Goal: Transaction & Acquisition: Purchase product/service

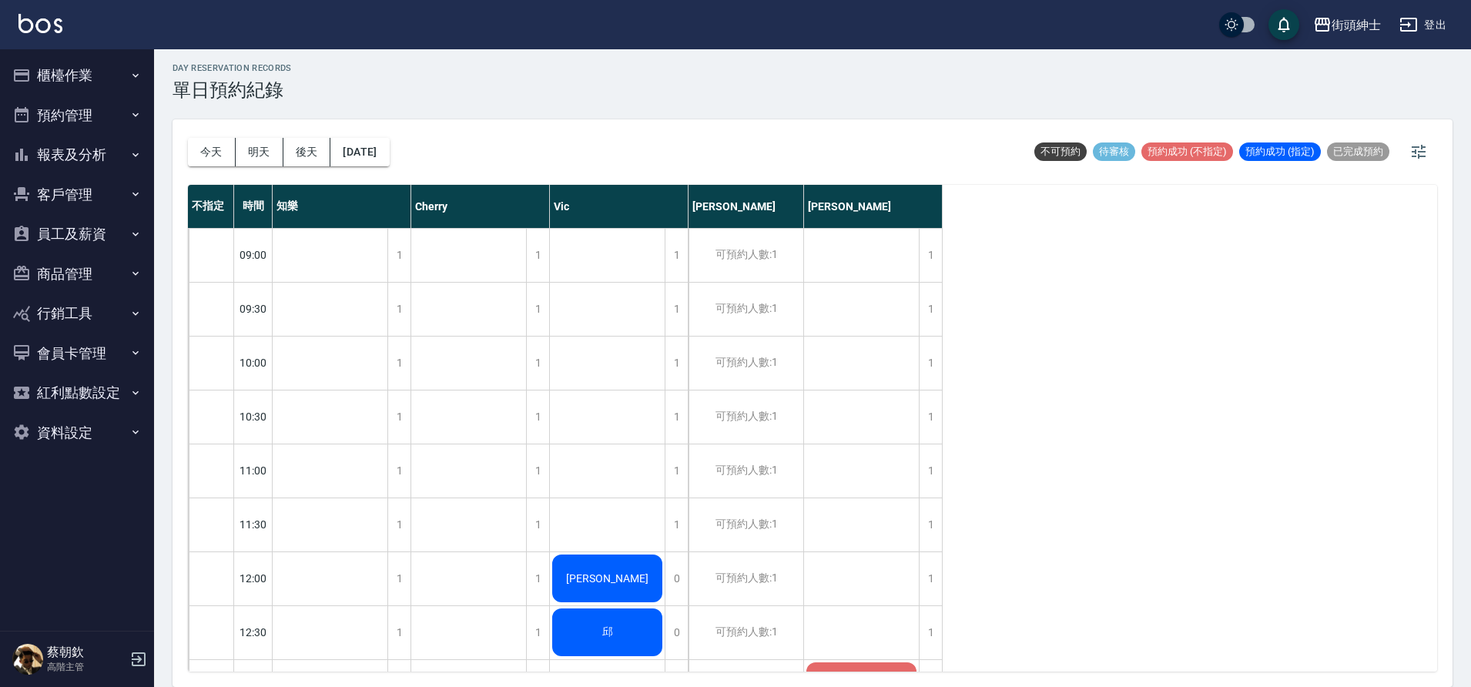
scroll to position [984, 0]
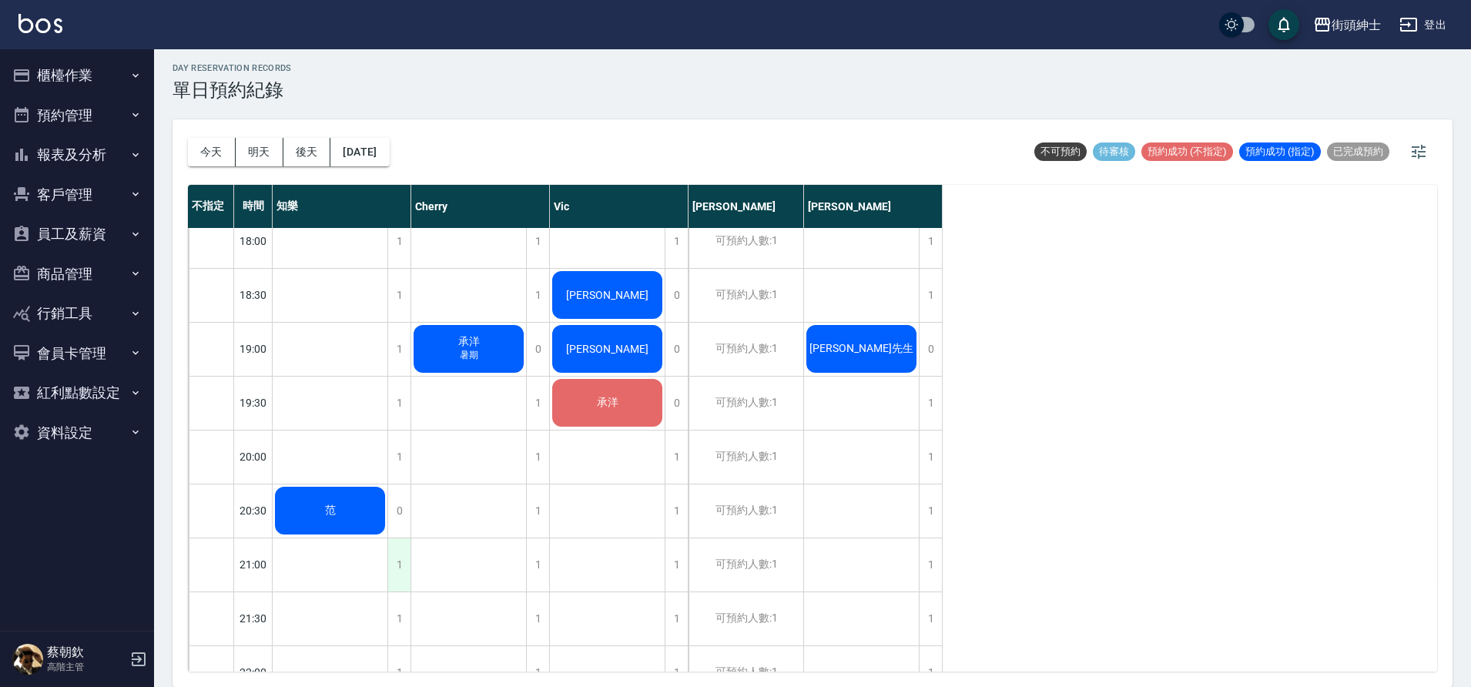
click at [400, 569] on div "1" at bounding box center [398, 564] width 23 height 53
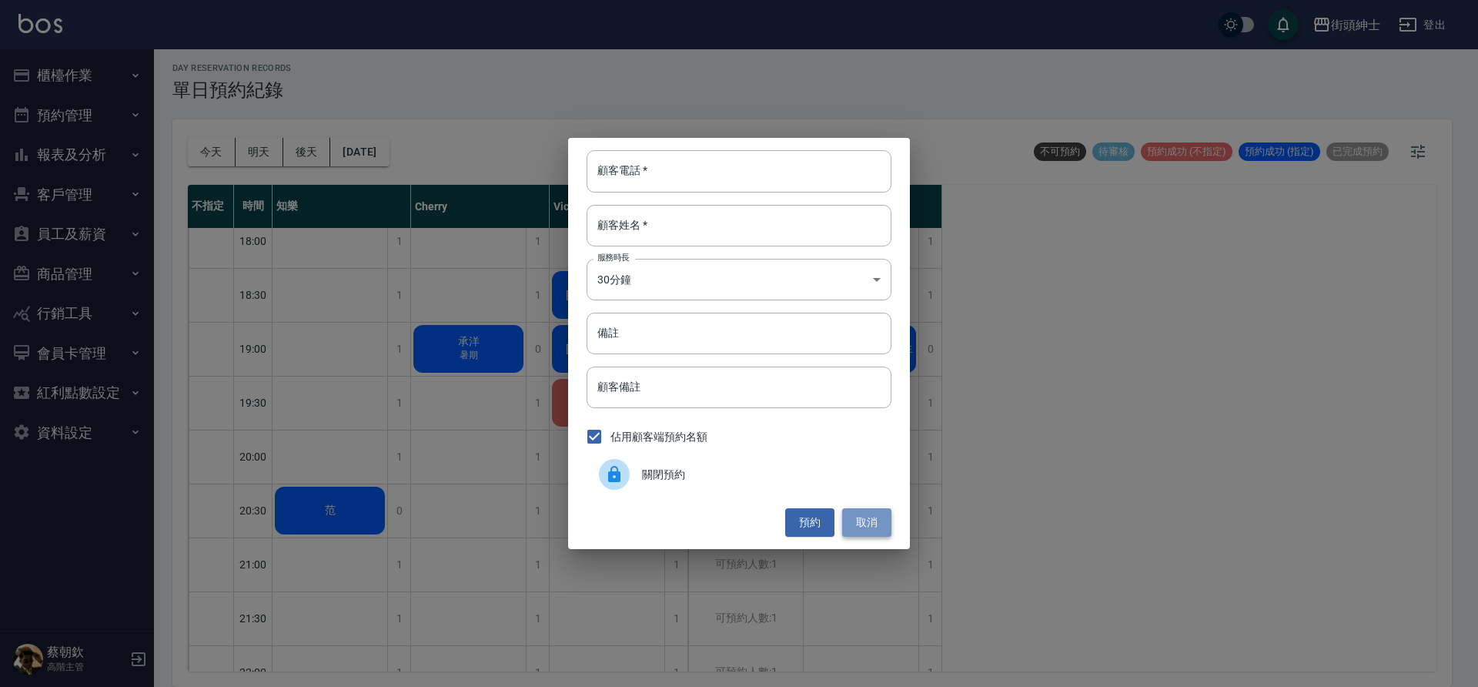
click at [865, 522] on button "取消" at bounding box center [866, 522] width 49 height 28
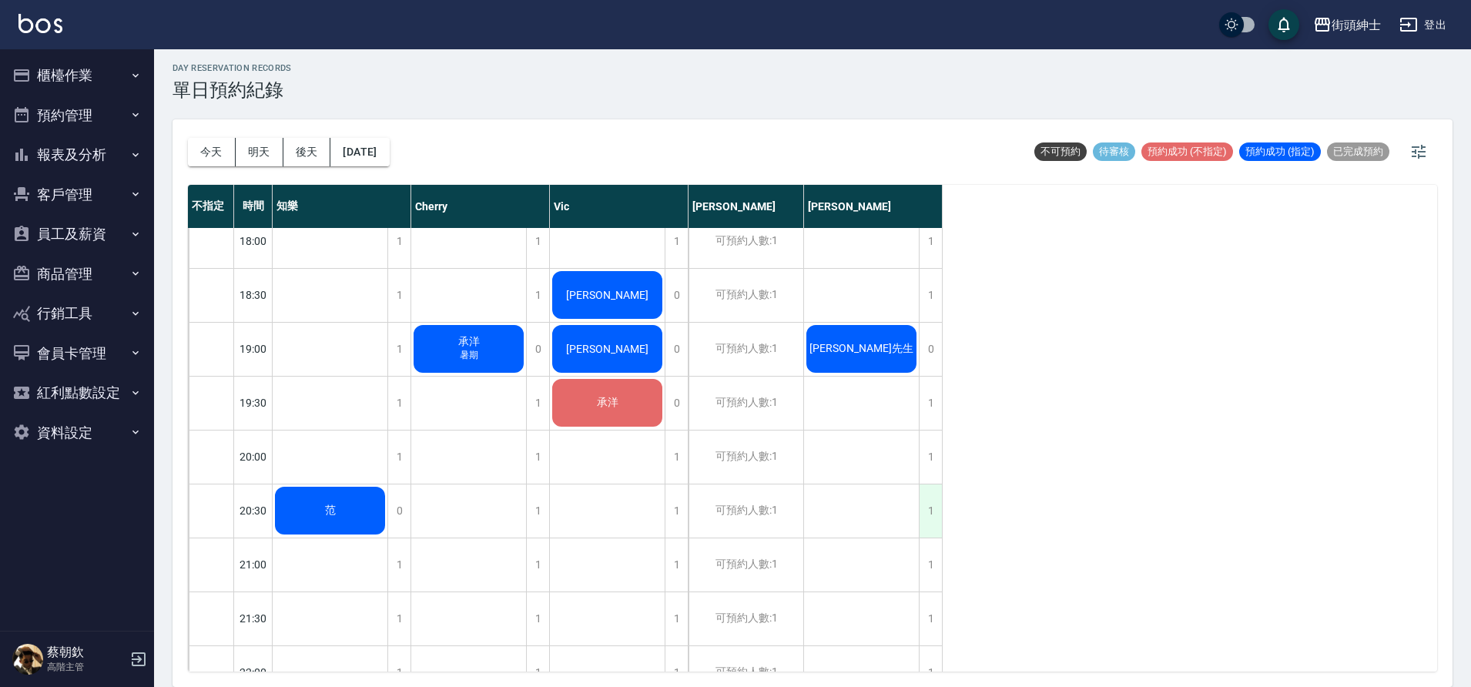
click at [935, 519] on div "1" at bounding box center [930, 510] width 23 height 53
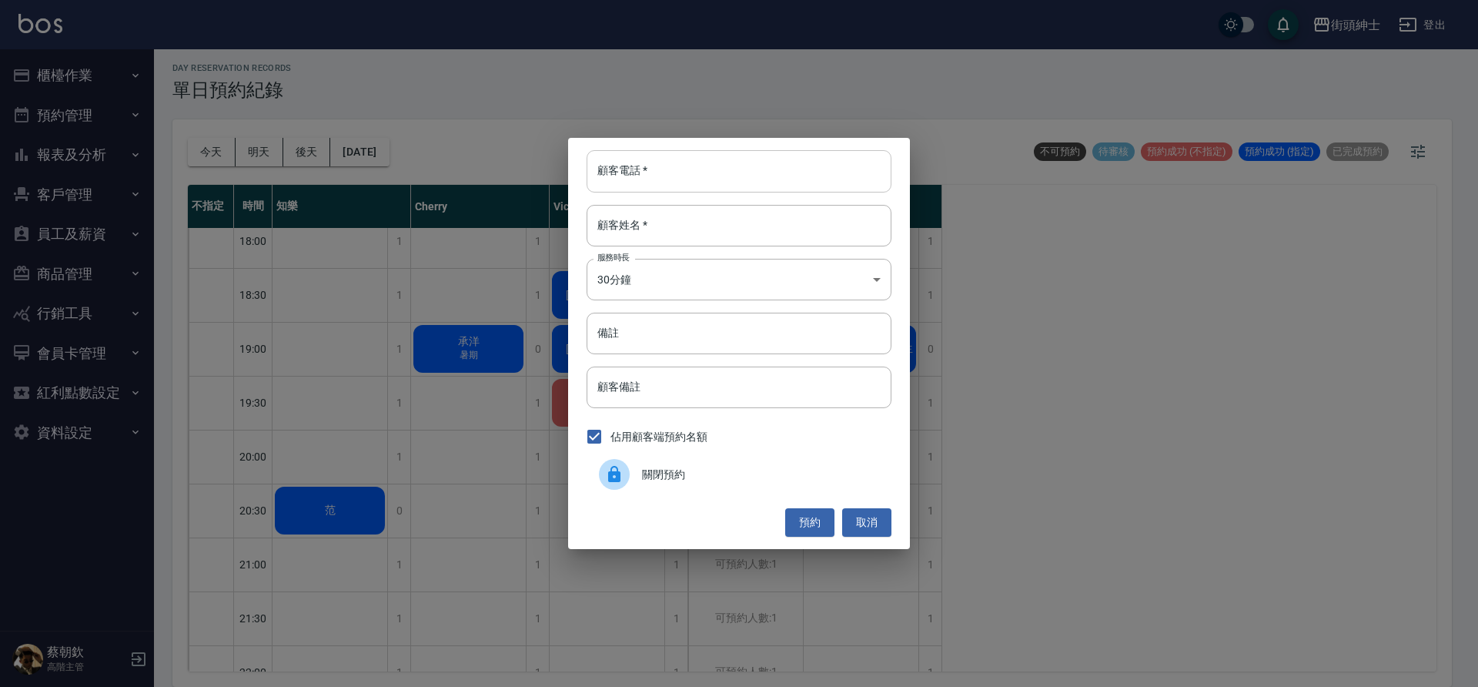
click at [738, 172] on input "顧客電話   *" at bounding box center [739, 171] width 305 height 42
type input "0910240450"
click at [779, 234] on input "顧客姓名   *" at bounding box center [739, 226] width 305 height 42
type input "f"
type input "邱"
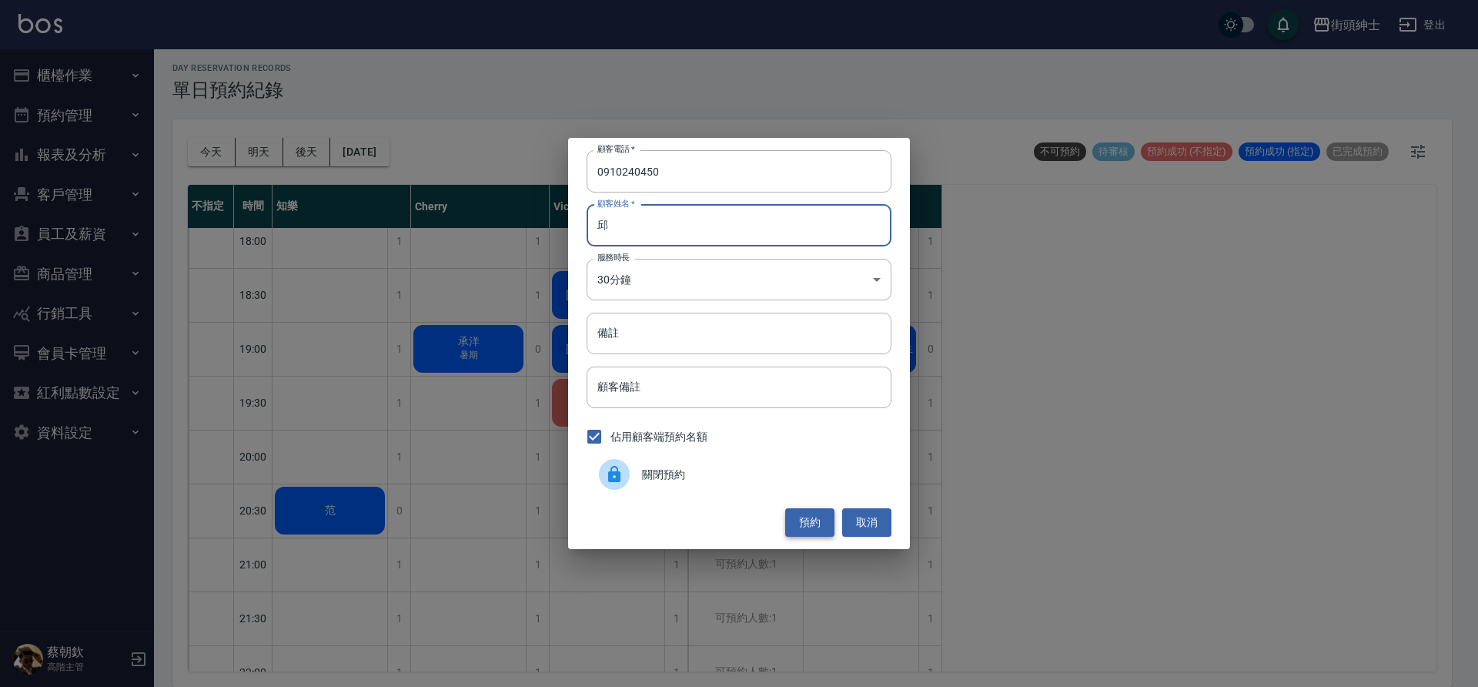
click at [814, 521] on button "預約" at bounding box center [809, 522] width 49 height 28
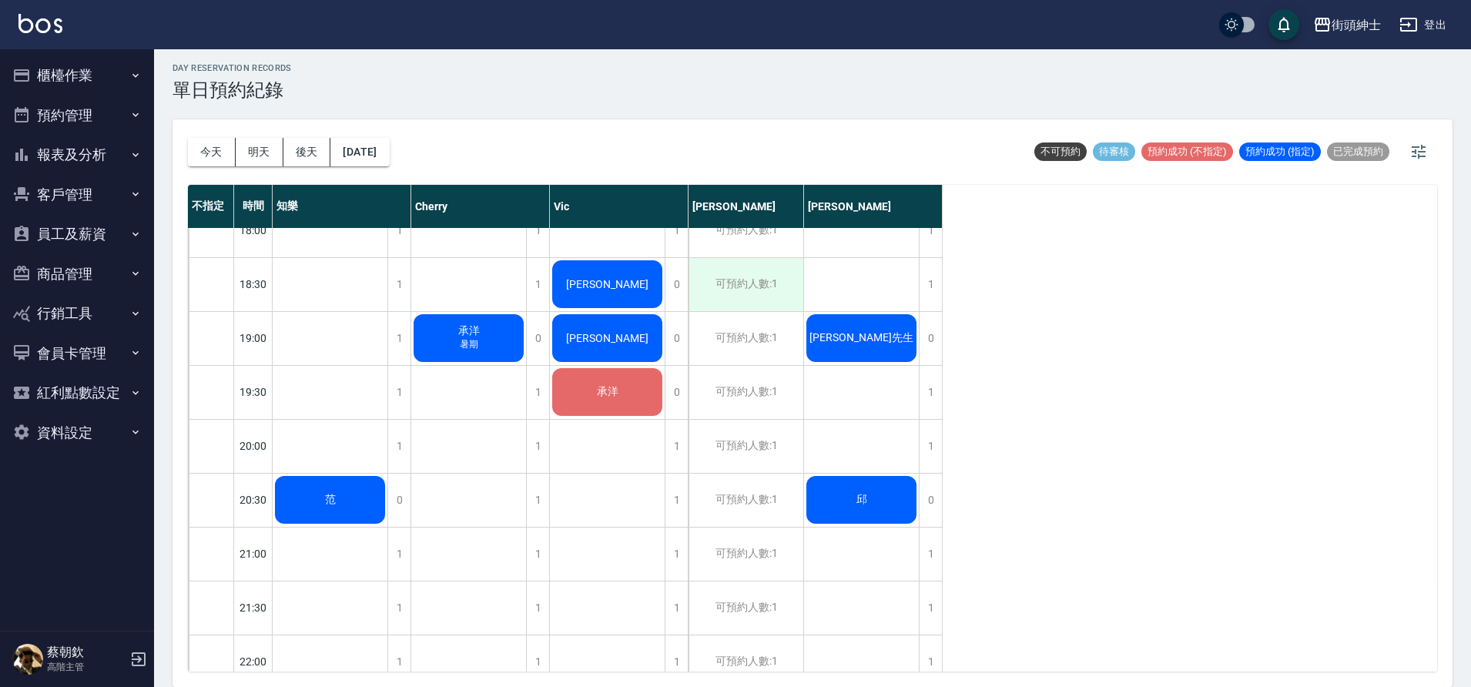
scroll to position [996, 0]
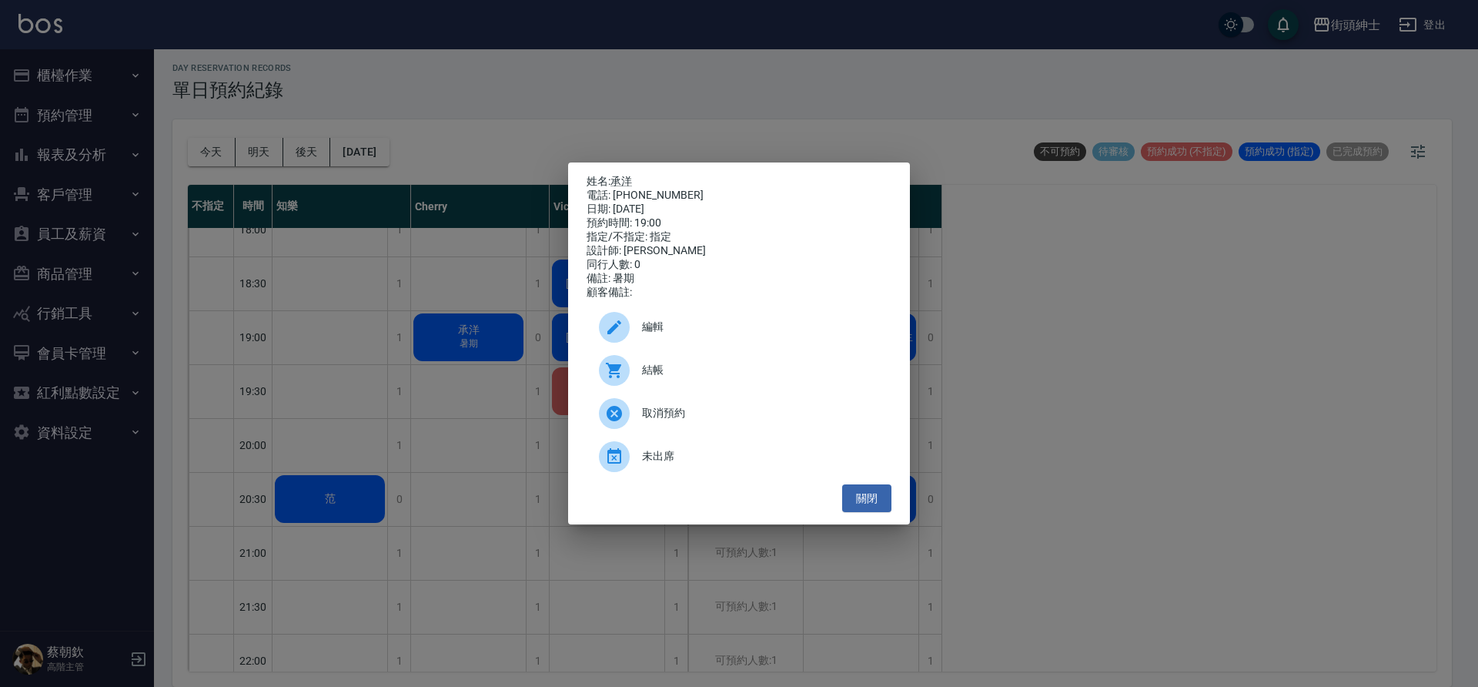
click at [751, 335] on span "編輯" at bounding box center [760, 327] width 237 height 16
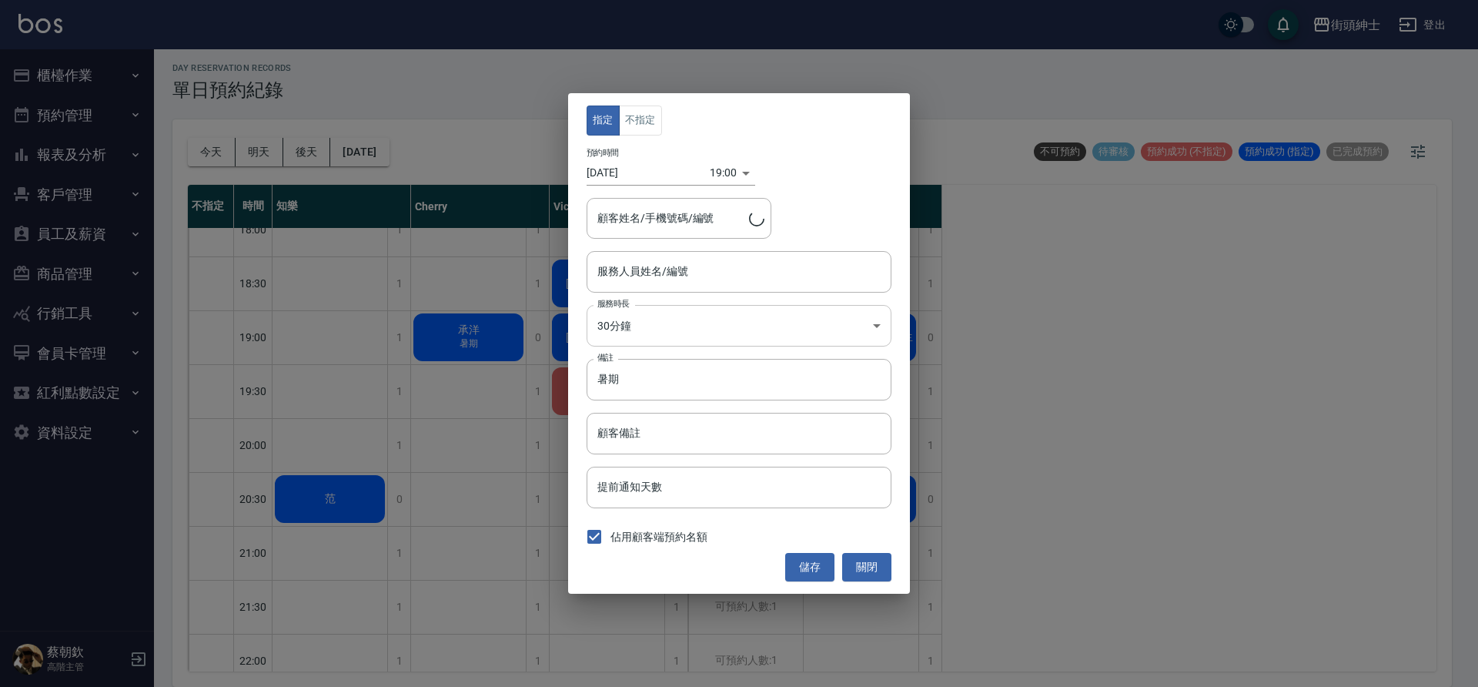
type input "Cherry(無代號)"
type input "承洋/0910-066-076"
click at [710, 378] on input "暑期" at bounding box center [739, 380] width 305 height 42
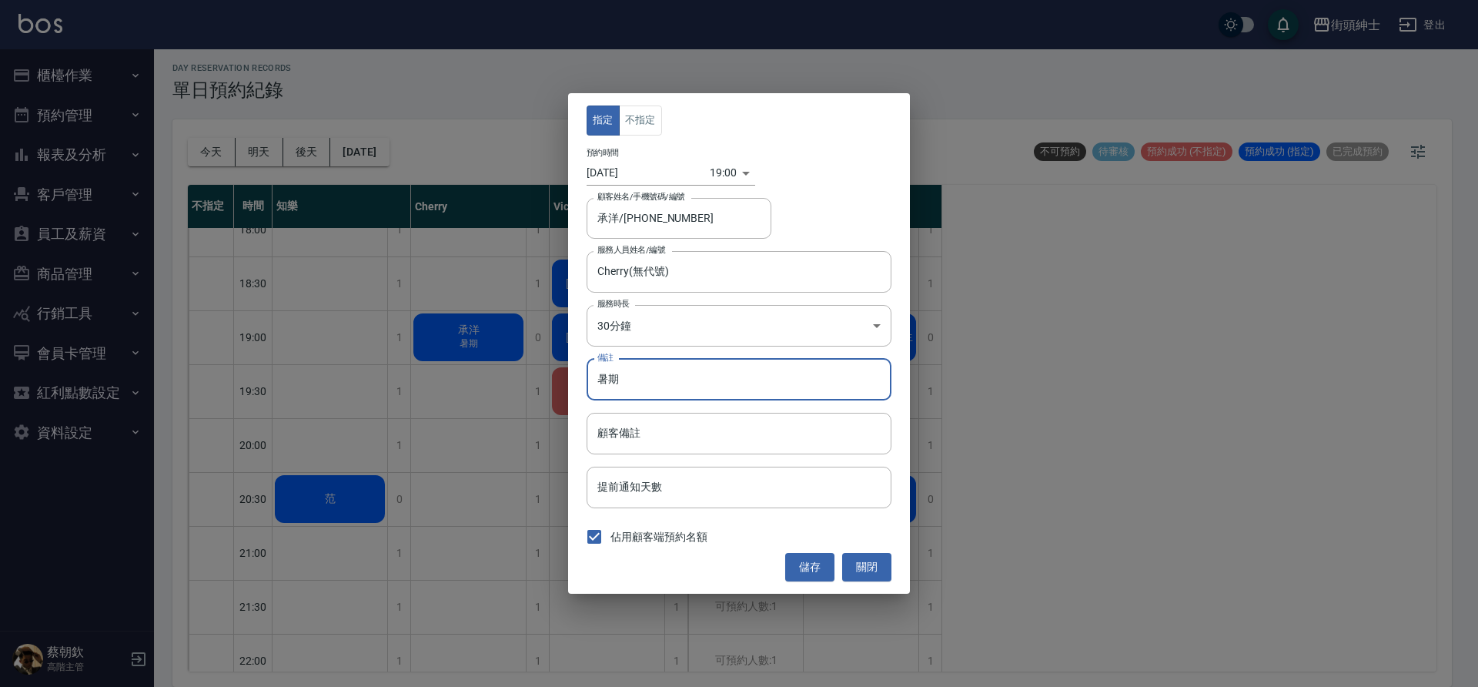
type input "暑"
type input "g"
type input "紳士＋修容"
click at [818, 557] on button "儲存" at bounding box center [809, 567] width 49 height 28
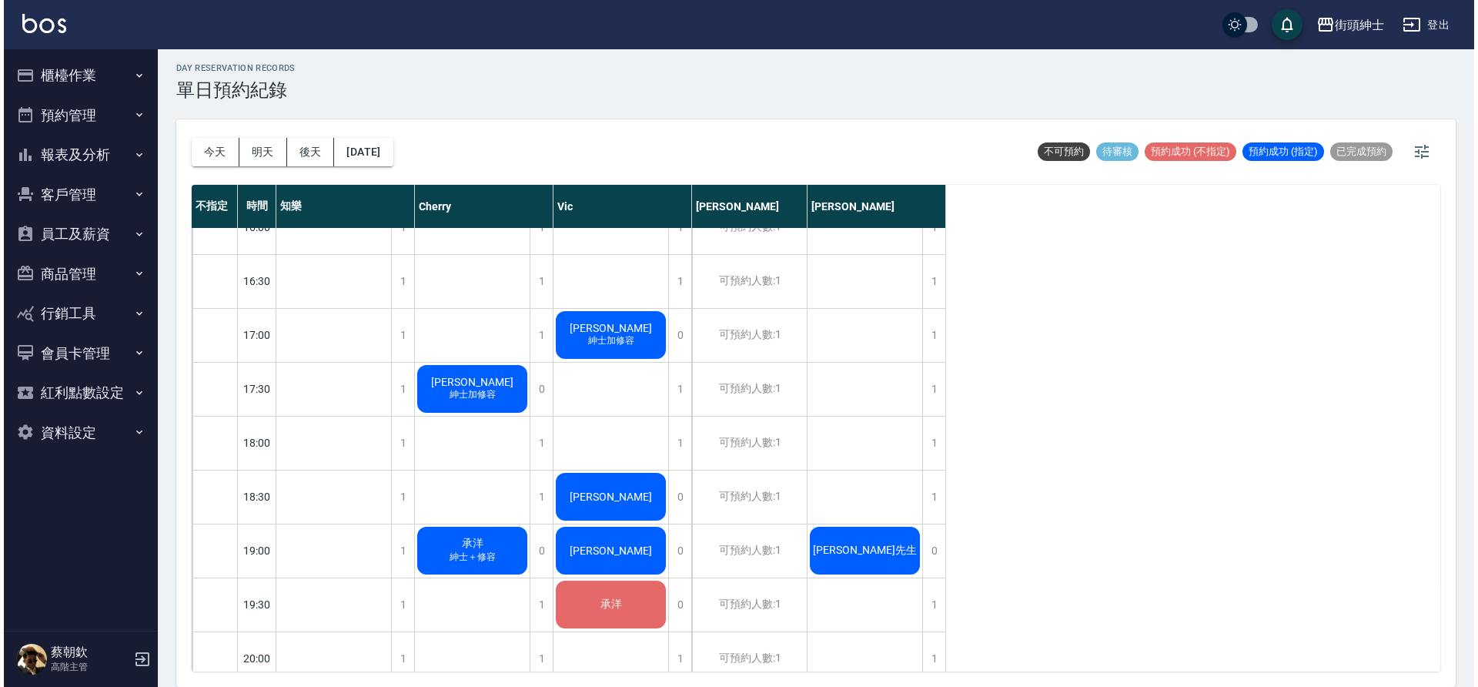
scroll to position [744, 0]
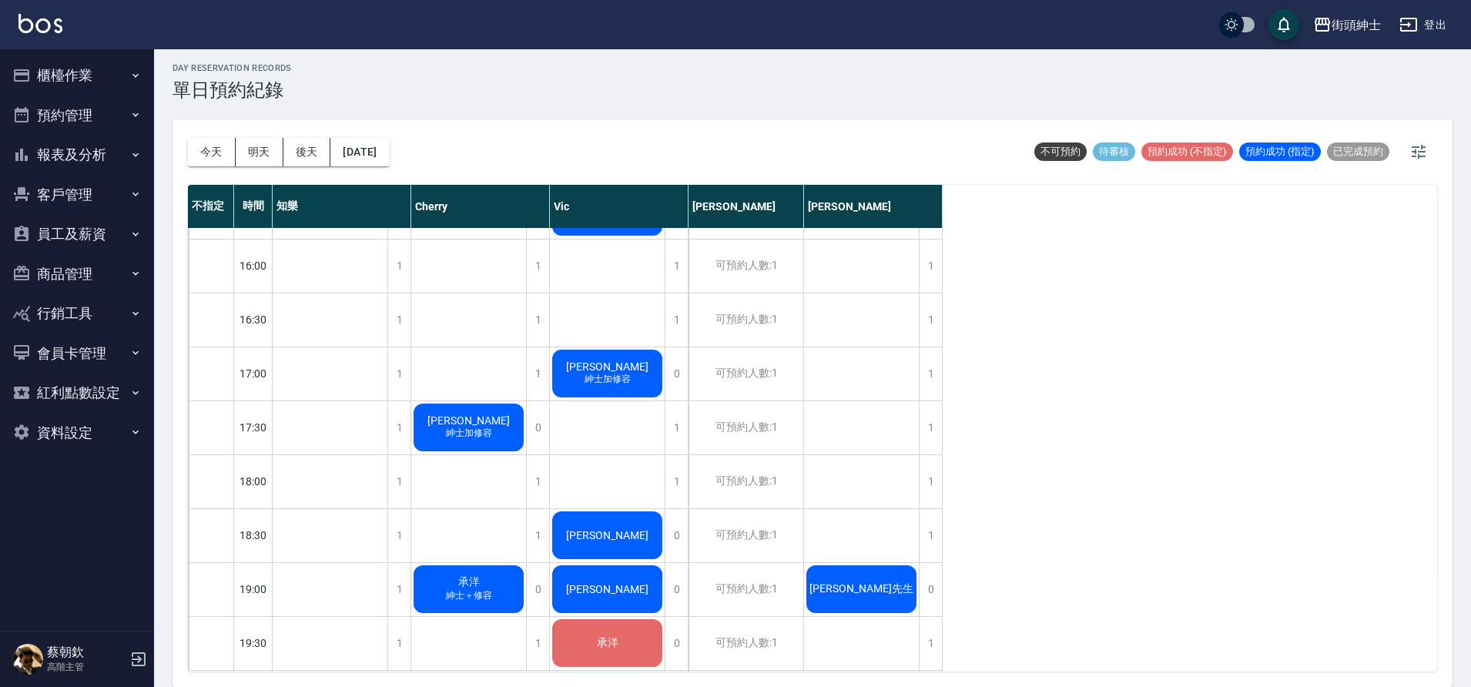
click at [387, 76] on div "暉恩 紳士加修容" at bounding box center [330, 50] width 115 height 52
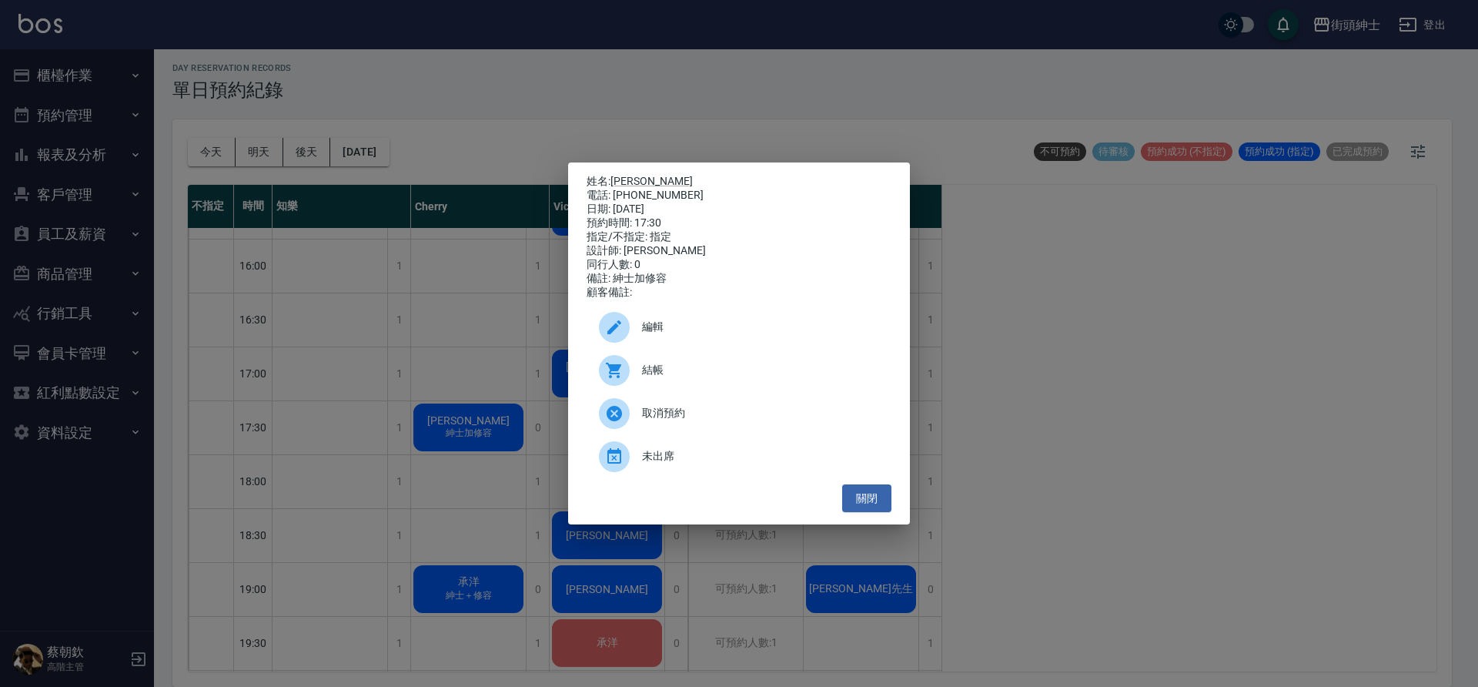
click at [641, 377] on div at bounding box center [620, 370] width 43 height 31
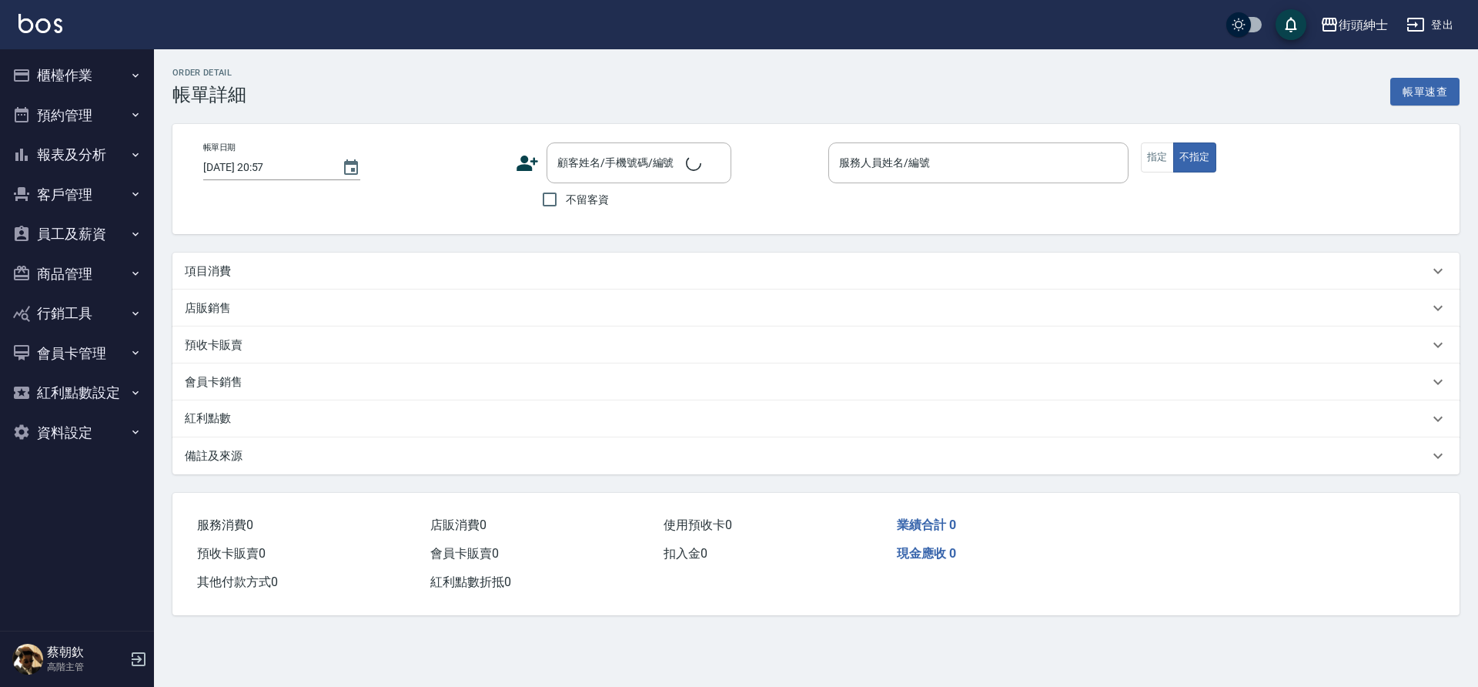
click at [280, 275] on div "項目消費" at bounding box center [807, 271] width 1244 height 16
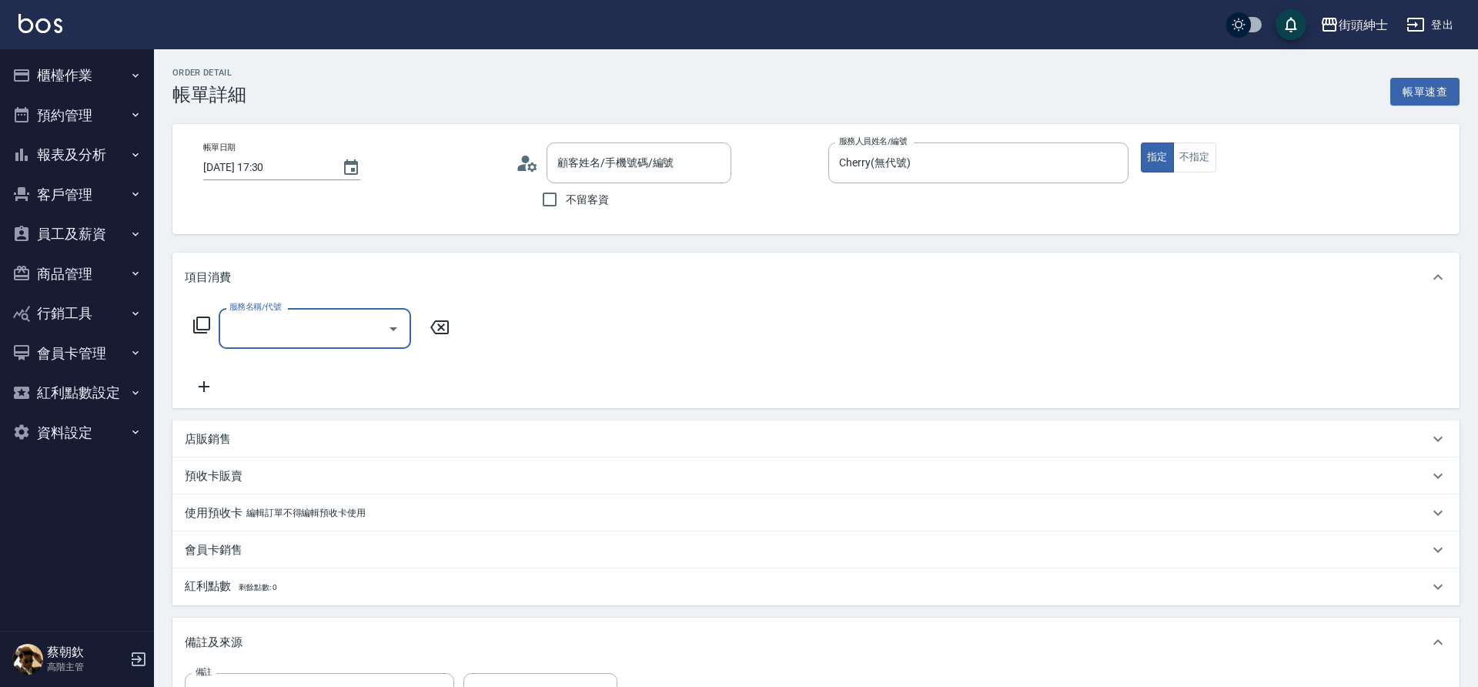
type input "2025/08/13 17:30"
type input "Cherry(無代號)"
type input "紳士加修容"
type input "暉恩/0958616900/null"
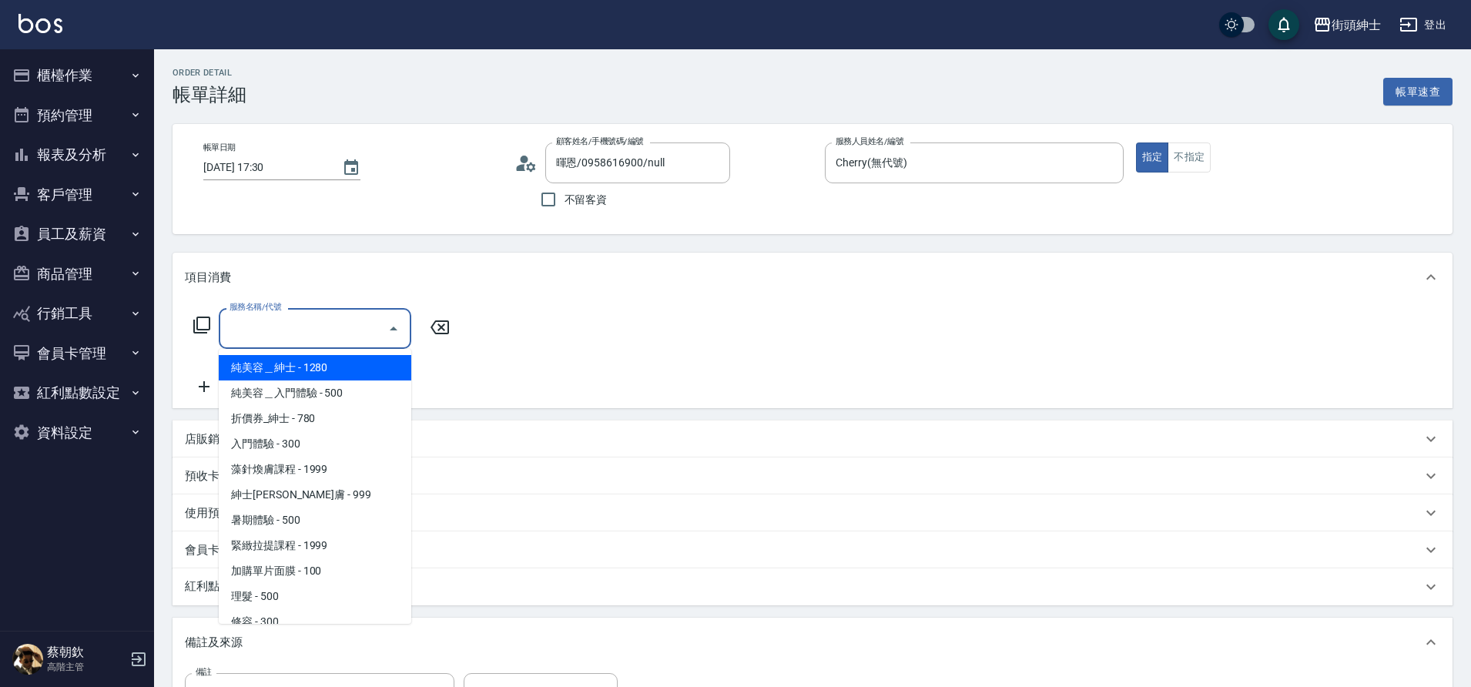
click at [293, 323] on input "服務名稱/代號" at bounding box center [304, 328] width 156 height 27
drag, startPoint x: 0, startPoint y: 0, endPoint x: 312, endPoint y: 497, distance: 586.4
click at [312, 497] on span "紳士[PERSON_NAME]膚 - 999" at bounding box center [315, 494] width 192 height 25
type input "紳士全效煥膚"
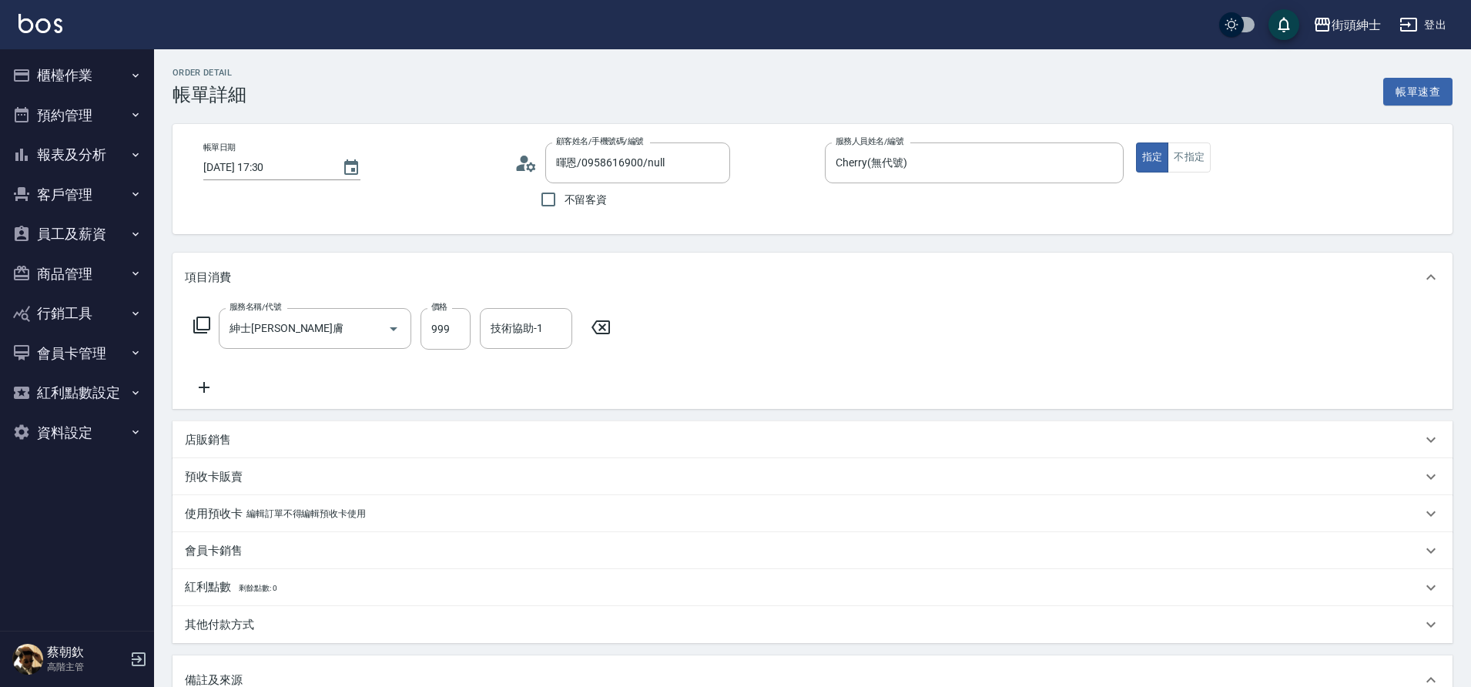
drag, startPoint x: 312, startPoint y: 497, endPoint x: 214, endPoint y: 387, distance: 147.3
click at [214, 387] on icon at bounding box center [204, 387] width 38 height 18
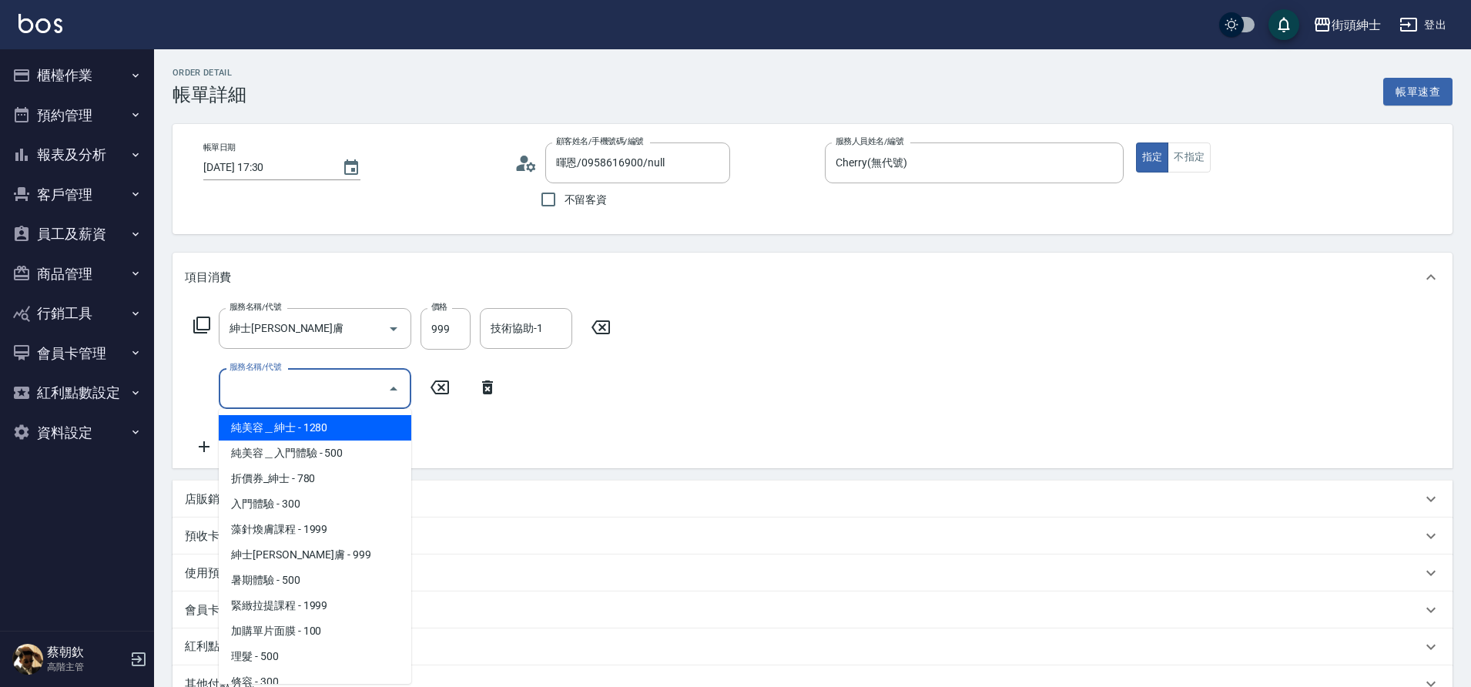
drag, startPoint x: 214, startPoint y: 387, endPoint x: 295, endPoint y: 393, distance: 81.1
click at [295, 393] on input "服務名稱/代號" at bounding box center [304, 388] width 156 height 27
click at [324, 683] on span "修容 - 300" at bounding box center [315, 681] width 192 height 25
type input "修容(A03)"
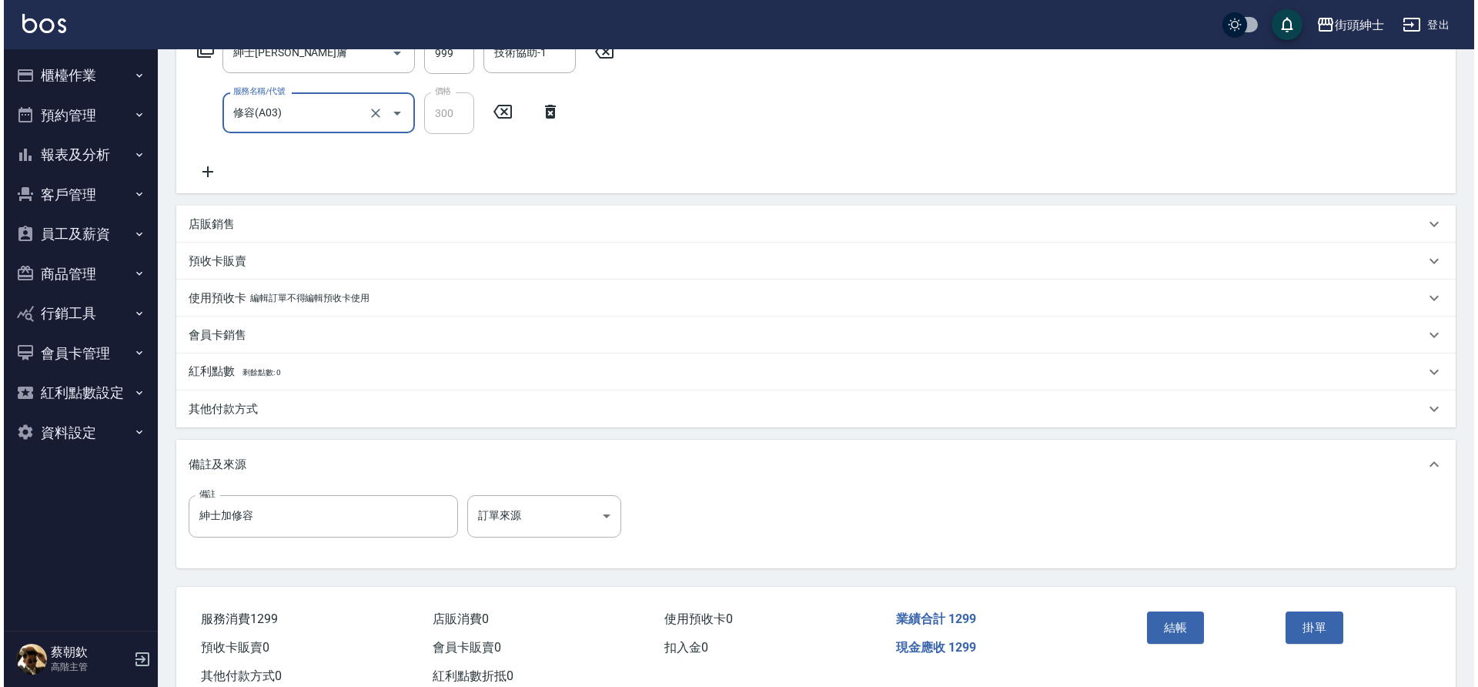
scroll to position [283, 0]
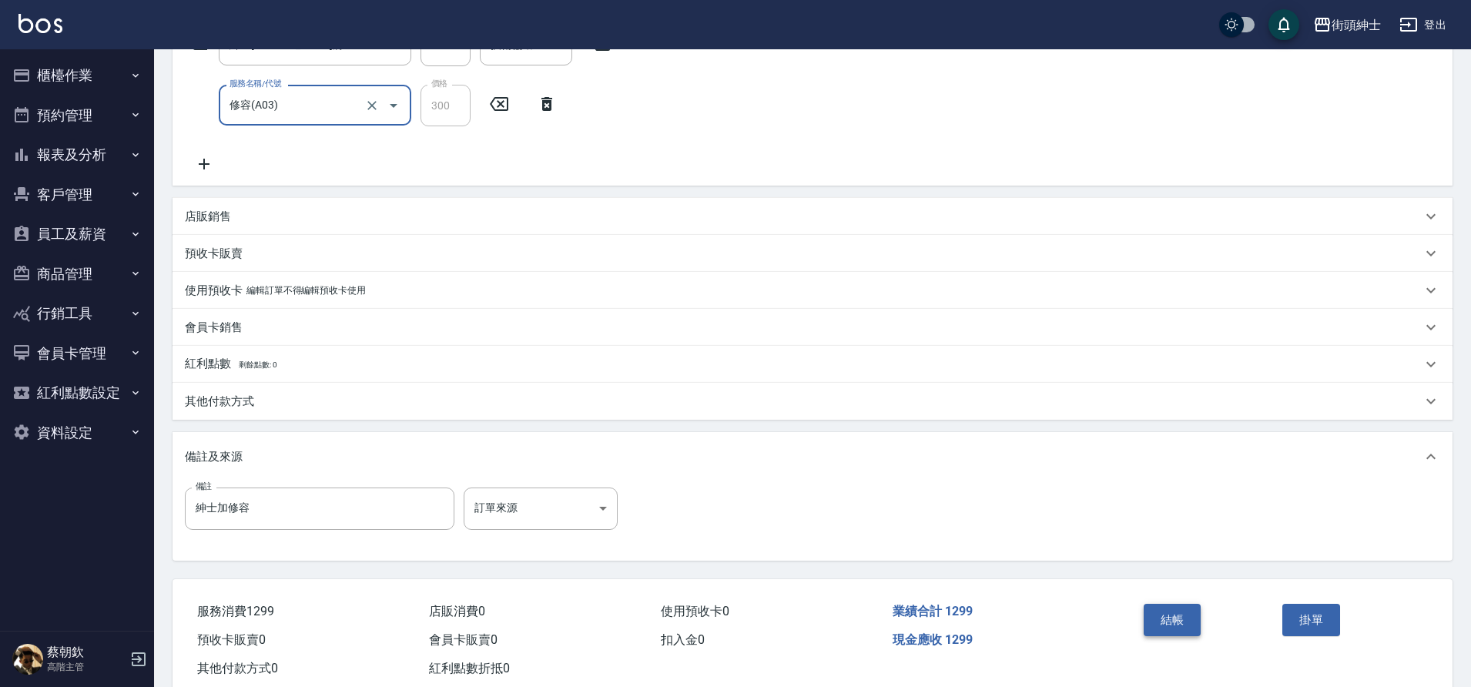
drag, startPoint x: 295, startPoint y: 393, endPoint x: 1176, endPoint y: 628, distance: 912.5
click at [1176, 628] on button "結帳" at bounding box center [1172, 620] width 58 height 32
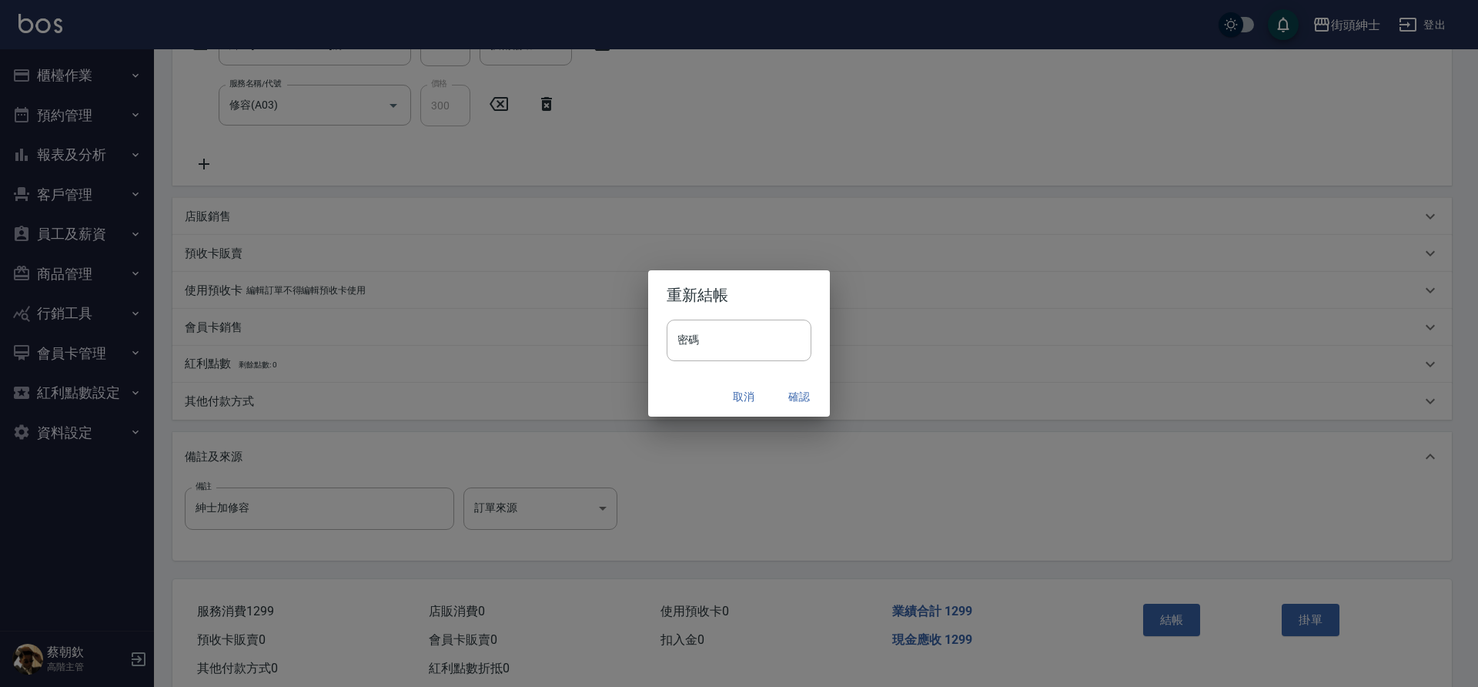
drag, startPoint x: 1176, startPoint y: 628, endPoint x: 800, endPoint y: 397, distance: 442.1
click at [800, 397] on button "確認" at bounding box center [799, 397] width 49 height 28
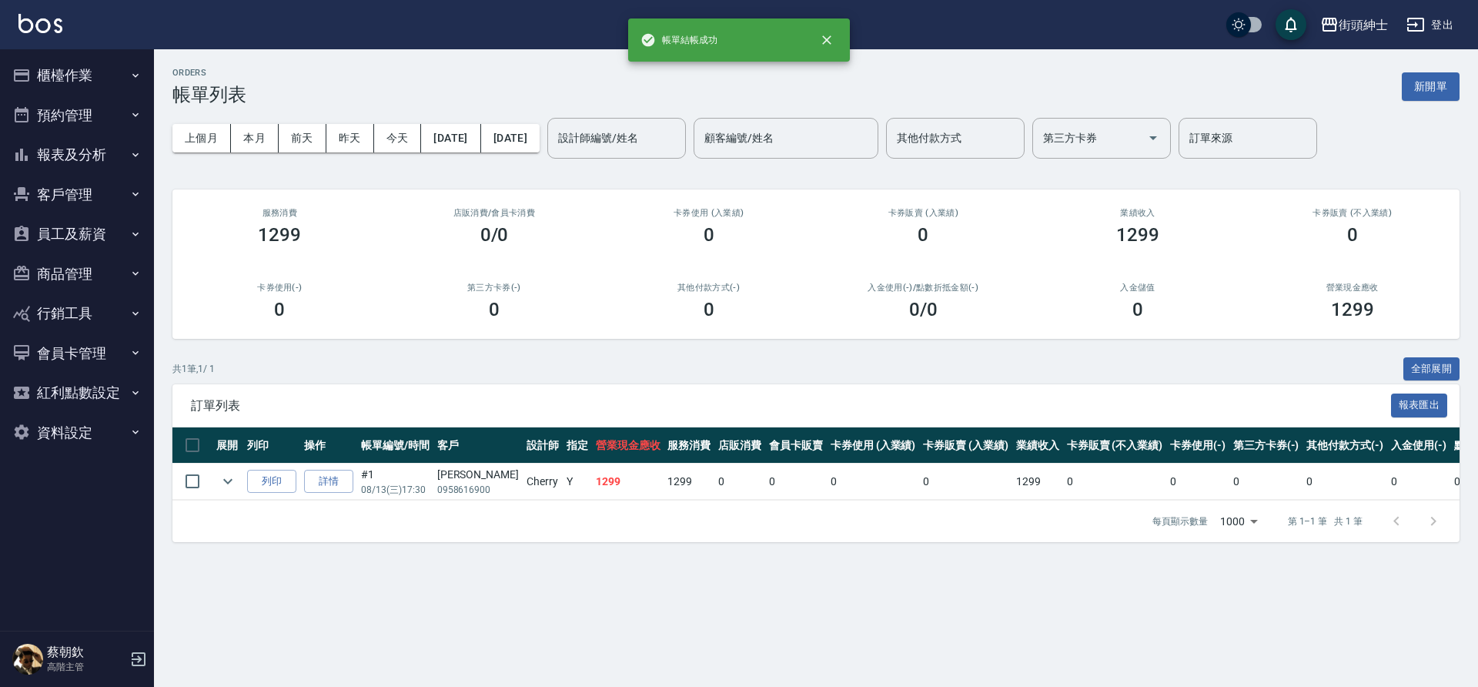
click at [52, 110] on button "預約管理" at bounding box center [77, 115] width 142 height 40
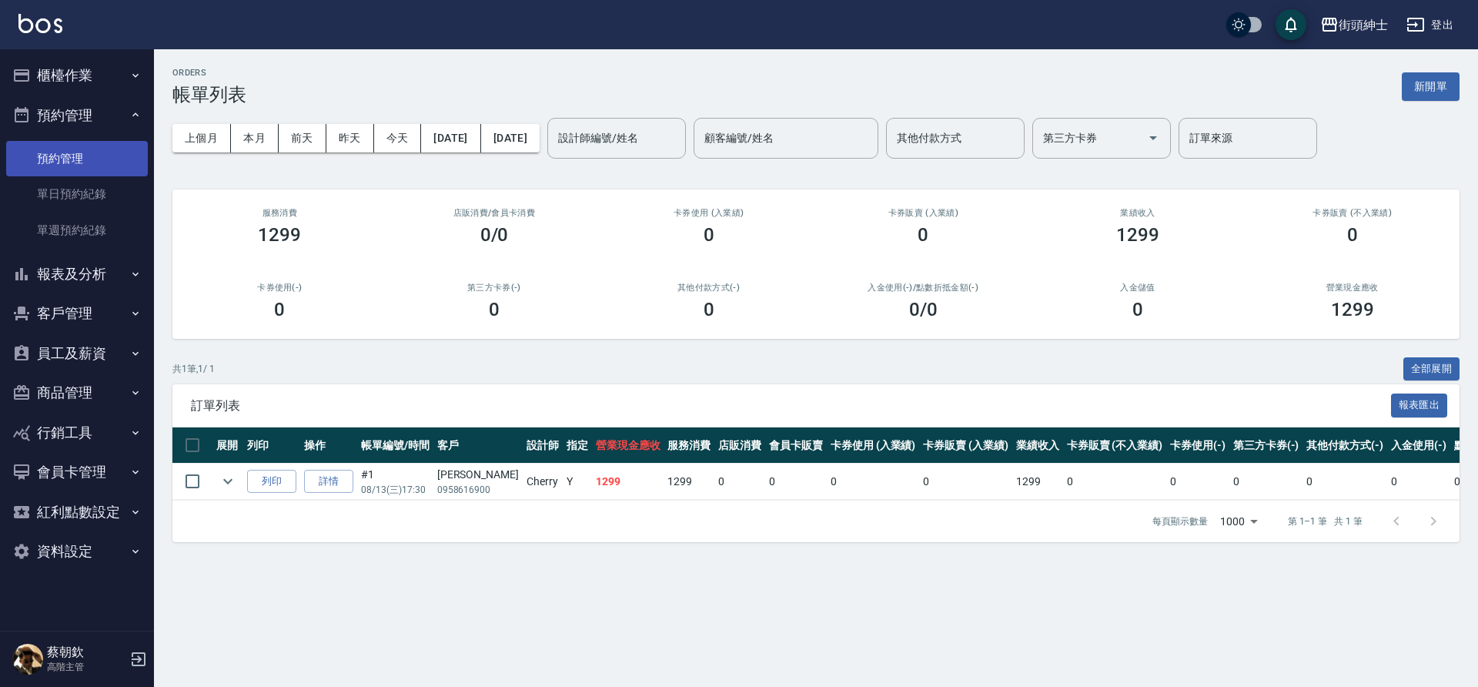
drag, startPoint x: 800, startPoint y: 397, endPoint x: 84, endPoint y: 155, distance: 755.8
click at [84, 155] on link "預約管理" at bounding box center [77, 158] width 142 height 35
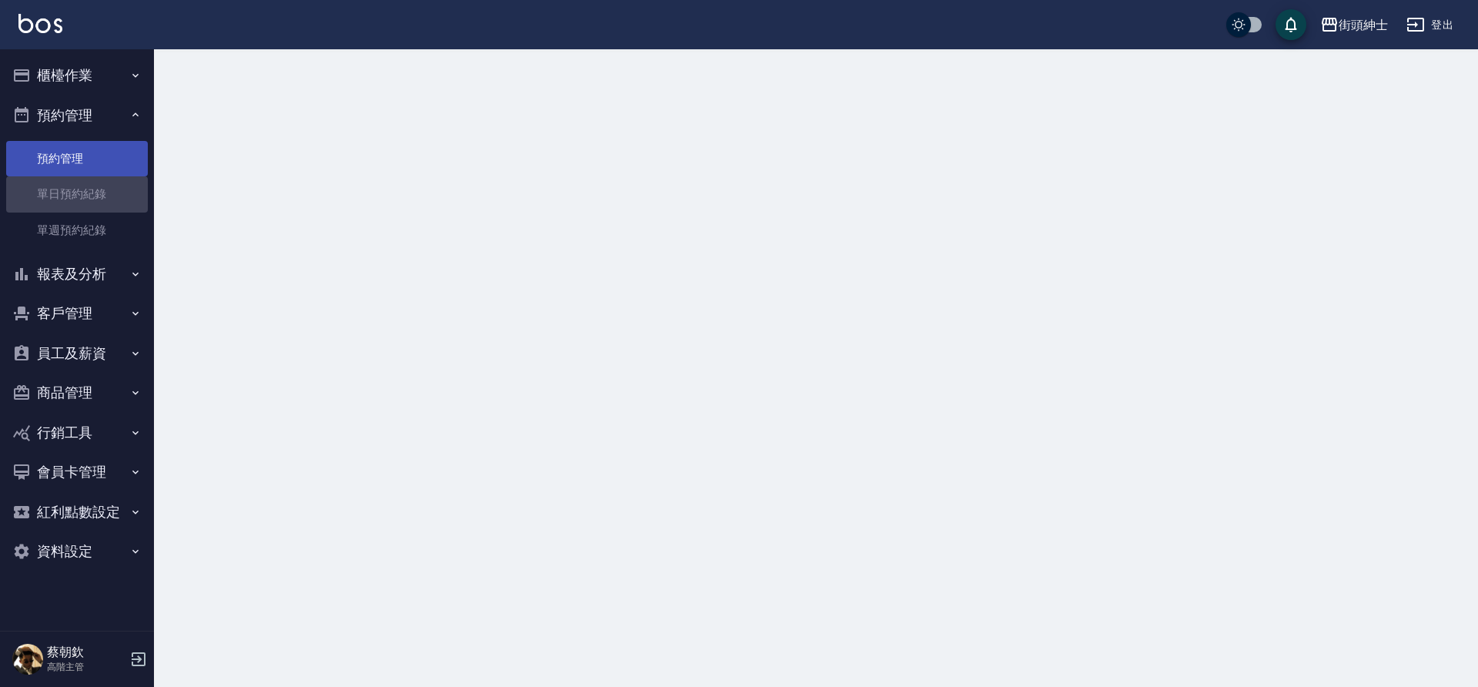
click at [95, 193] on link "單日預約紀錄" at bounding box center [77, 193] width 142 height 35
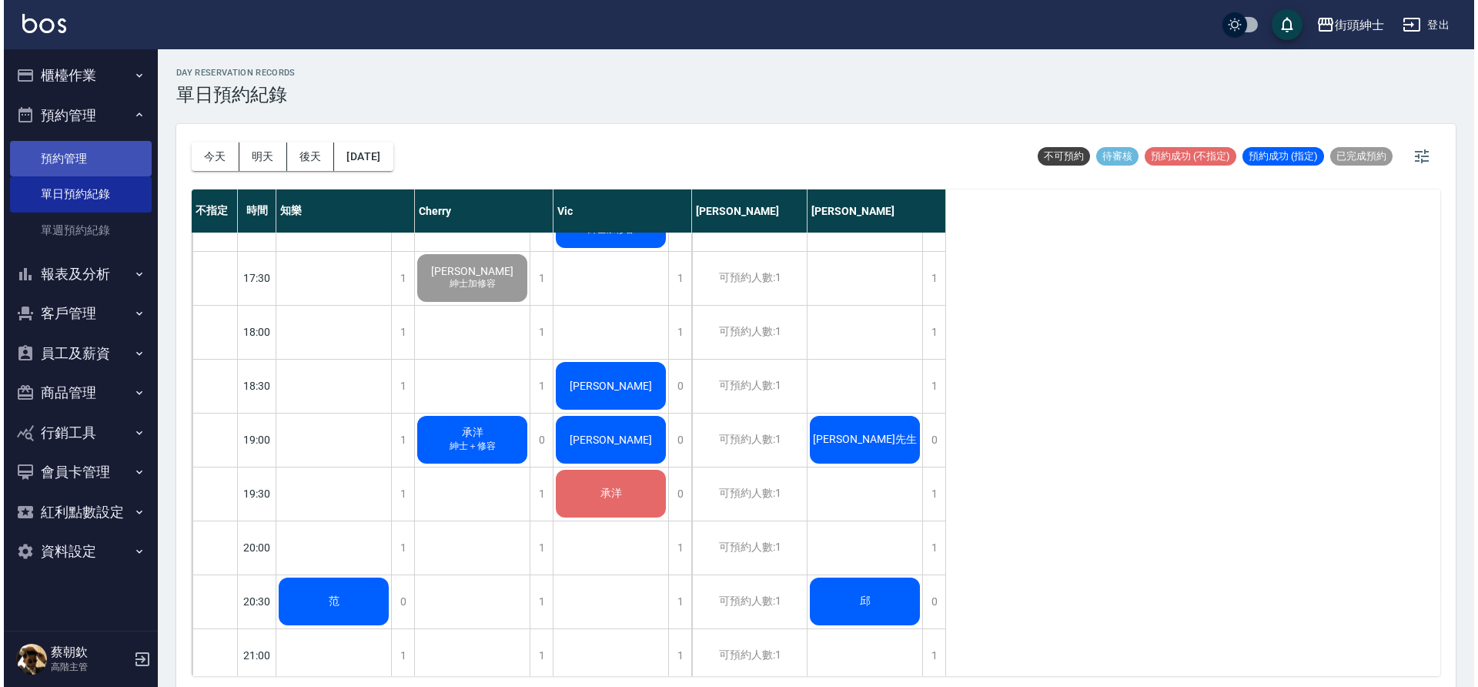
scroll to position [901, 0]
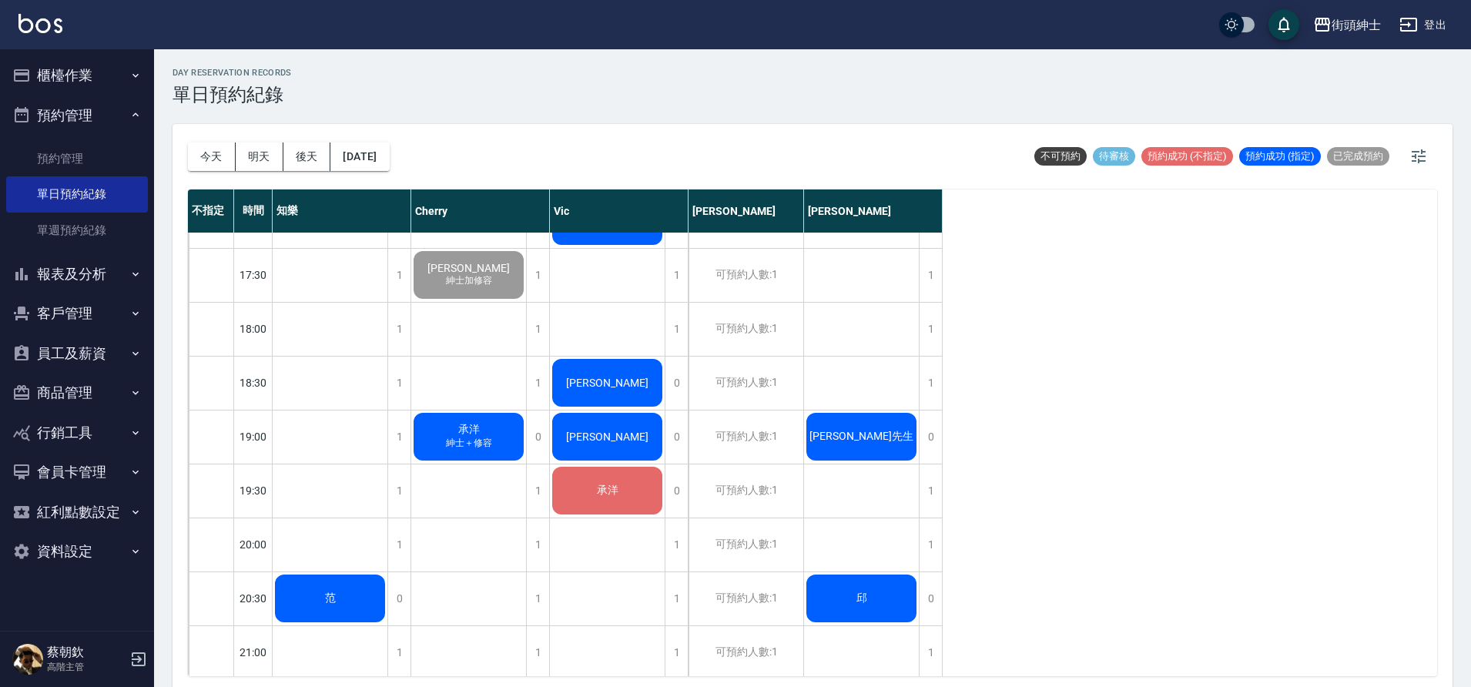
drag, startPoint x: 84, startPoint y: 155, endPoint x: 450, endPoint y: 427, distance: 456.7
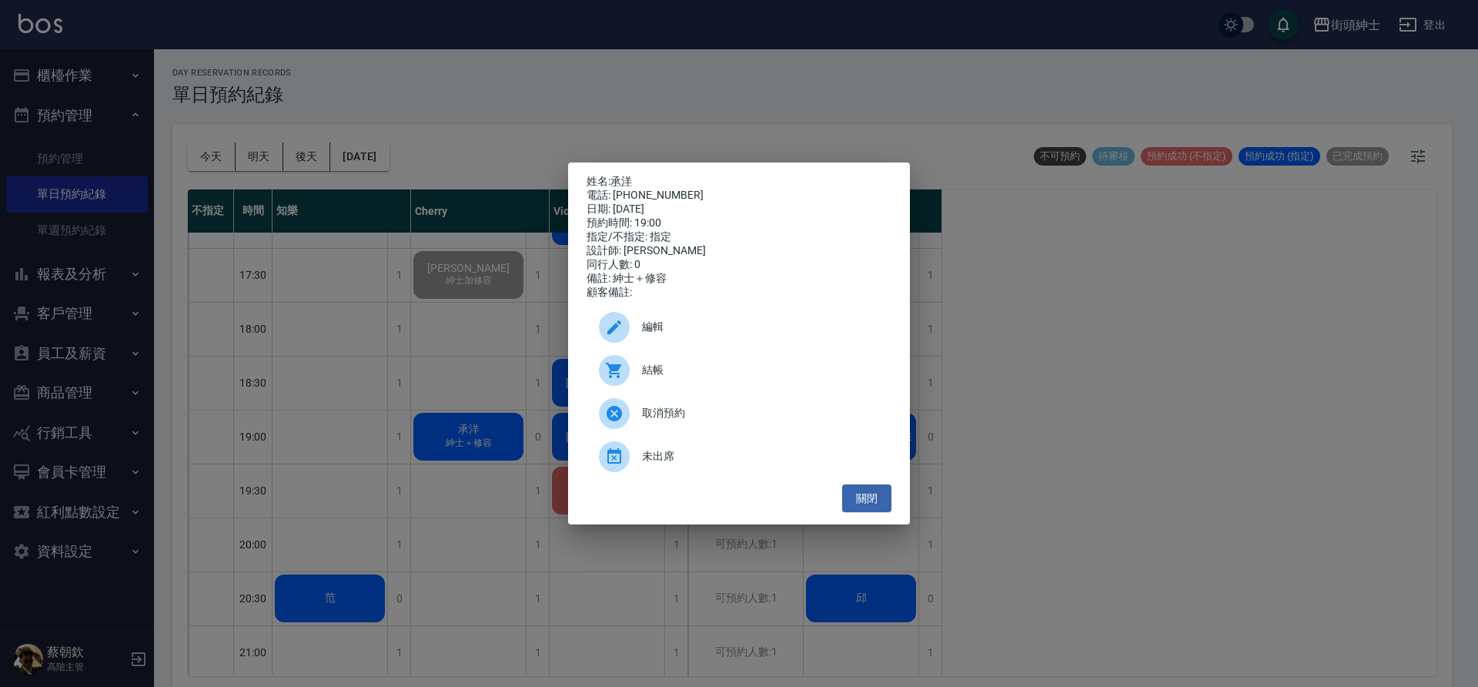
click at [642, 378] on span "結帳" at bounding box center [760, 370] width 237 height 16
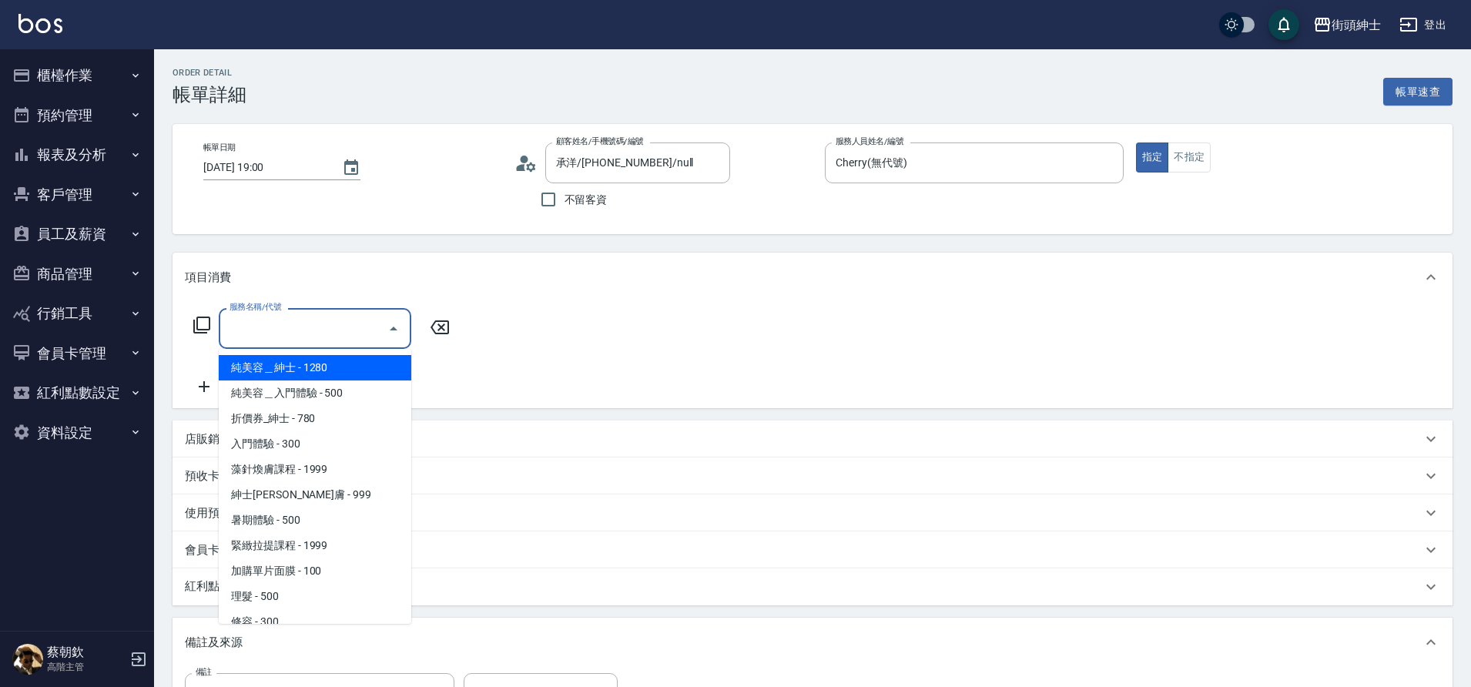
drag, startPoint x: 0, startPoint y: 0, endPoint x: 263, endPoint y: 331, distance: 423.0
click at [263, 331] on input "服務名稱/代號" at bounding box center [304, 328] width 156 height 27
click at [308, 500] on span "紳士[PERSON_NAME]膚 - 999" at bounding box center [315, 494] width 192 height 25
type input "紳士全效煥膚"
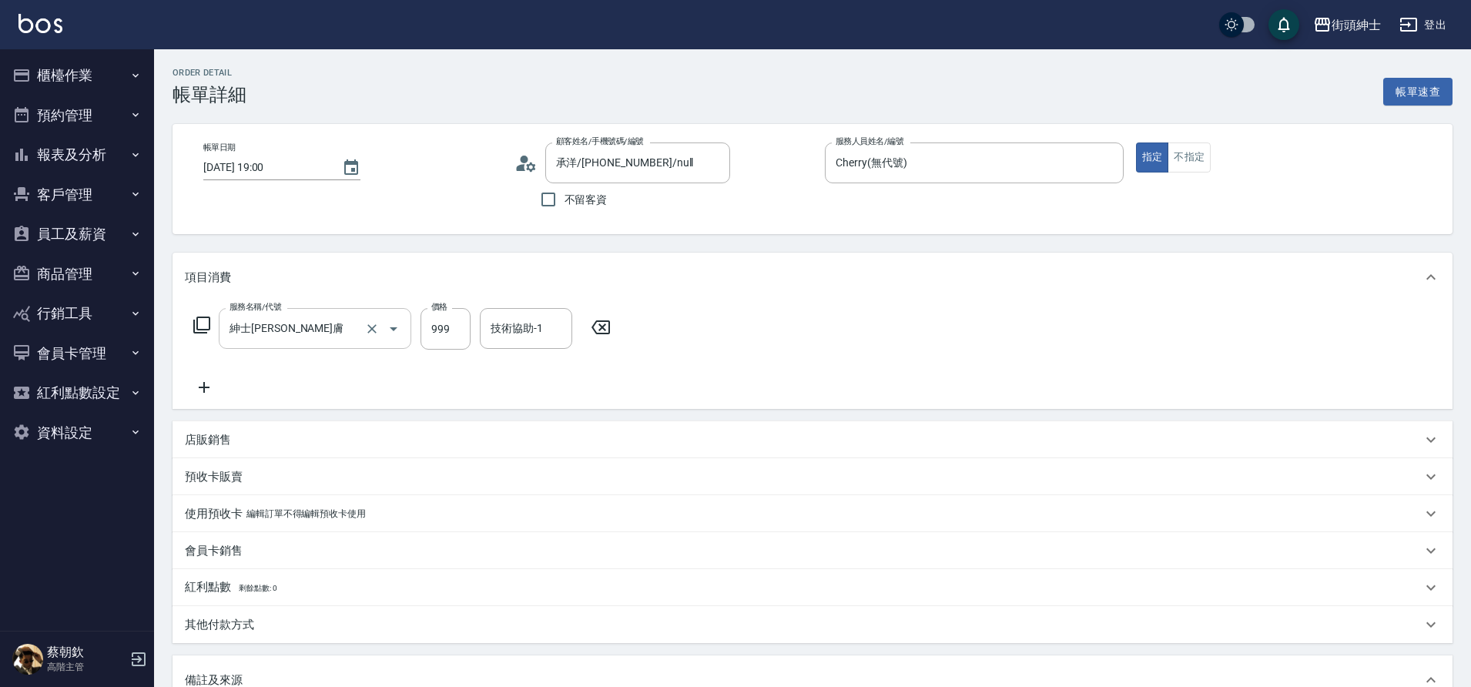
click at [205, 385] on icon at bounding box center [204, 387] width 38 height 18
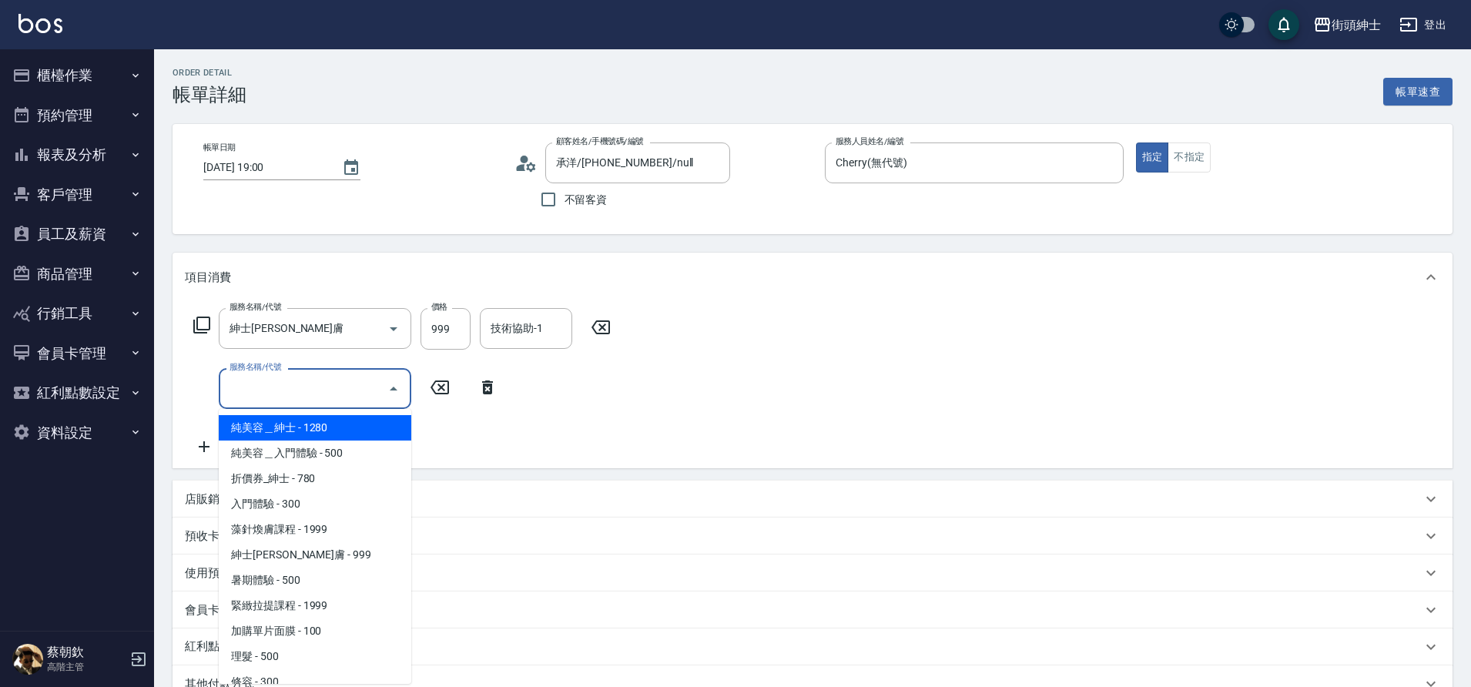
drag, startPoint x: 263, startPoint y: 331, endPoint x: 265, endPoint y: 393, distance: 62.4
click at [265, 393] on input "服務名稱/代號" at bounding box center [304, 388] width 156 height 27
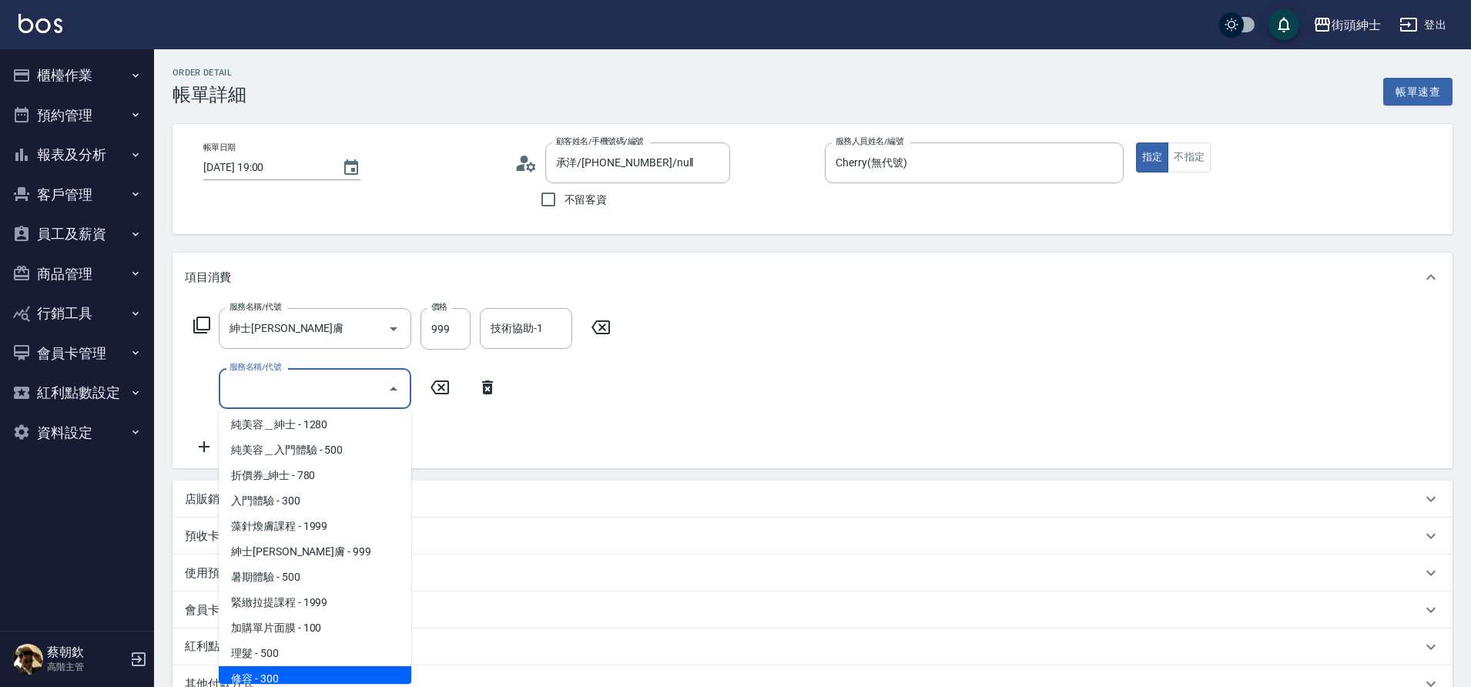
drag, startPoint x: 265, startPoint y: 393, endPoint x: 257, endPoint y: 678, distance: 284.2
click at [257, 678] on span "修容 - 300" at bounding box center [315, 678] width 192 height 25
type input "修容(A03)"
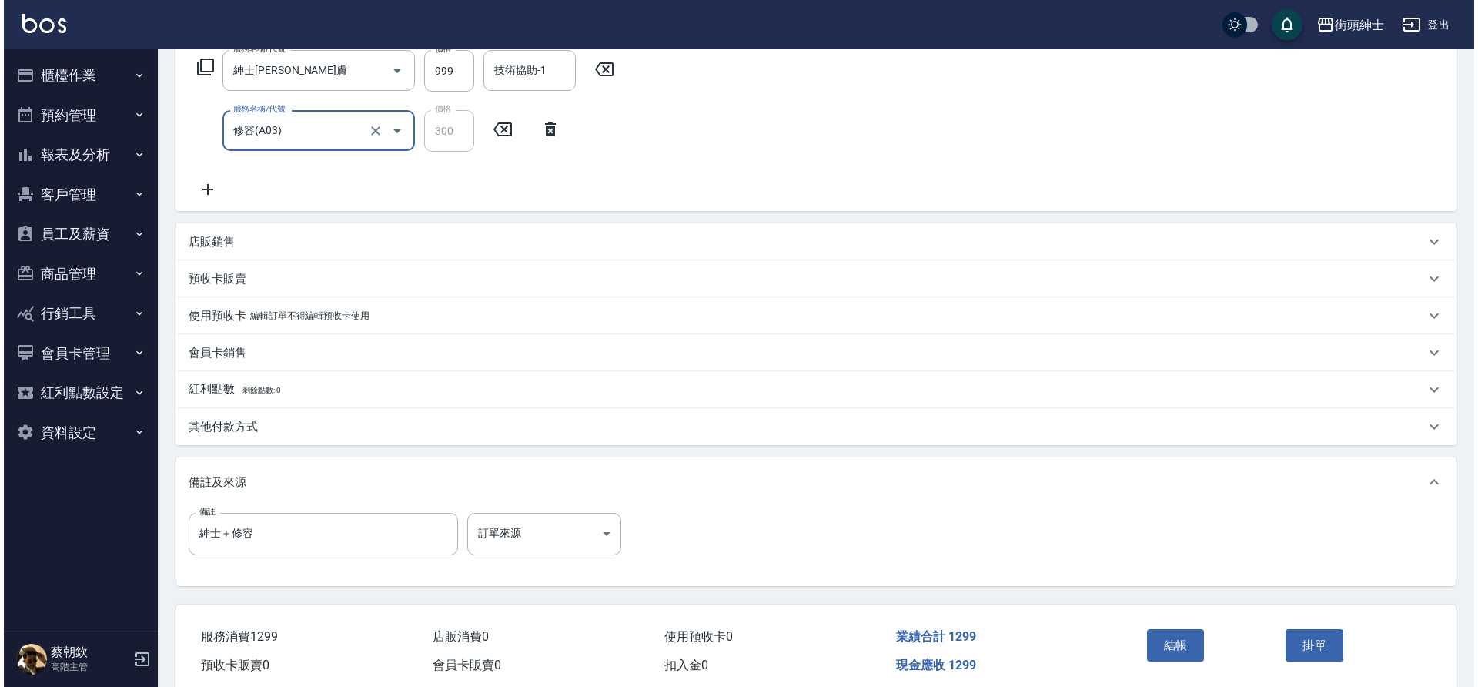
scroll to position [273, 0]
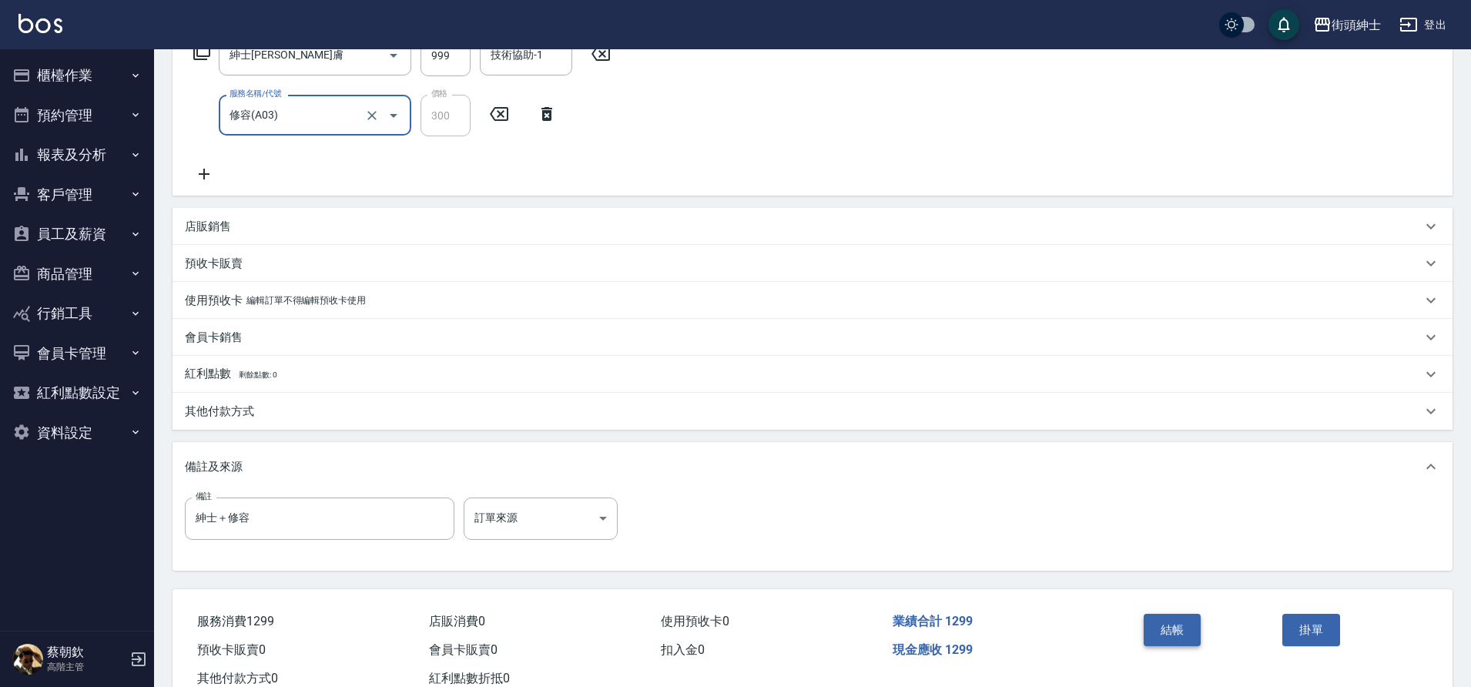
click at [1190, 634] on button "結帳" at bounding box center [1172, 630] width 58 height 32
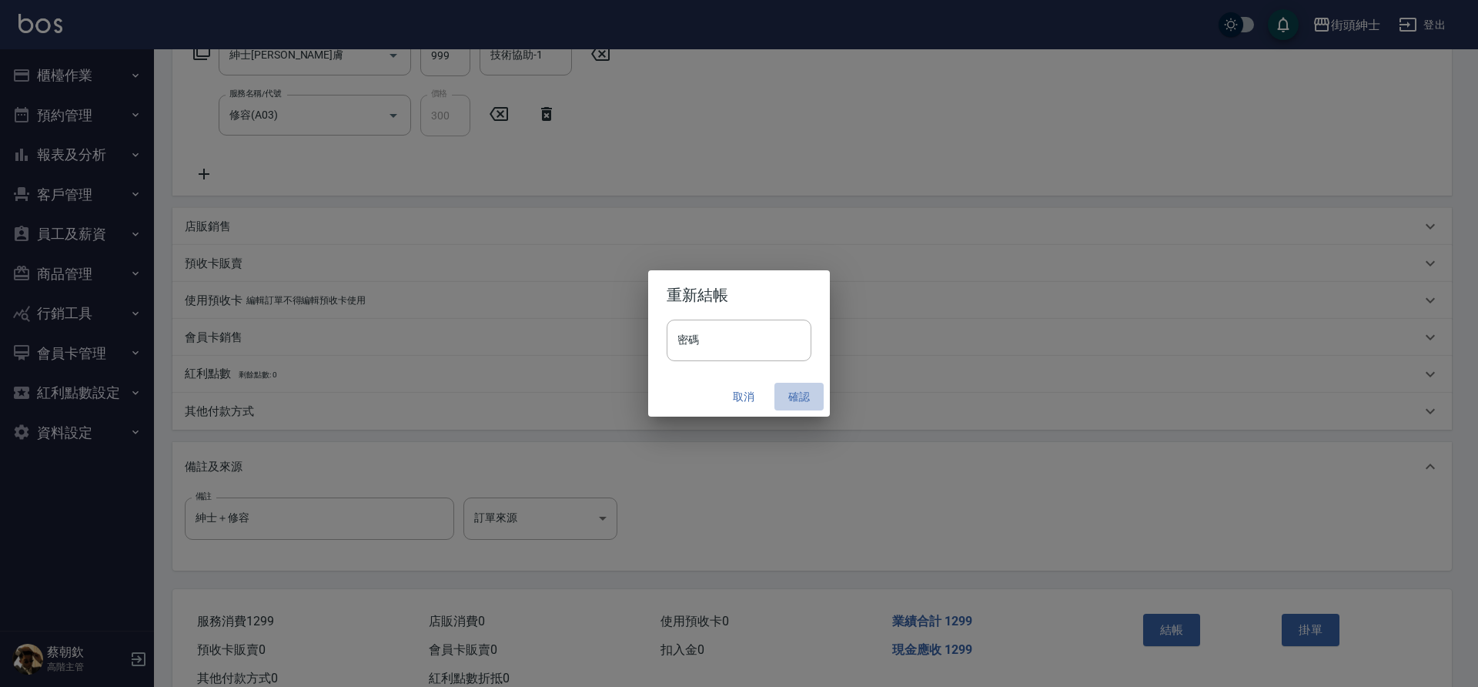
click at [775, 395] on button "確認" at bounding box center [799, 397] width 49 height 28
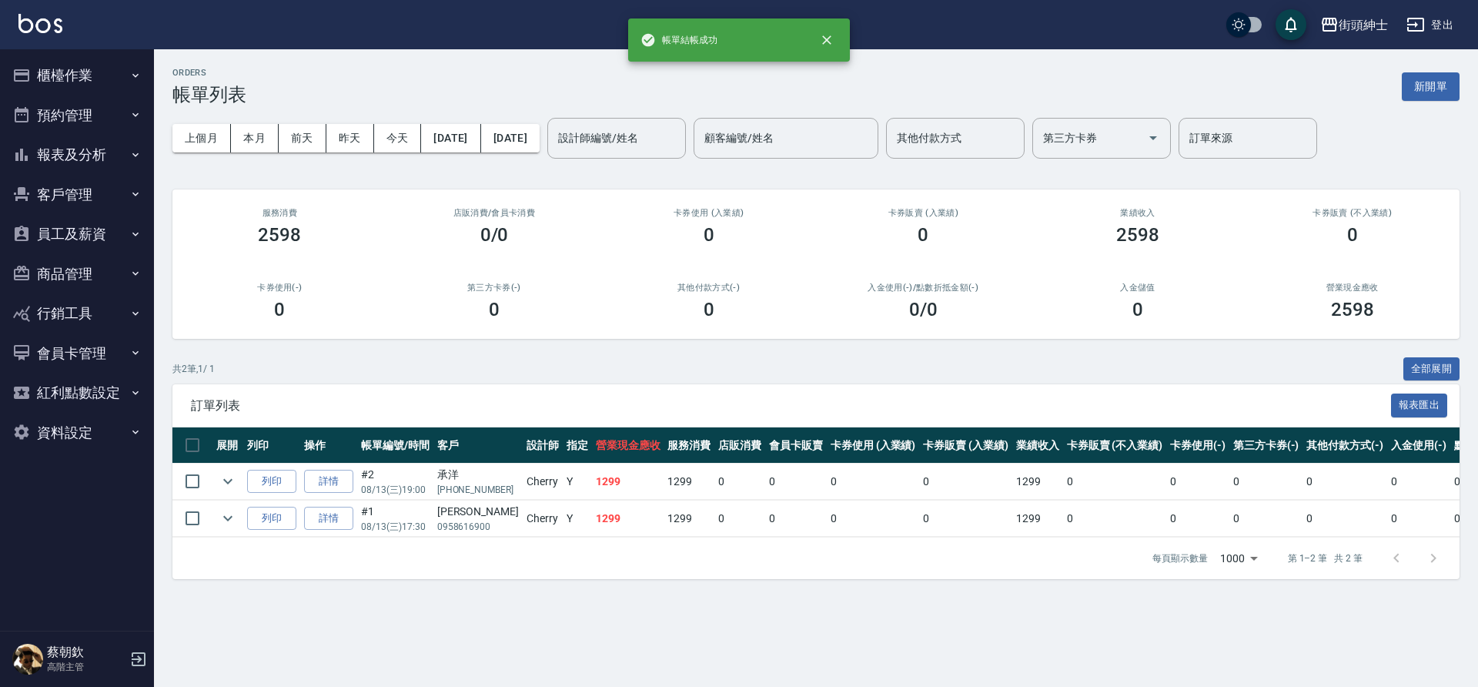
click at [57, 124] on button "預約管理" at bounding box center [77, 115] width 142 height 40
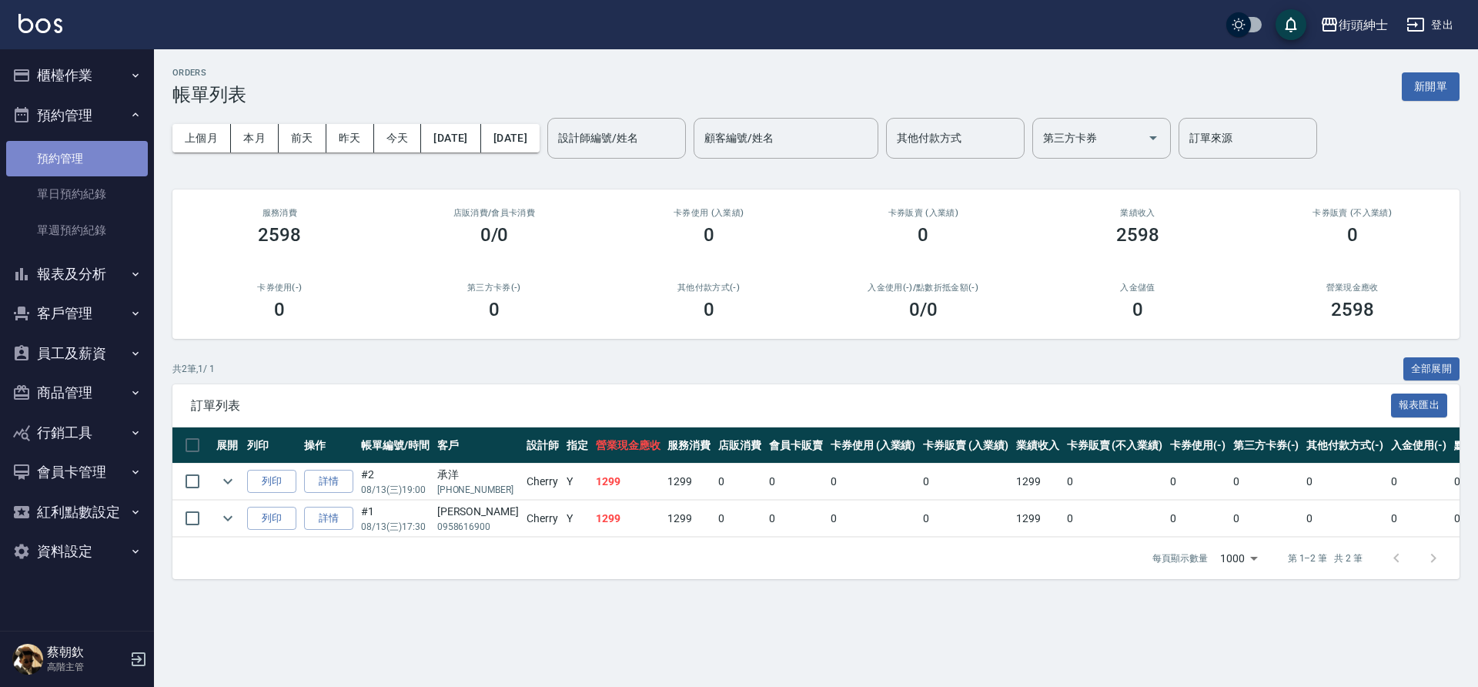
click at [57, 156] on link "預約管理" at bounding box center [77, 158] width 142 height 35
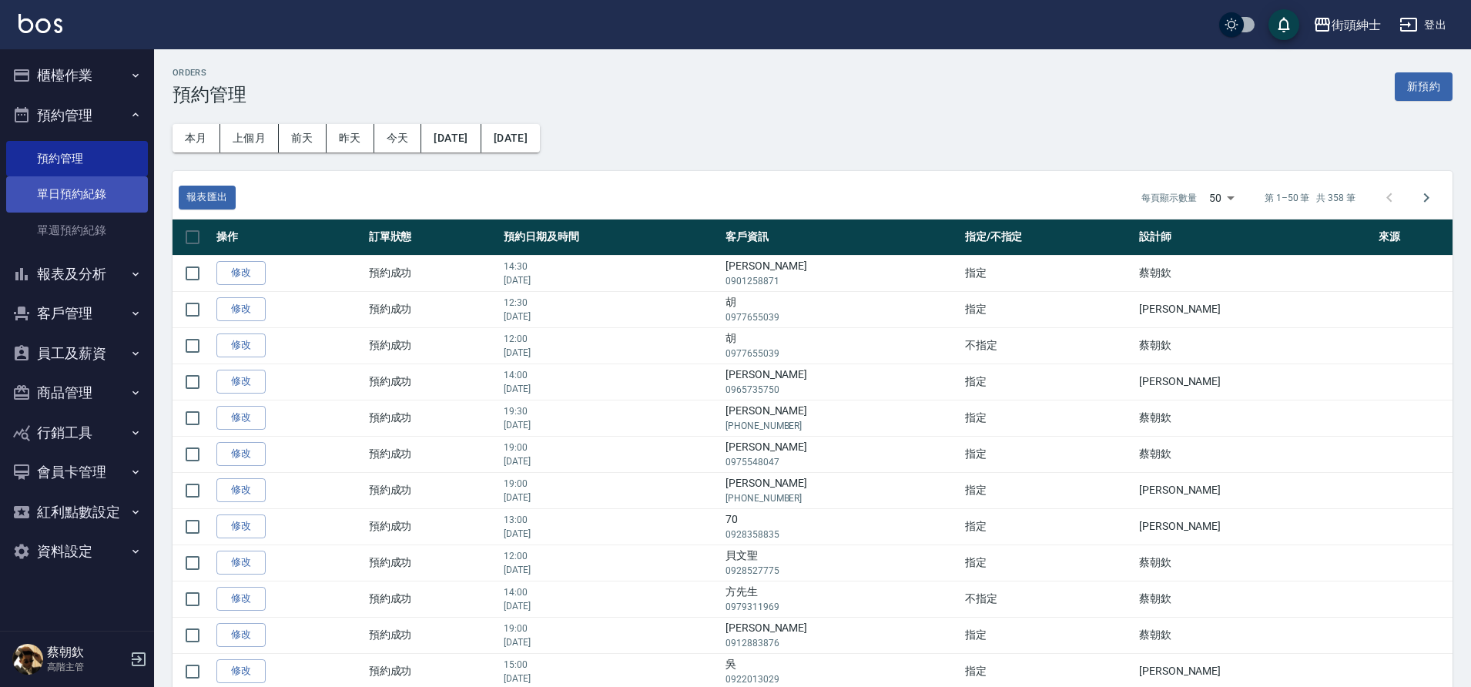
click at [102, 199] on link "單日預約紀錄" at bounding box center [77, 193] width 142 height 35
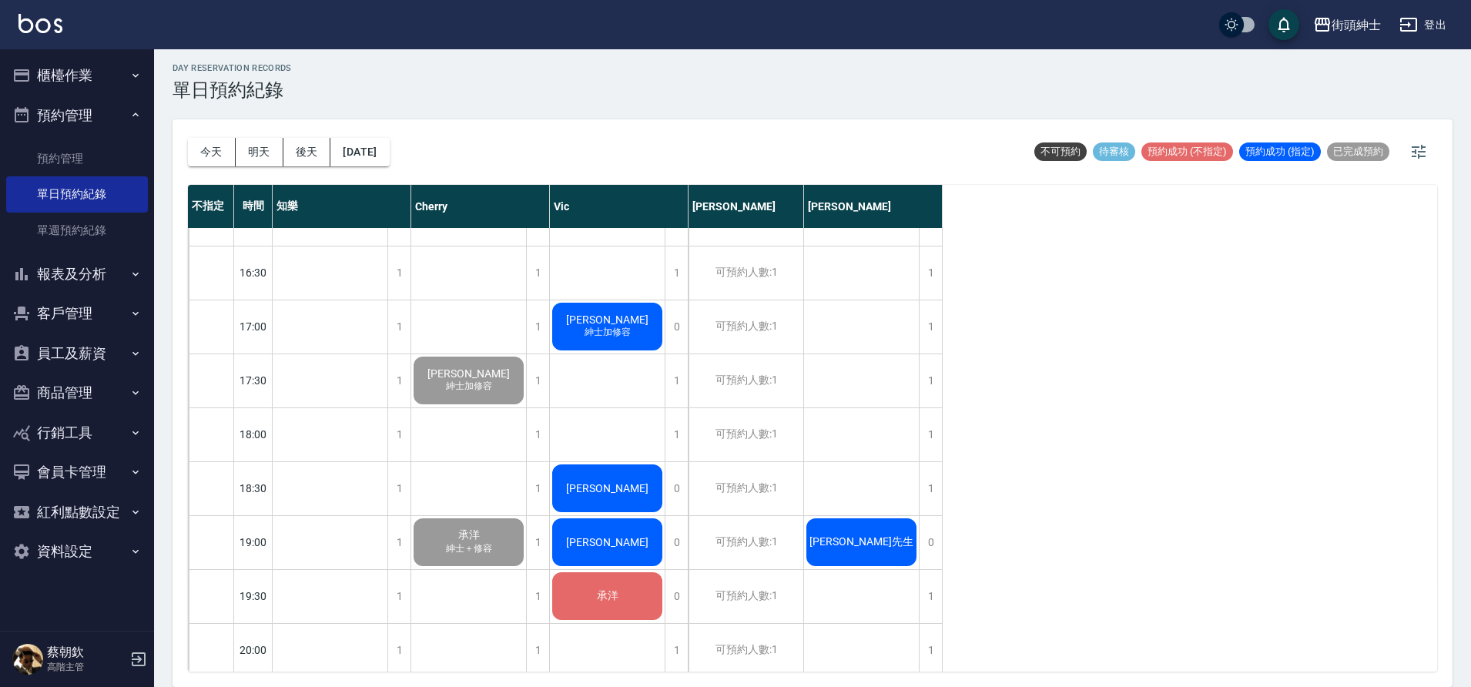
scroll to position [902, 0]
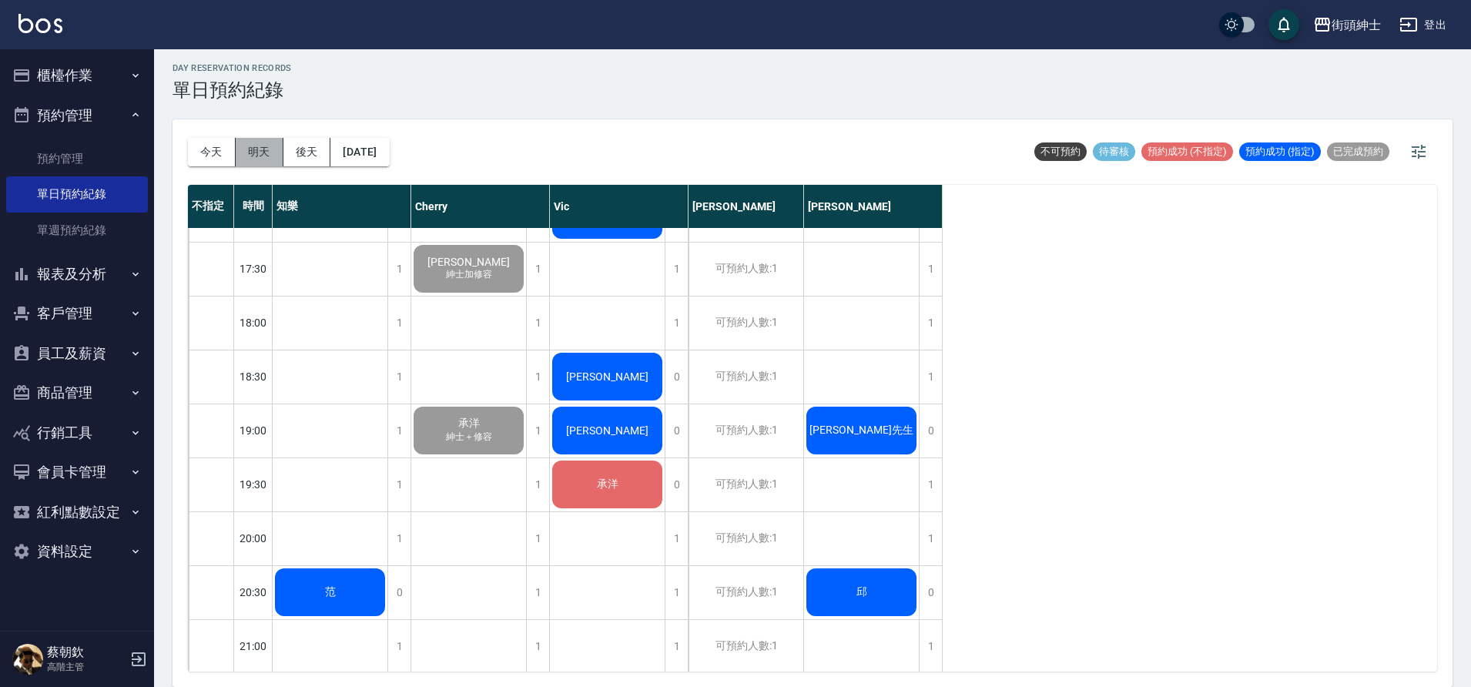
click at [260, 154] on button "明天" at bounding box center [260, 152] width 48 height 28
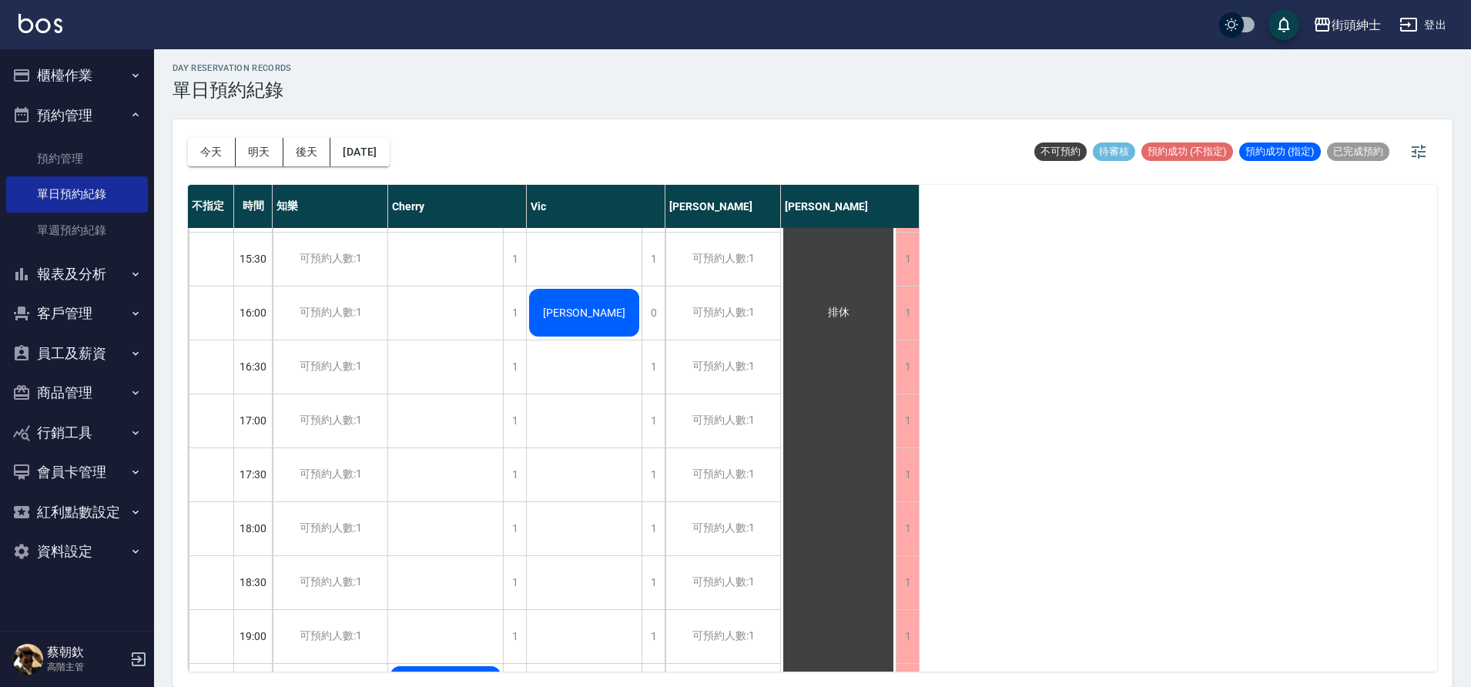
scroll to position [711, 0]
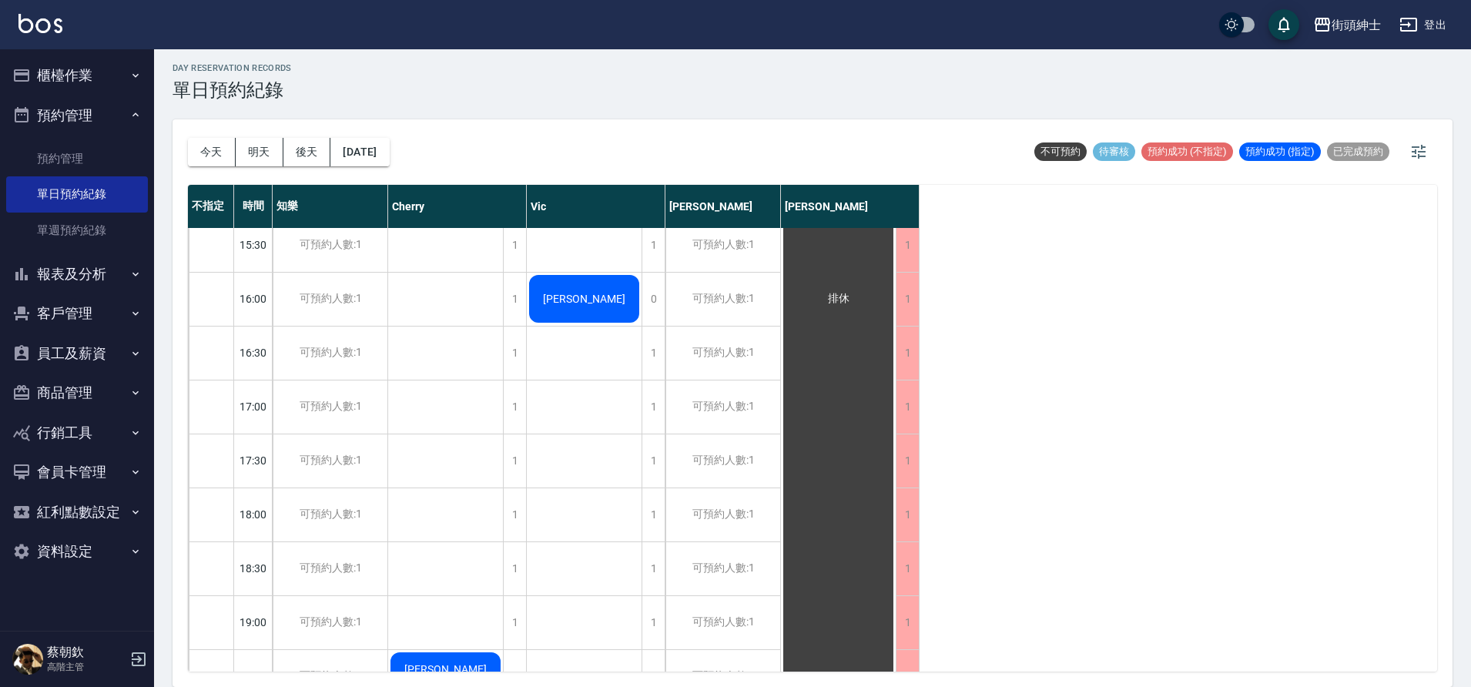
click at [315, 156] on button "後天" at bounding box center [307, 152] width 48 height 28
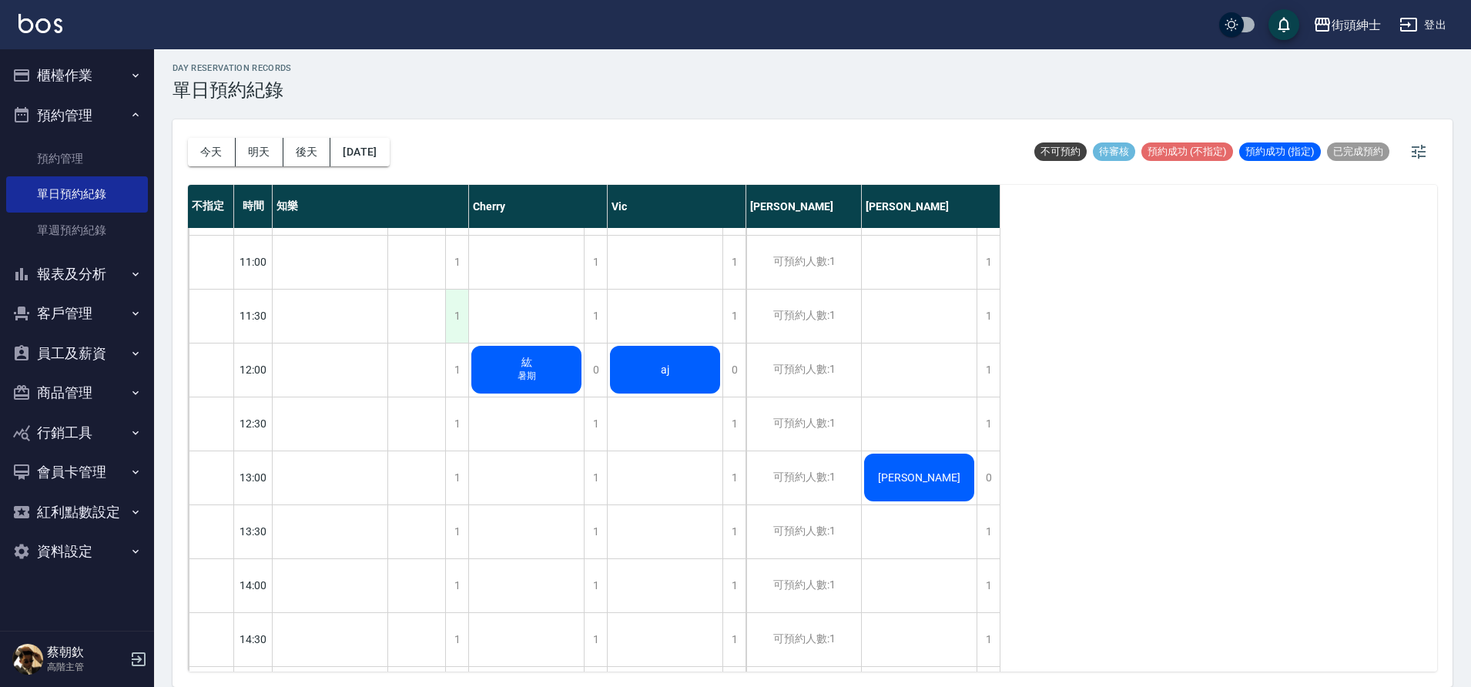
scroll to position [189, 0]
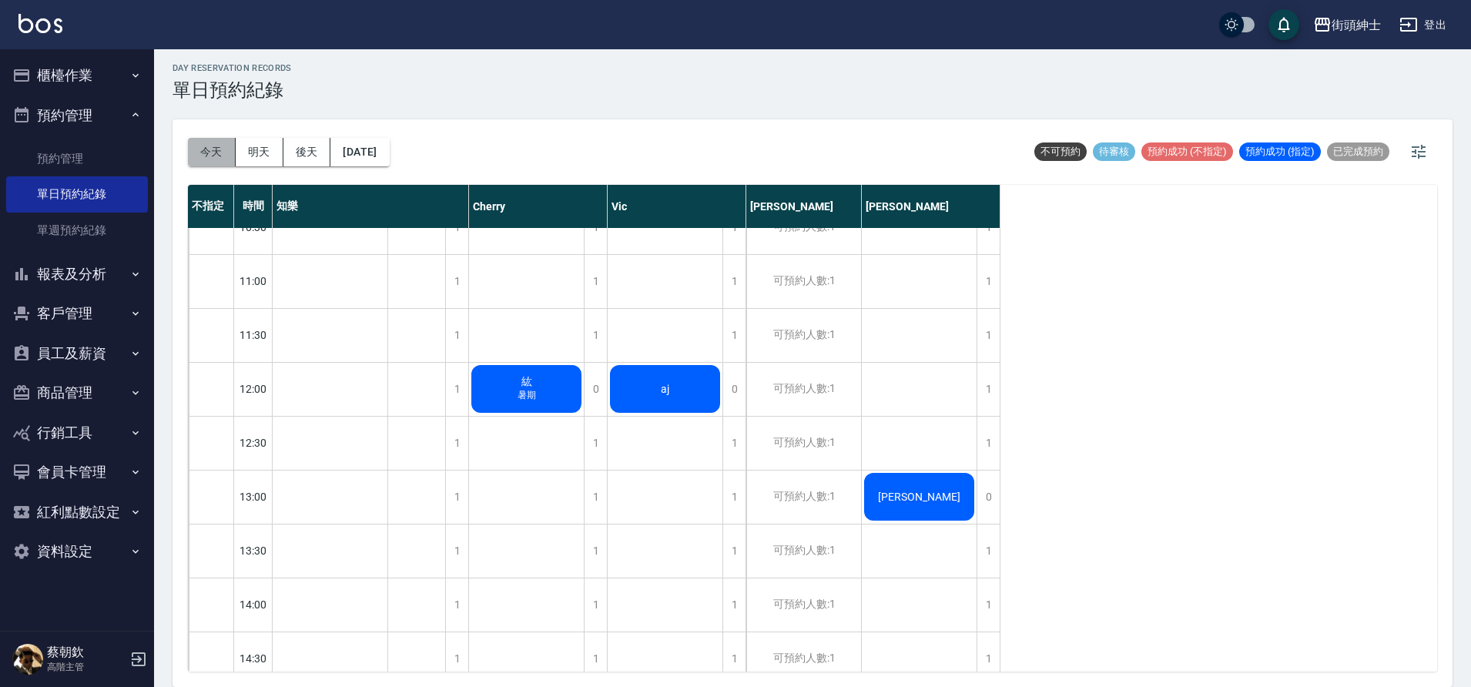
click at [213, 149] on button "今天" at bounding box center [212, 152] width 48 height 28
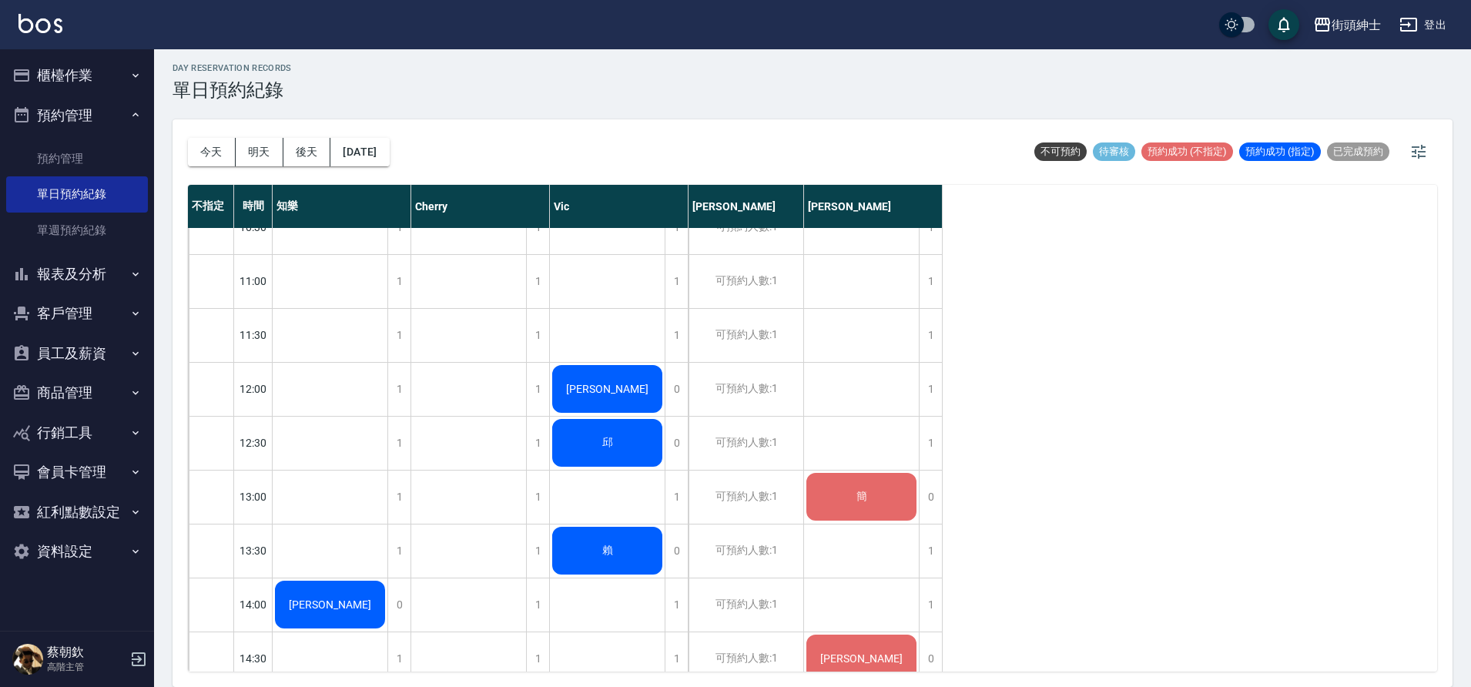
click at [387, 578] on div "[PERSON_NAME]" at bounding box center [330, 604] width 115 height 52
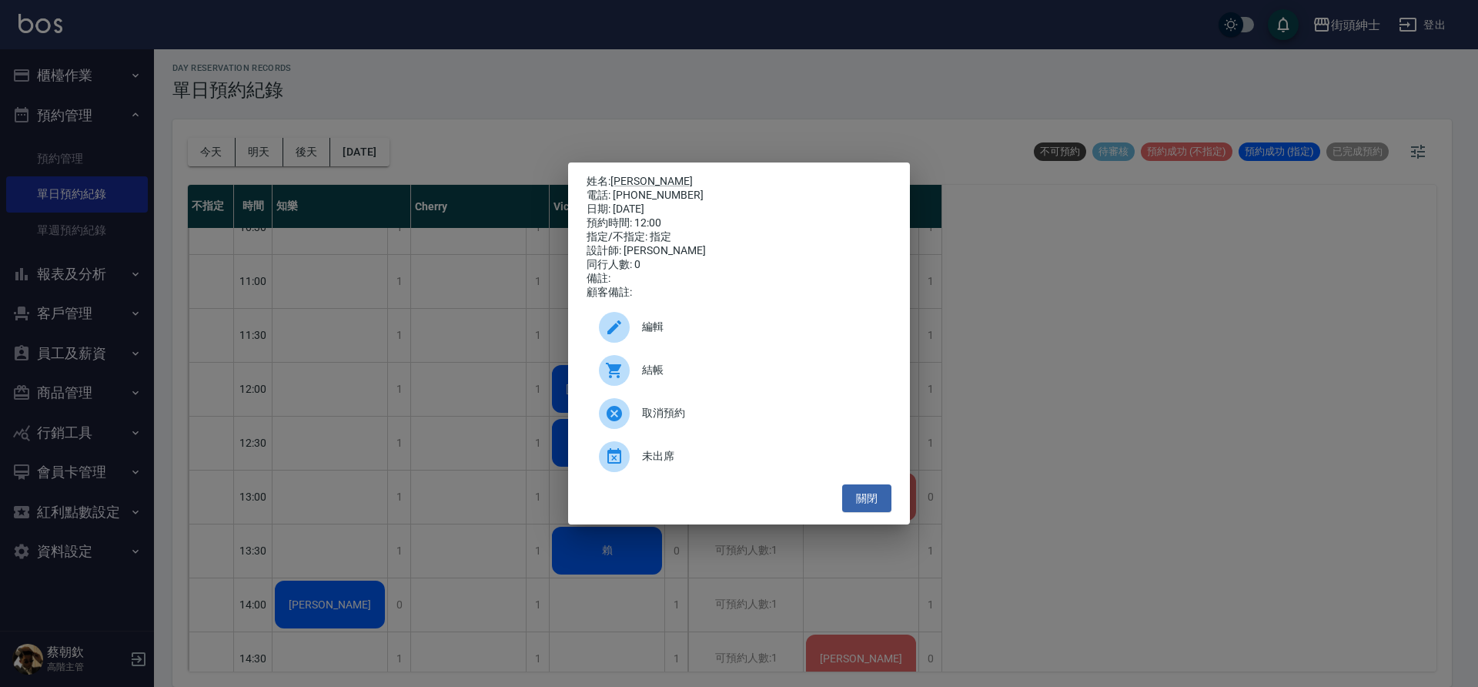
click at [691, 368] on span "結帳" at bounding box center [760, 370] width 237 height 16
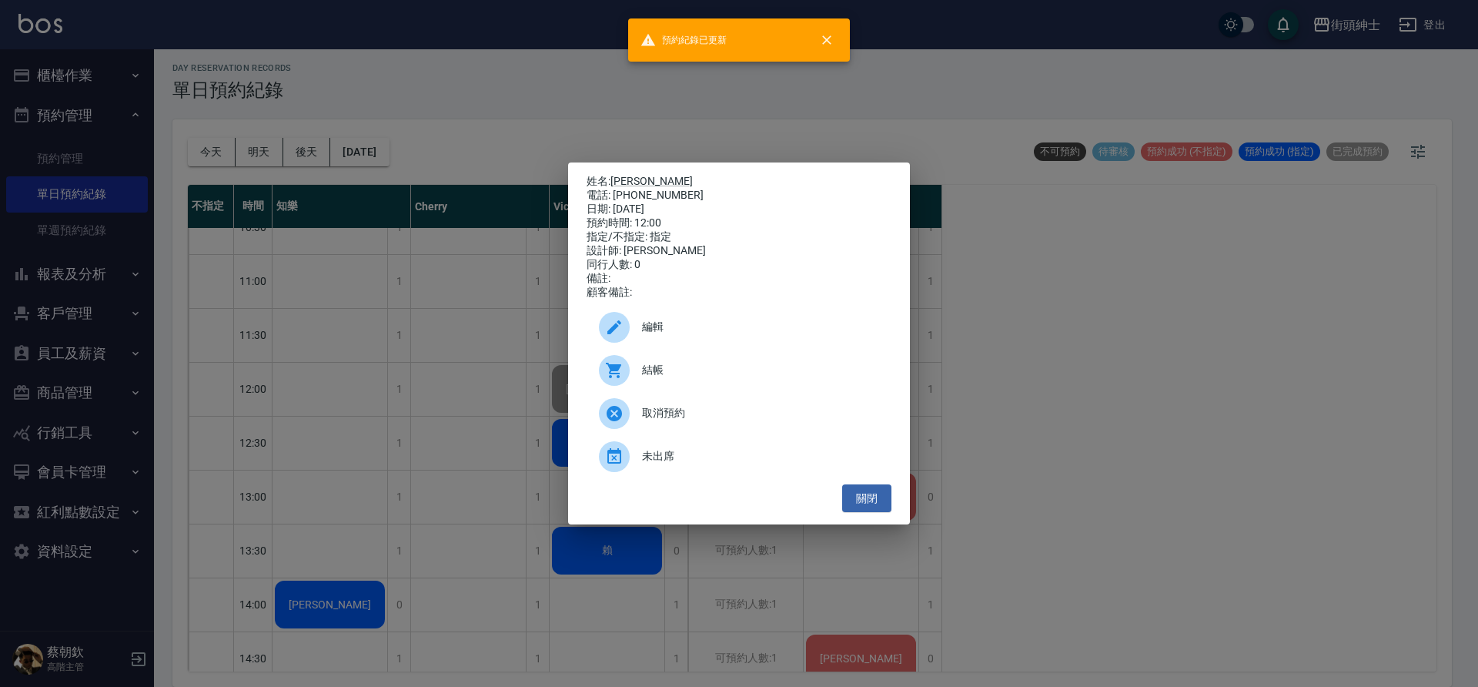
drag, startPoint x: 404, startPoint y: 288, endPoint x: 499, endPoint y: 316, distance: 98.7
click at [405, 289] on div "姓名: 蔡r 電話: 0986573943 日期: 2025/08/13 預約時間: 12:00 指定/不指定: 指定 設計師: Vic 同行人數: 0 備註…" at bounding box center [739, 343] width 1478 height 687
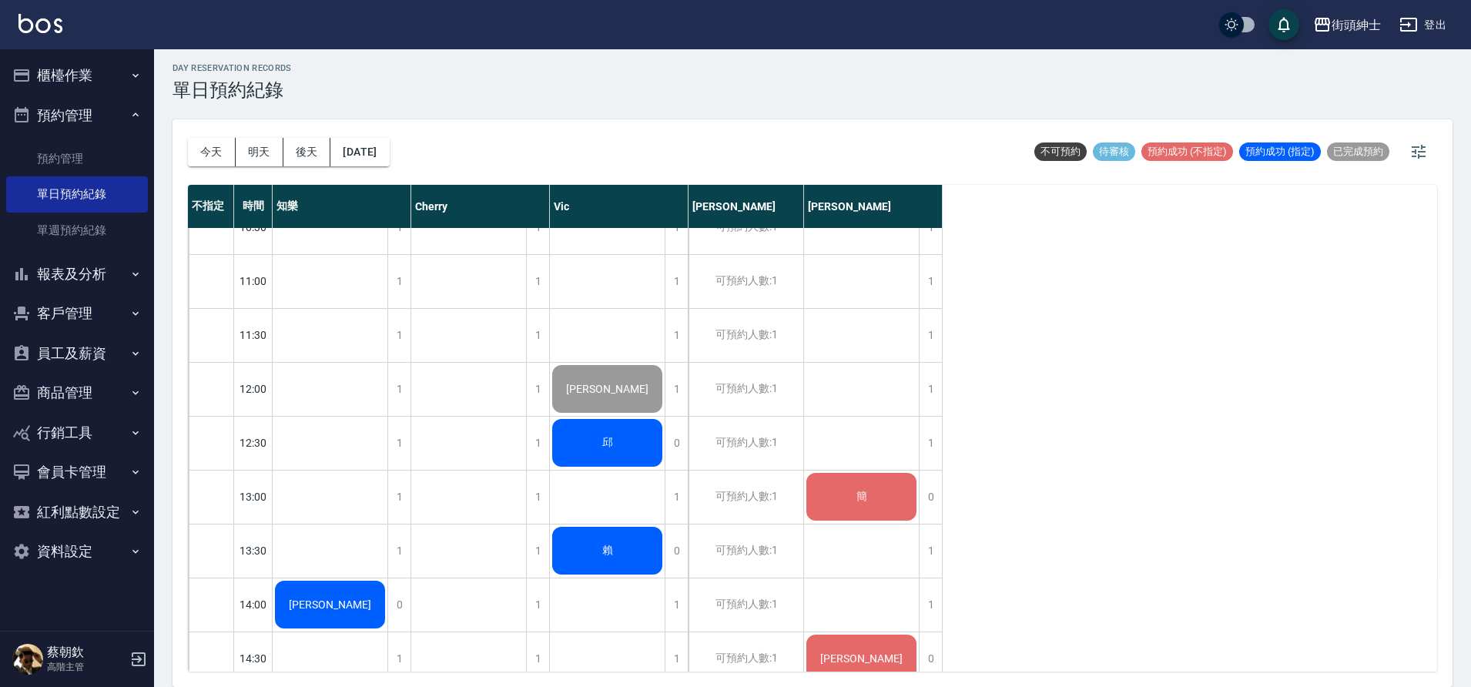
click at [374, 598] on span "邱" at bounding box center [330, 604] width 89 height 12
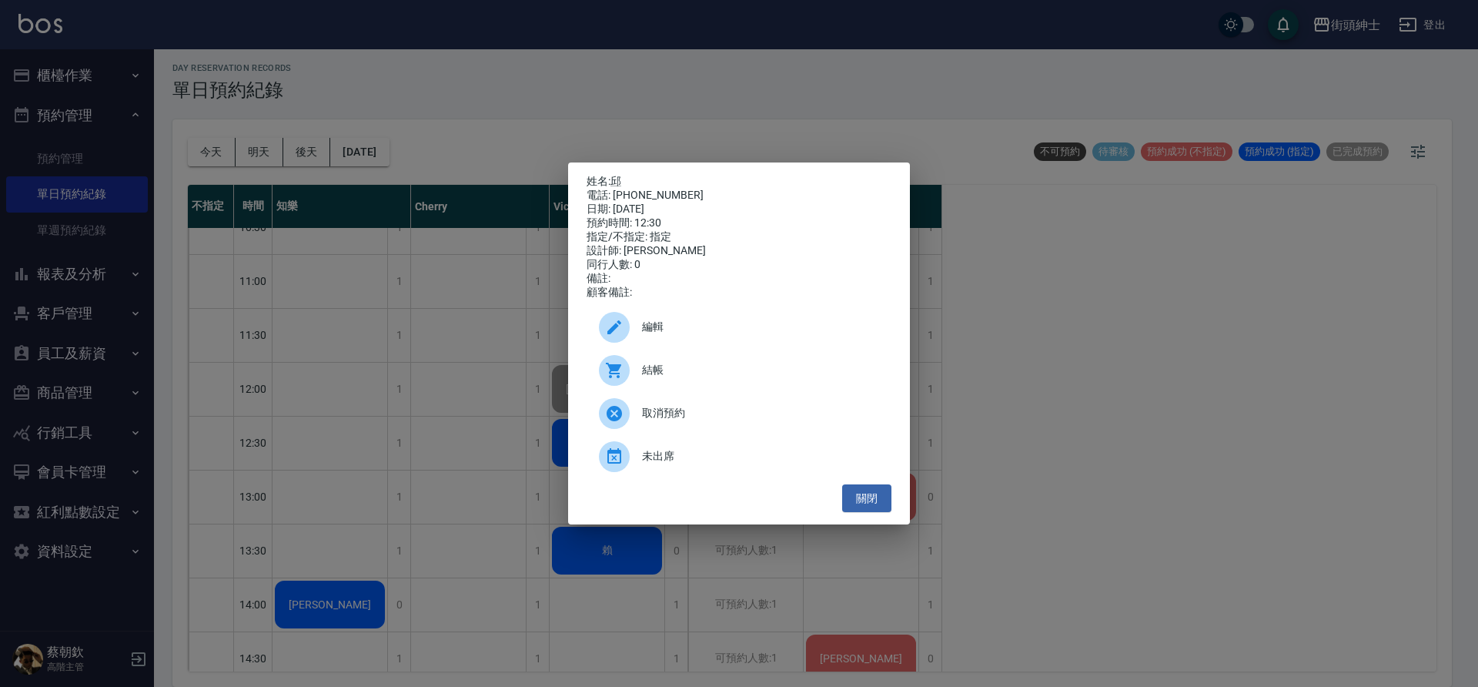
click at [681, 378] on span "結帳" at bounding box center [760, 370] width 237 height 16
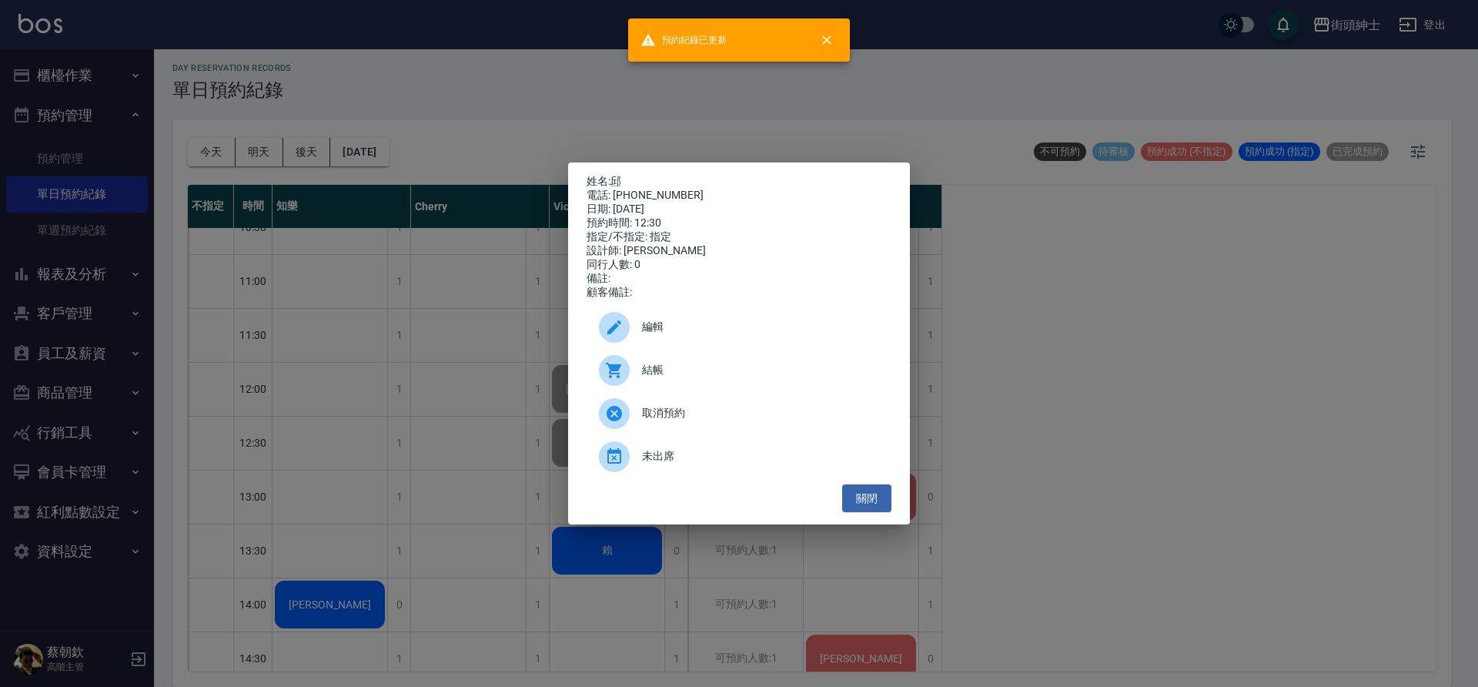
drag, startPoint x: 336, startPoint y: 345, endPoint x: 597, endPoint y: 449, distance: 281.0
click at [337, 346] on div "姓名: 邱 電話: 0975829297 日期: 2025/08/13 預約時間: 12:30 指定/不指定: 指定 設計師: Vic 同行人數: 0 備註:…" at bounding box center [739, 343] width 1478 height 687
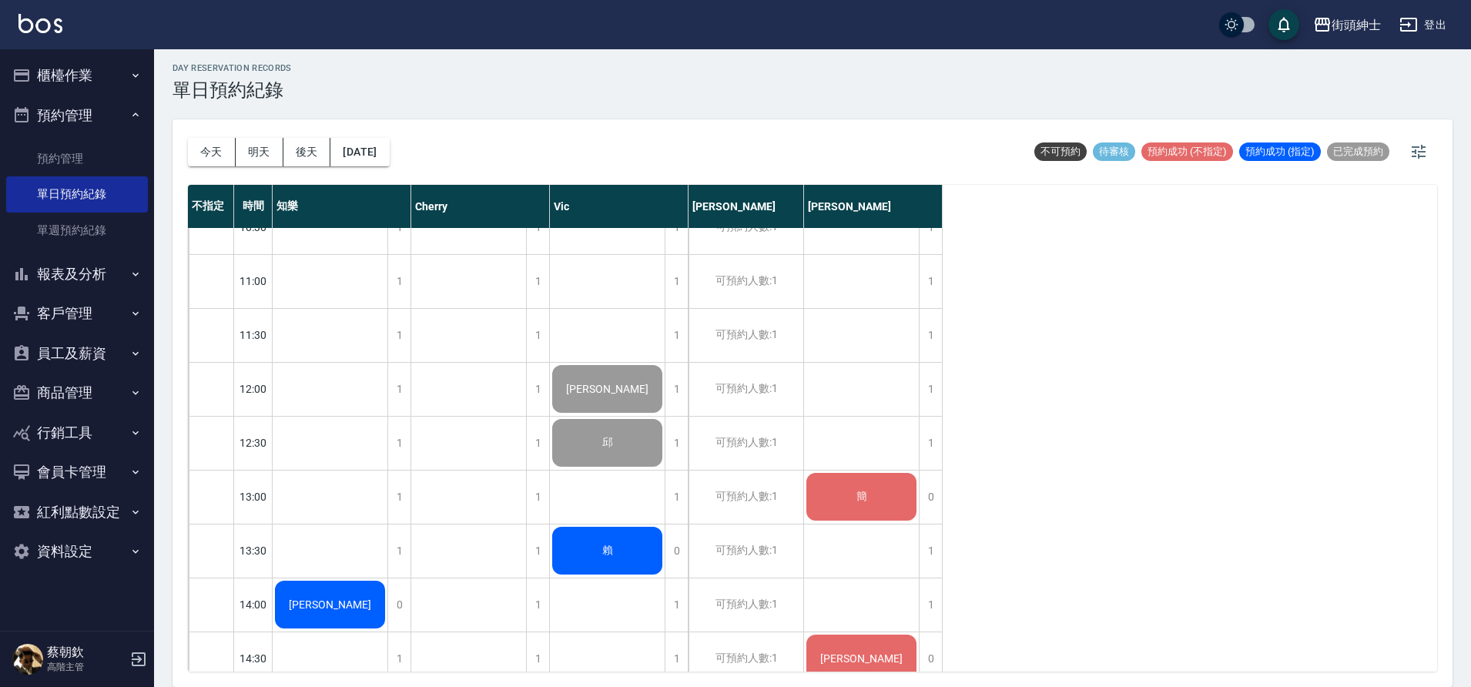
click at [387, 578] on div "賴" at bounding box center [330, 604] width 115 height 52
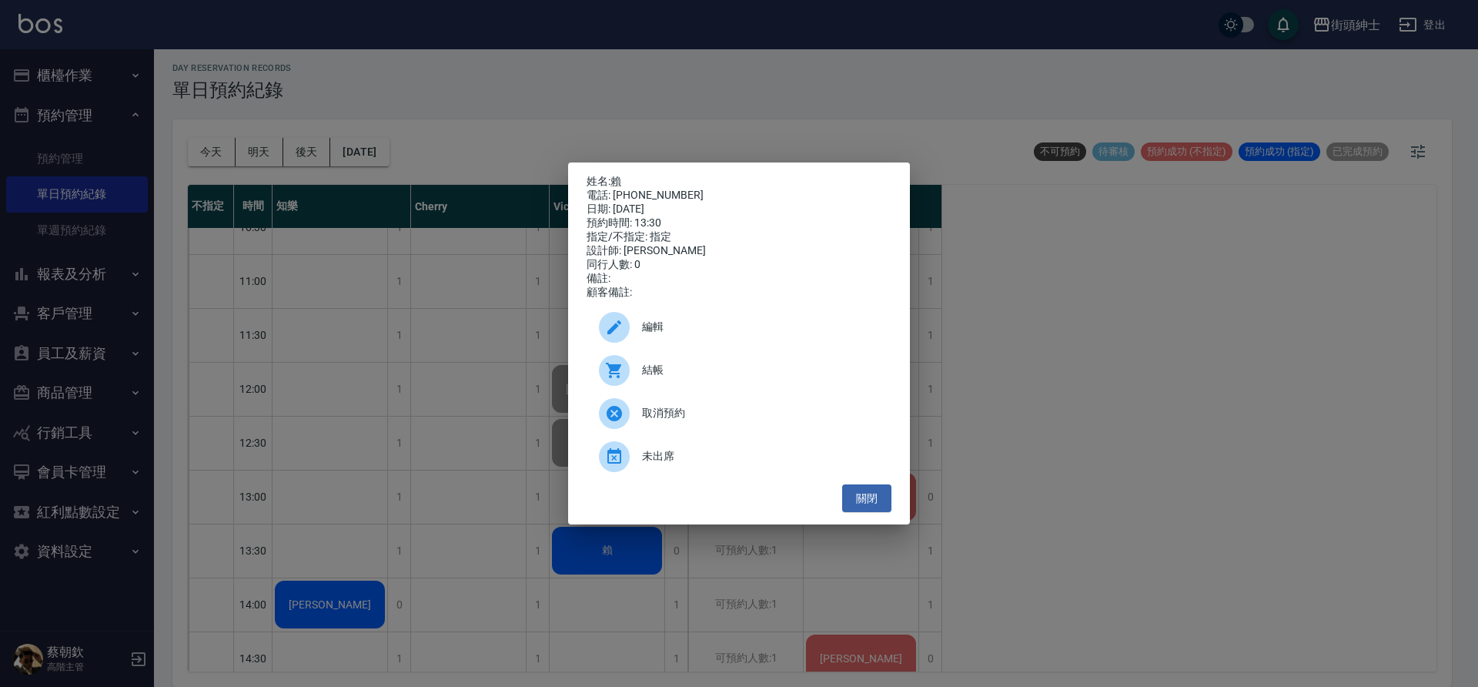
click at [686, 376] on span "結帳" at bounding box center [760, 370] width 237 height 16
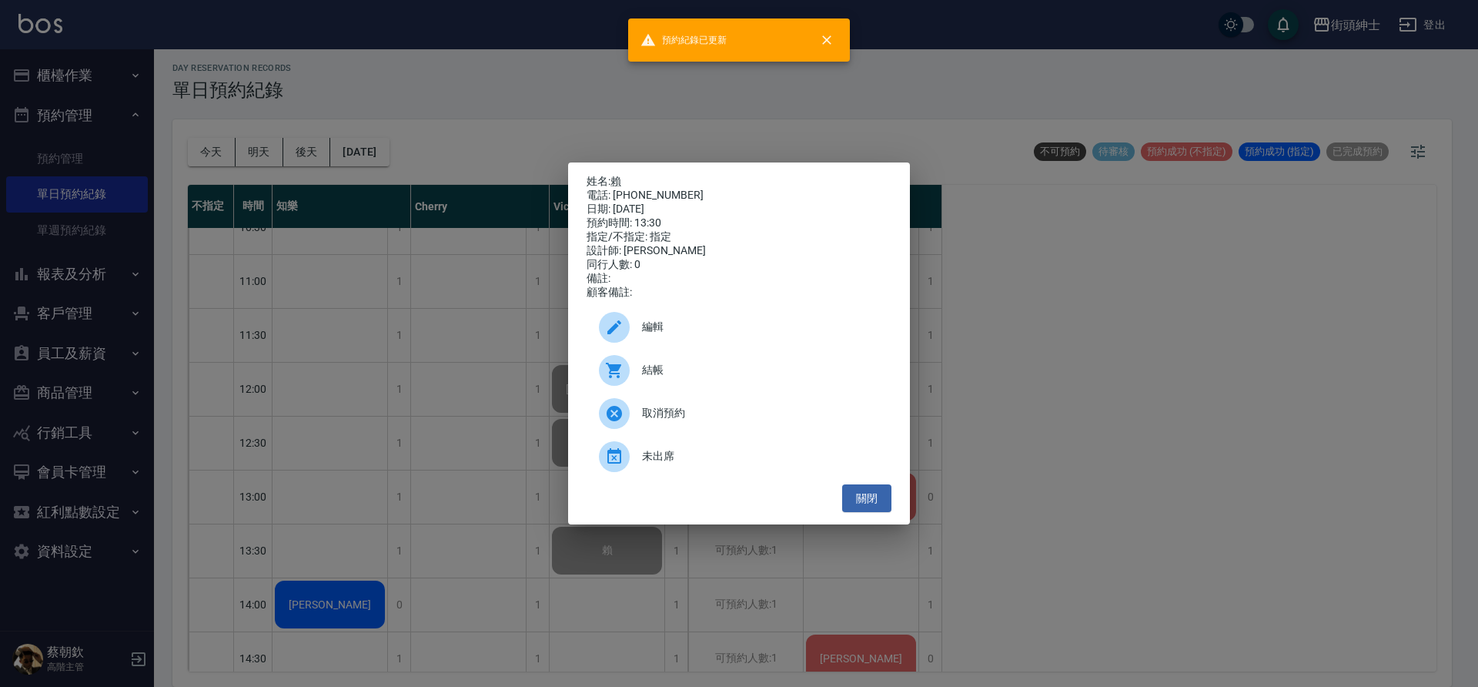
drag, startPoint x: 364, startPoint y: 462, endPoint x: 642, endPoint y: 486, distance: 279.0
click at [365, 463] on div "姓名: 賴 電話: 0912567376 日期: 2025/08/13 預約時間: 13:30 指定/不指定: 指定 設計師: Vic 同行人數: 0 備註:…" at bounding box center [739, 343] width 1478 height 687
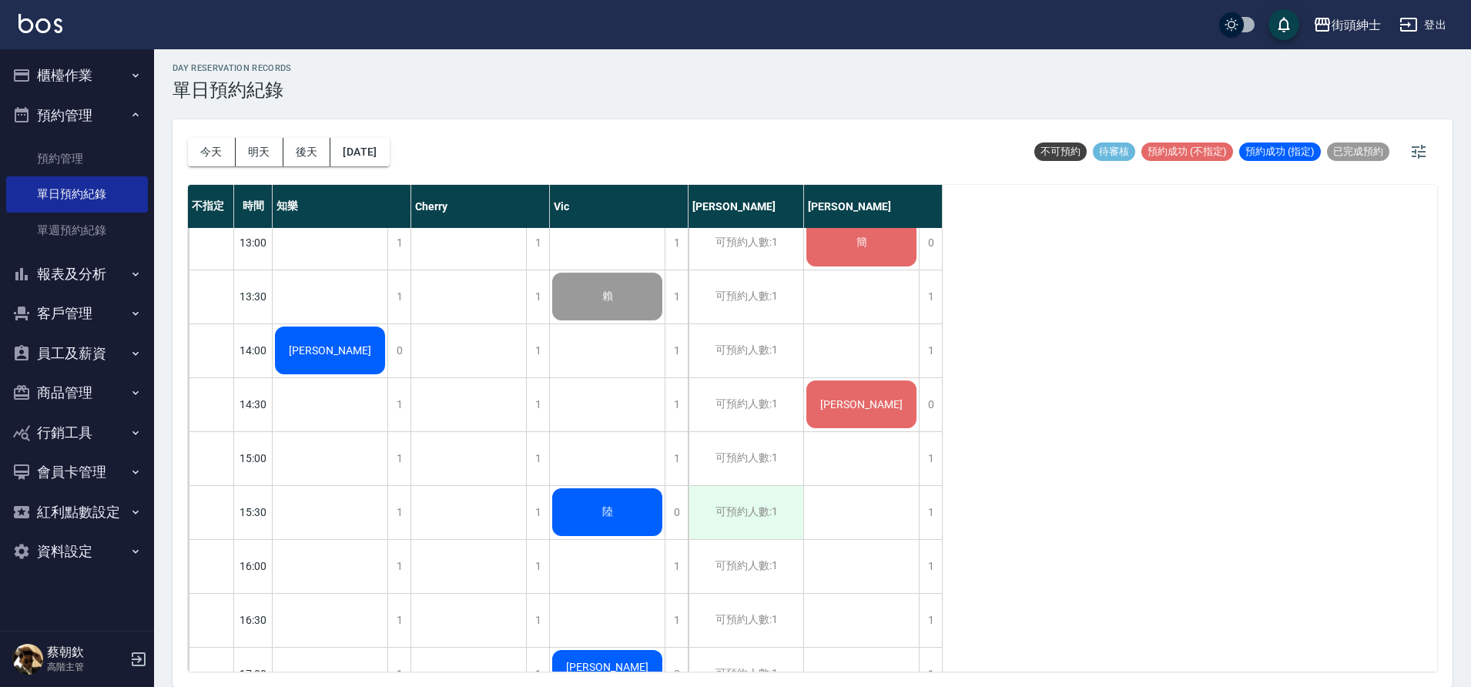
scroll to position [464, 0]
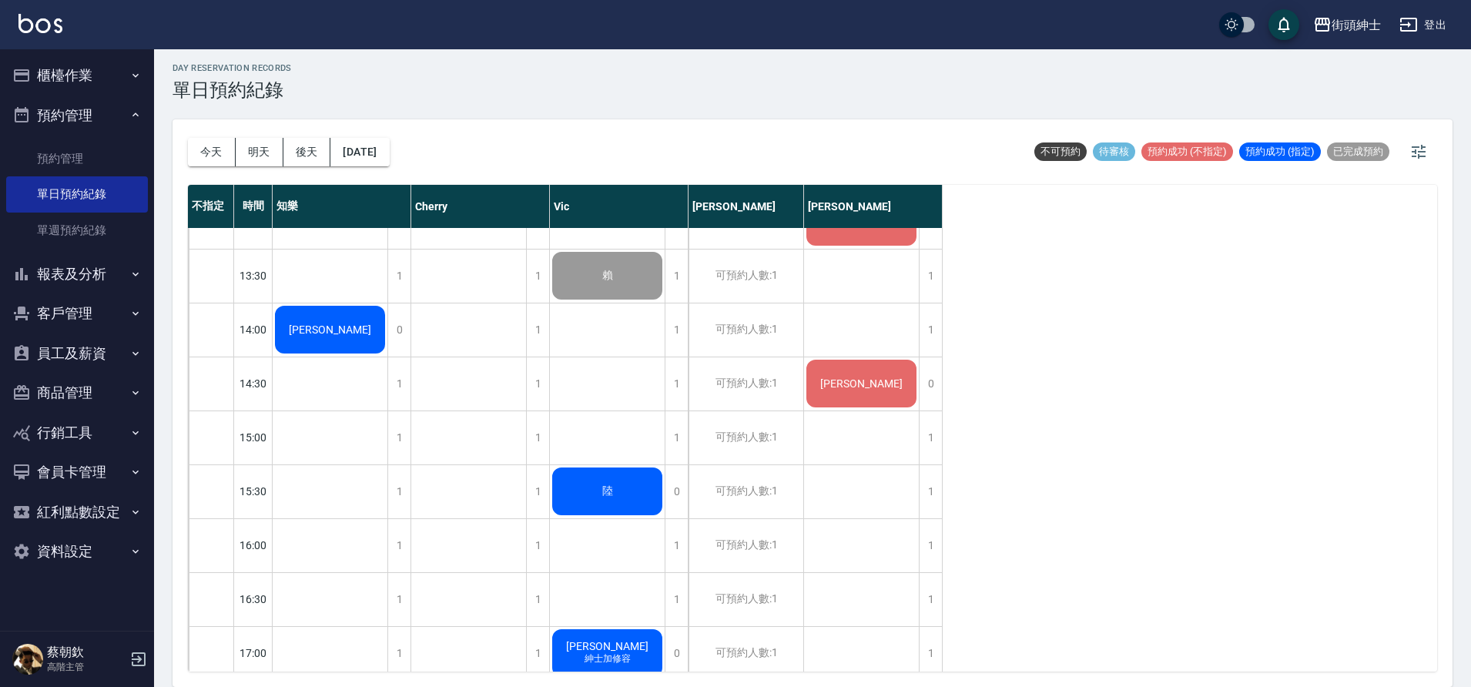
click at [387, 356] on div "陸" at bounding box center [330, 329] width 115 height 52
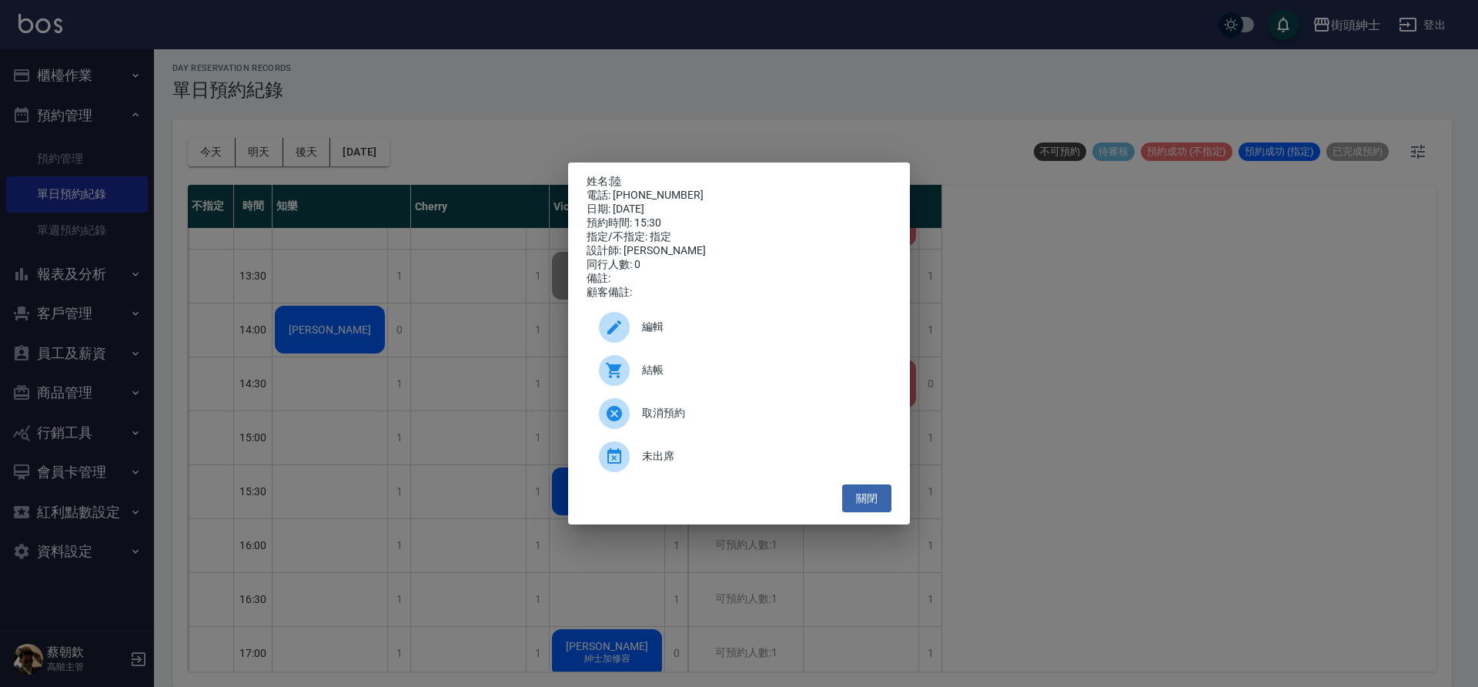
click at [687, 361] on div "結帳" at bounding box center [739, 370] width 305 height 43
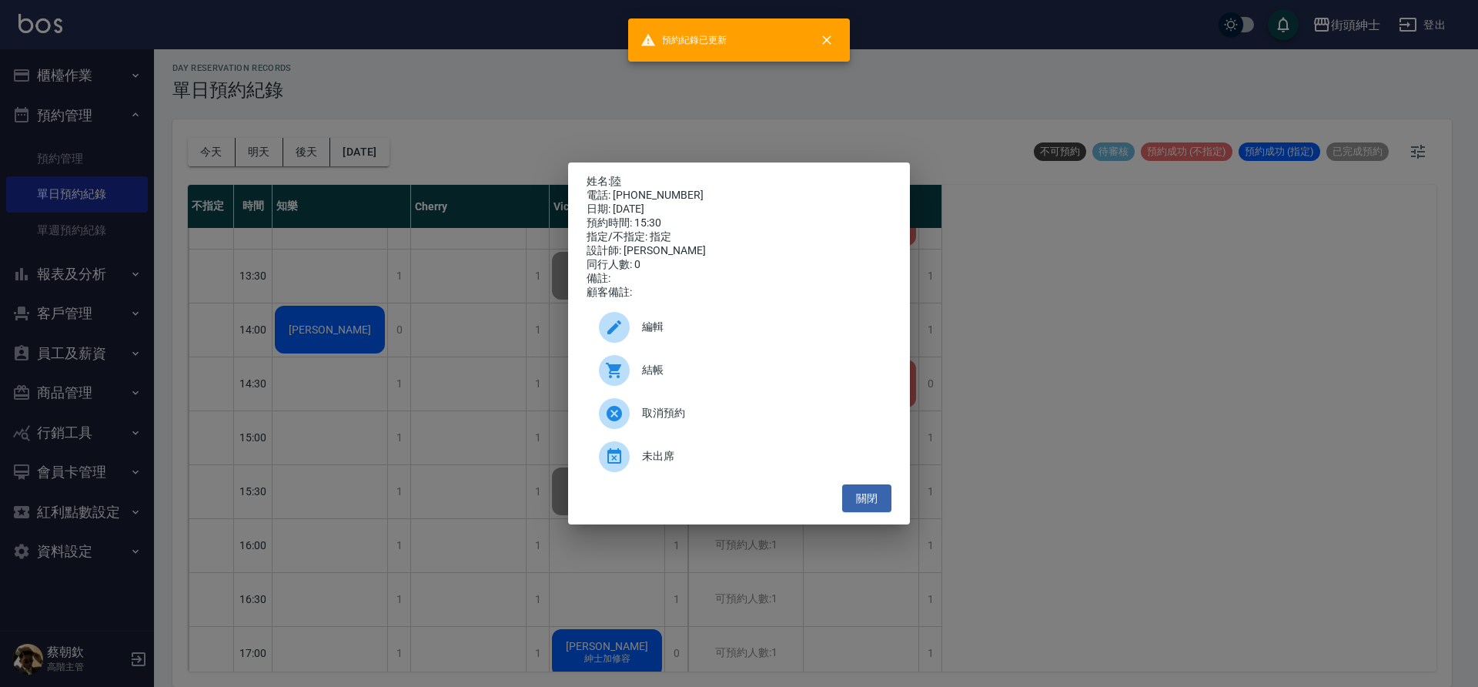
click at [399, 256] on div "姓名: 陸 電話: 0911817725 日期: 2025/08/13 預約時間: 15:30 指定/不指定: 指定 設計師: Vic 同行人數: 0 備註:…" at bounding box center [739, 343] width 1478 height 687
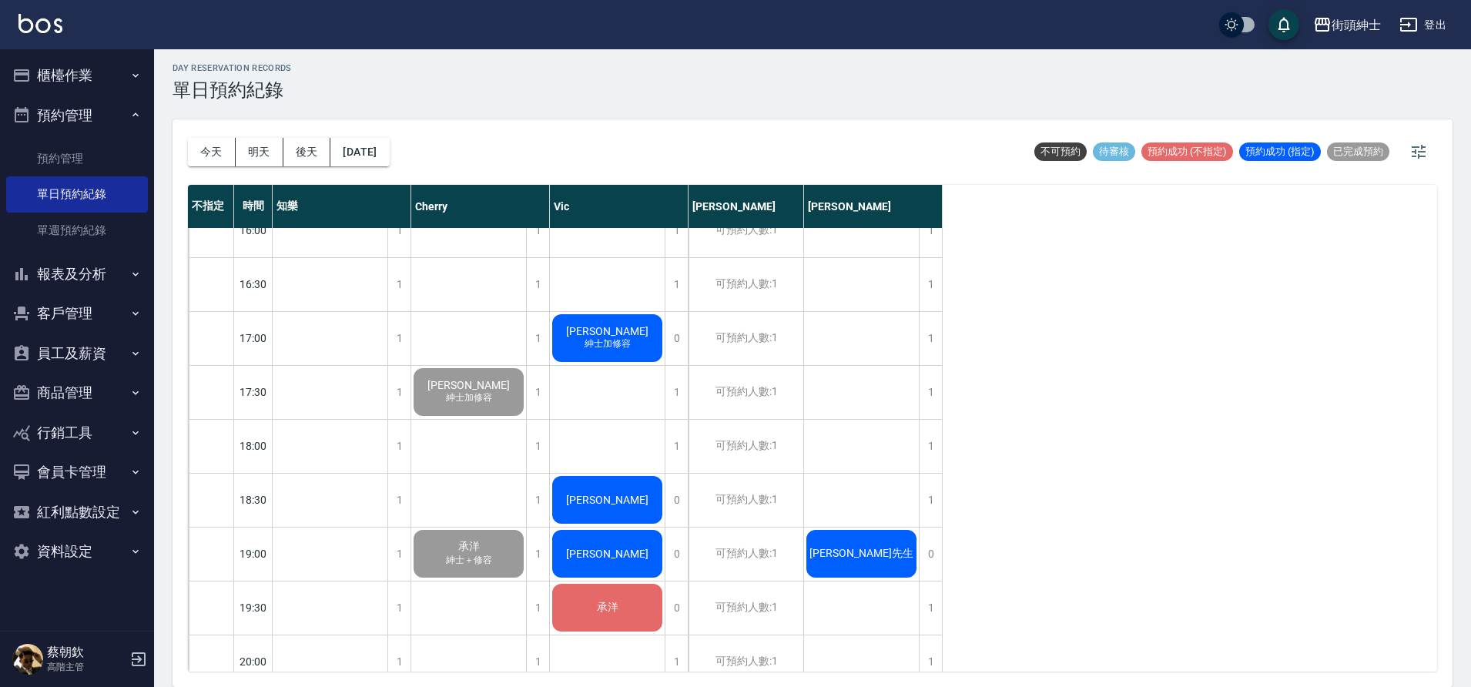
scroll to position [780, 0]
click at [387, 40] on div "暉恩 紳士加修容" at bounding box center [330, 14] width 115 height 52
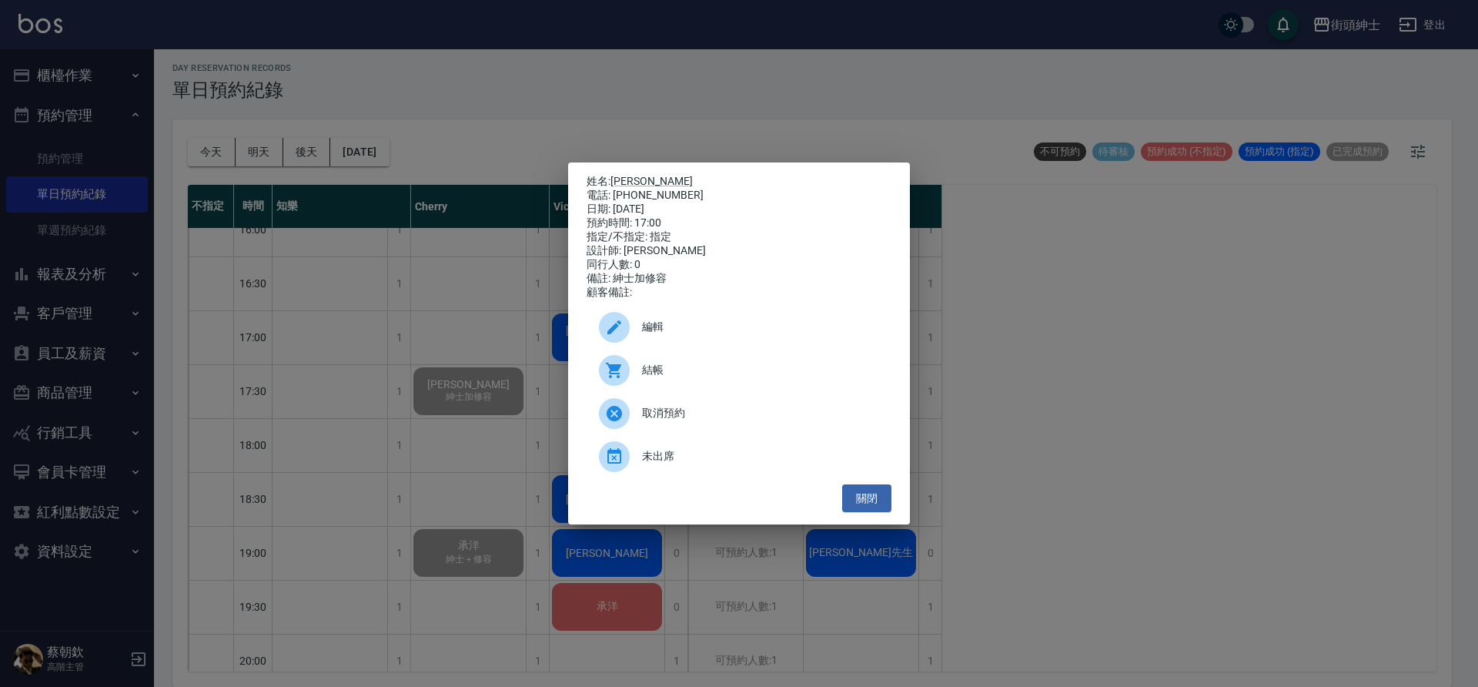
click at [687, 373] on span "結帳" at bounding box center [760, 370] width 237 height 16
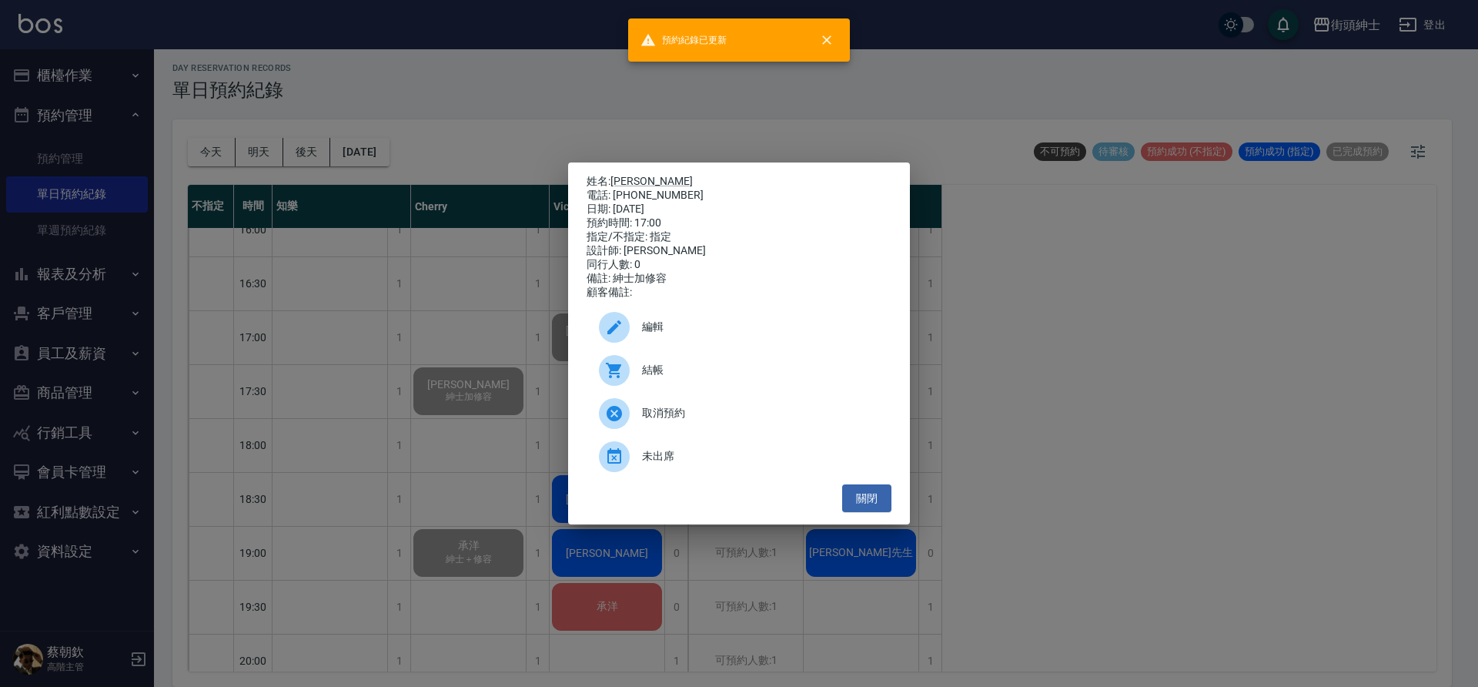
click at [473, 462] on div "姓名: 暉恩 電話: 0958616900 日期: 2025/08/13 預約時間: 17:00 指定/不指定: 指定 設計師: Vic 同行人數: 0 備註…" at bounding box center [739, 343] width 1478 height 687
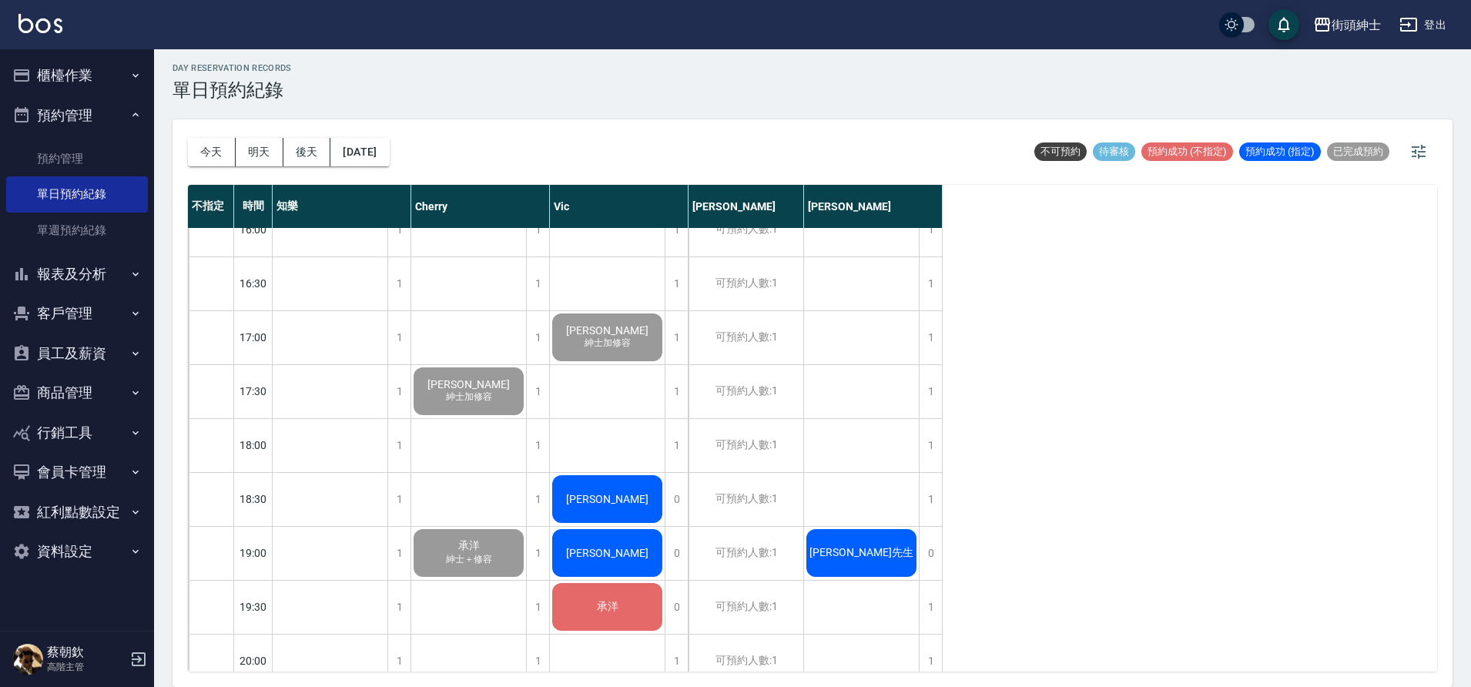
click at [374, 20] on span "[PERSON_NAME]" at bounding box center [330, 14] width 89 height 12
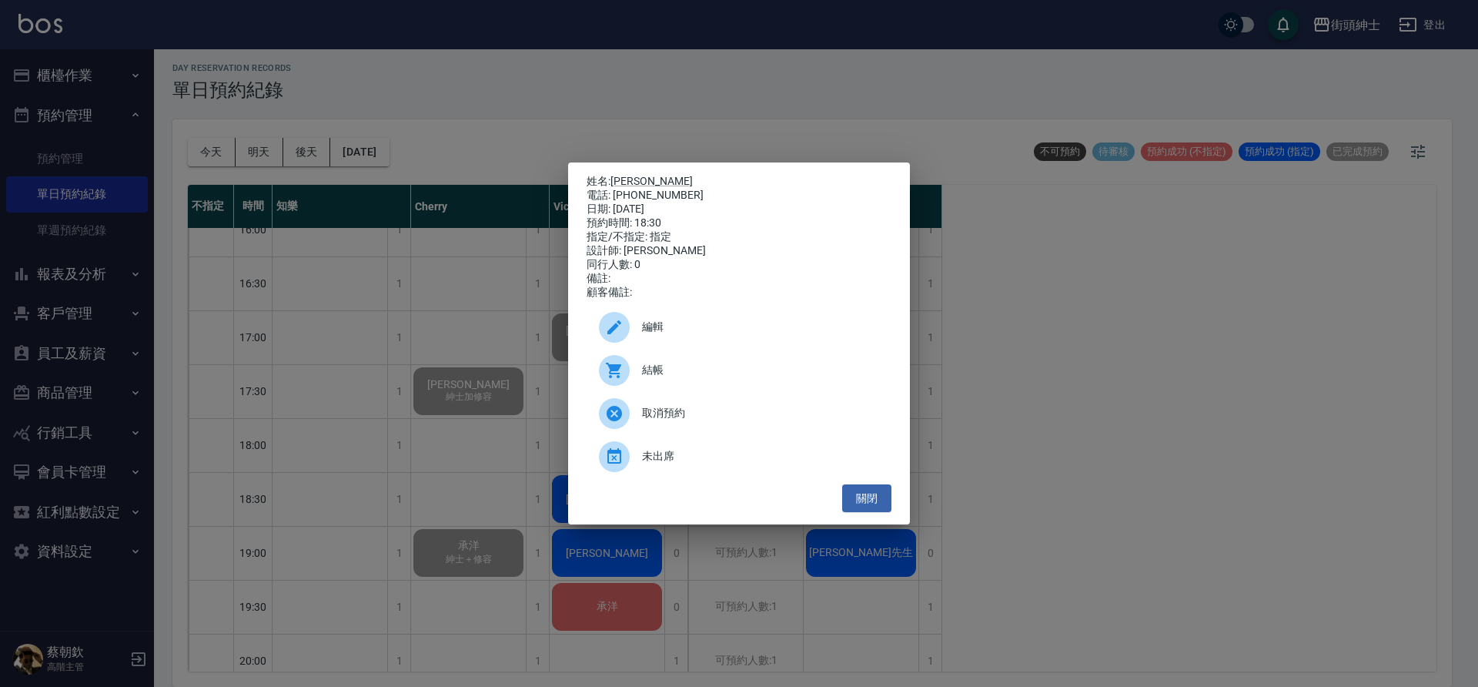
click at [706, 360] on div "結帳" at bounding box center [739, 370] width 305 height 43
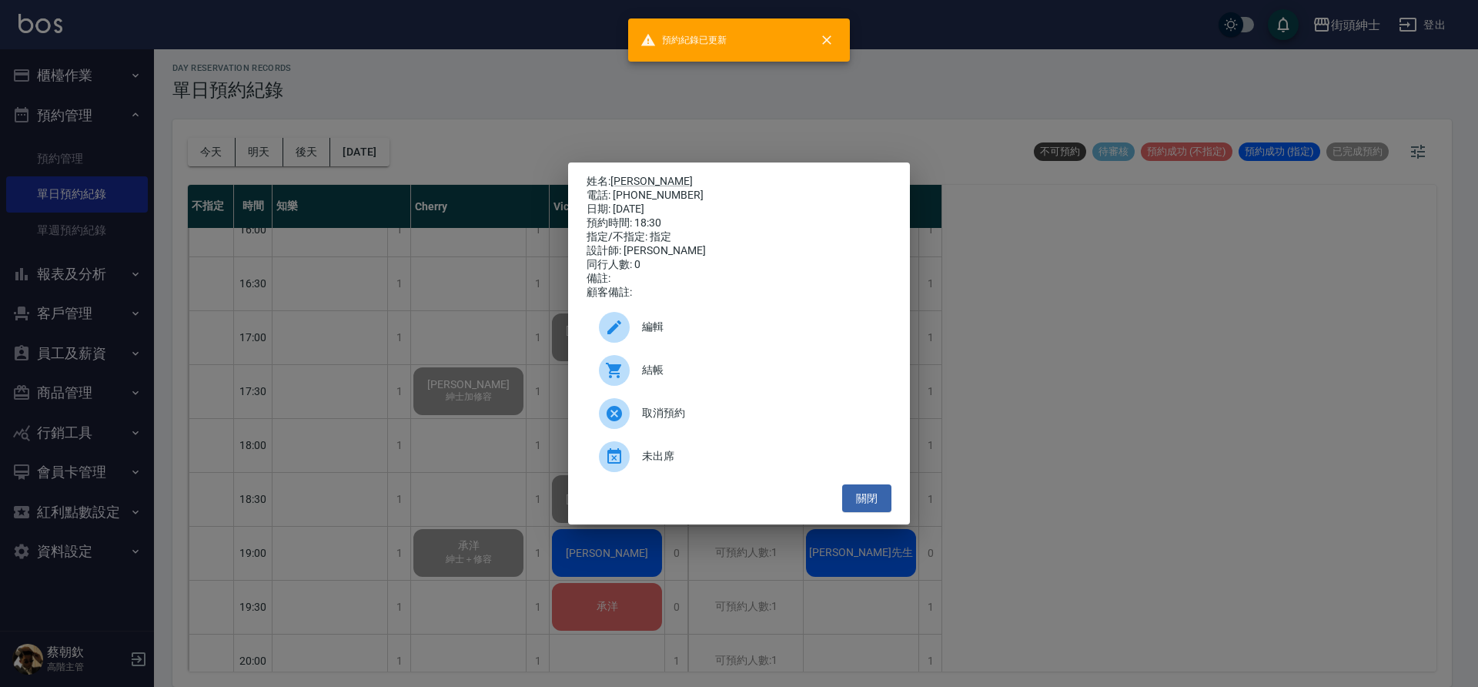
drag, startPoint x: 387, startPoint y: 285, endPoint x: 467, endPoint y: 316, distance: 85.1
click at [388, 286] on div "姓名: Tim 電話: 0973-963-288 日期: 2025/08/13 預約時間: 18:30 指定/不指定: 指定 設計師: Vic 同行人數: 0…" at bounding box center [739, 343] width 1478 height 687
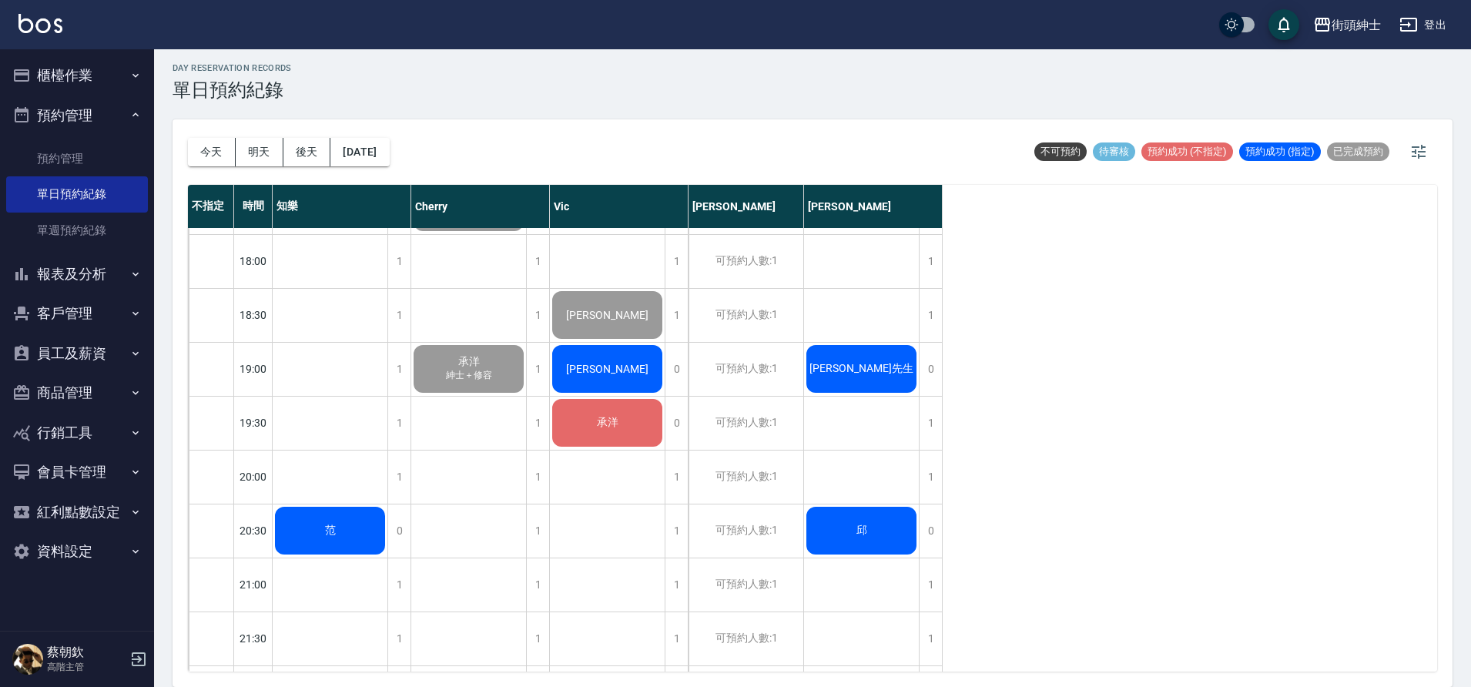
scroll to position [1006, 0]
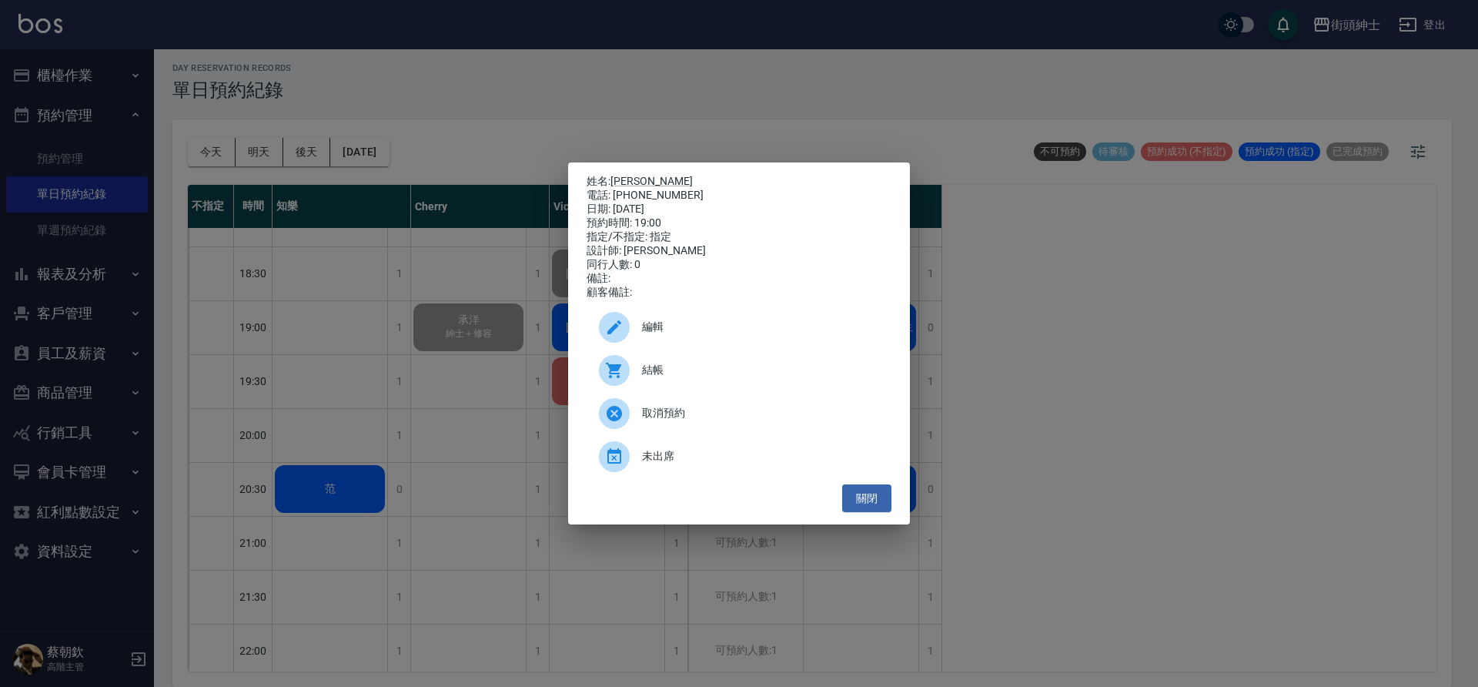
click at [676, 371] on span "結帳" at bounding box center [760, 370] width 237 height 16
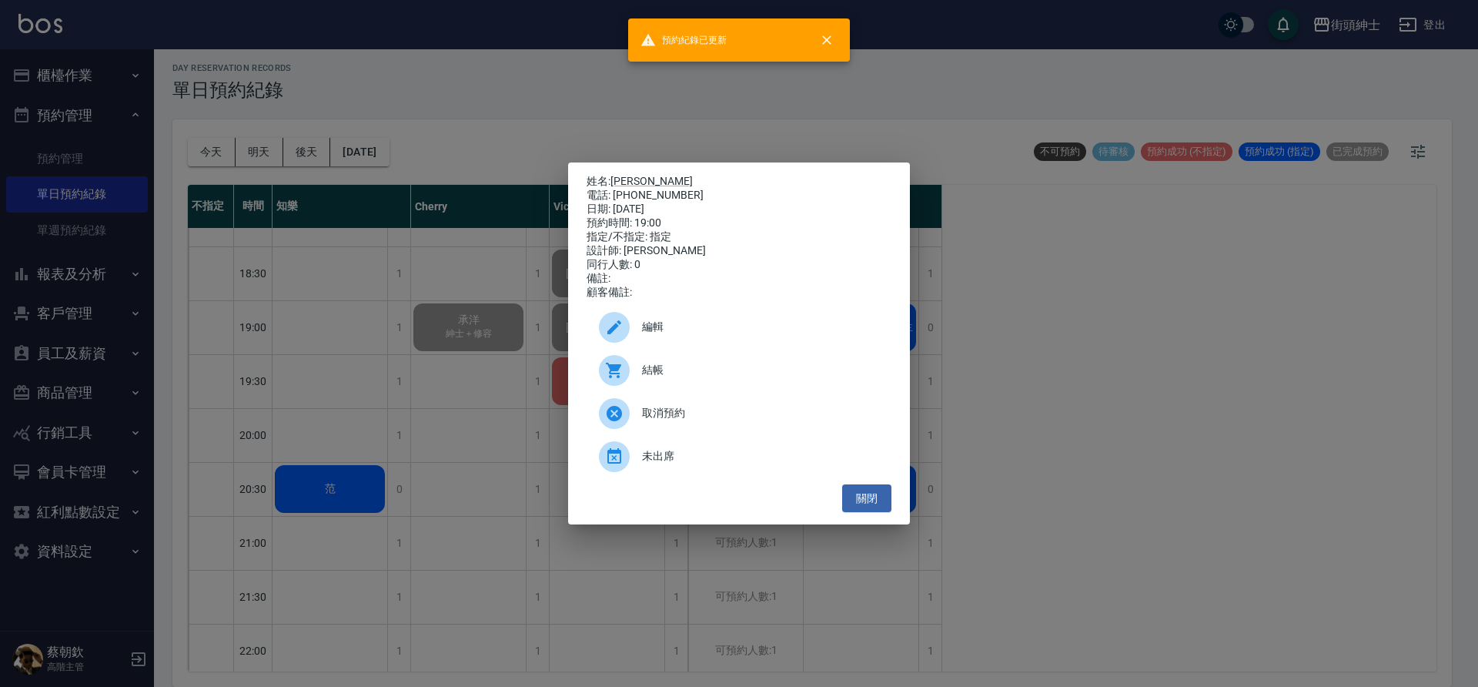
click at [433, 414] on div "姓名: 蕭 電話: 0987938242 日期: 2025/08/13 預約時間: 19:00 指定/不指定: 指定 設計師: Vic 同行人數: 0 備註:…" at bounding box center [739, 343] width 1478 height 687
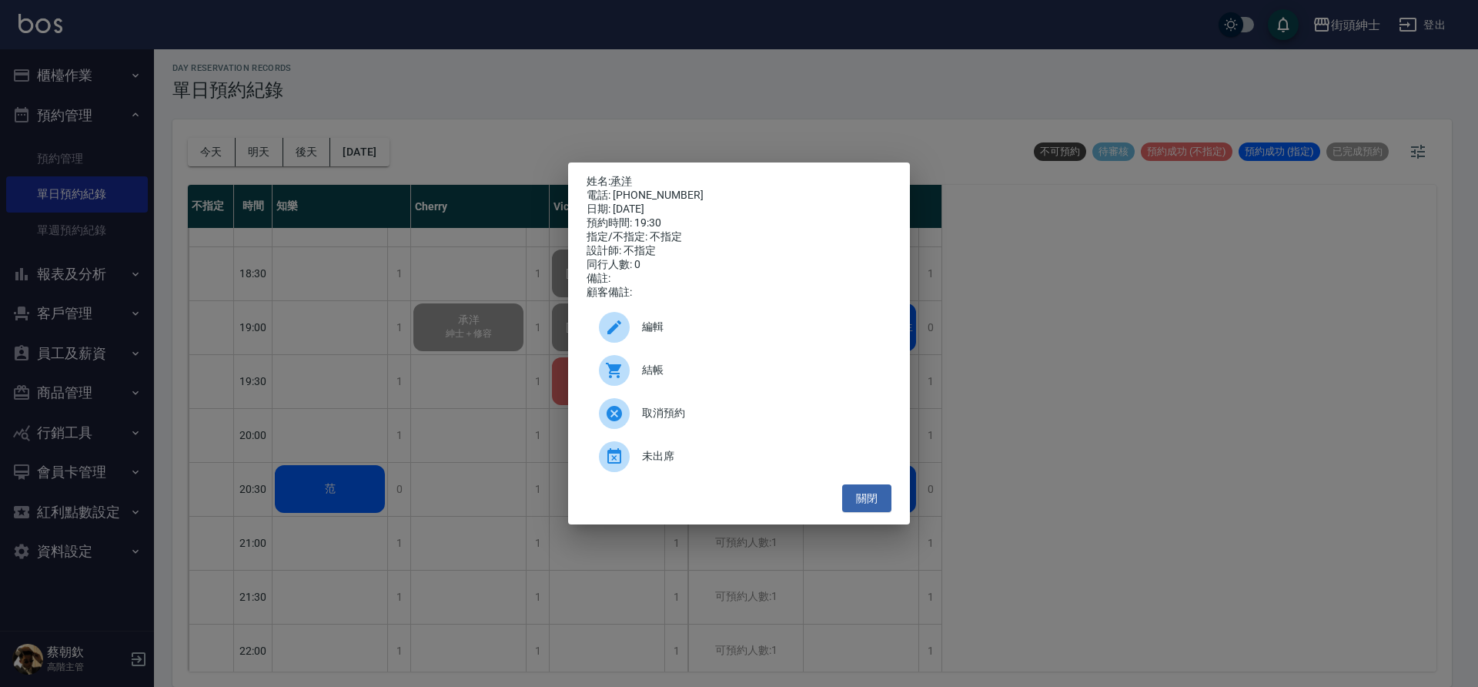
click at [682, 378] on span "結帳" at bounding box center [760, 370] width 237 height 16
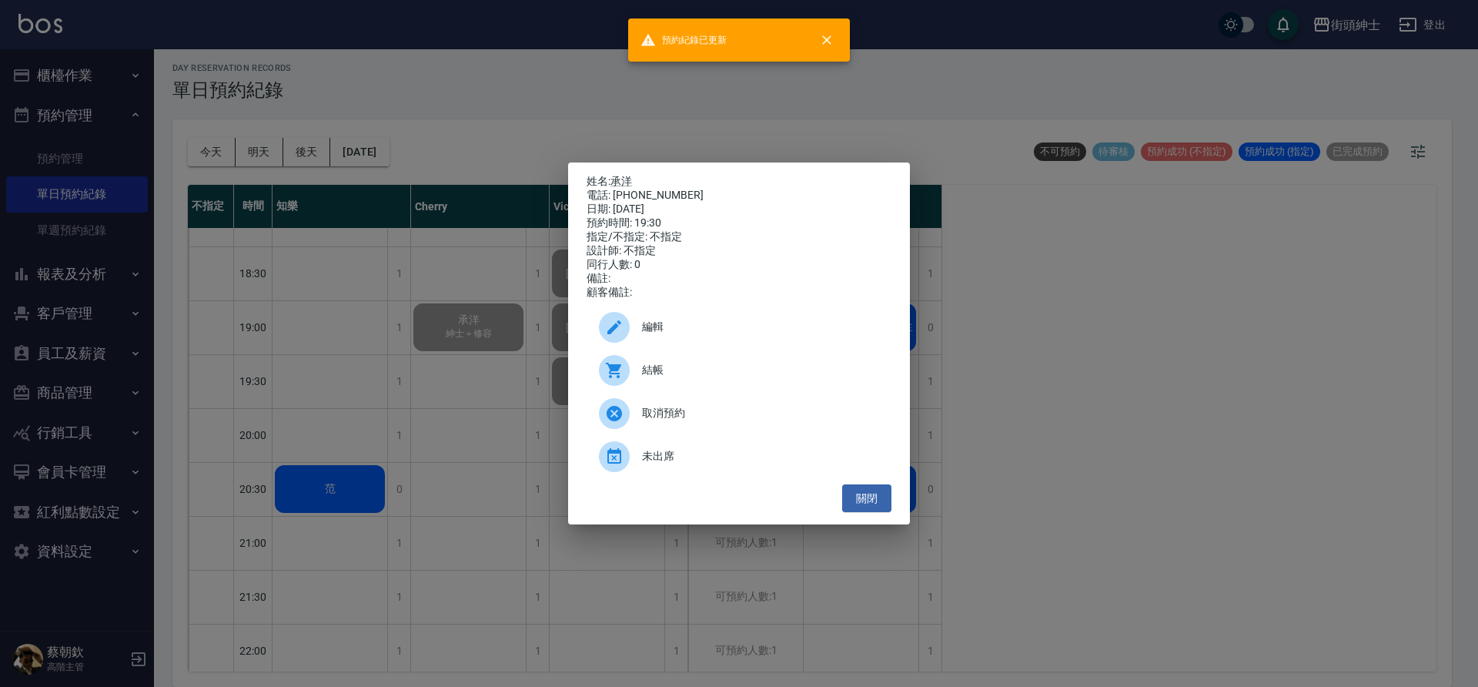
click at [514, 465] on div "姓名: 承洋 電話: 0910-066-076 日期: 2025/08/13 預約時間: 19:30 指定/不指定: 不指定 設計師: 不指定 同行人數: 0…" at bounding box center [739, 343] width 1478 height 687
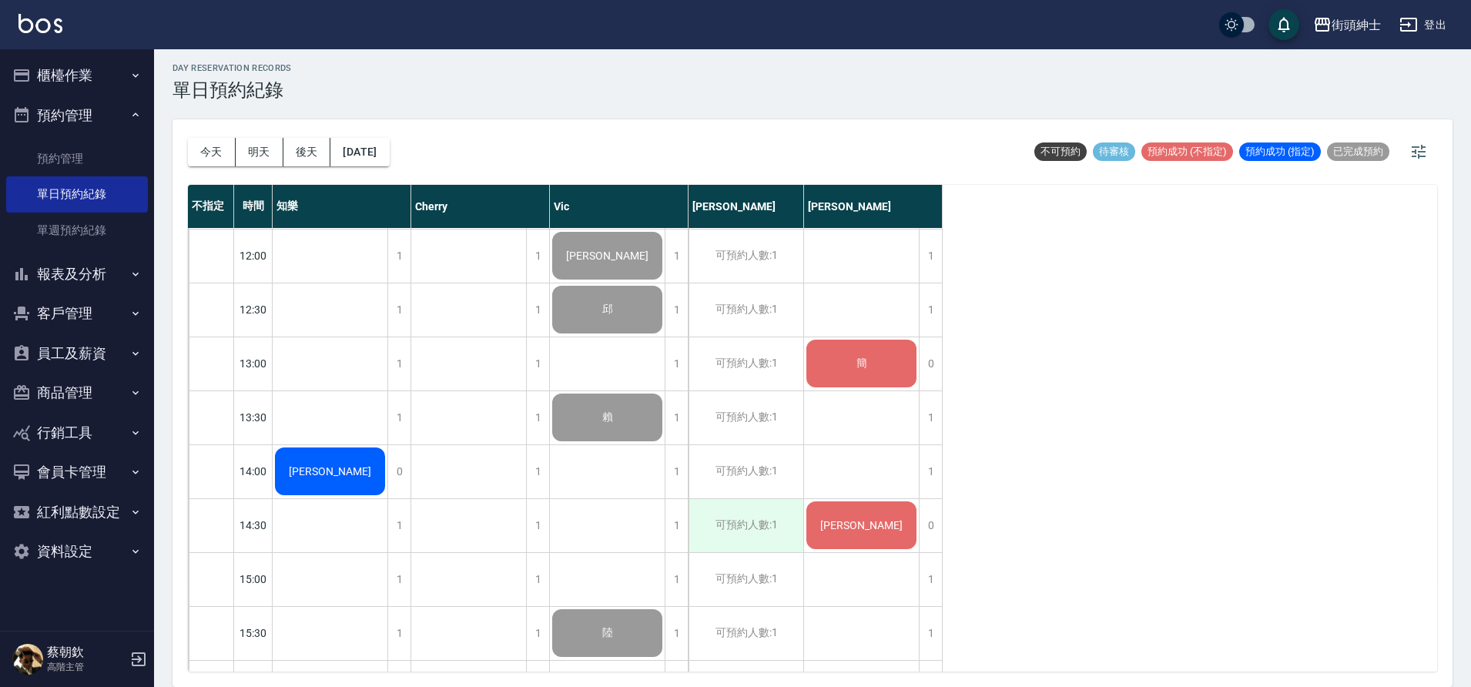
scroll to position [181, 0]
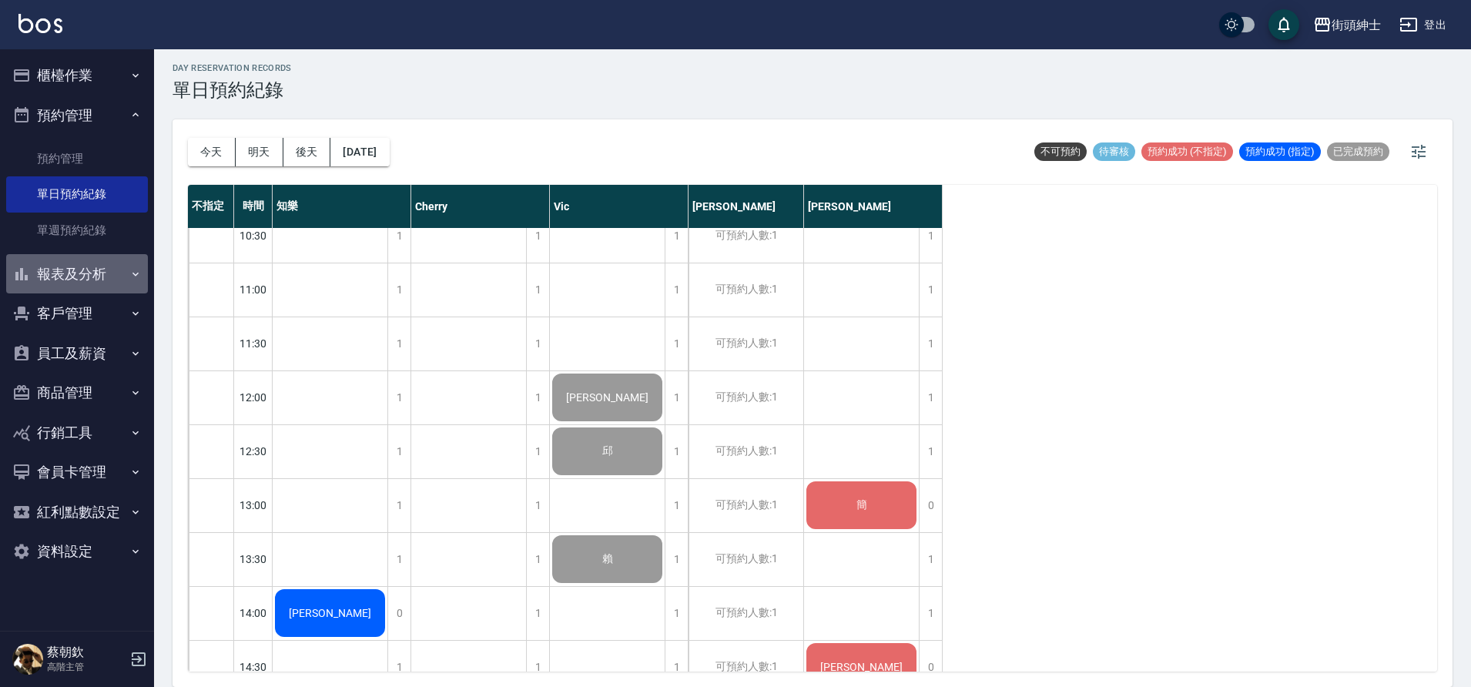
click at [89, 267] on button "報表及分析" at bounding box center [77, 274] width 142 height 40
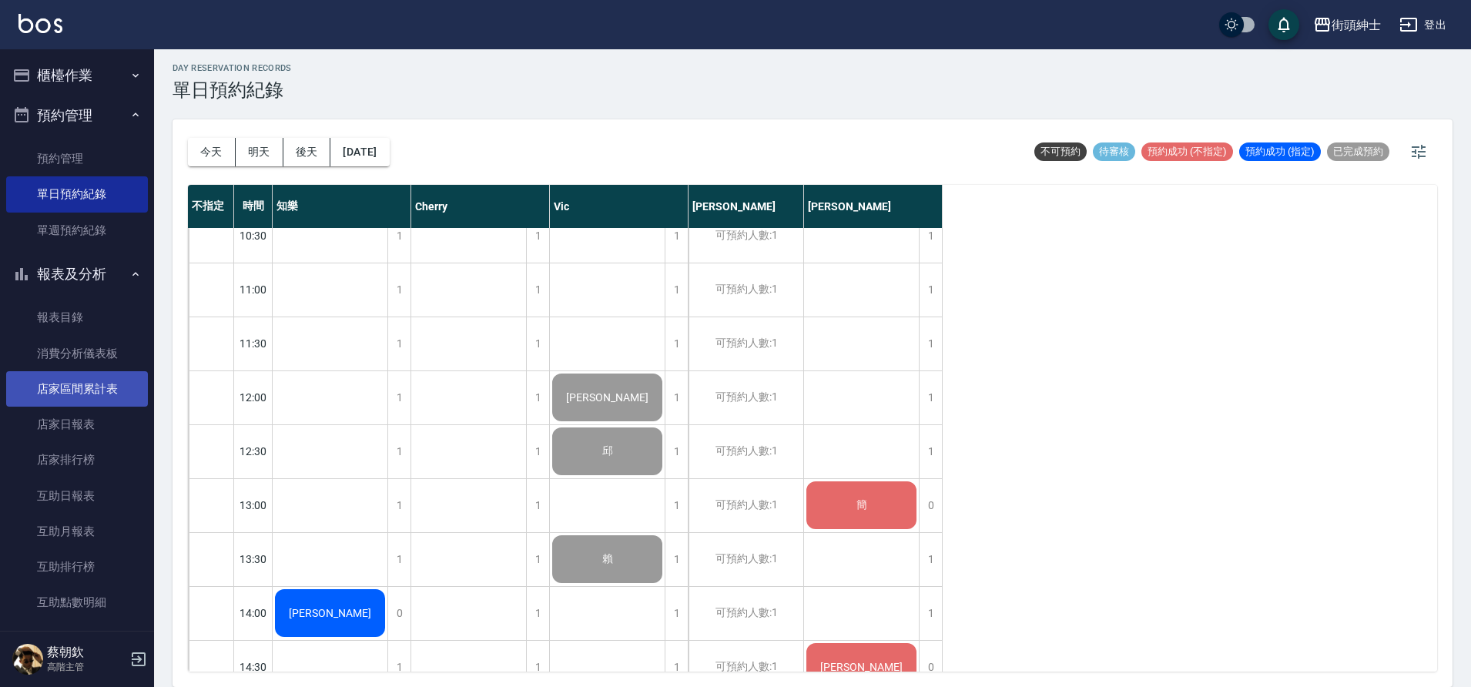
click at [106, 388] on link "店家區間累計表" at bounding box center [77, 388] width 142 height 35
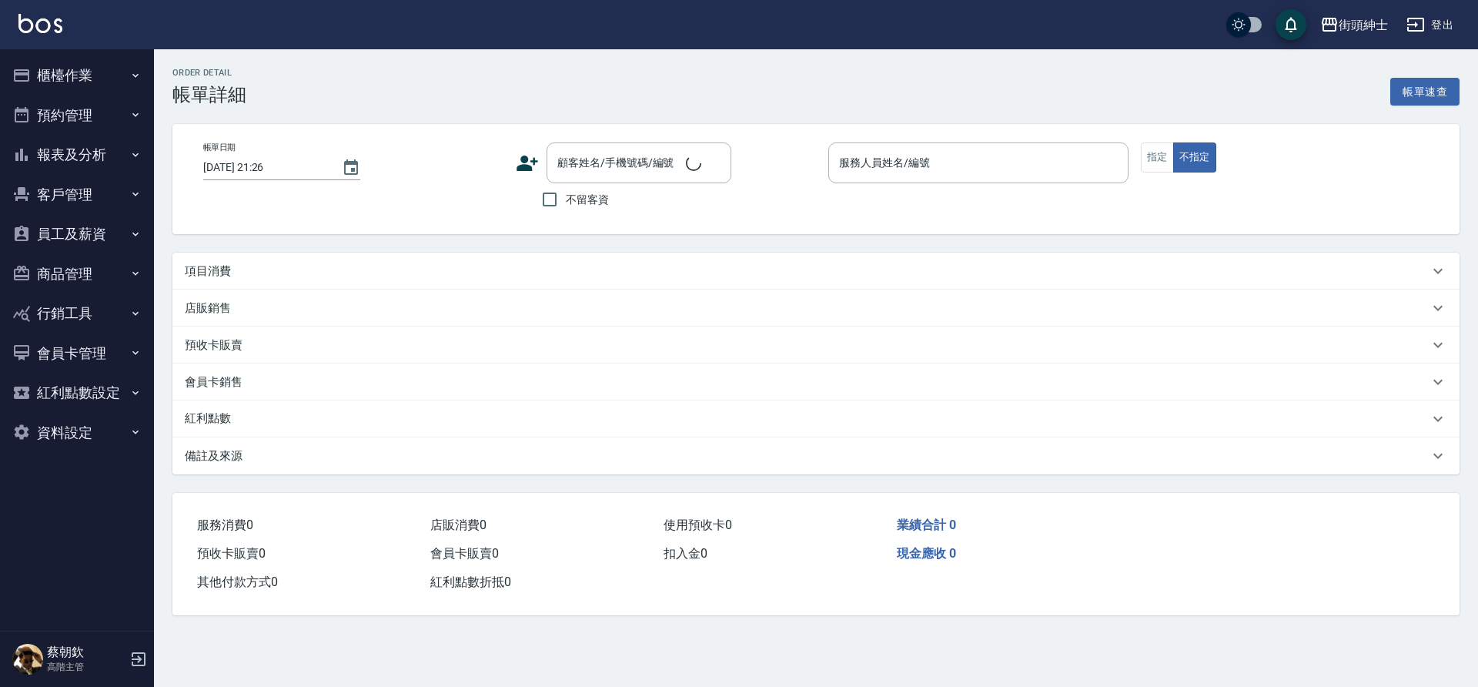
click at [310, 259] on div "項目消費" at bounding box center [815, 271] width 1287 height 37
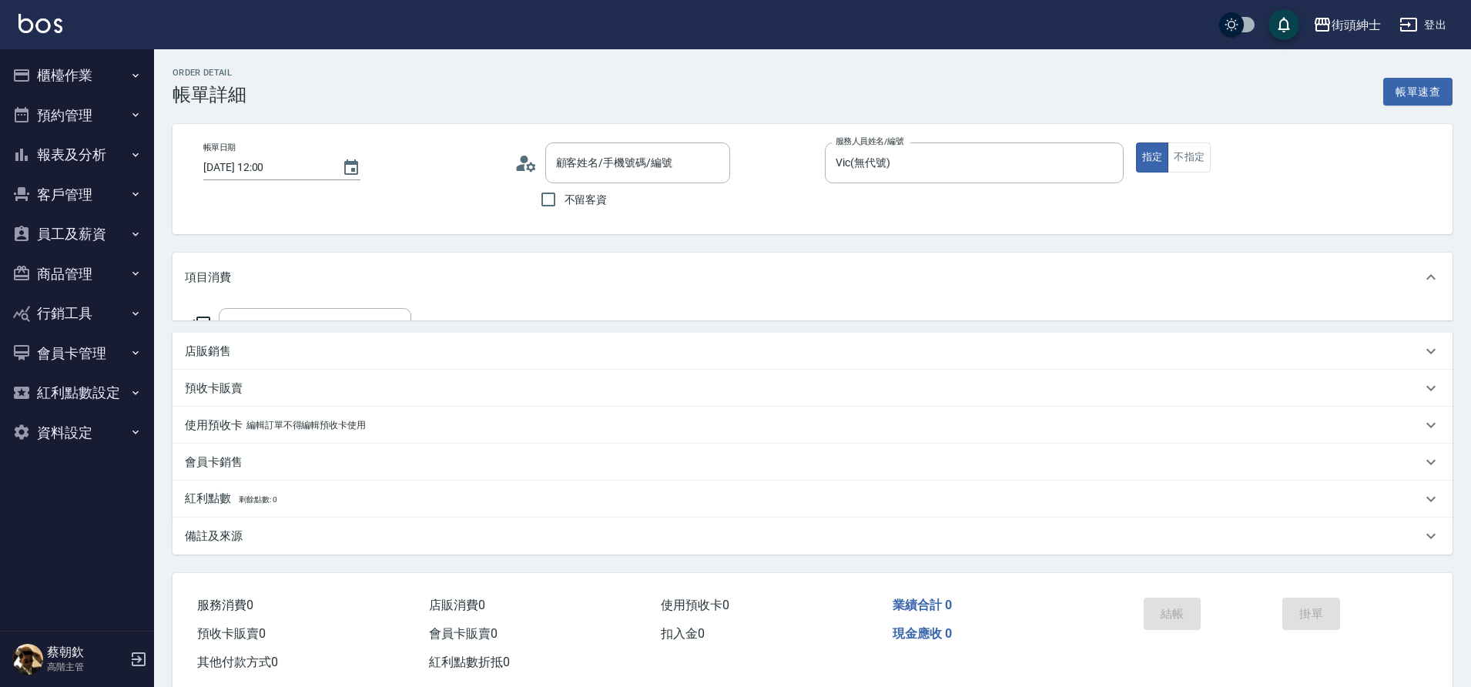
type input "2025/08/13 12:00"
type input "Vic(無代號)"
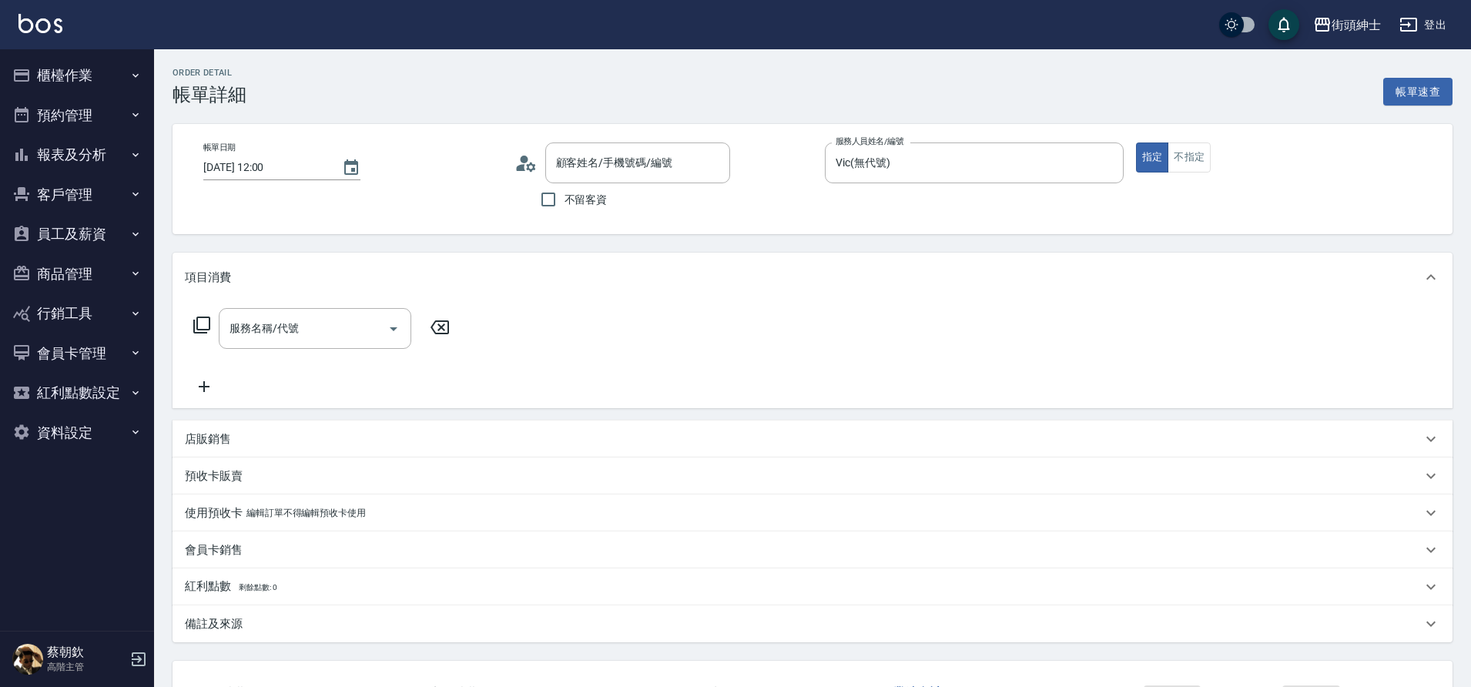
type input "蔡r/0986573943/null"
click at [313, 337] on input "服務名稱/代號" at bounding box center [304, 328] width 156 height 27
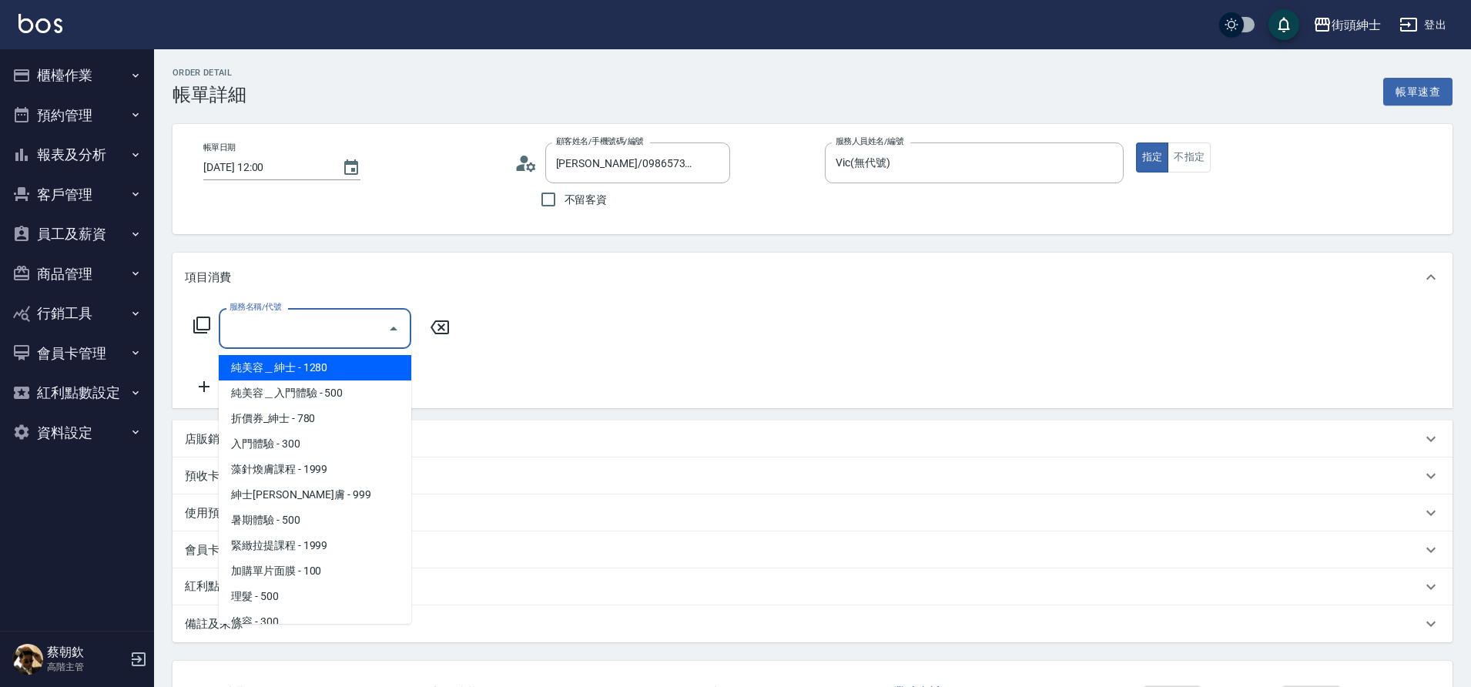
drag, startPoint x: 0, startPoint y: 0, endPoint x: 271, endPoint y: 598, distance: 656.8
click at [271, 598] on span "理髮 - 500" at bounding box center [315, 596] width 192 height 25
type input "理髮(A02)"
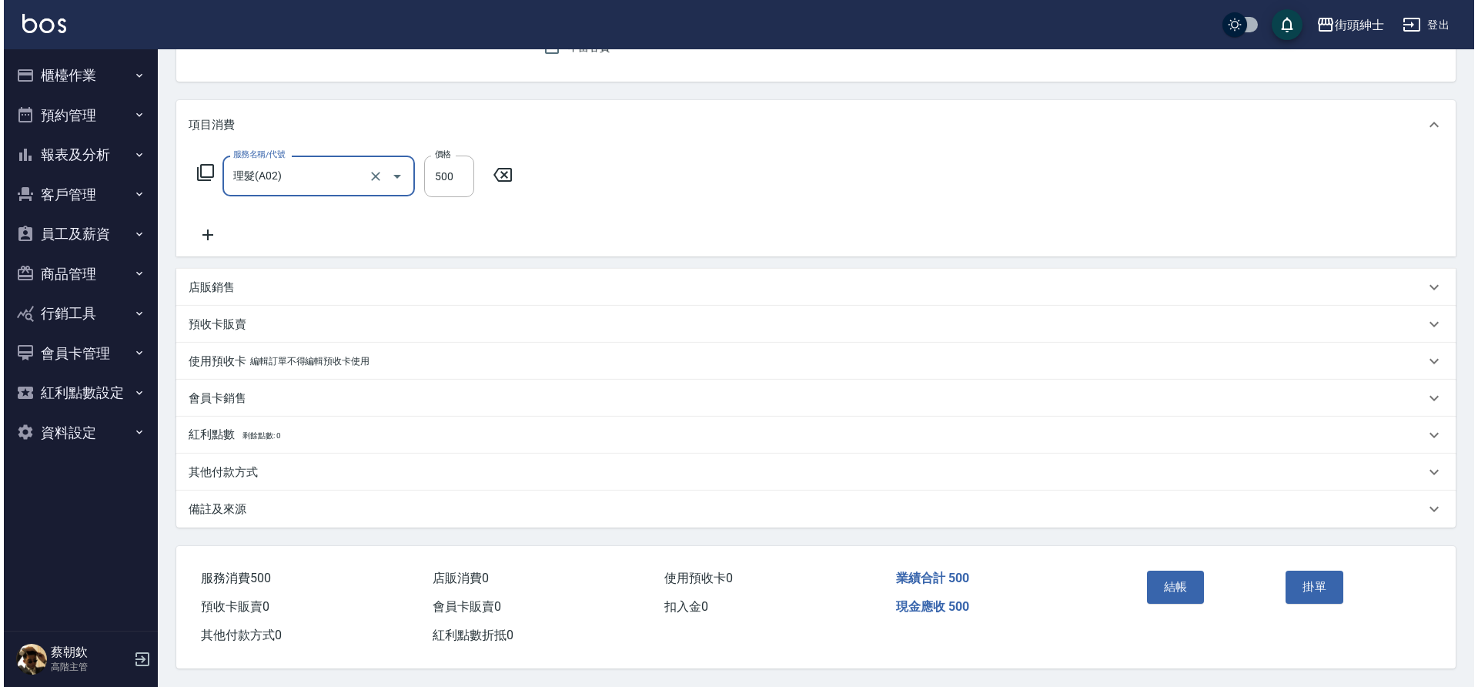
scroll to position [159, 0]
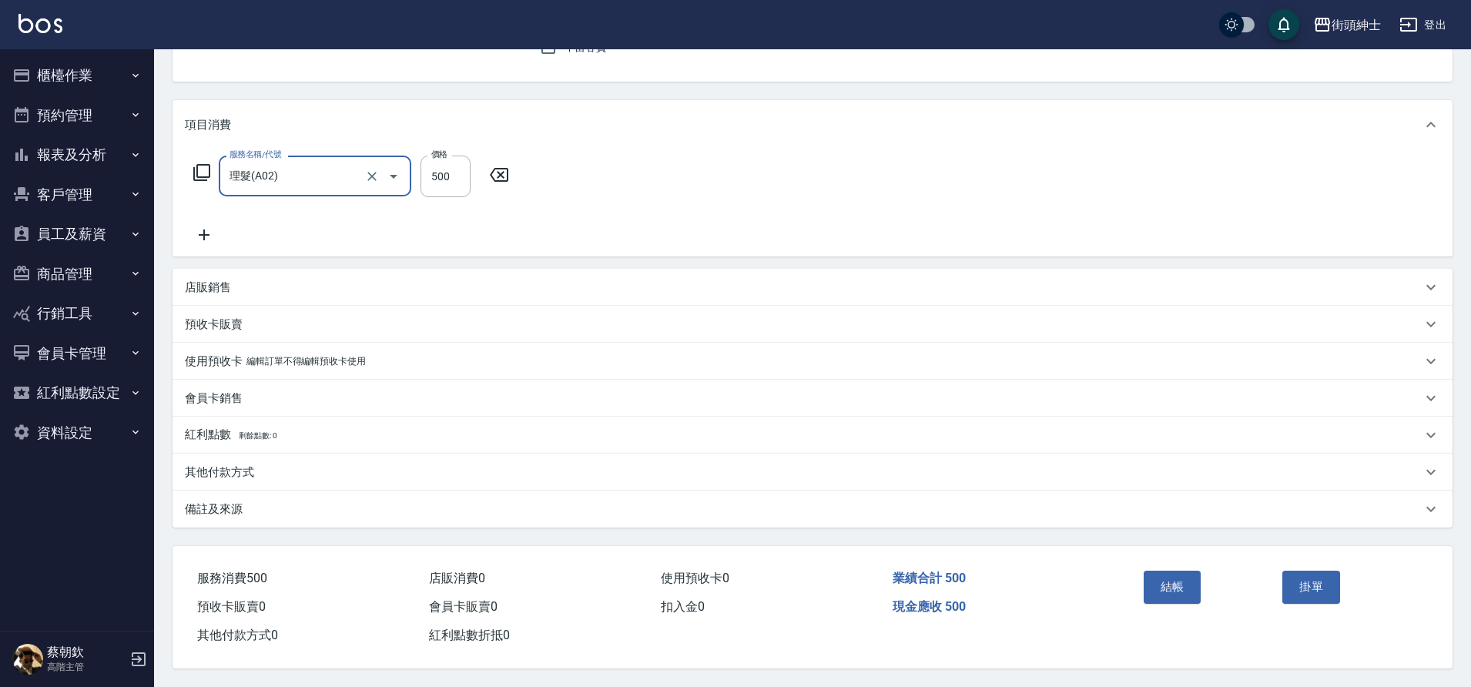
drag, startPoint x: 271, startPoint y: 598, endPoint x: 1175, endPoint y: 570, distance: 904.4
click at [1175, 571] on button "結帳" at bounding box center [1172, 587] width 58 height 32
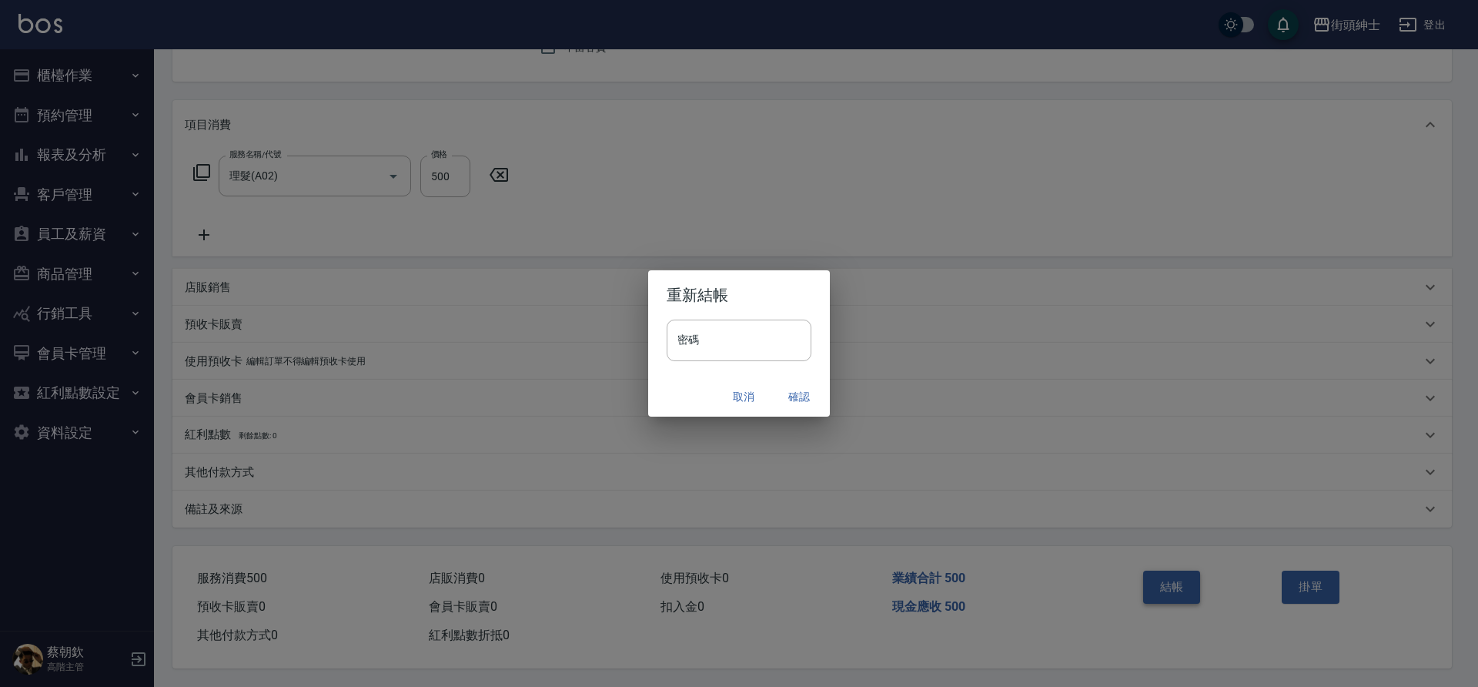
click at [795, 394] on button "確認" at bounding box center [799, 397] width 49 height 28
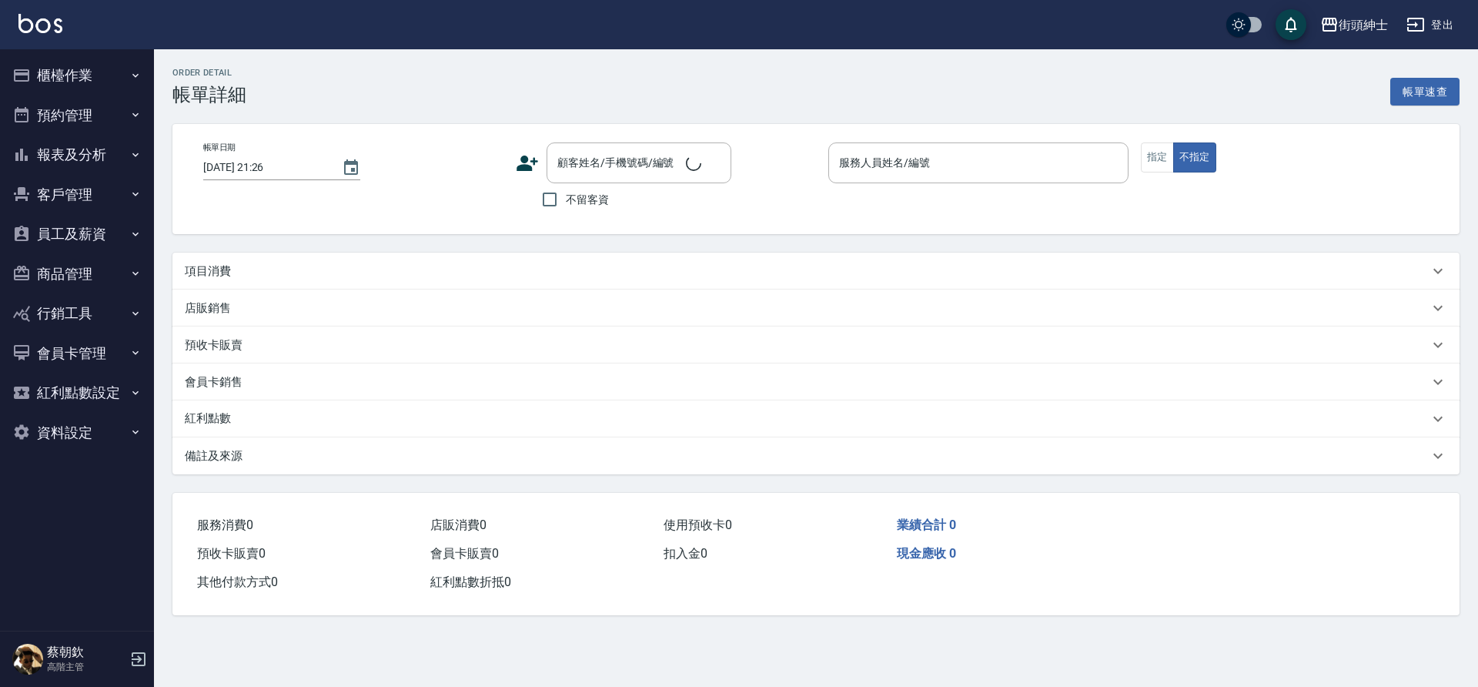
click at [209, 266] on p "項目消費" at bounding box center [208, 271] width 46 height 16
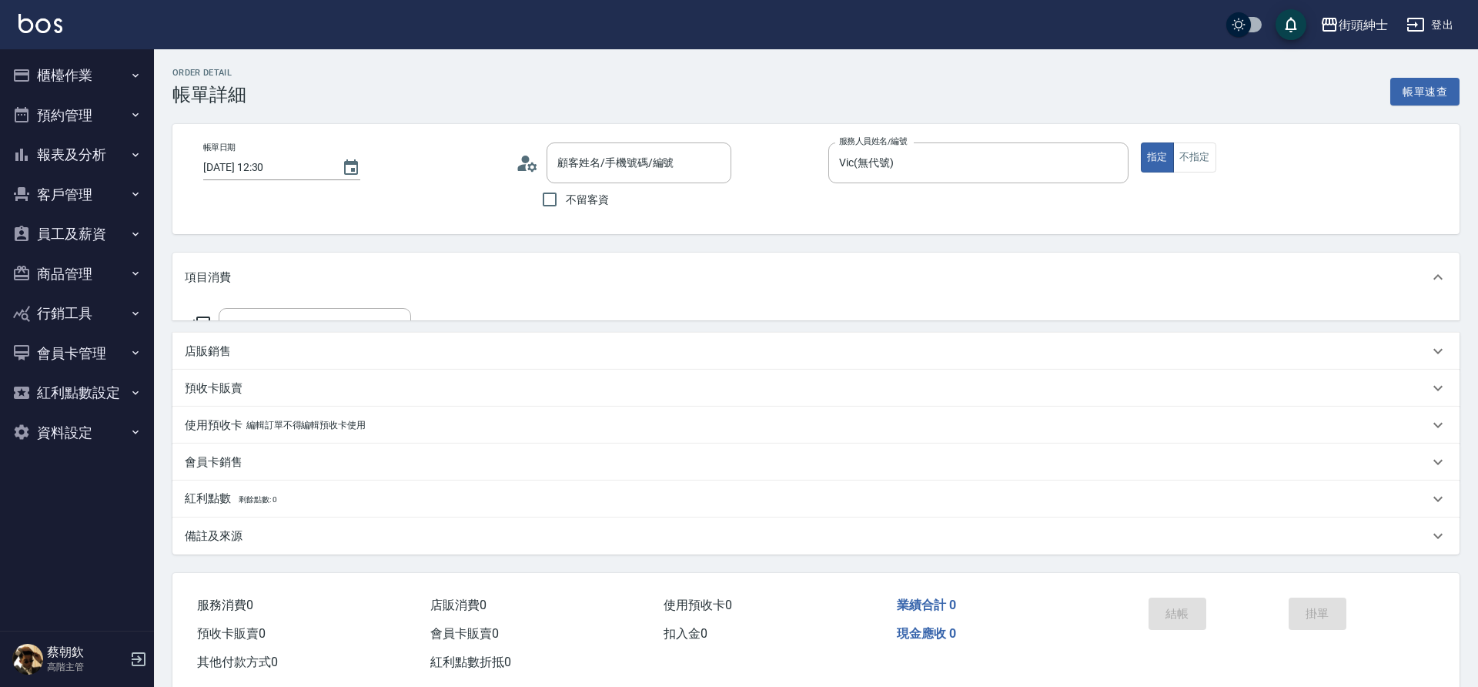
type input "[DATE] 12:30"
type input "Vic(無代號)"
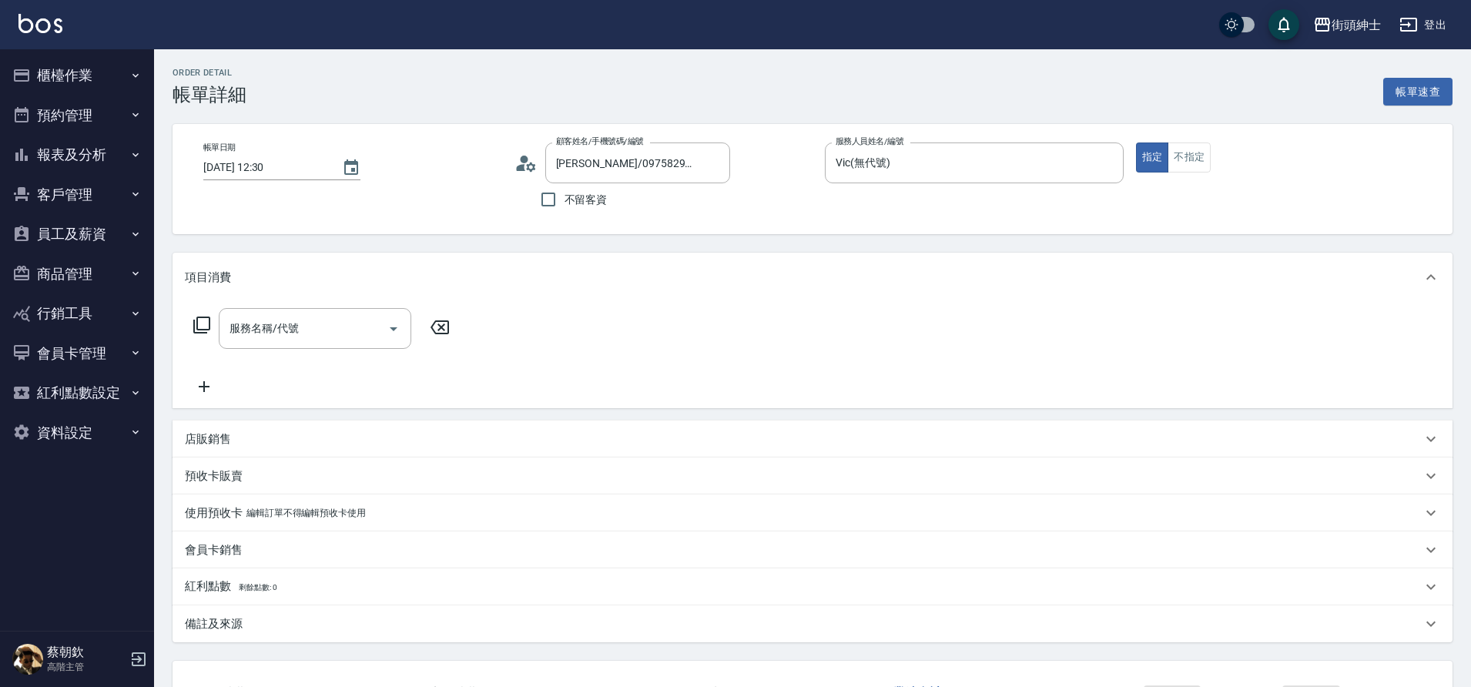
type input "[PERSON_NAME]/0975829297/null"
click at [315, 333] on input "服務名稱/代號" at bounding box center [304, 328] width 156 height 27
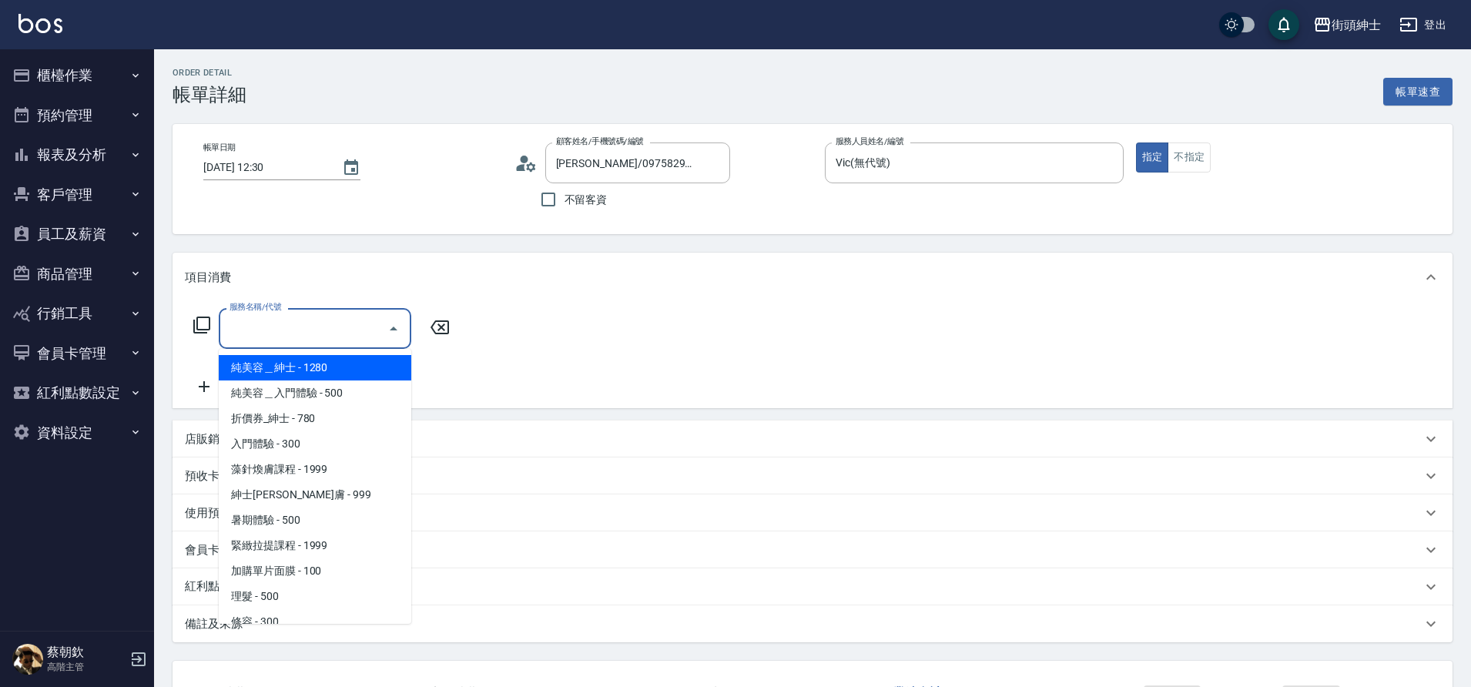
drag, startPoint x: 0, startPoint y: 0, endPoint x: 276, endPoint y: 593, distance: 654.1
click at [276, 593] on span "理髮 - 500" at bounding box center [315, 596] width 192 height 25
type input "理髮(A02)"
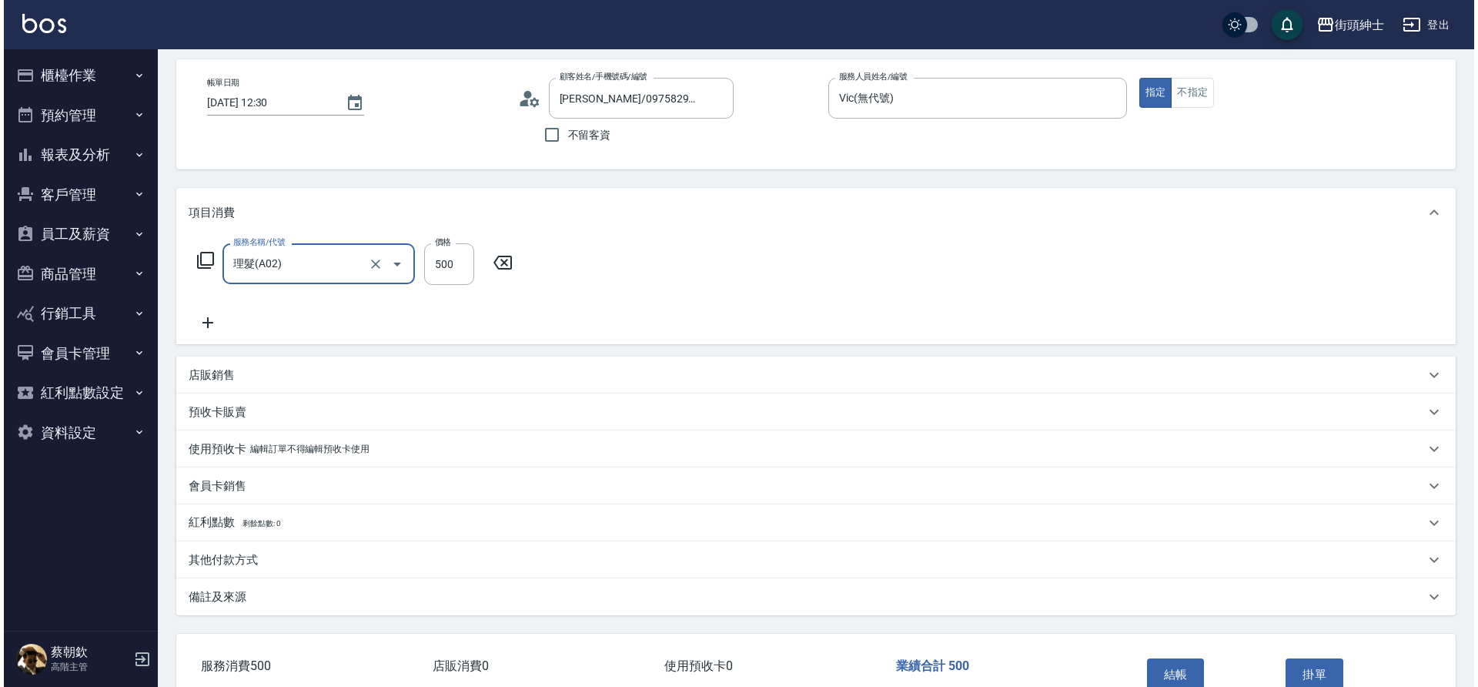
scroll to position [159, 0]
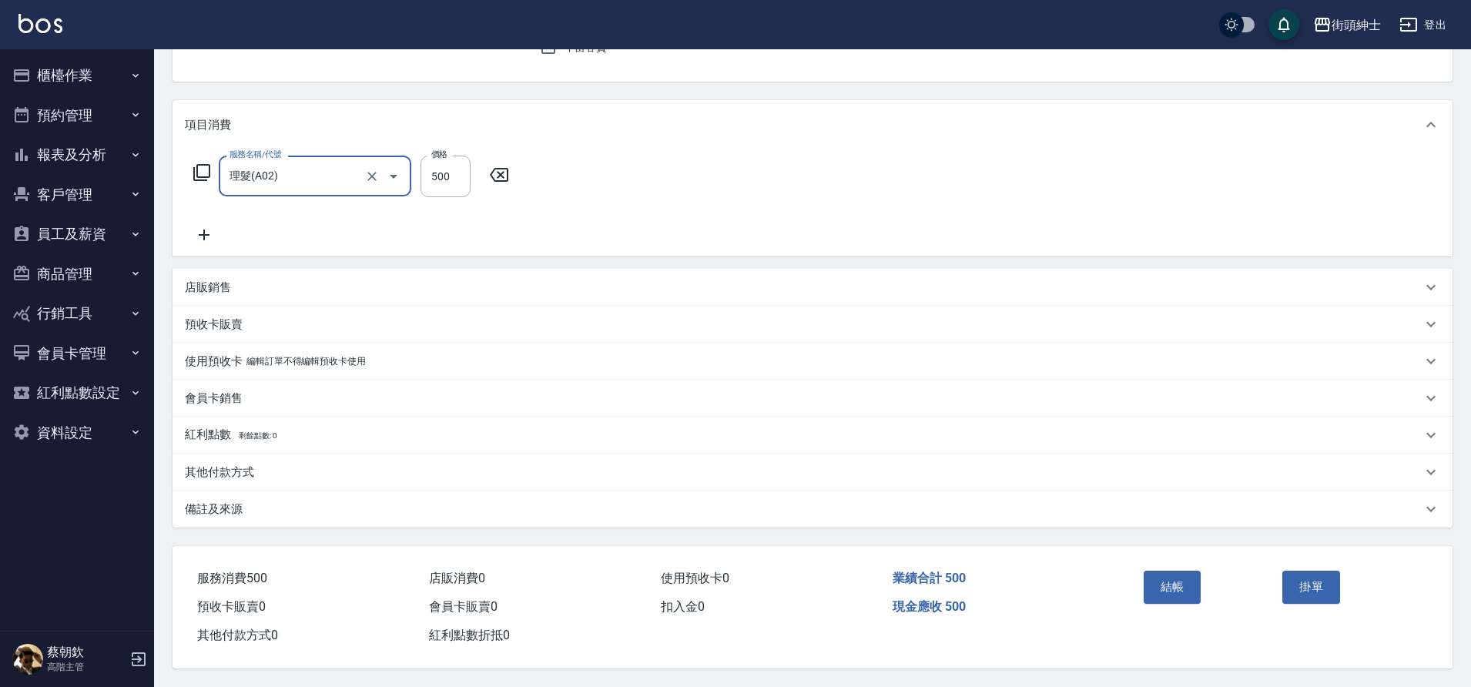
click at [1172, 577] on button "結帳" at bounding box center [1172, 587] width 58 height 32
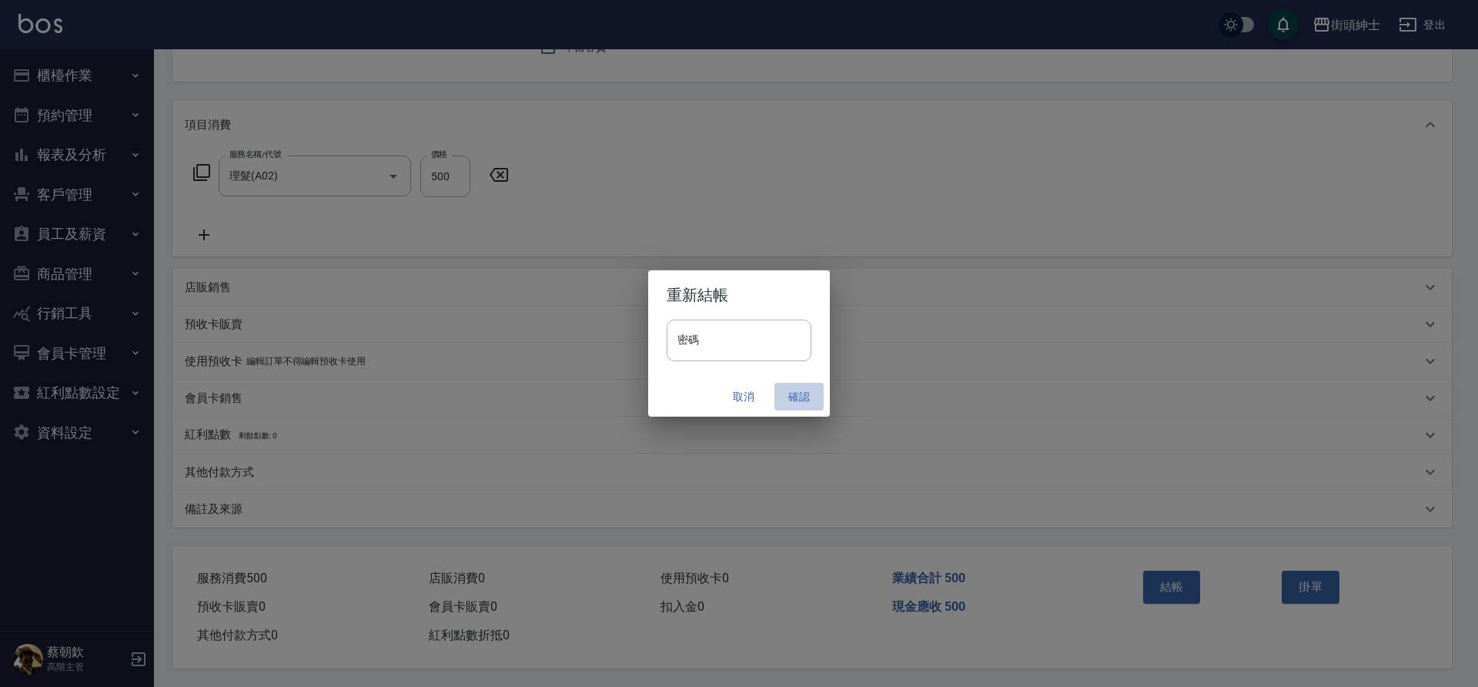
click at [797, 396] on button "確認" at bounding box center [799, 397] width 49 height 28
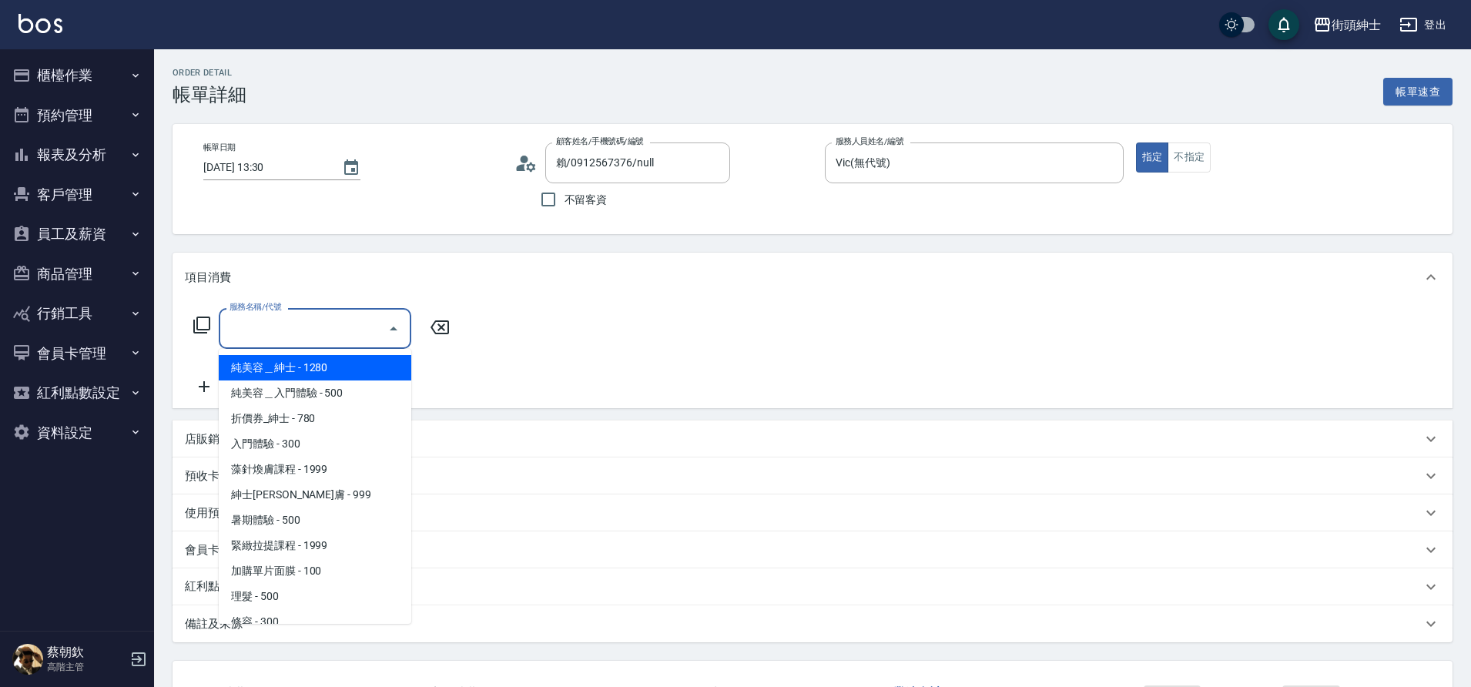
click at [278, 597] on span "理髮 - 500" at bounding box center [315, 596] width 192 height 25
type input "理髮(A02)"
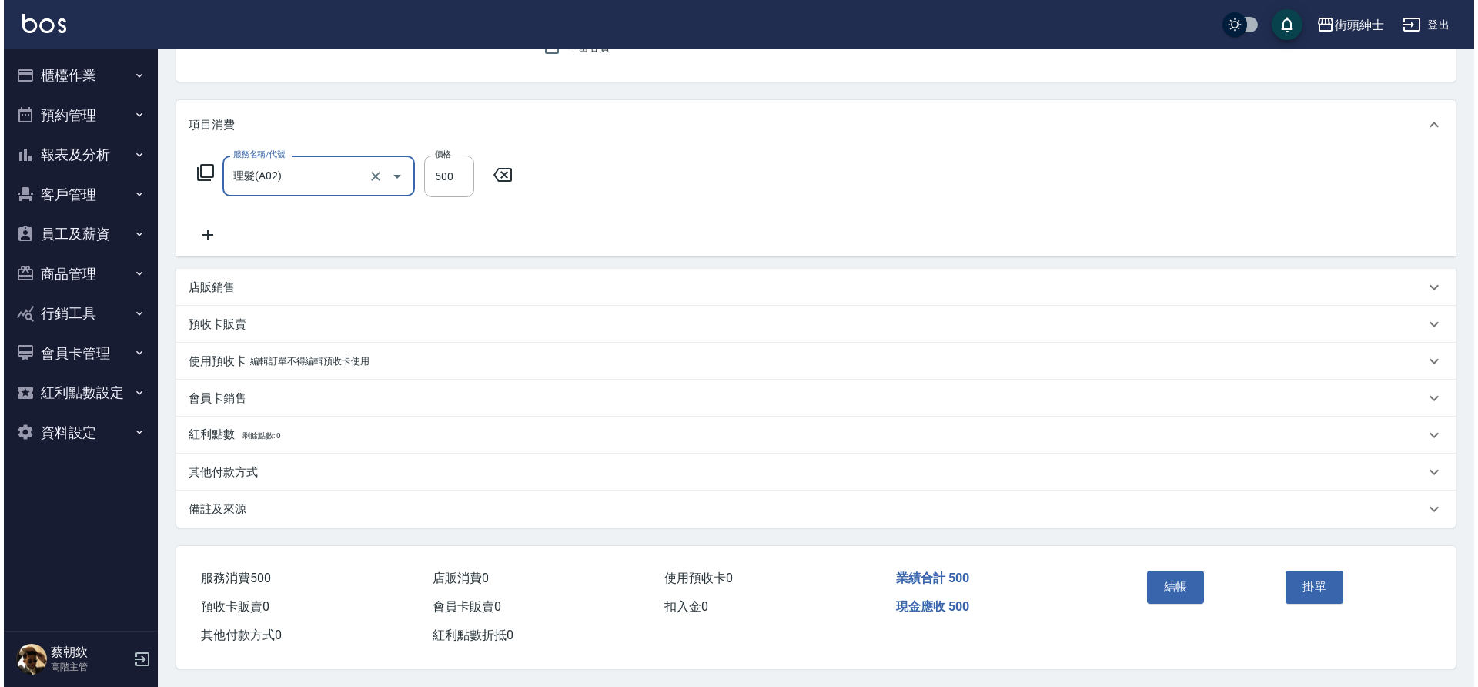
scroll to position [159, 0]
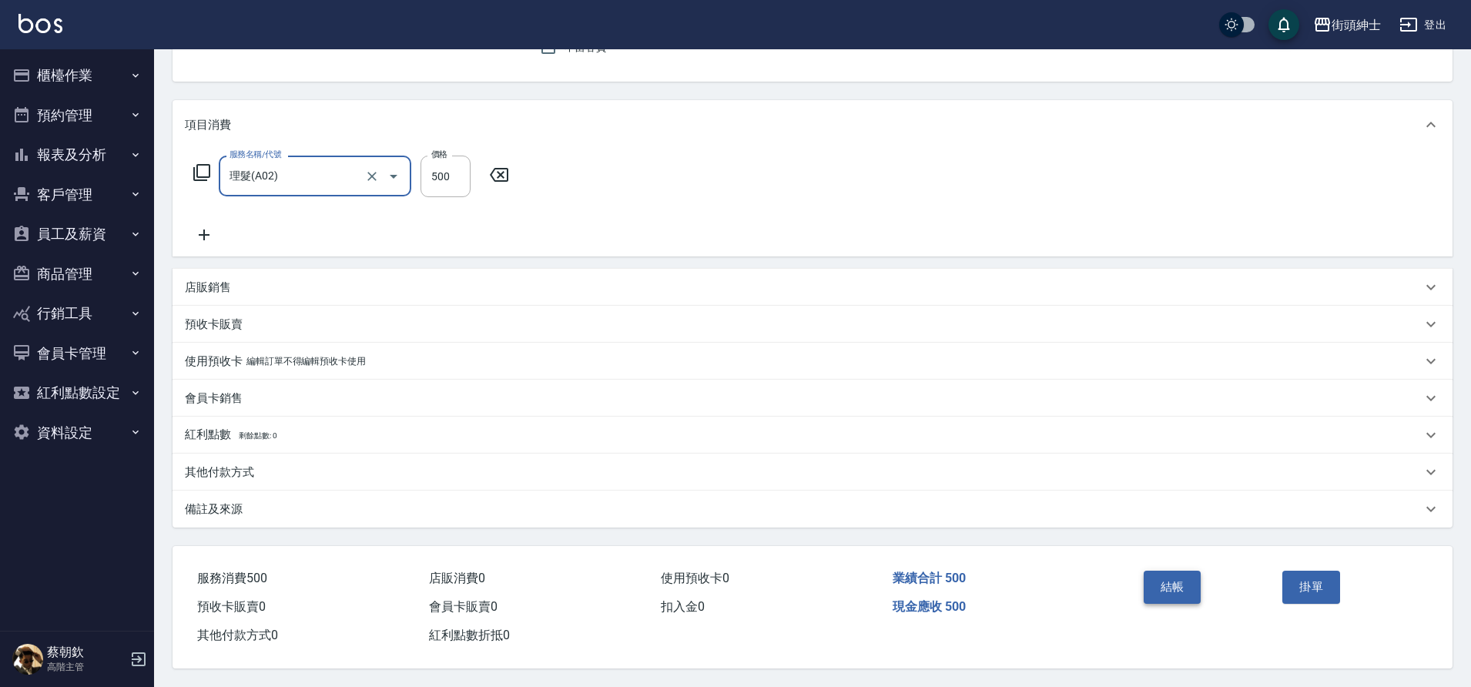
drag, startPoint x: 0, startPoint y: 0, endPoint x: 1187, endPoint y: 584, distance: 1322.3
click at [1187, 584] on button "結帳" at bounding box center [1172, 587] width 58 height 32
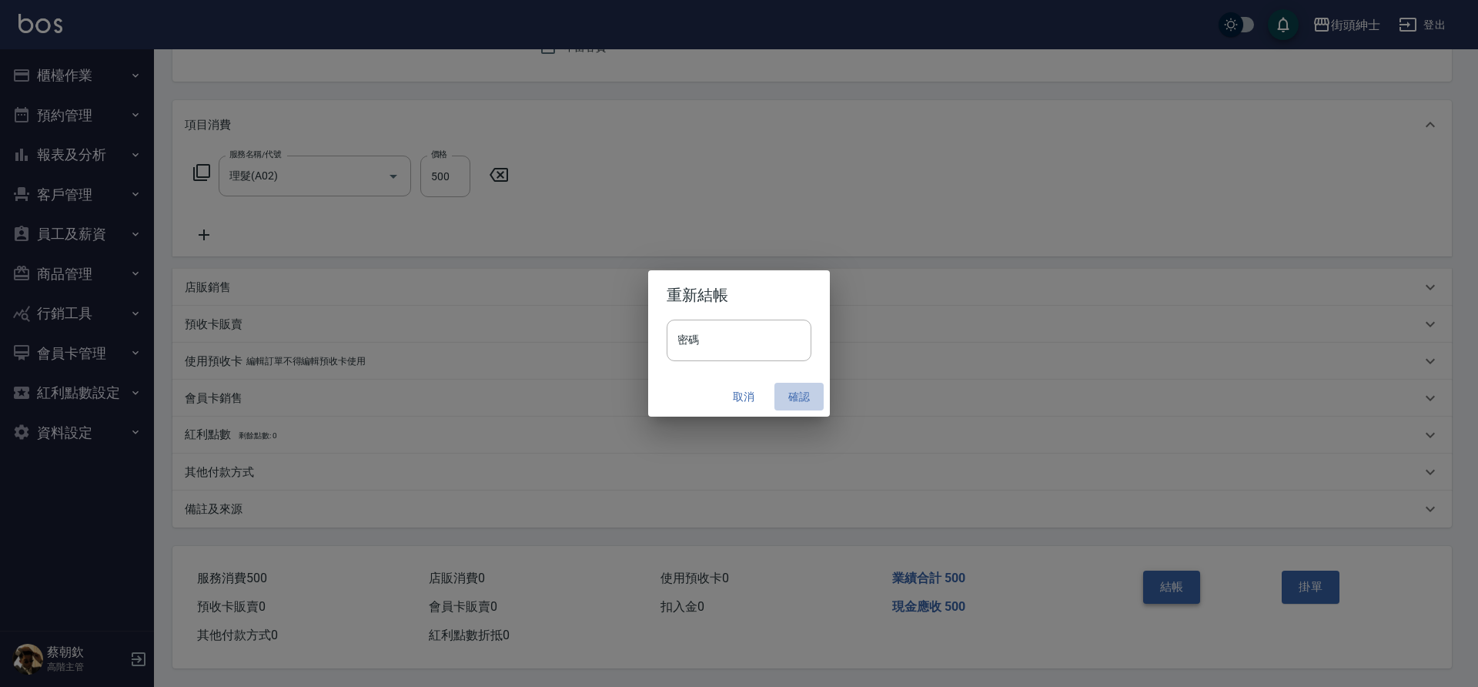
click at [792, 396] on button "確認" at bounding box center [799, 397] width 49 height 28
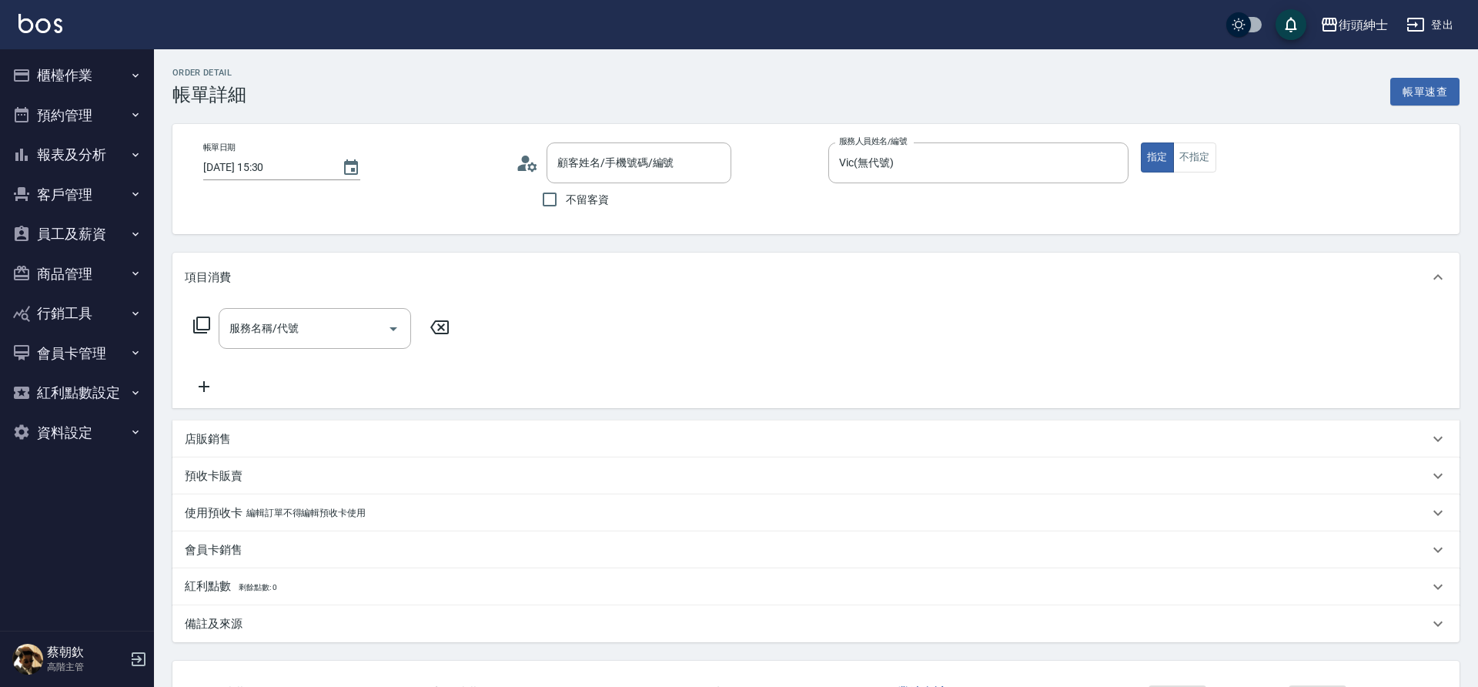
click at [300, 323] on input "服務名稱/代號" at bounding box center [304, 328] width 156 height 27
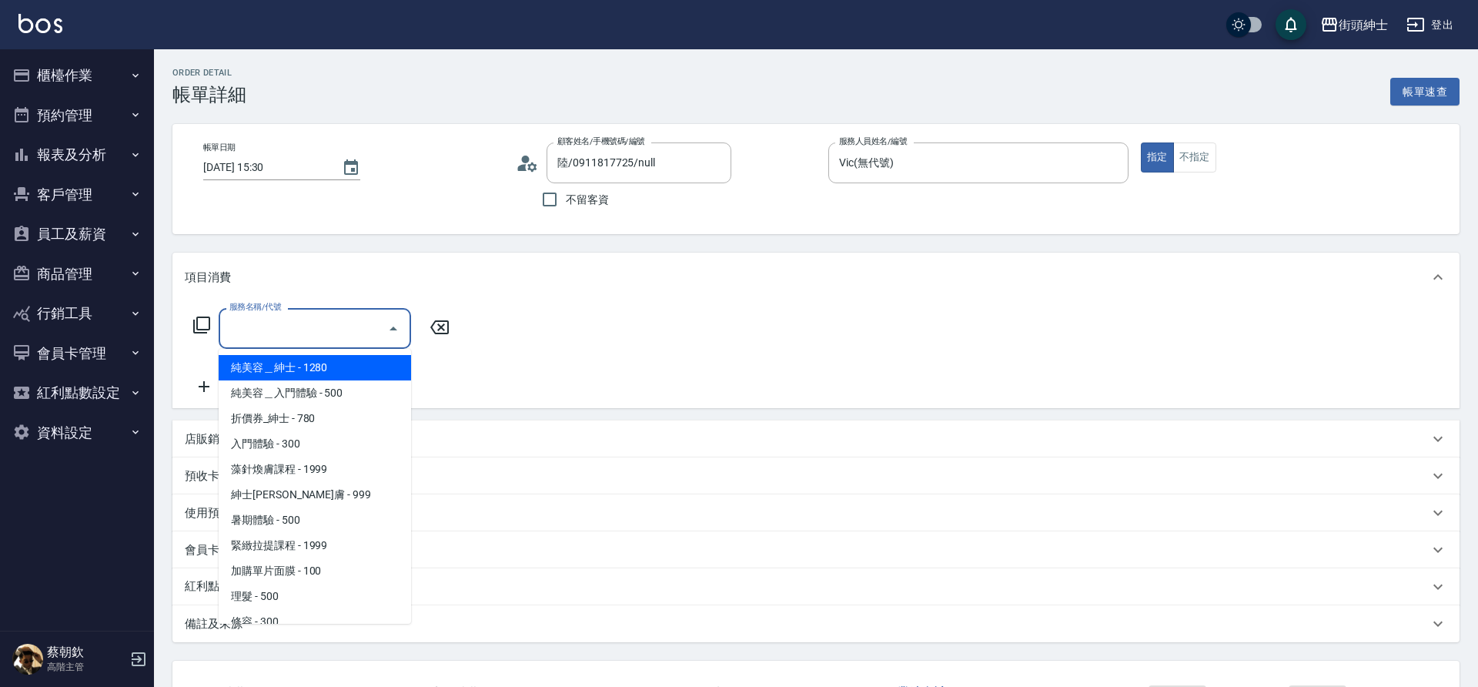
type input "陸/0911817725/null"
click at [272, 601] on span "理髮 - 500" at bounding box center [315, 596] width 192 height 25
type input "理髮(A02)"
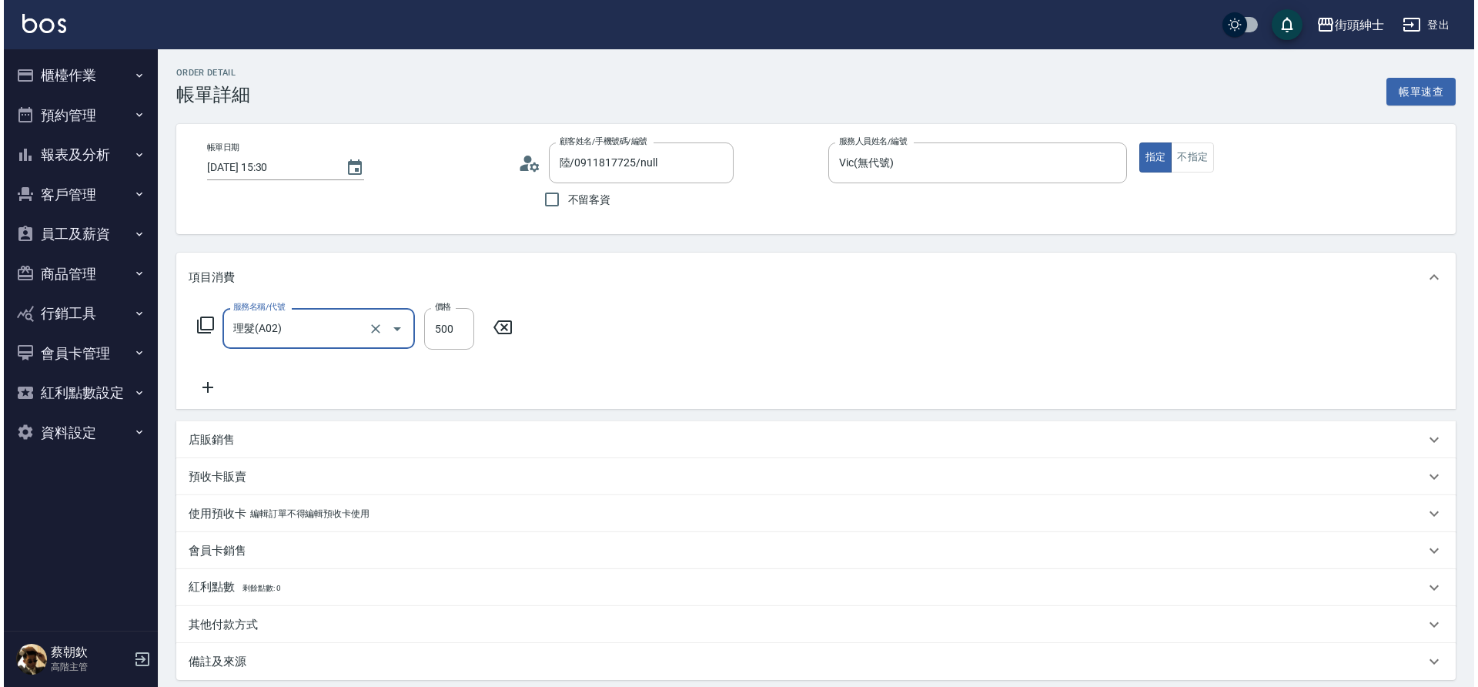
scroll to position [159, 0]
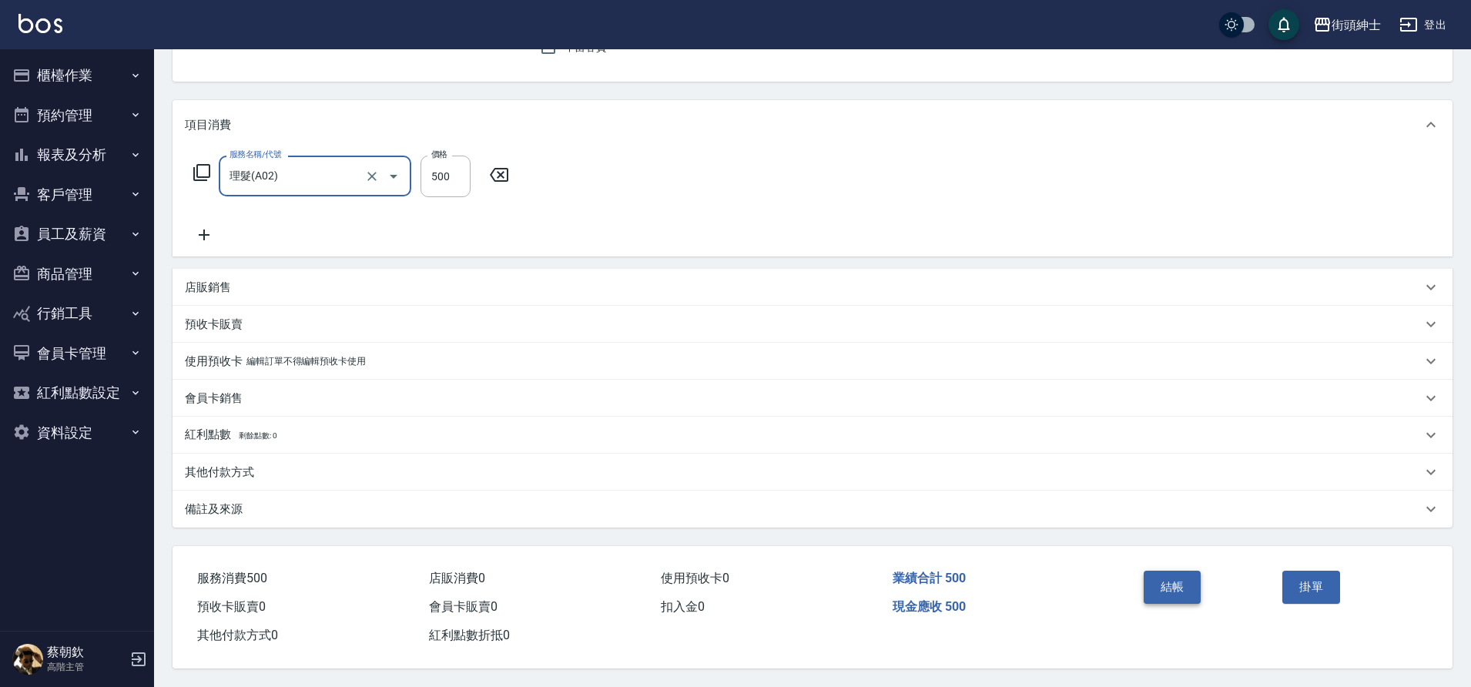
drag, startPoint x: 0, startPoint y: 0, endPoint x: 1171, endPoint y: 588, distance: 1310.5
click at [1171, 588] on button "結帳" at bounding box center [1172, 587] width 58 height 32
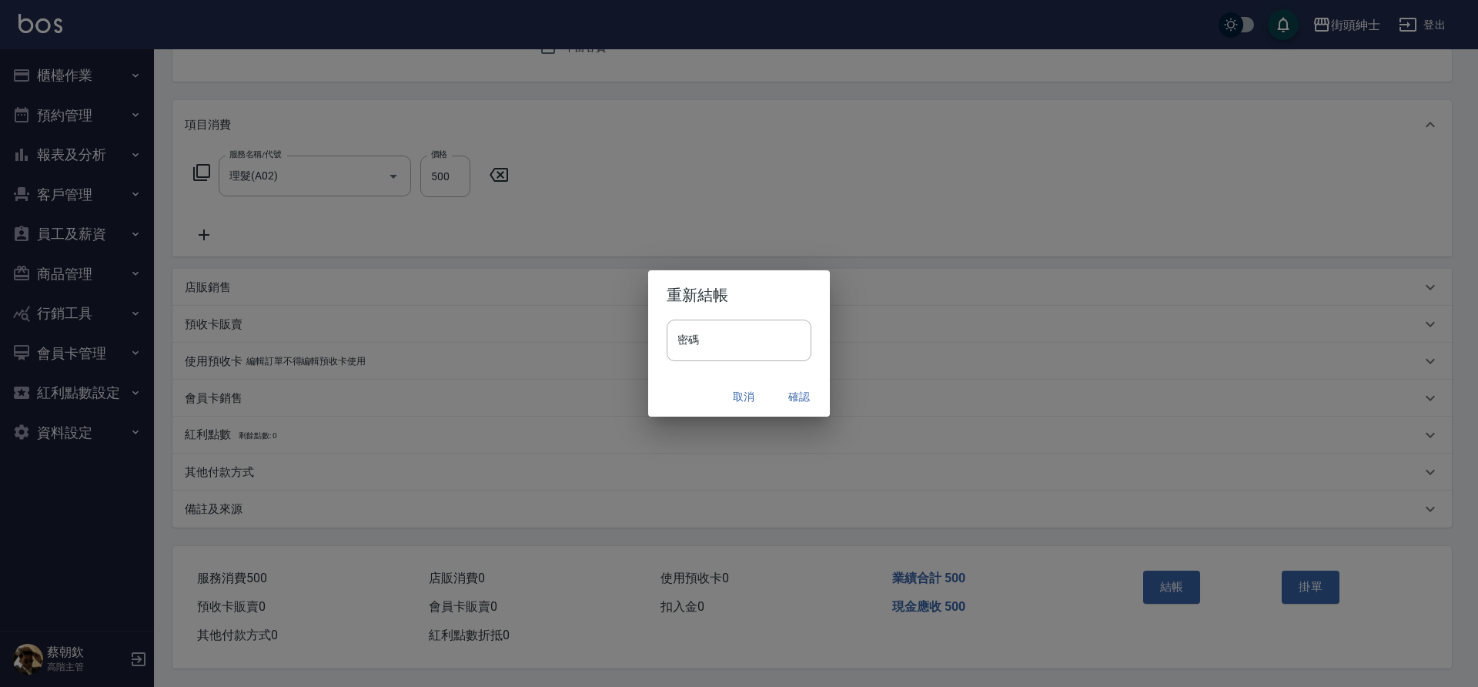
drag, startPoint x: 1171, startPoint y: 588, endPoint x: 786, endPoint y: 393, distance: 431.8
click at [786, 393] on button "確認" at bounding box center [799, 397] width 49 height 28
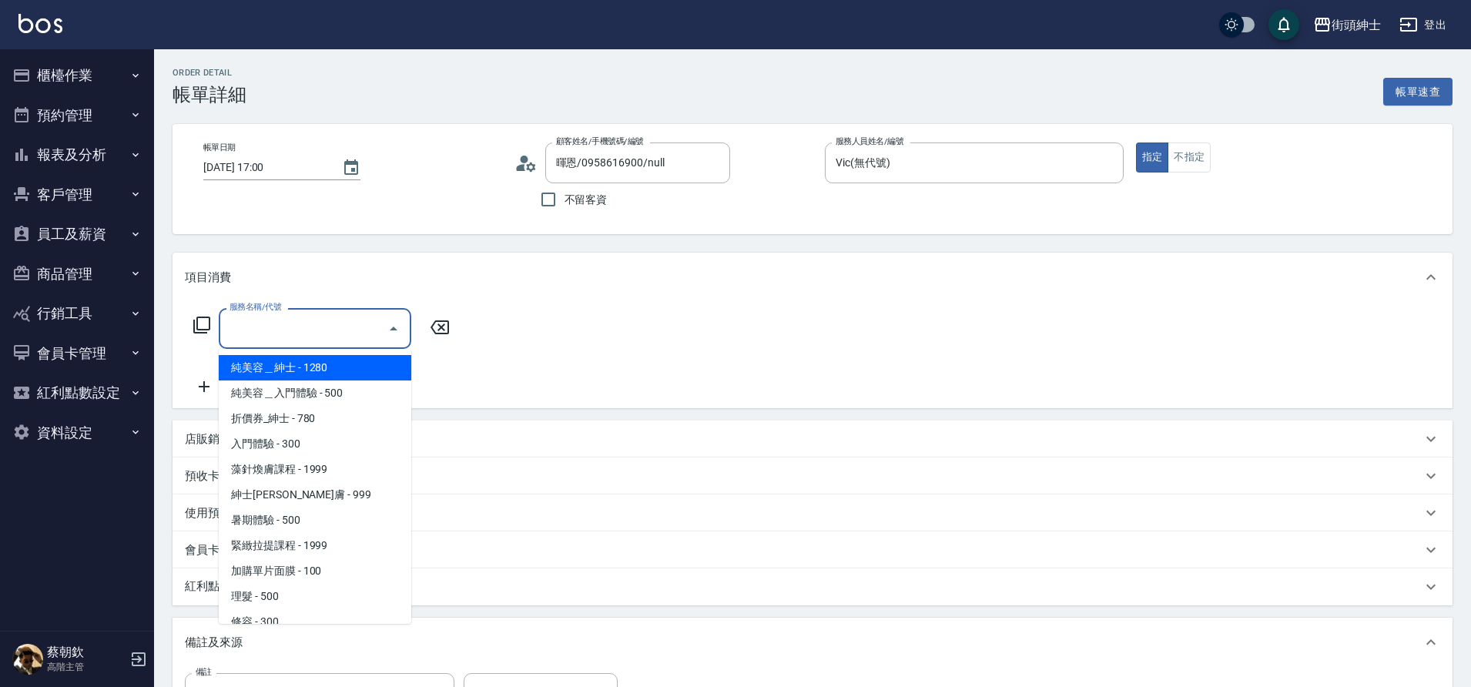
click at [282, 595] on span "理髮 - 500" at bounding box center [315, 596] width 192 height 25
type input "理髮(A02)"
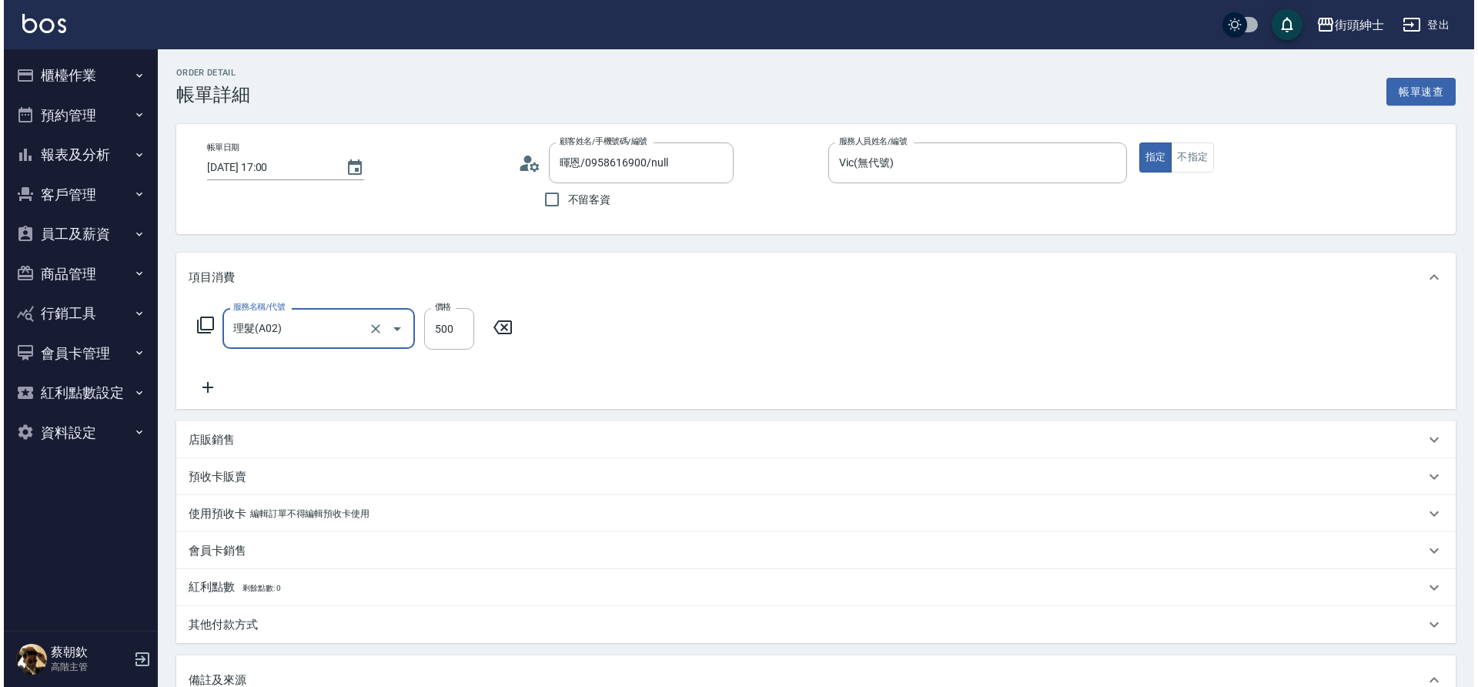
scroll to position [263, 0]
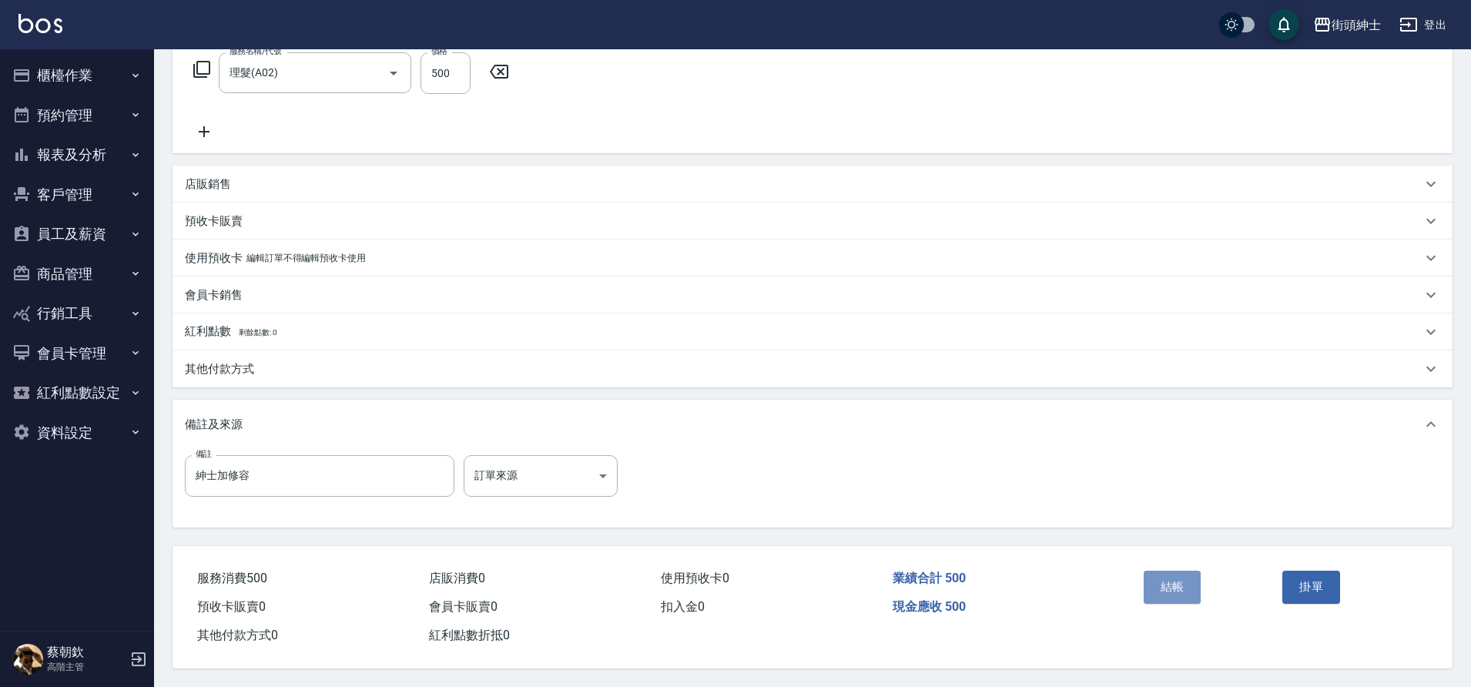
click at [1173, 580] on button "結帳" at bounding box center [1172, 587] width 58 height 32
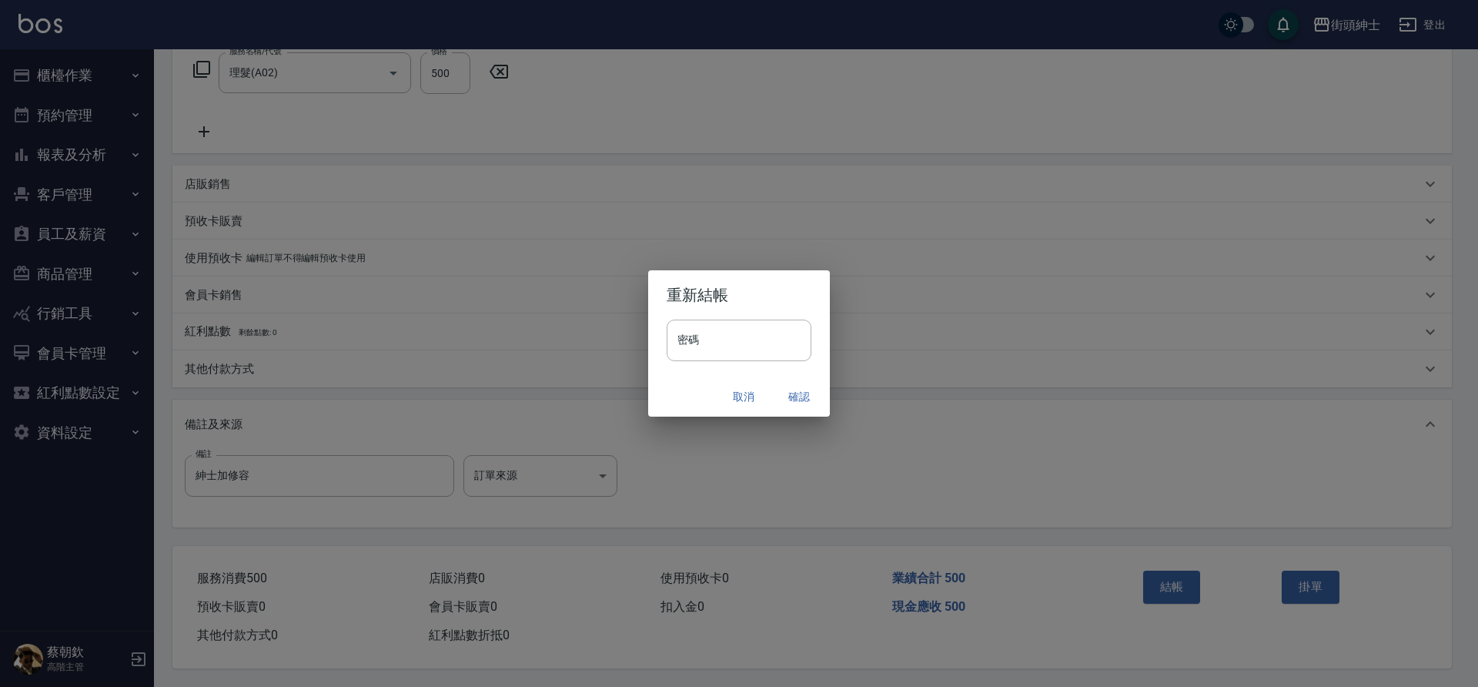
click at [806, 395] on button "確認" at bounding box center [799, 397] width 49 height 28
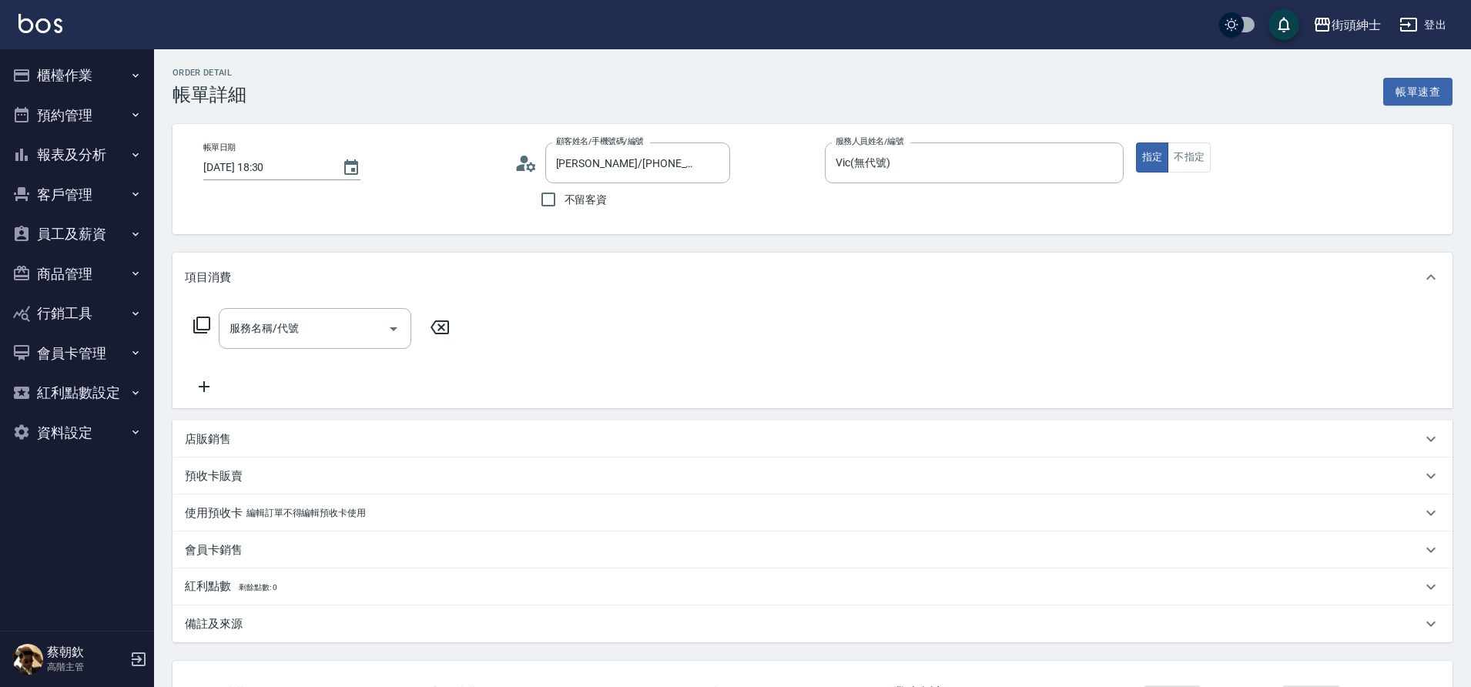
click at [288, 323] on div "服務名稱/代號 服務名稱/代號" at bounding box center [315, 328] width 192 height 41
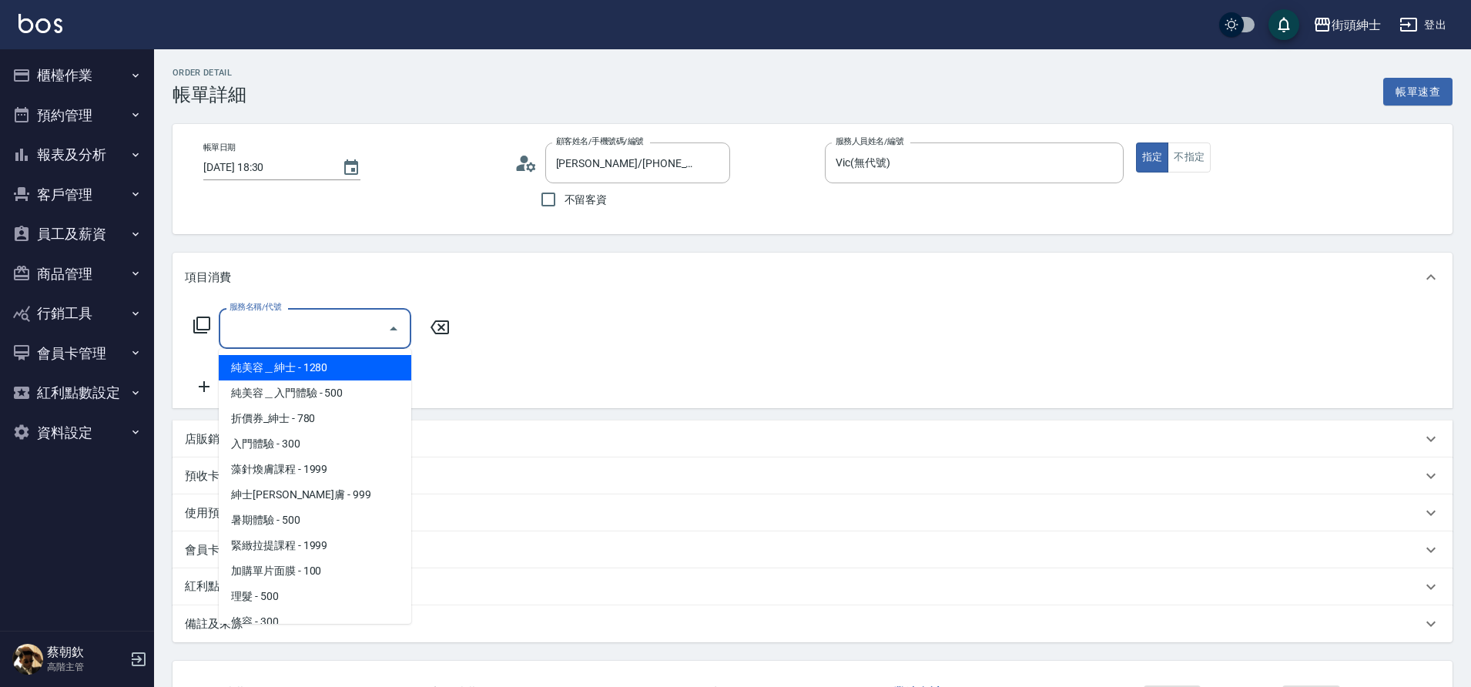
click at [264, 599] on span "理髮 - 500" at bounding box center [315, 596] width 192 height 25
type input "理髮(A02)"
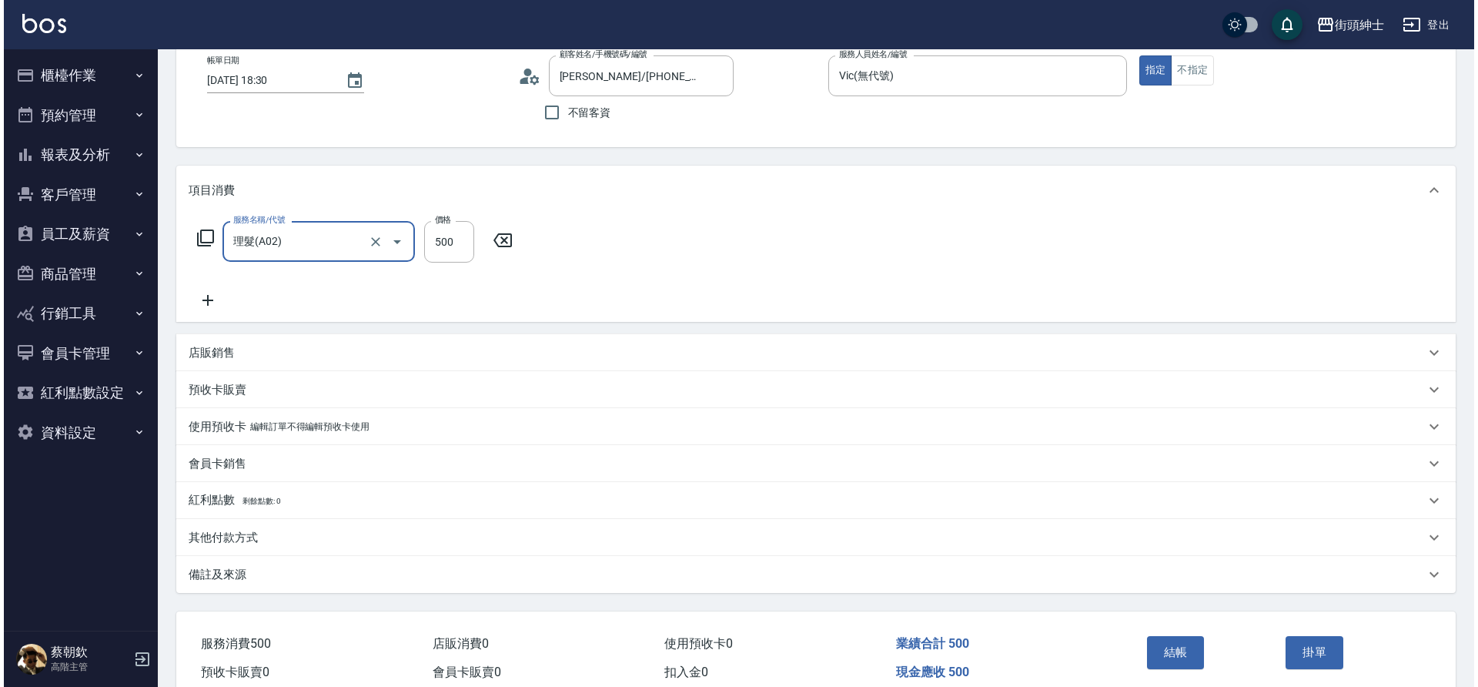
scroll to position [159, 0]
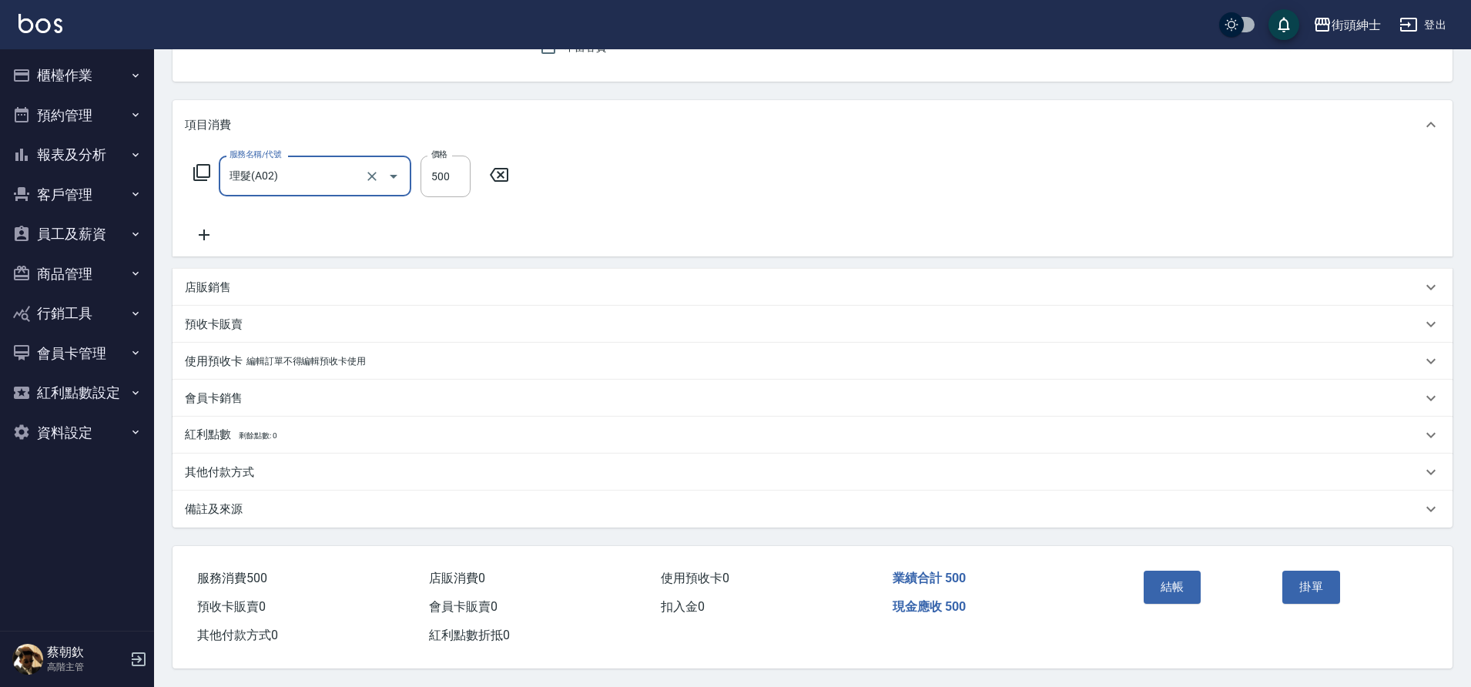
click at [1177, 582] on button "結帳" at bounding box center [1172, 587] width 58 height 32
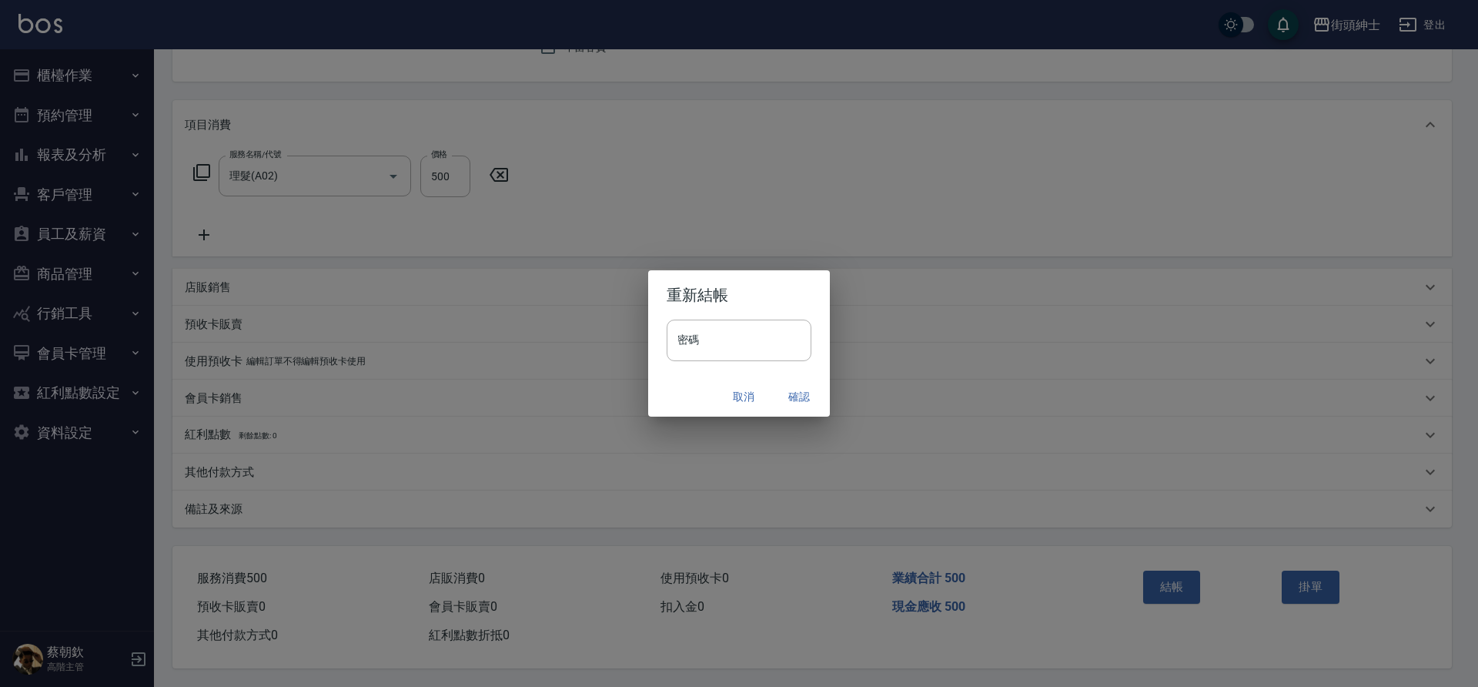
click at [796, 397] on button "確認" at bounding box center [799, 397] width 49 height 28
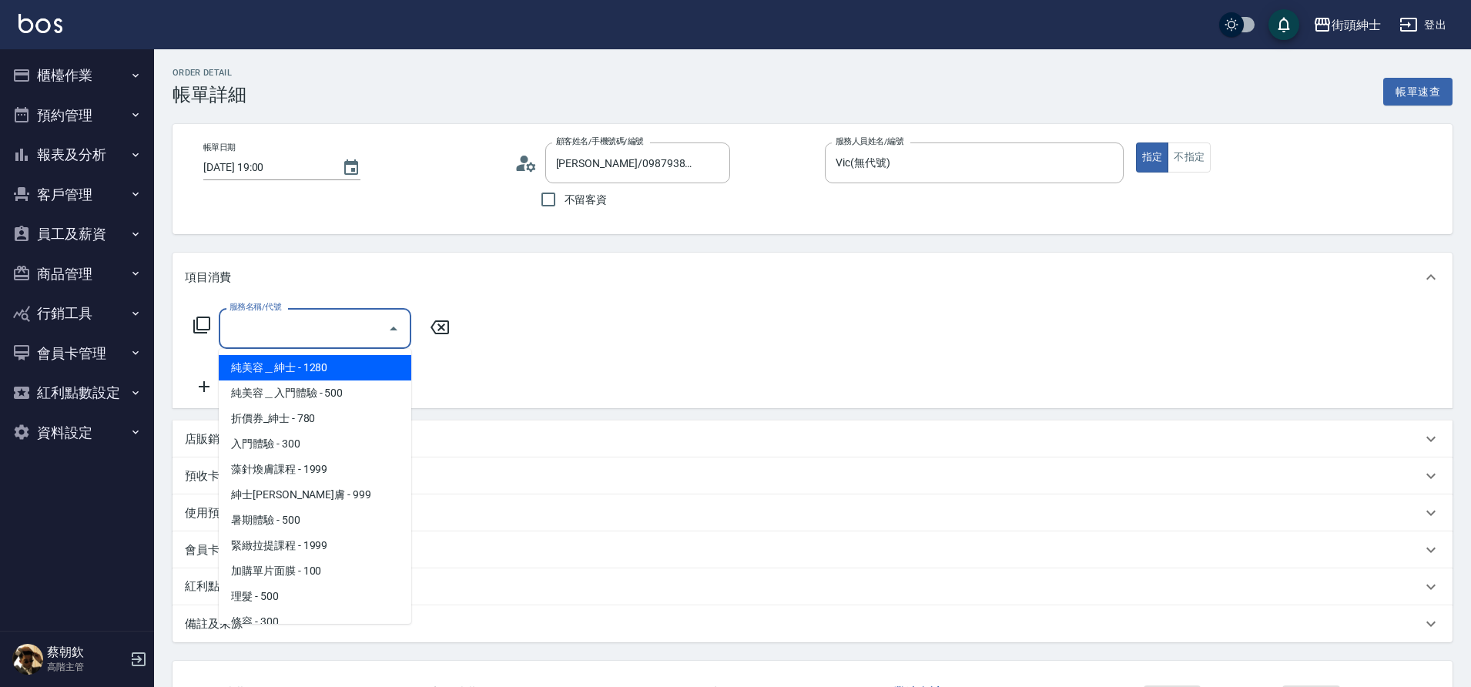
click at [279, 591] on span "理髮 - 500" at bounding box center [315, 596] width 192 height 25
type input "理髮(A02)"
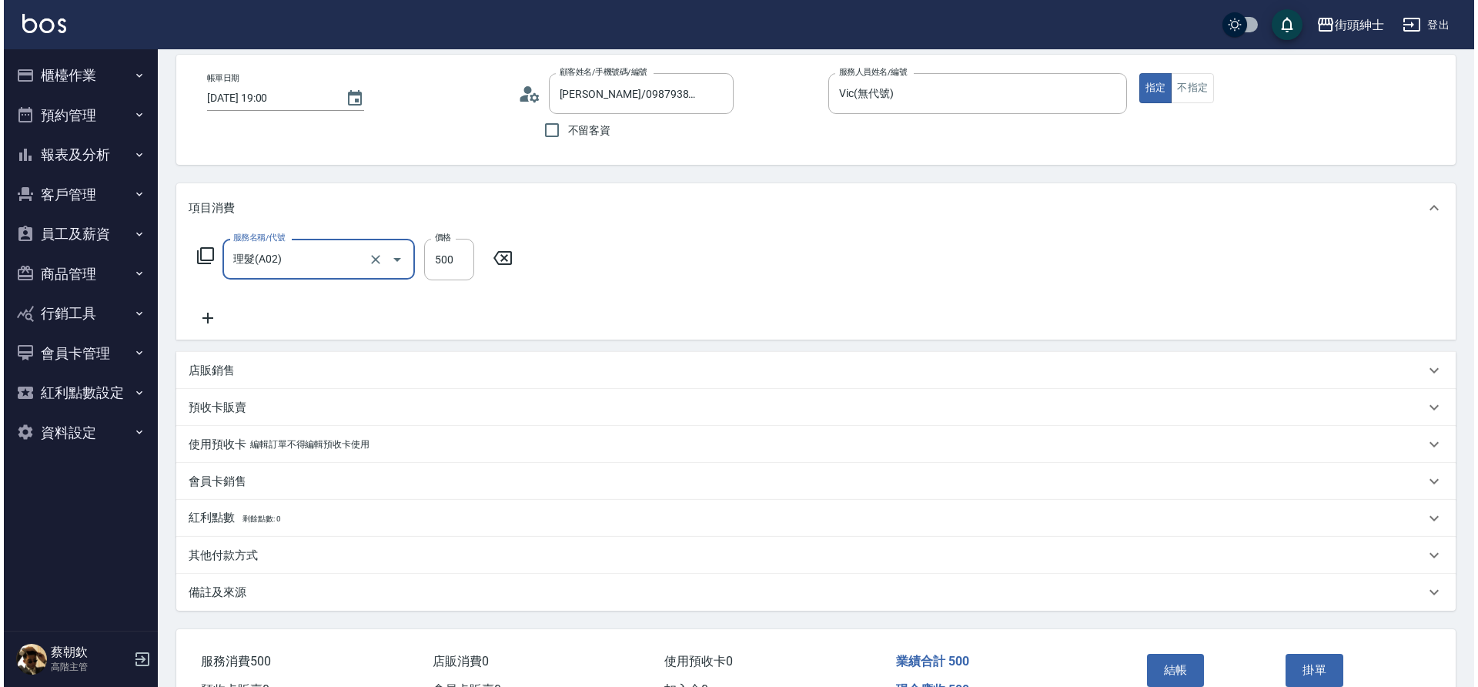
scroll to position [159, 0]
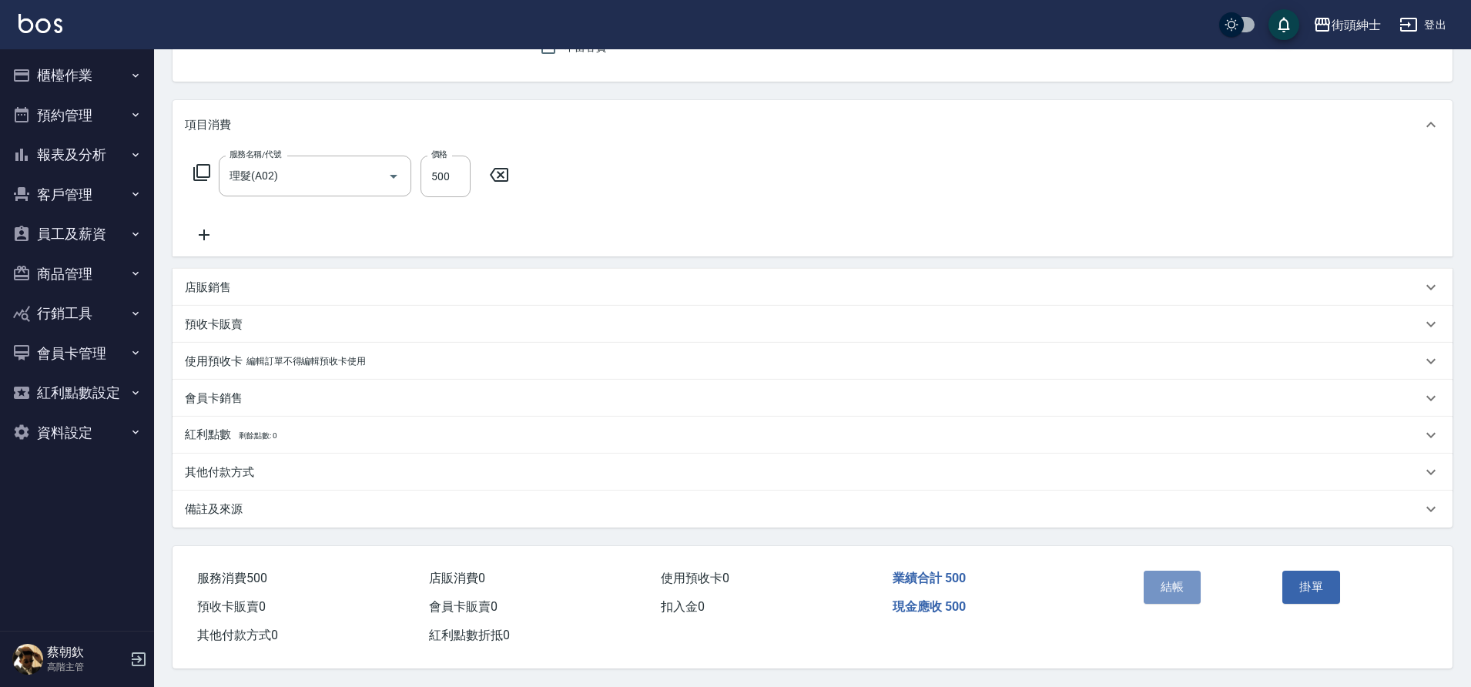
click at [1166, 574] on button "結帳" at bounding box center [1172, 587] width 58 height 32
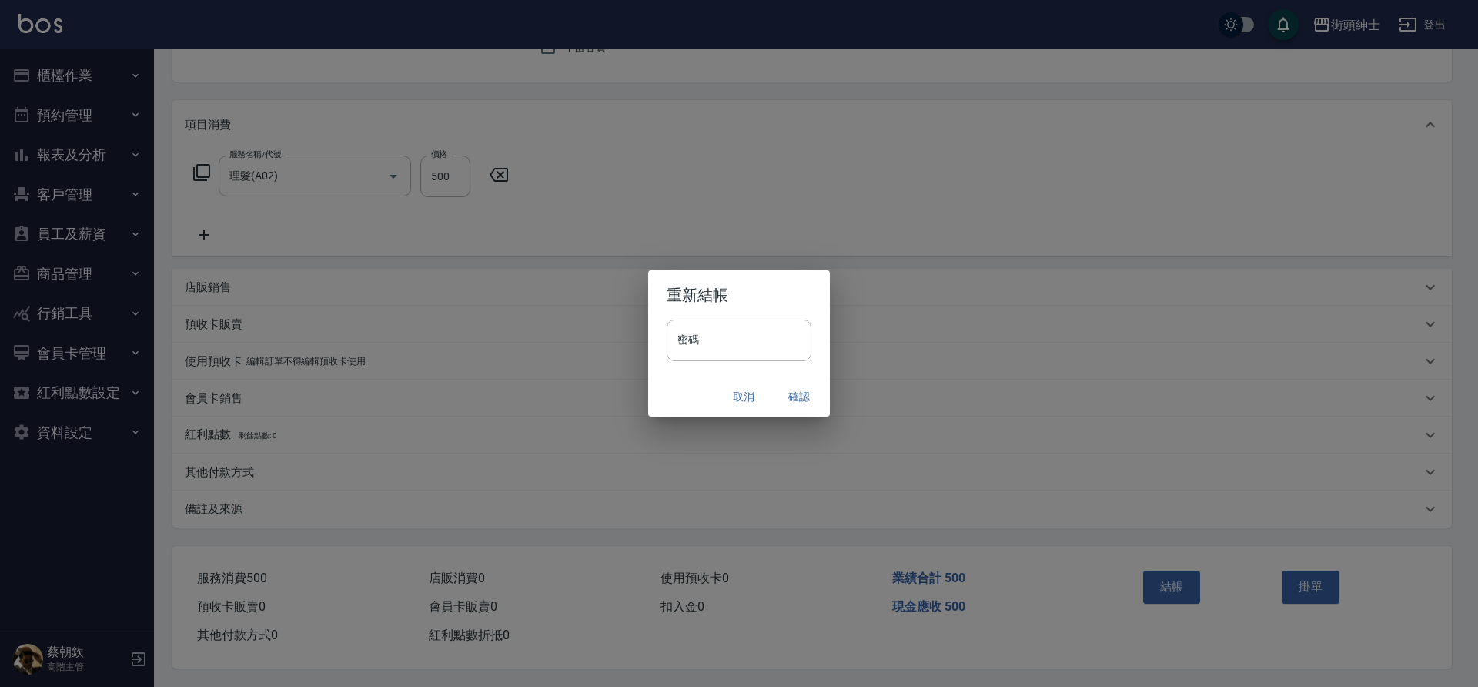
drag, startPoint x: 0, startPoint y: 0, endPoint x: 798, endPoint y: 396, distance: 890.5
click at [798, 396] on button "確認" at bounding box center [799, 397] width 49 height 28
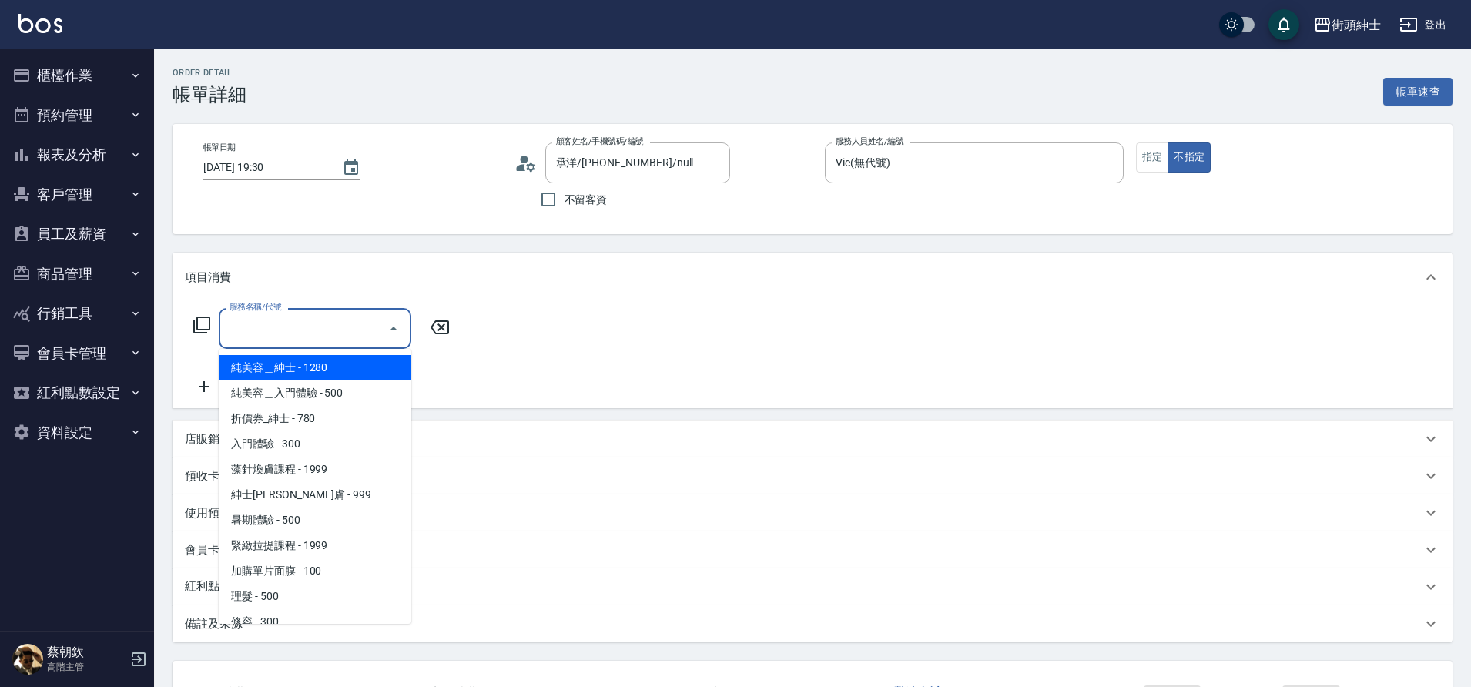
click at [296, 595] on span "理髮 - 500" at bounding box center [315, 596] width 192 height 25
type input "理髮(A02)"
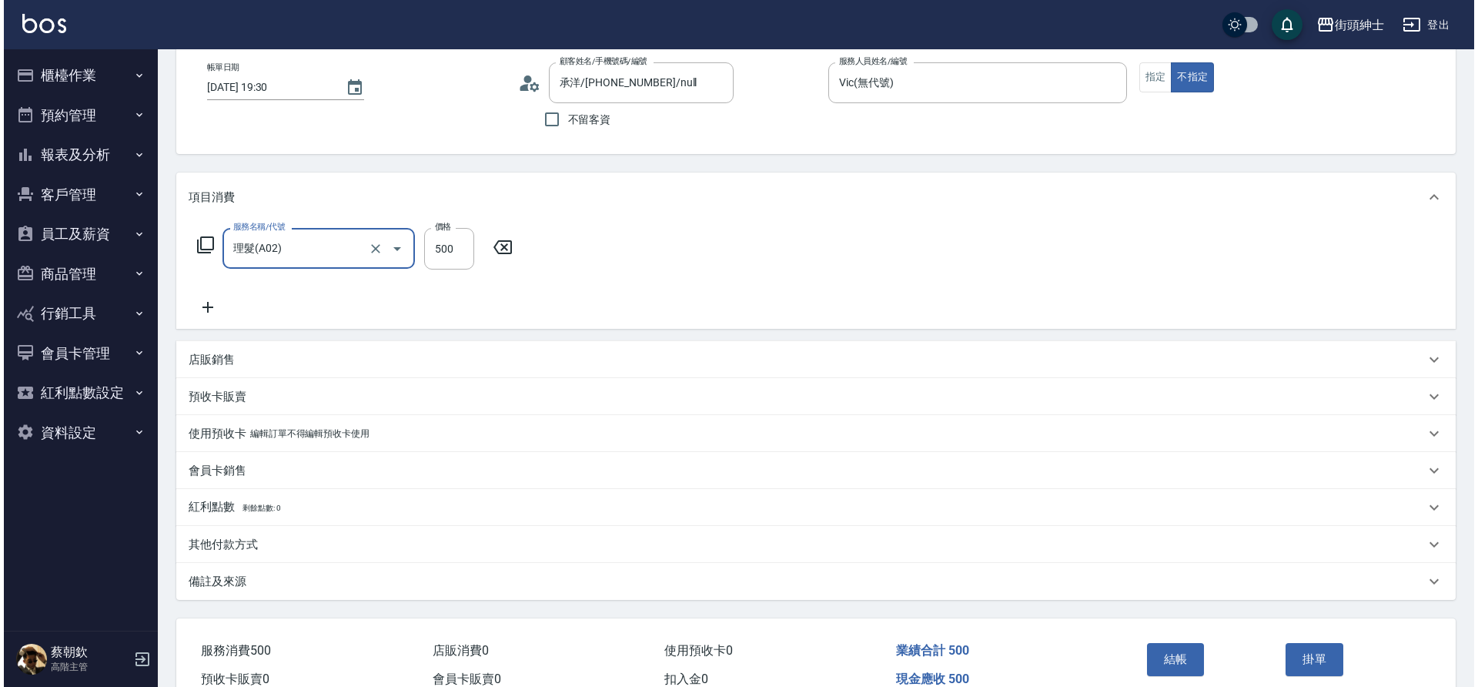
scroll to position [159, 0]
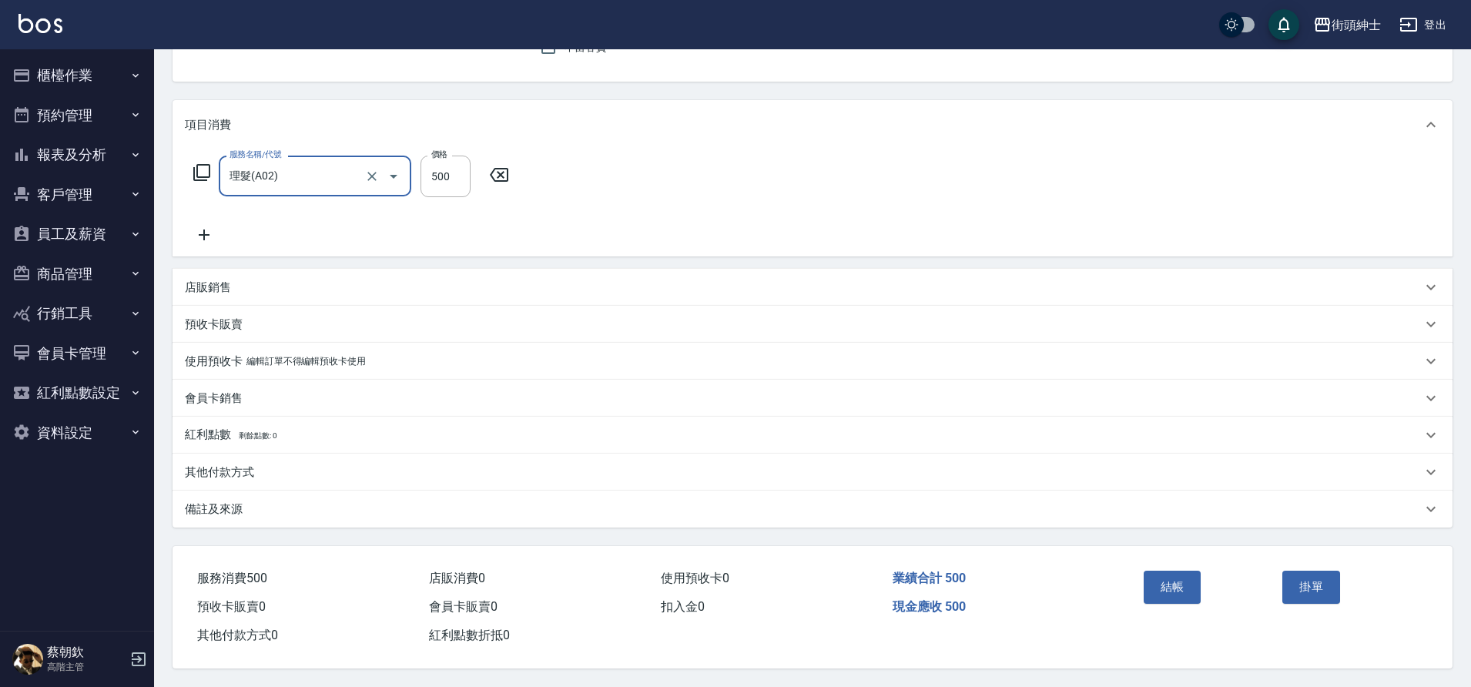
click at [1176, 584] on button "結帳" at bounding box center [1172, 587] width 58 height 32
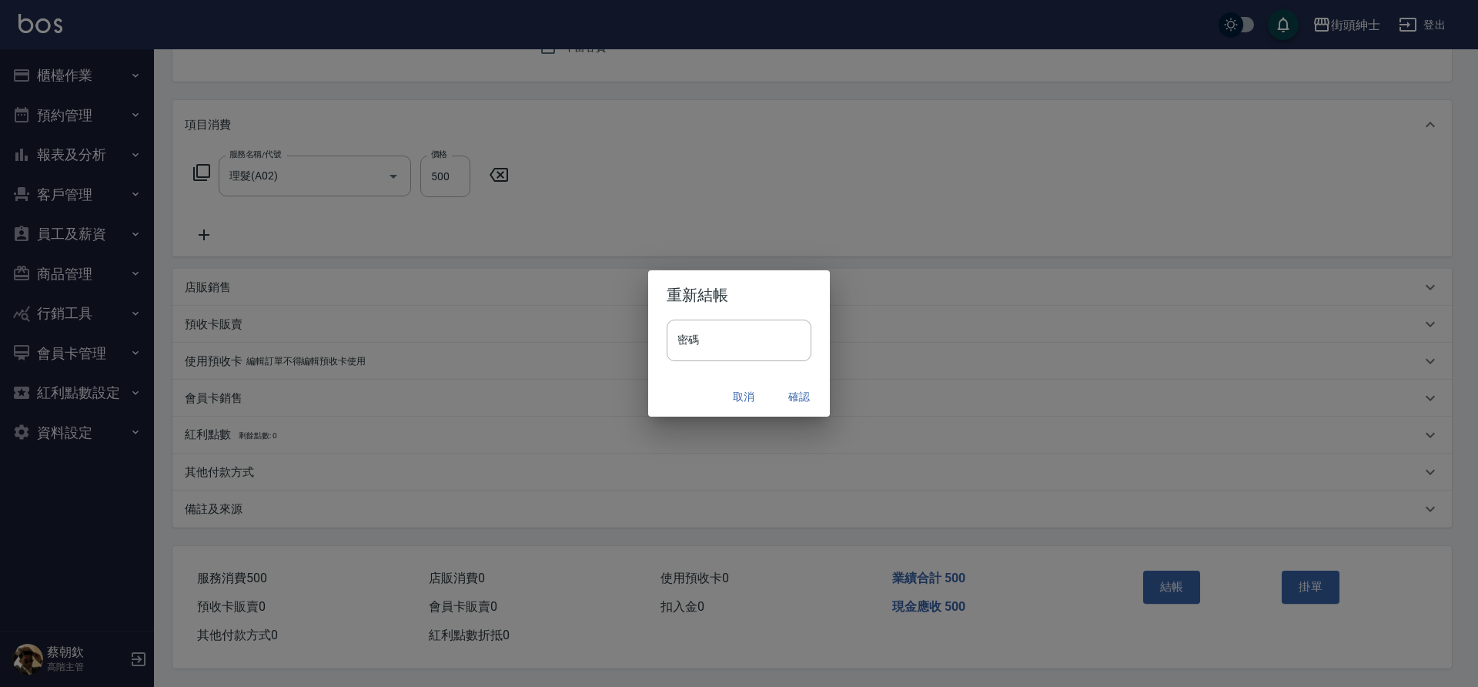
click at [794, 399] on button "確認" at bounding box center [799, 397] width 49 height 28
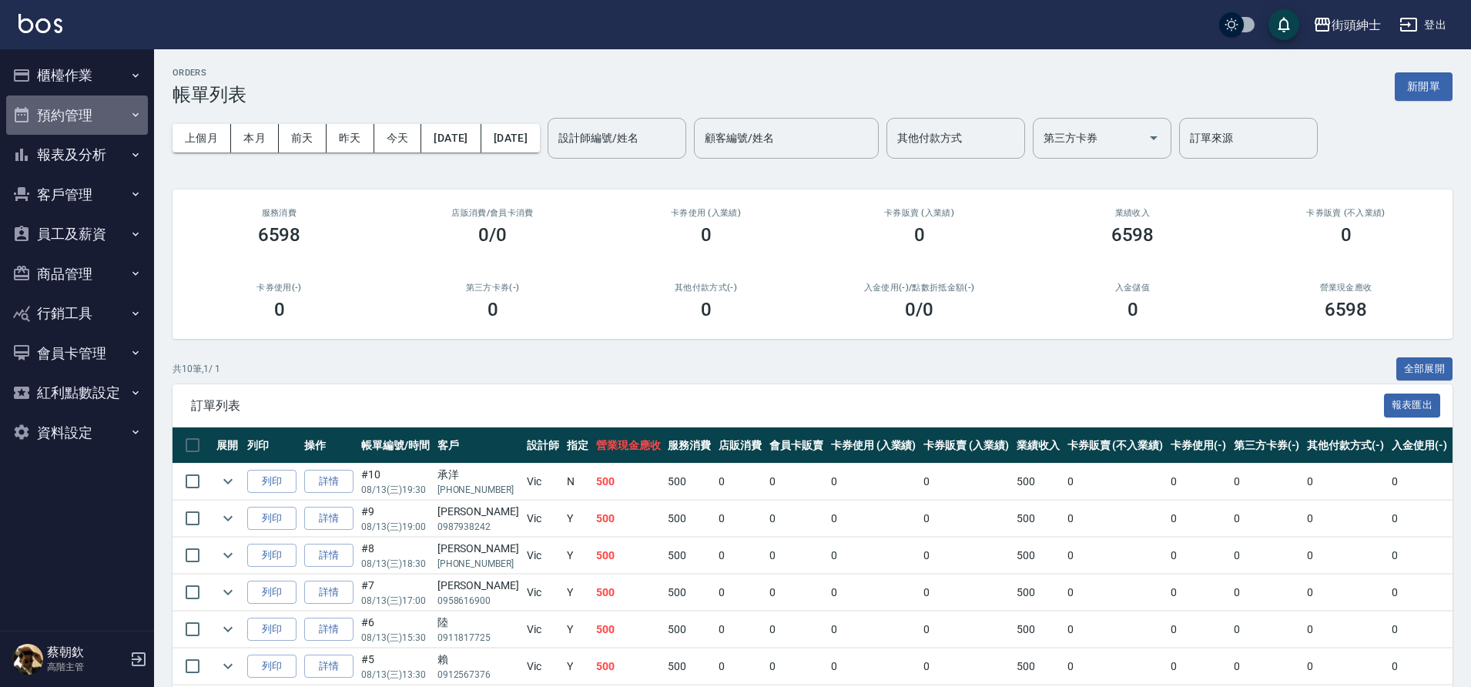
click at [90, 118] on button "預約管理" at bounding box center [77, 115] width 142 height 40
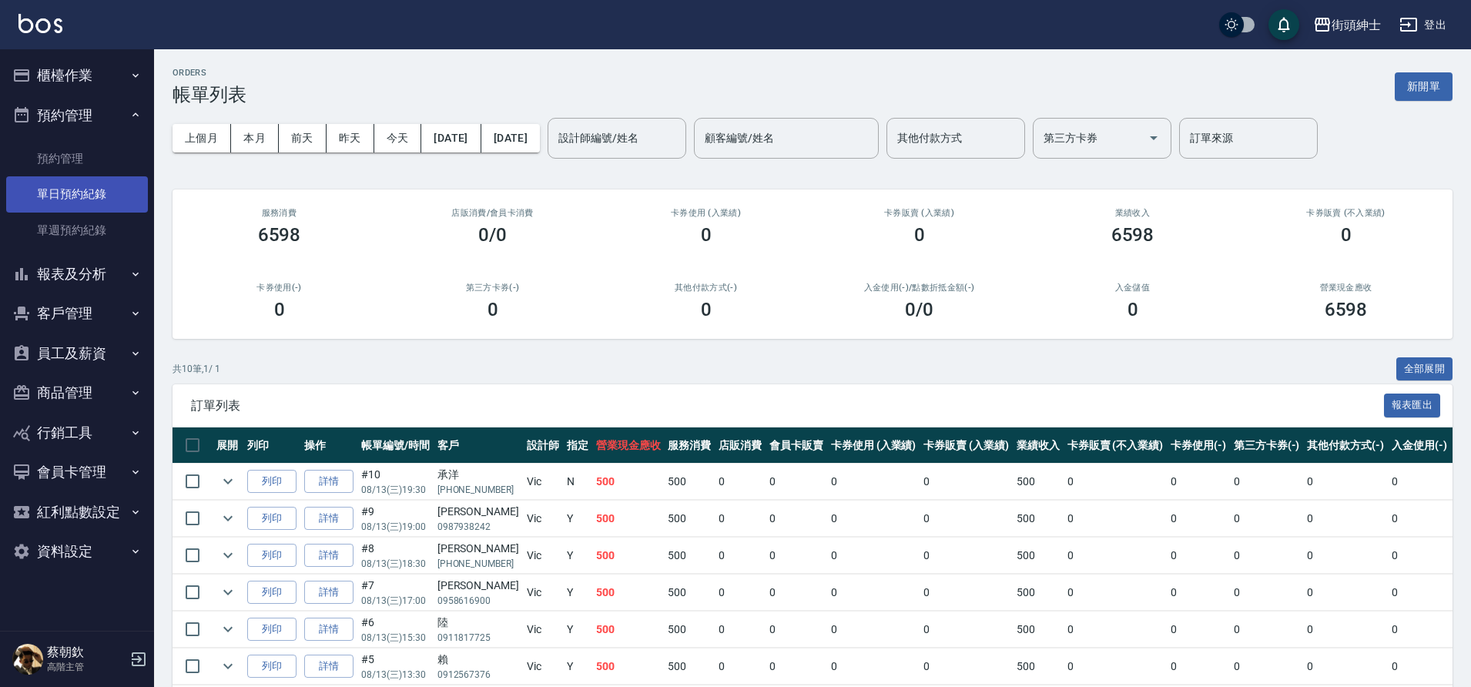
click at [100, 202] on link "單日預約紀錄" at bounding box center [77, 193] width 142 height 35
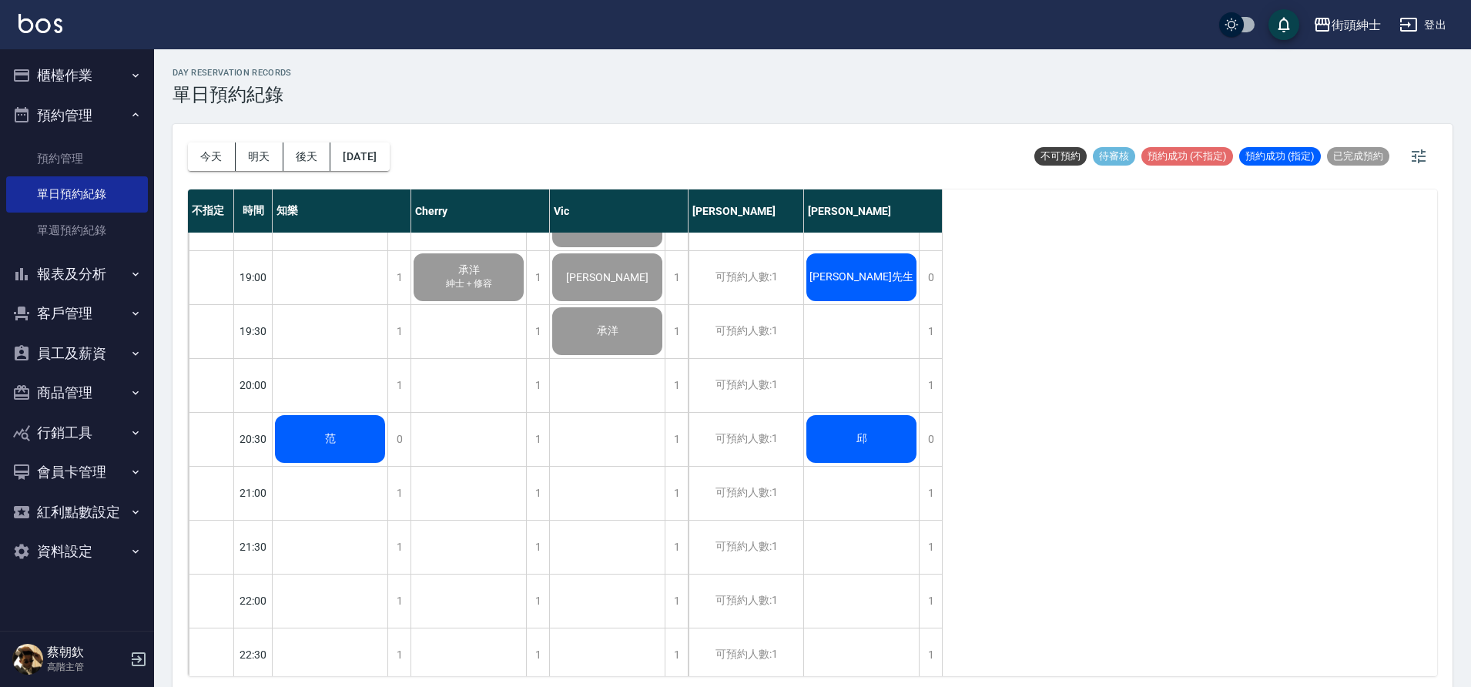
scroll to position [504, 0]
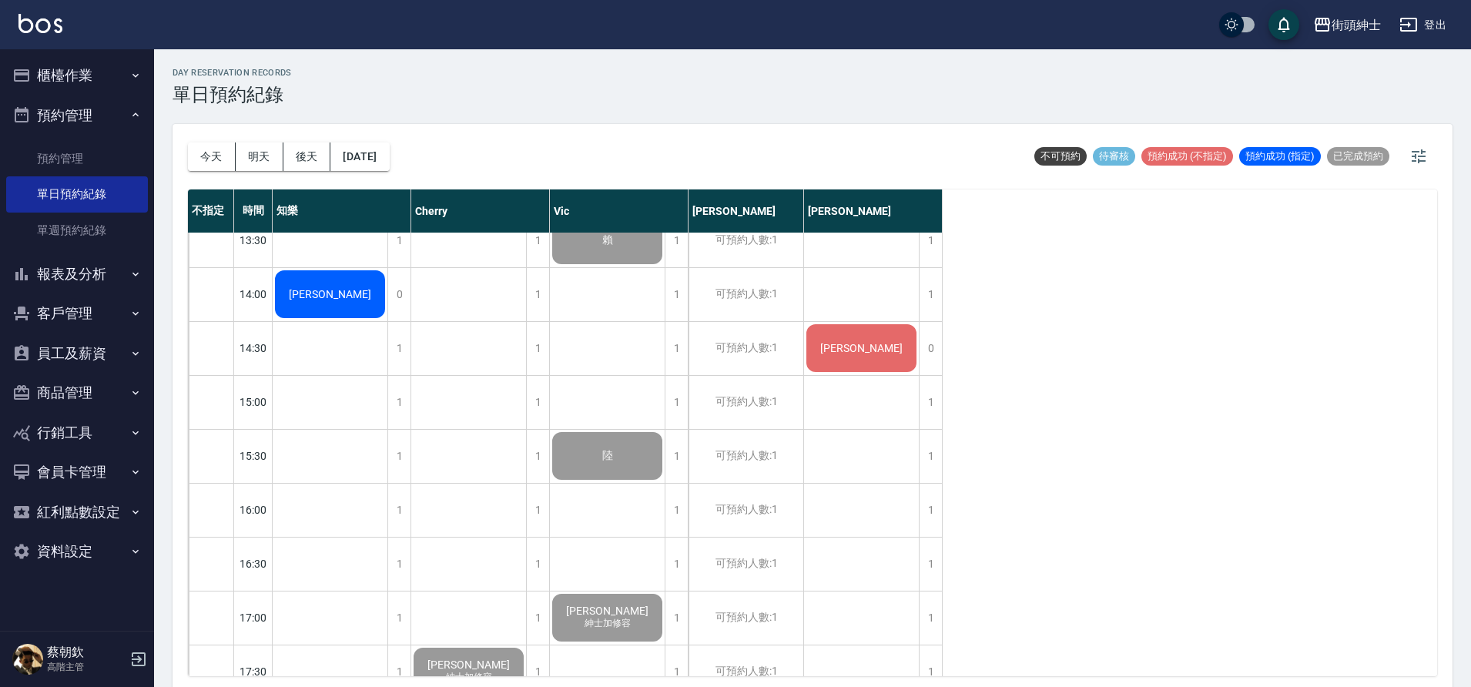
click at [333, 294] on span "[PERSON_NAME]" at bounding box center [330, 294] width 89 height 12
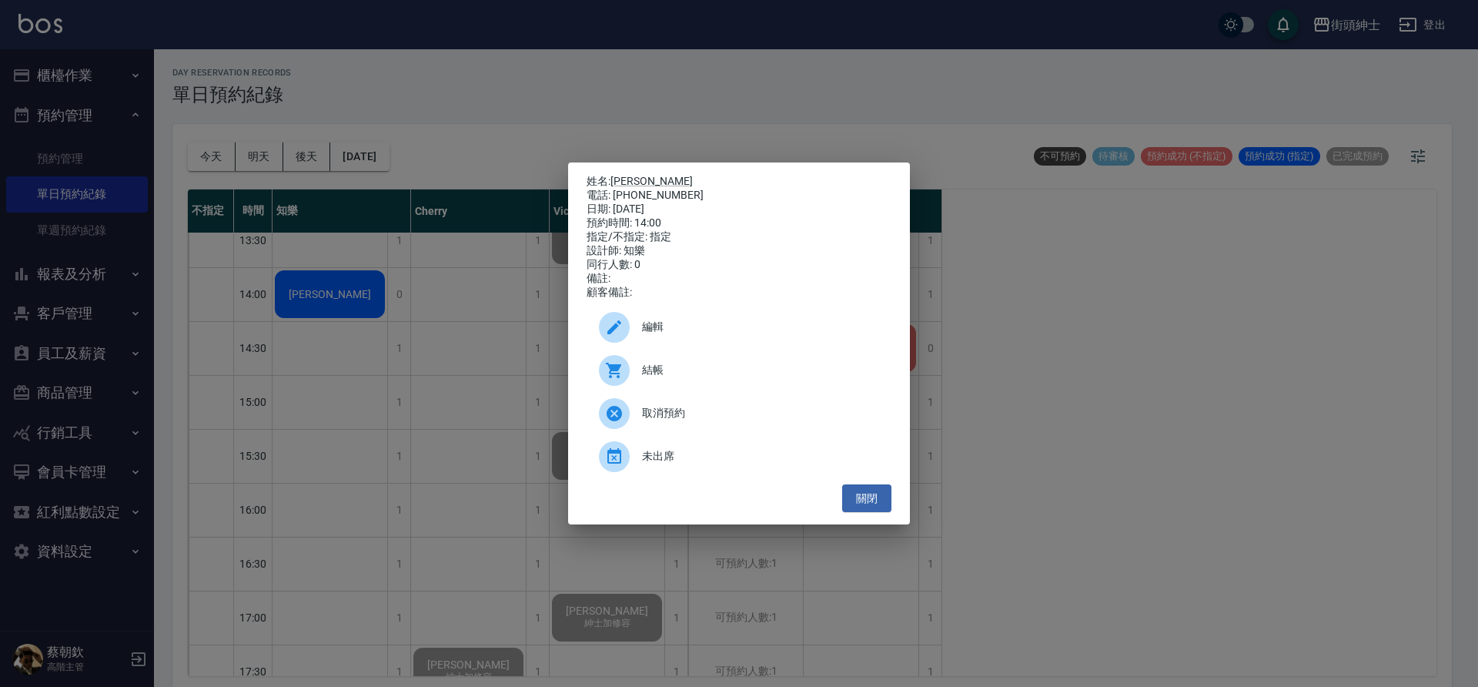
click at [691, 378] on span "結帳" at bounding box center [760, 370] width 237 height 16
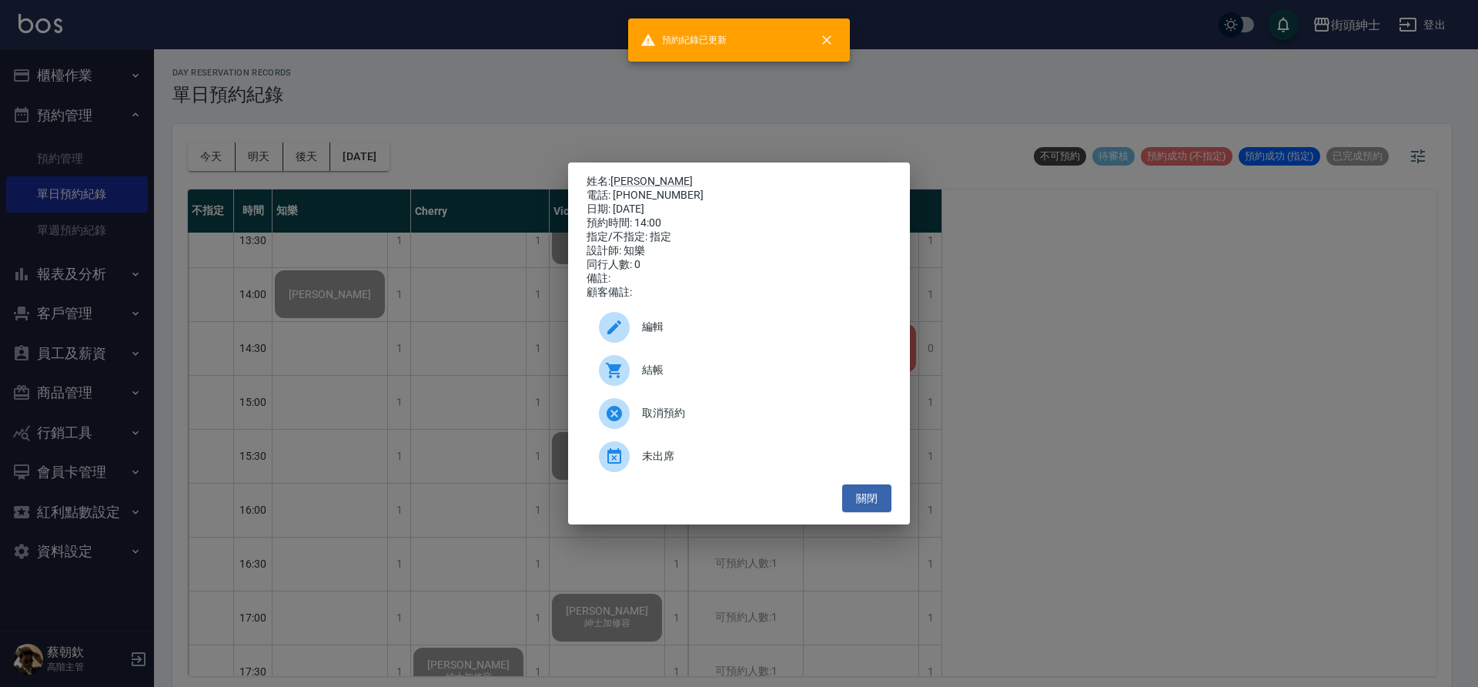
click at [410, 380] on div "姓名: Ryan 電話: 0916004588 日期: 2025/08/13 預約時間: 14:00 指定/不指定: 指定 設計師: 知樂 同行人數: 0 備…" at bounding box center [739, 343] width 1478 height 687
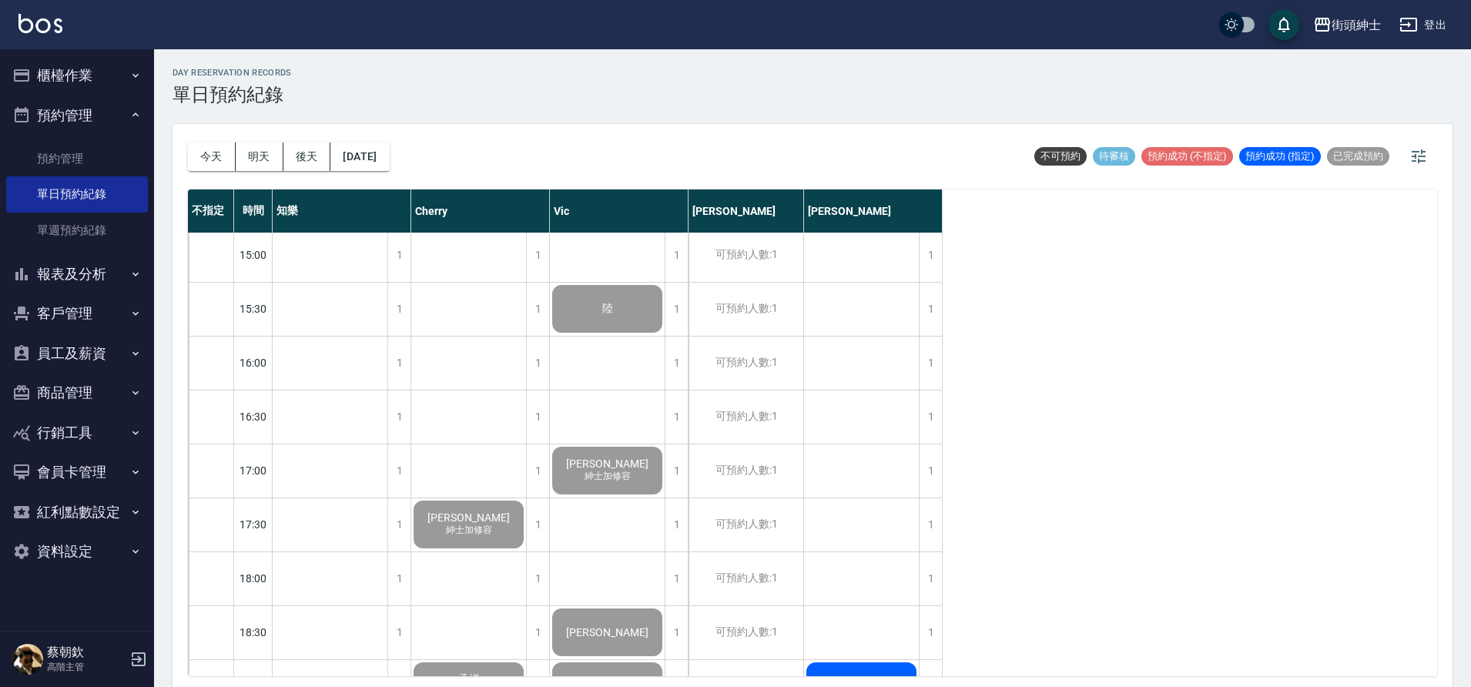
scroll to position [1006, 0]
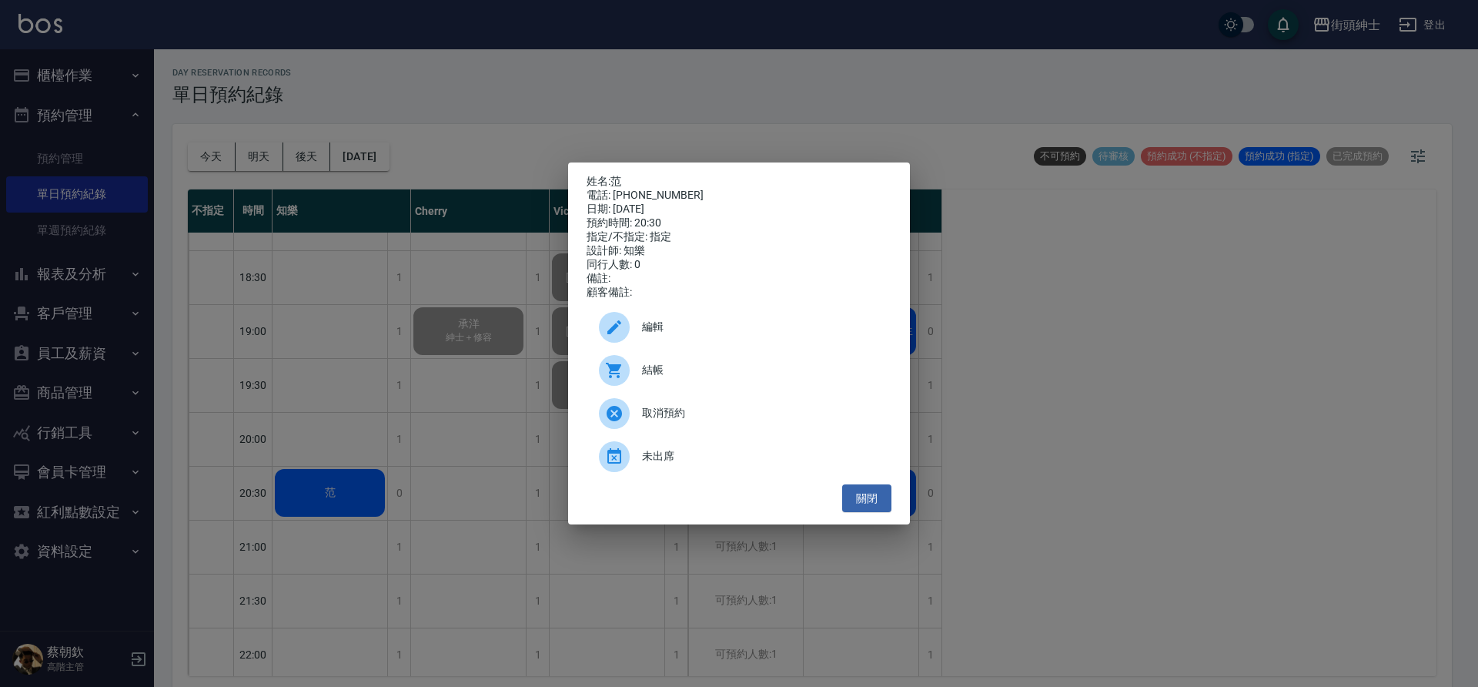
click at [691, 373] on span "結帳" at bounding box center [760, 370] width 237 height 16
click at [861, 507] on button "關閉" at bounding box center [866, 498] width 49 height 28
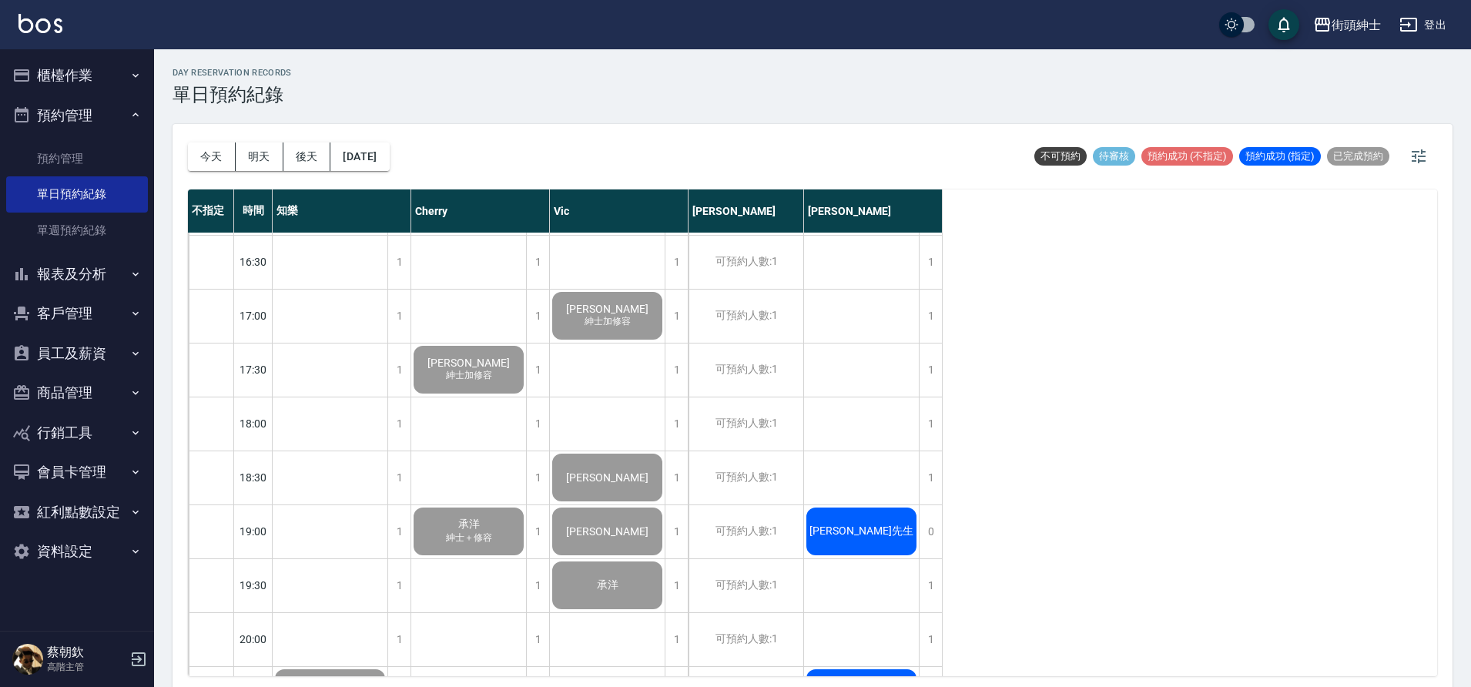
scroll to position [915, 0]
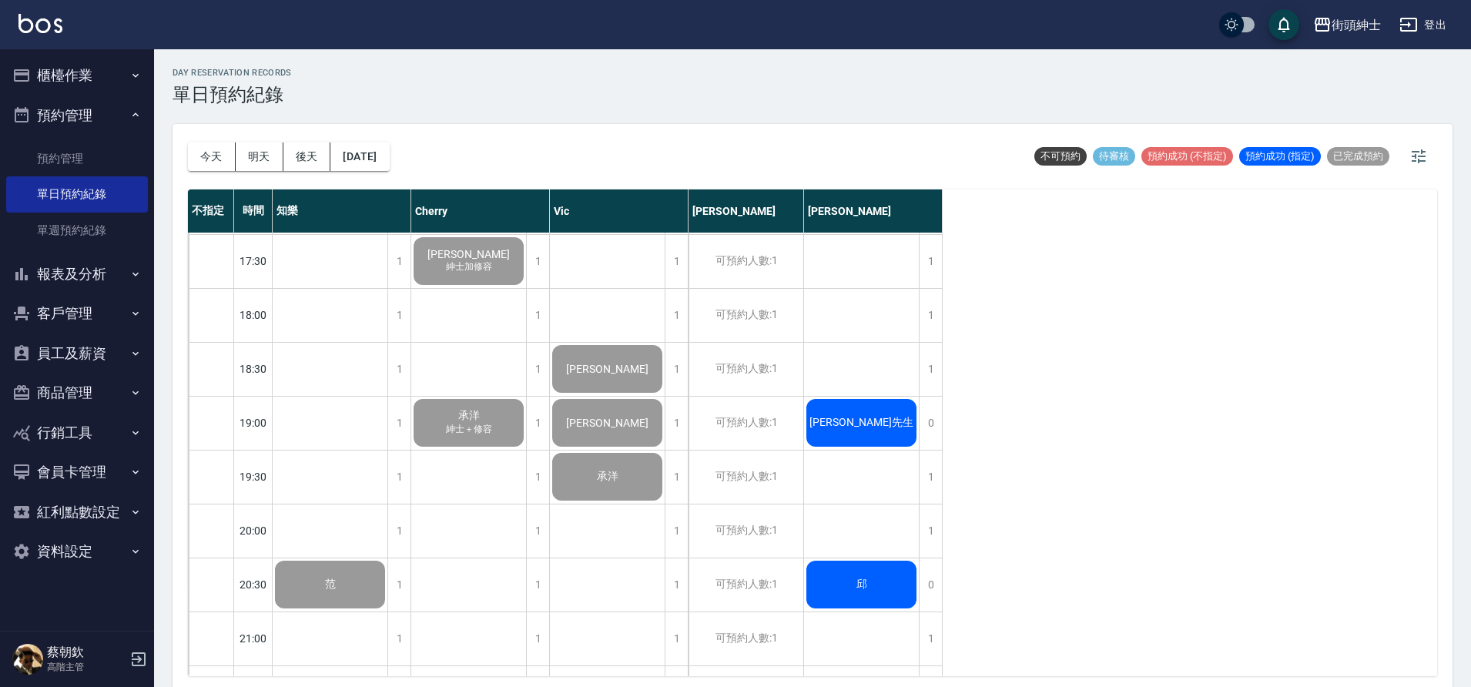
click at [117, 121] on button "預約管理" at bounding box center [77, 115] width 142 height 40
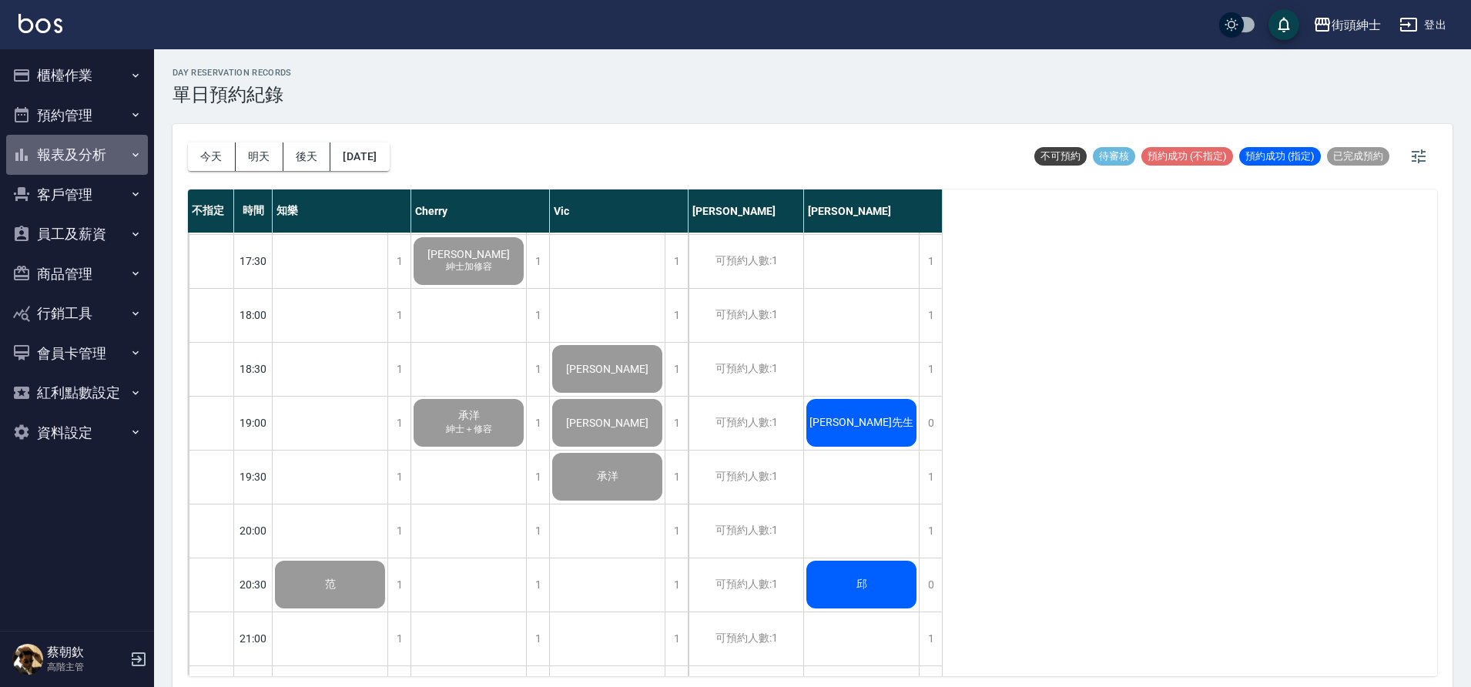
click at [112, 156] on button "報表及分析" at bounding box center [77, 155] width 142 height 40
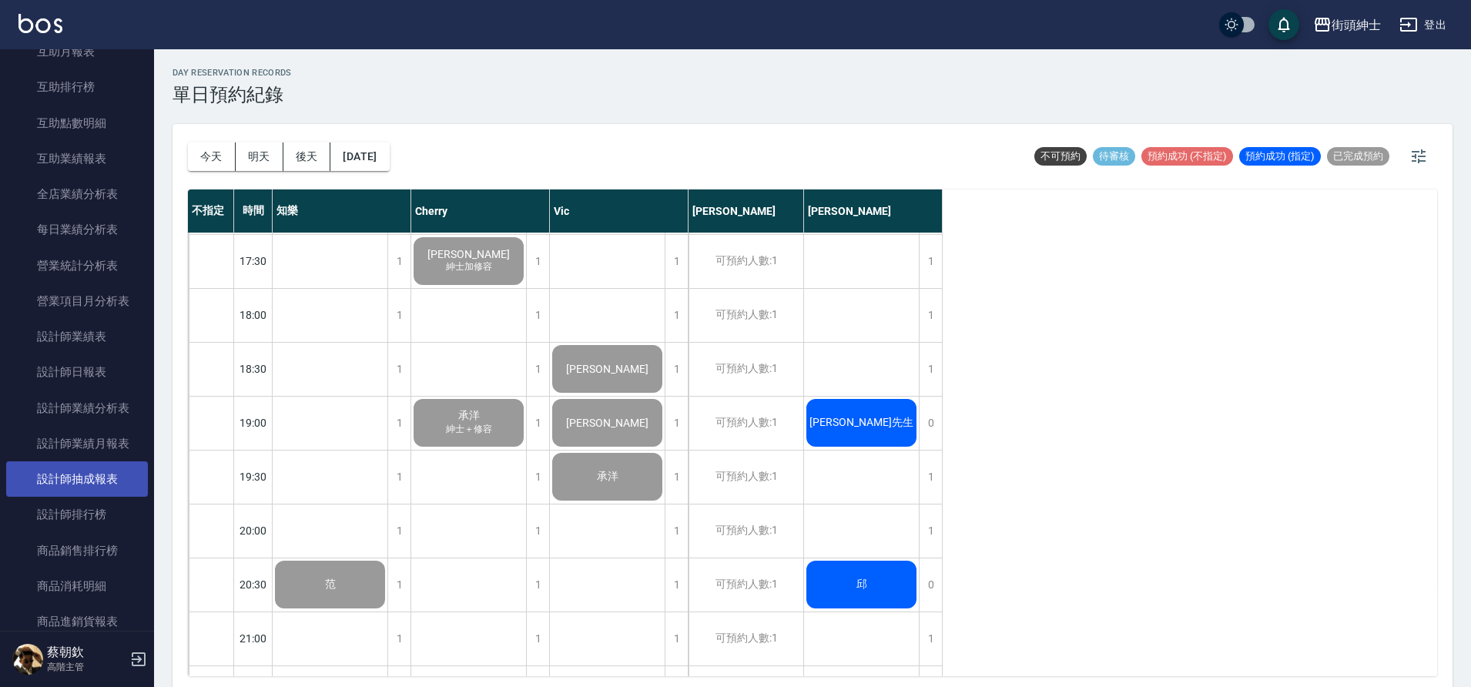
scroll to position [391, 0]
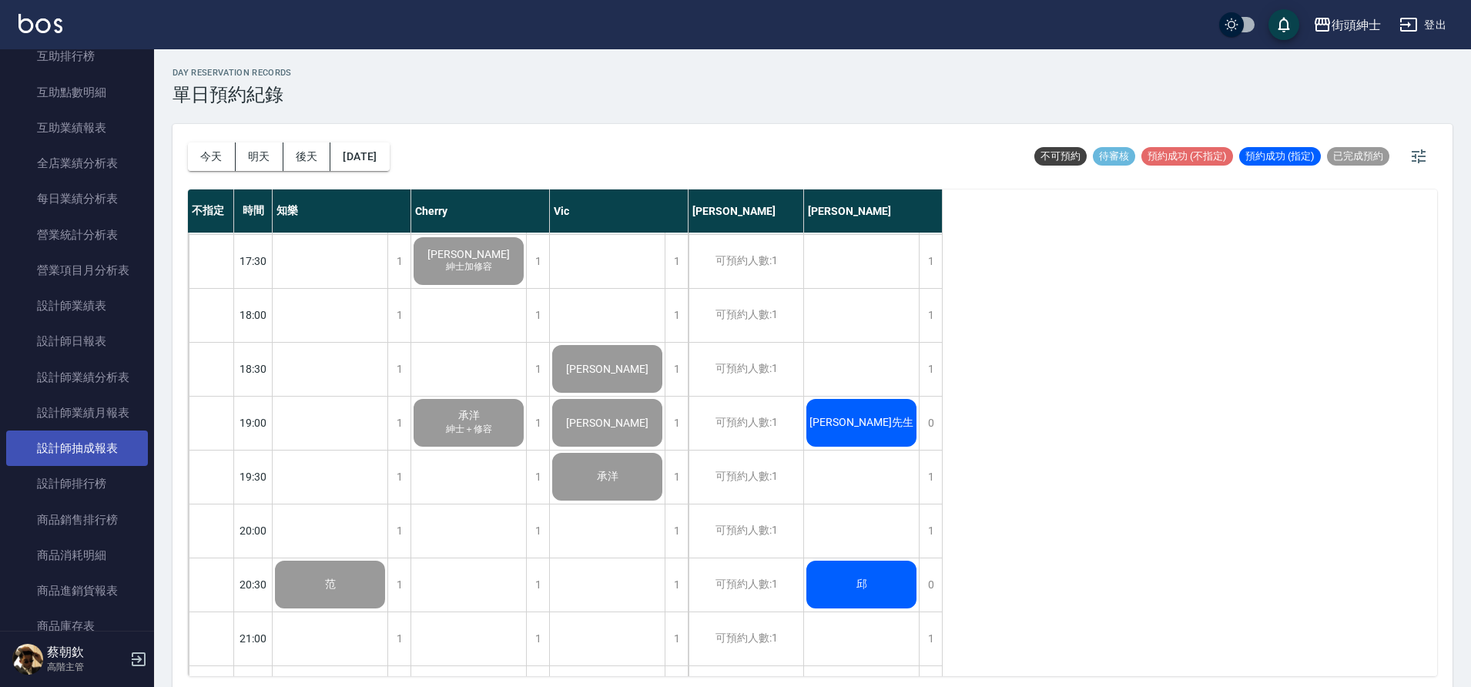
click at [105, 444] on link "設計師抽成報表" at bounding box center [77, 447] width 142 height 35
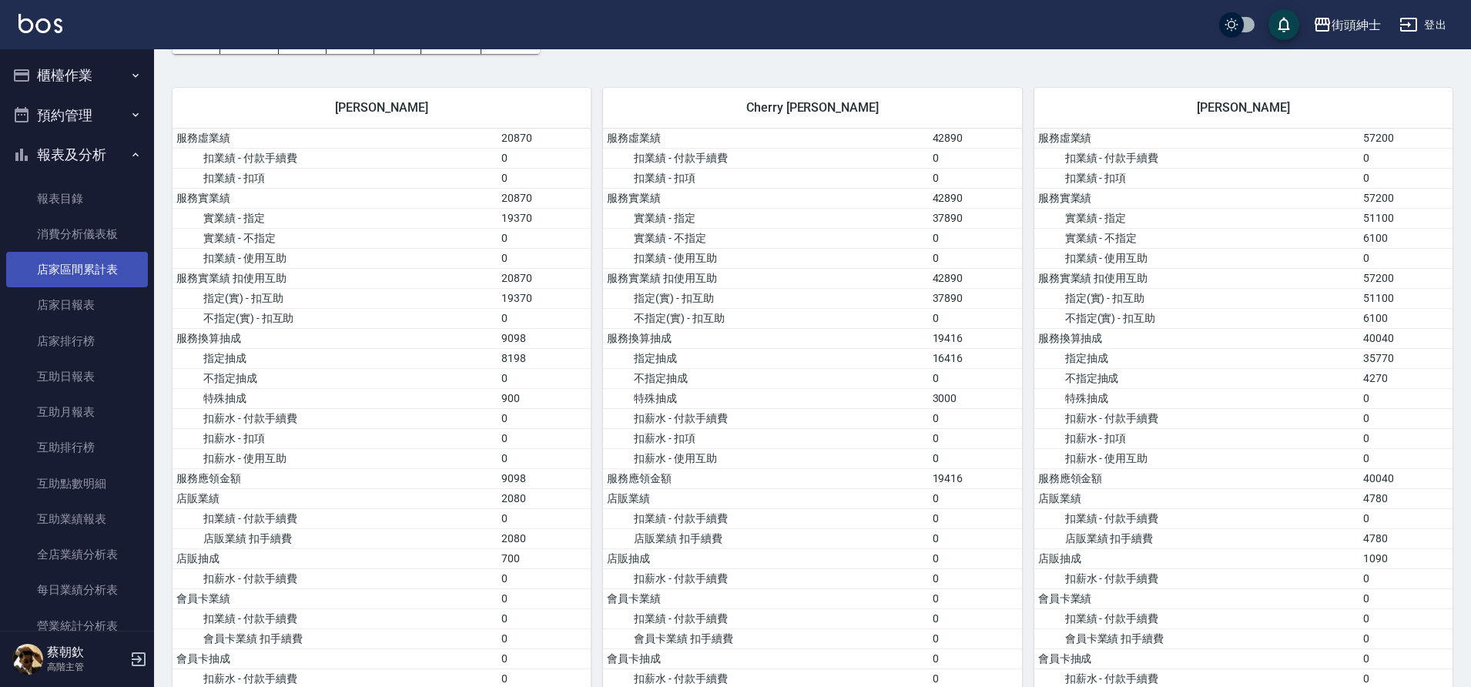
click at [96, 263] on link "店家區間累計表" at bounding box center [77, 269] width 142 height 35
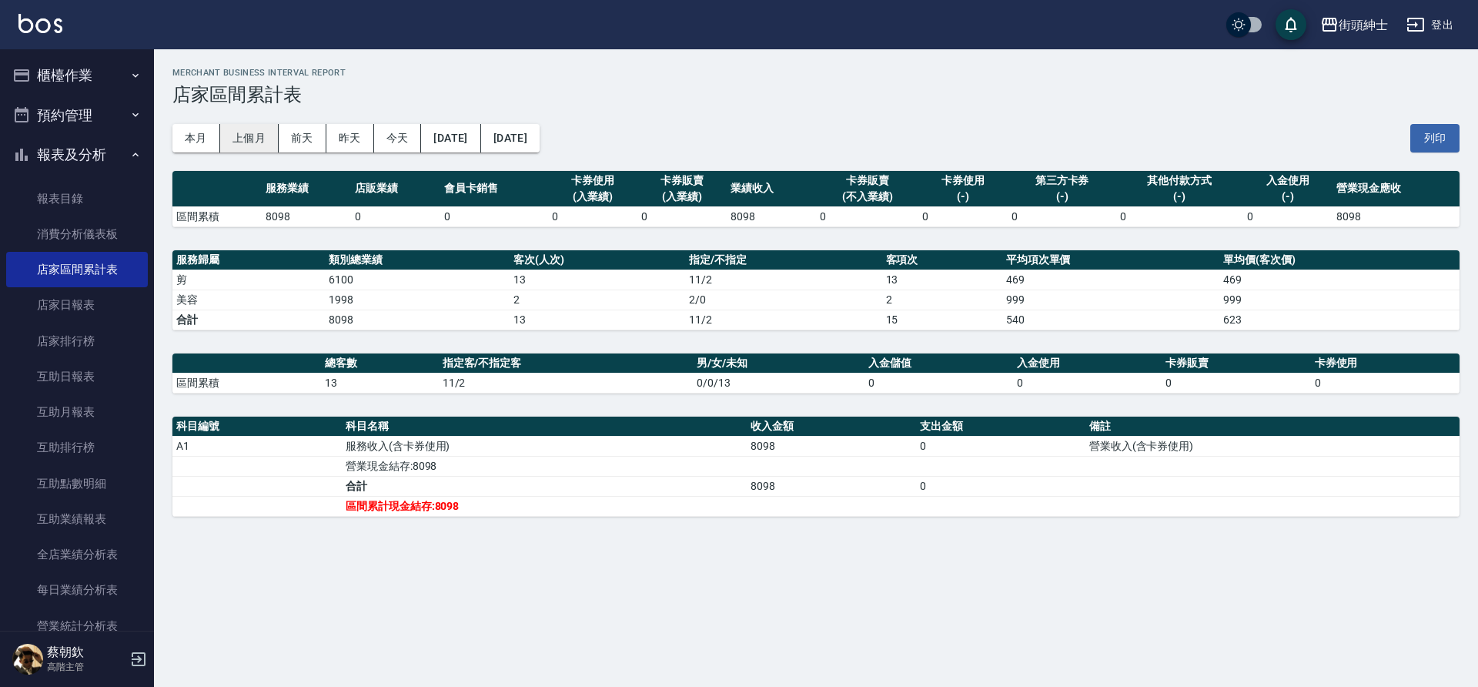
click at [216, 139] on button "本月" at bounding box center [196, 138] width 48 height 28
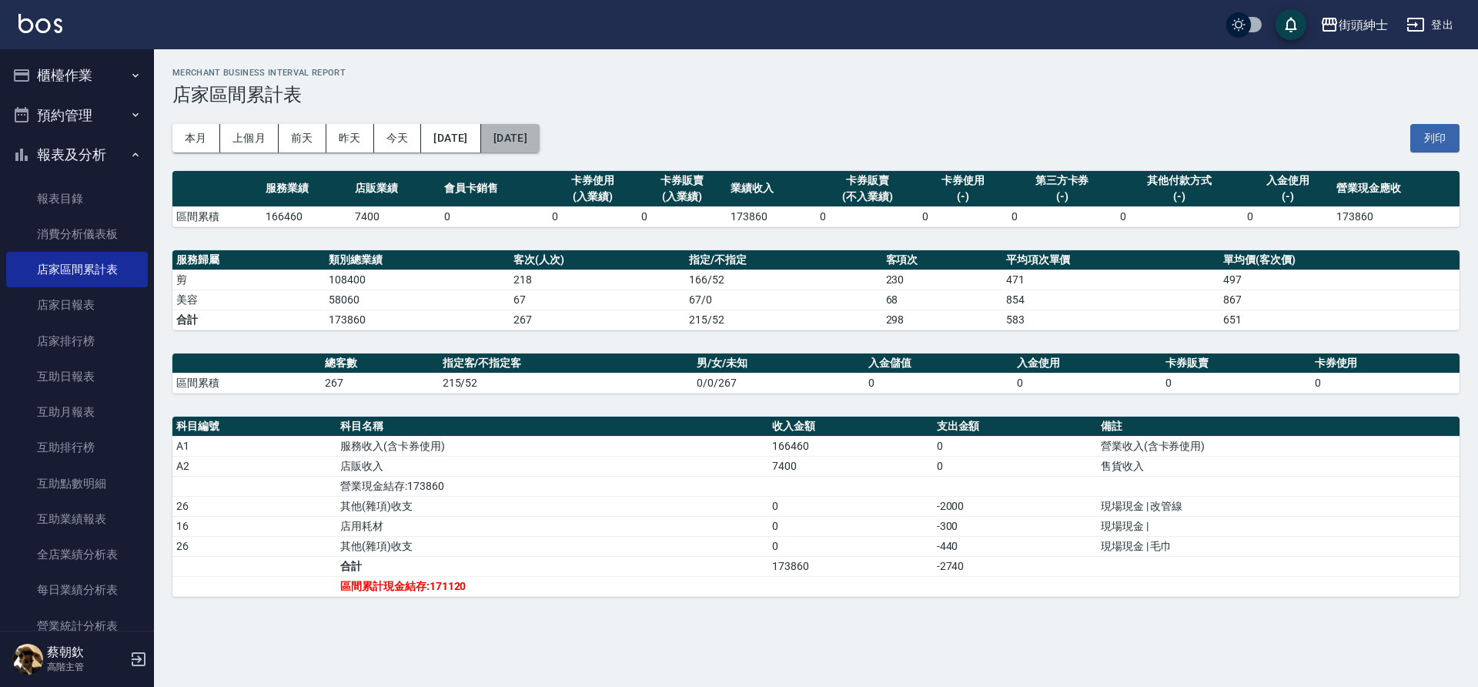
click at [540, 143] on button "2025/08/31" at bounding box center [510, 138] width 59 height 28
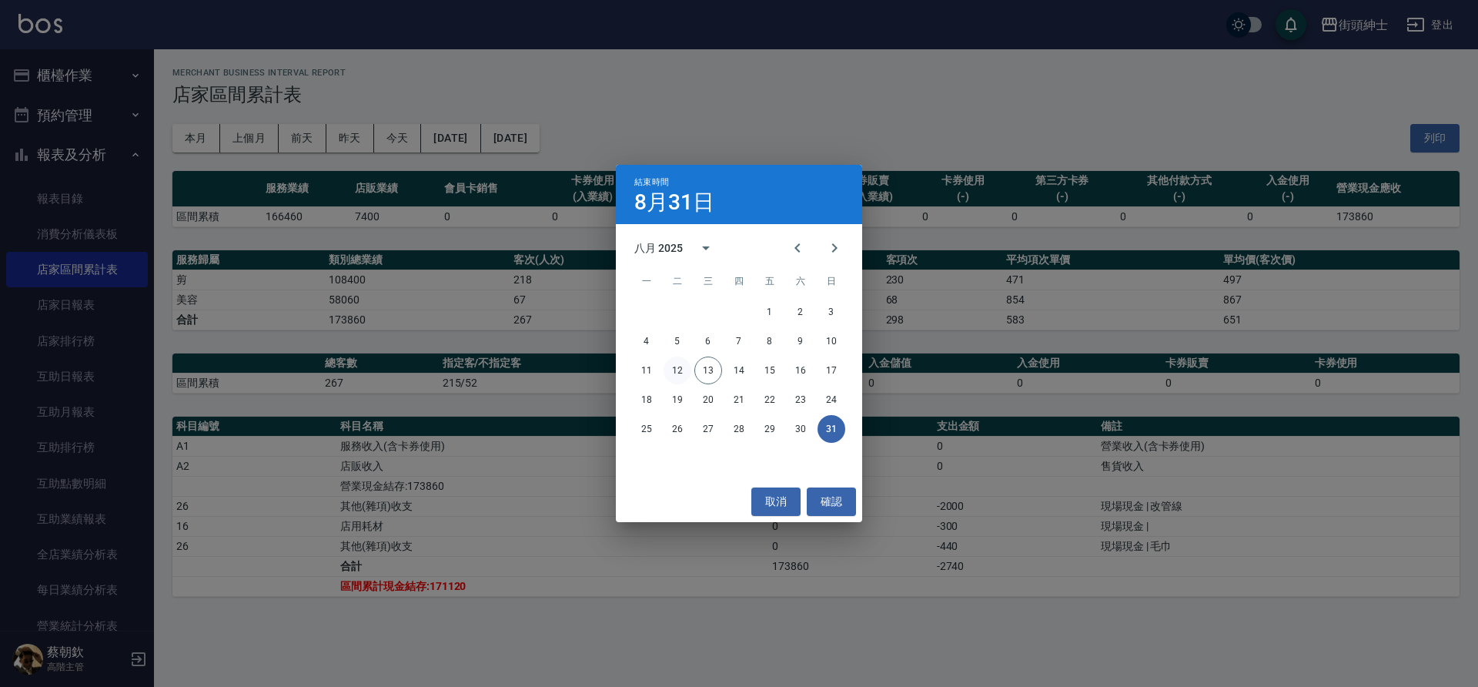
click at [680, 370] on button "12" at bounding box center [678, 370] width 28 height 28
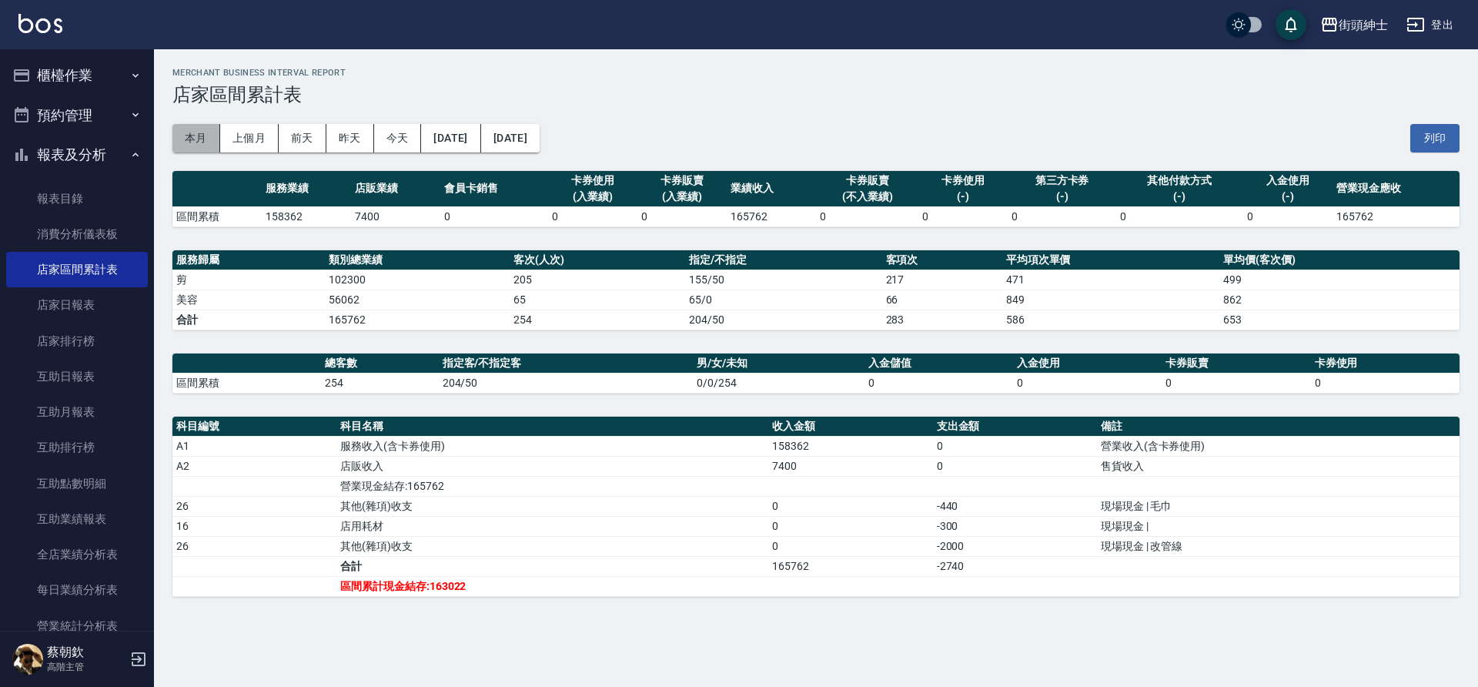
click at [196, 139] on button "本月" at bounding box center [196, 138] width 48 height 28
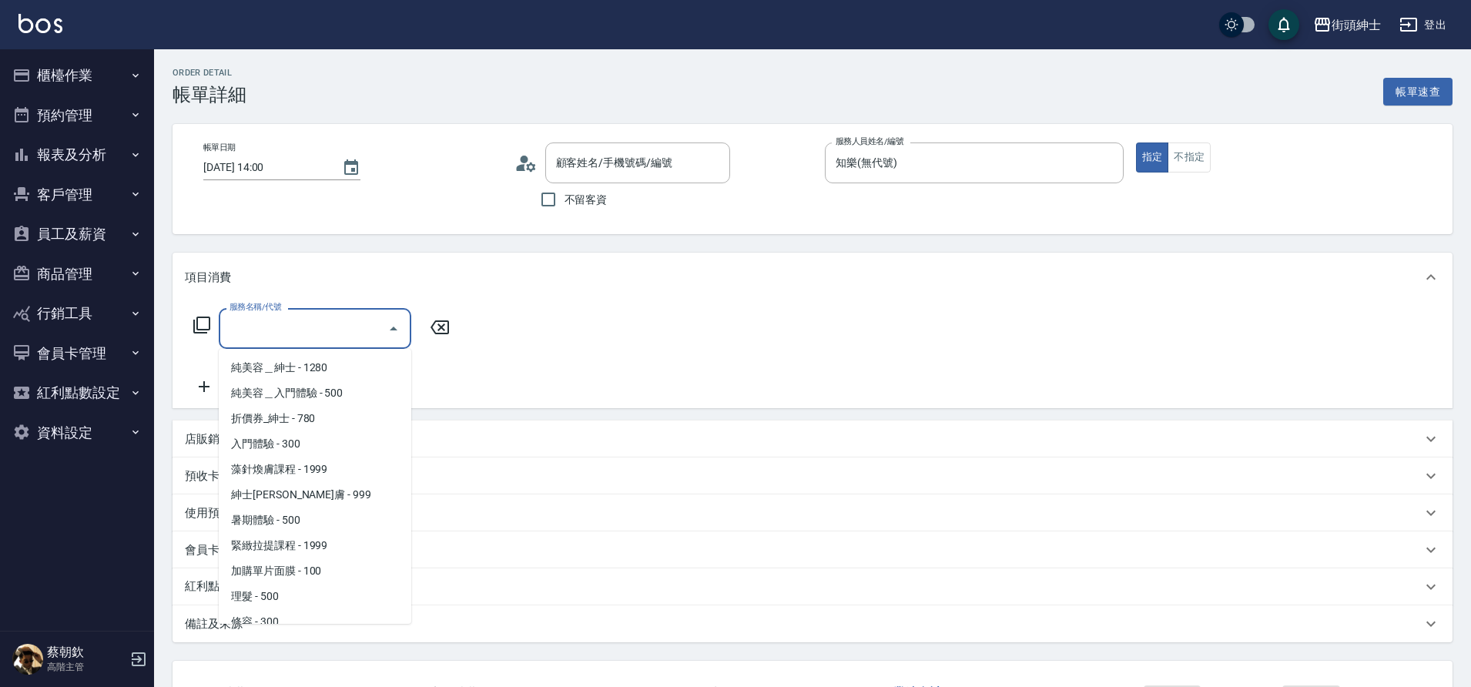
type input "[PERSON_NAME]/0916004588/null"
click at [267, 598] on span "理髮 - 500" at bounding box center [315, 596] width 192 height 25
type input "理髮(A02)"
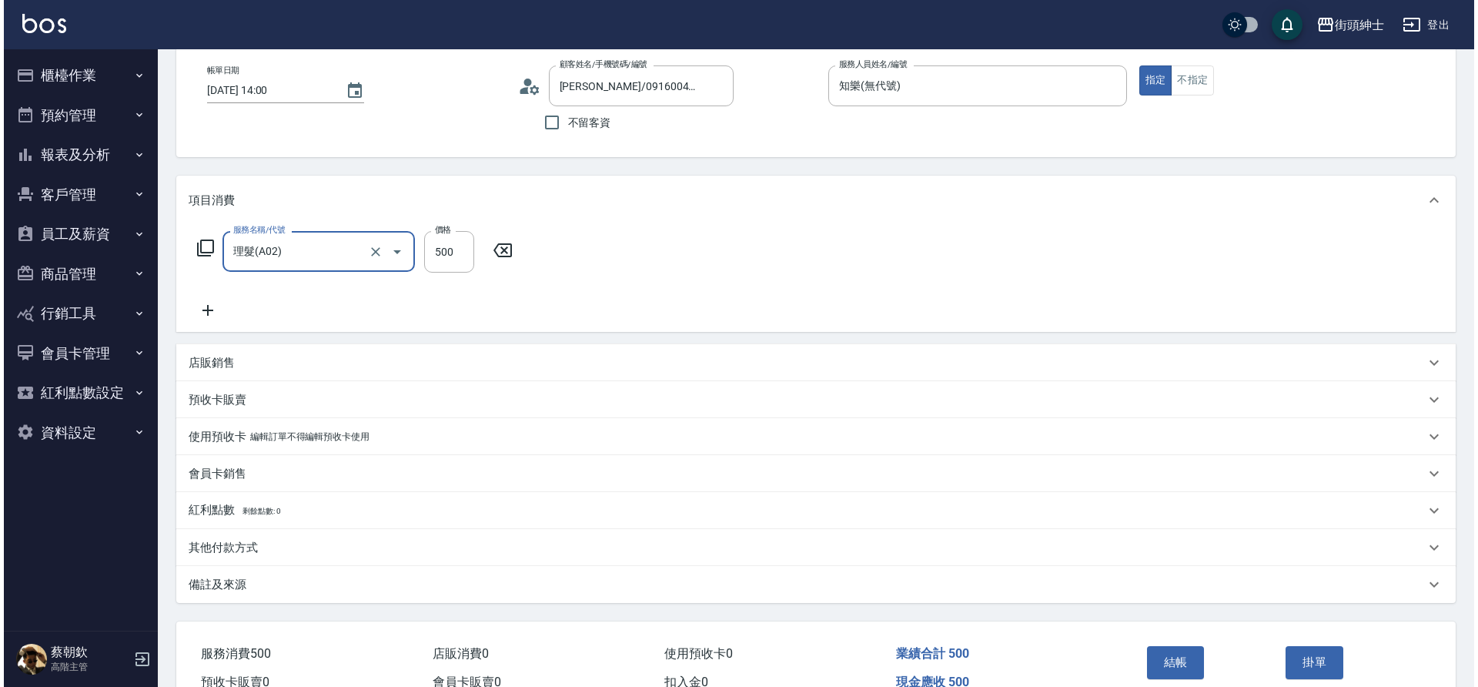
scroll to position [159, 0]
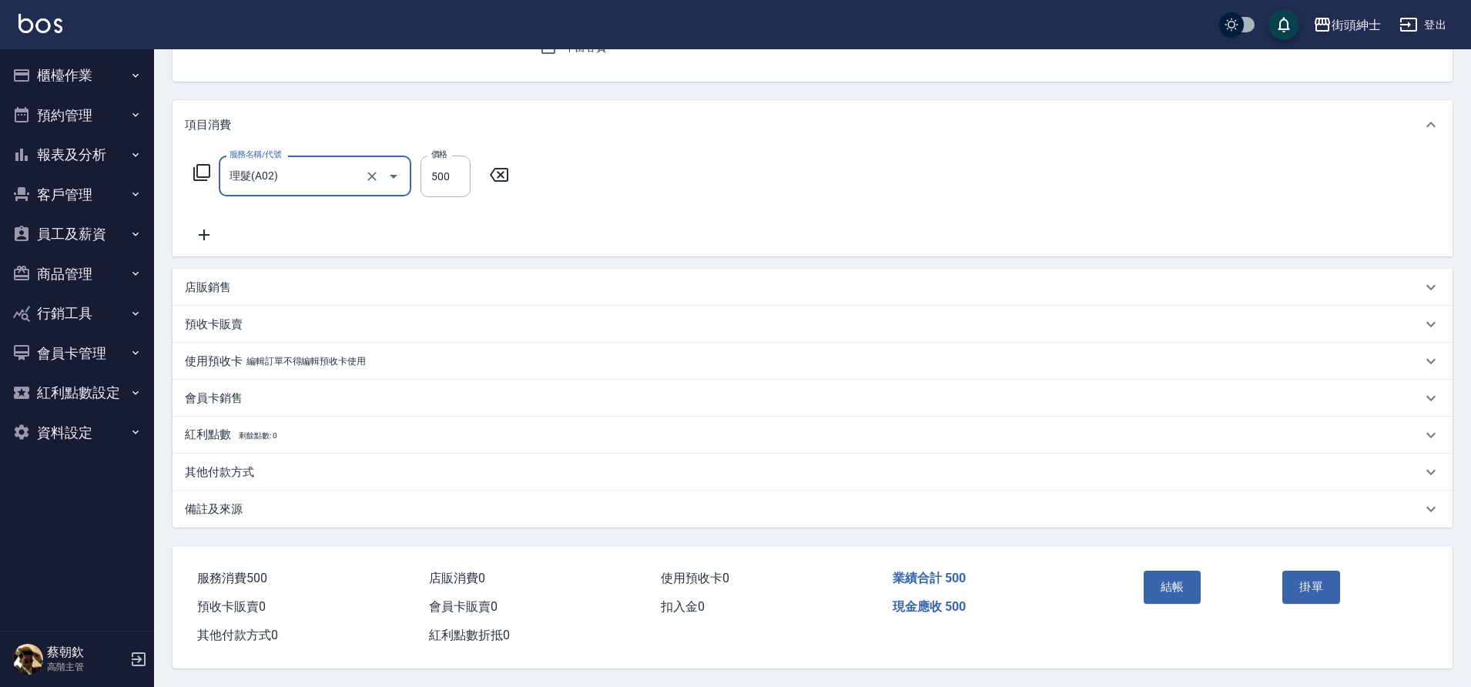
click at [1182, 584] on button "結帳" at bounding box center [1172, 587] width 58 height 32
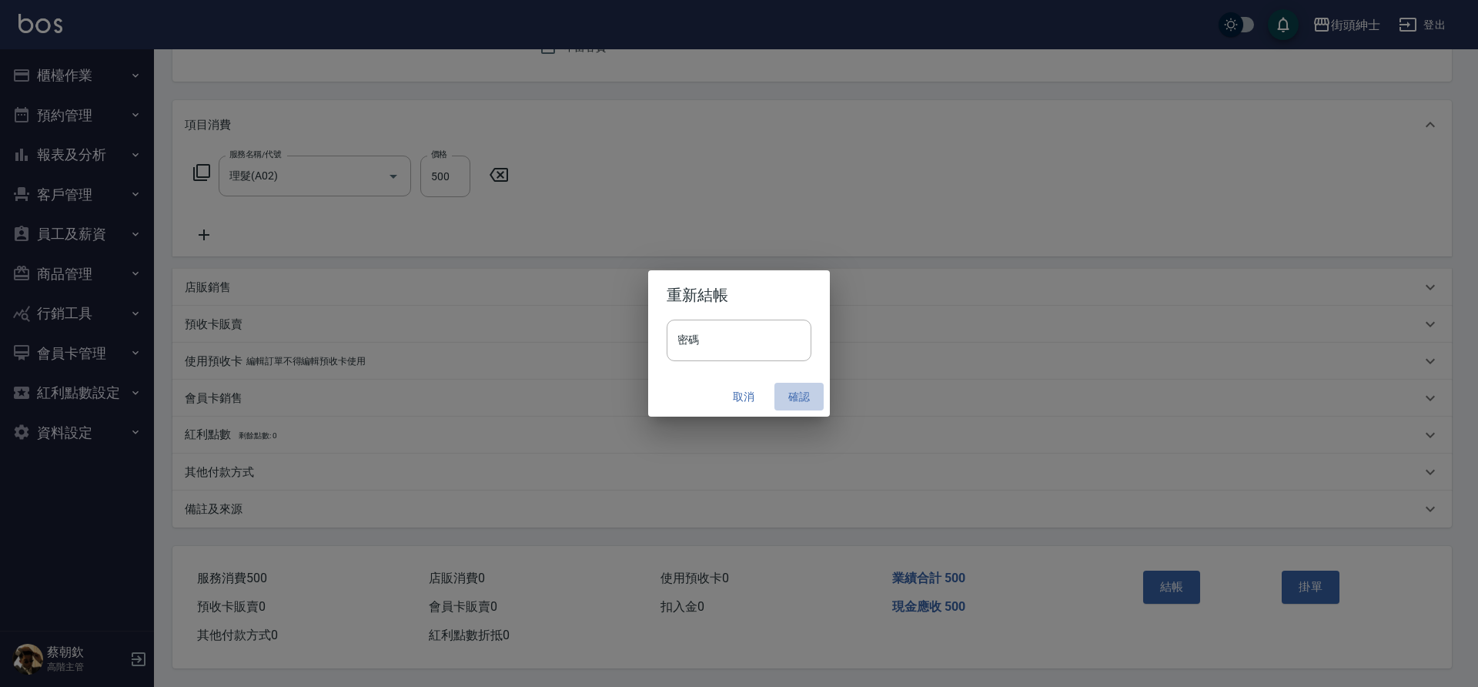
click at [798, 398] on button "確認" at bounding box center [799, 397] width 49 height 28
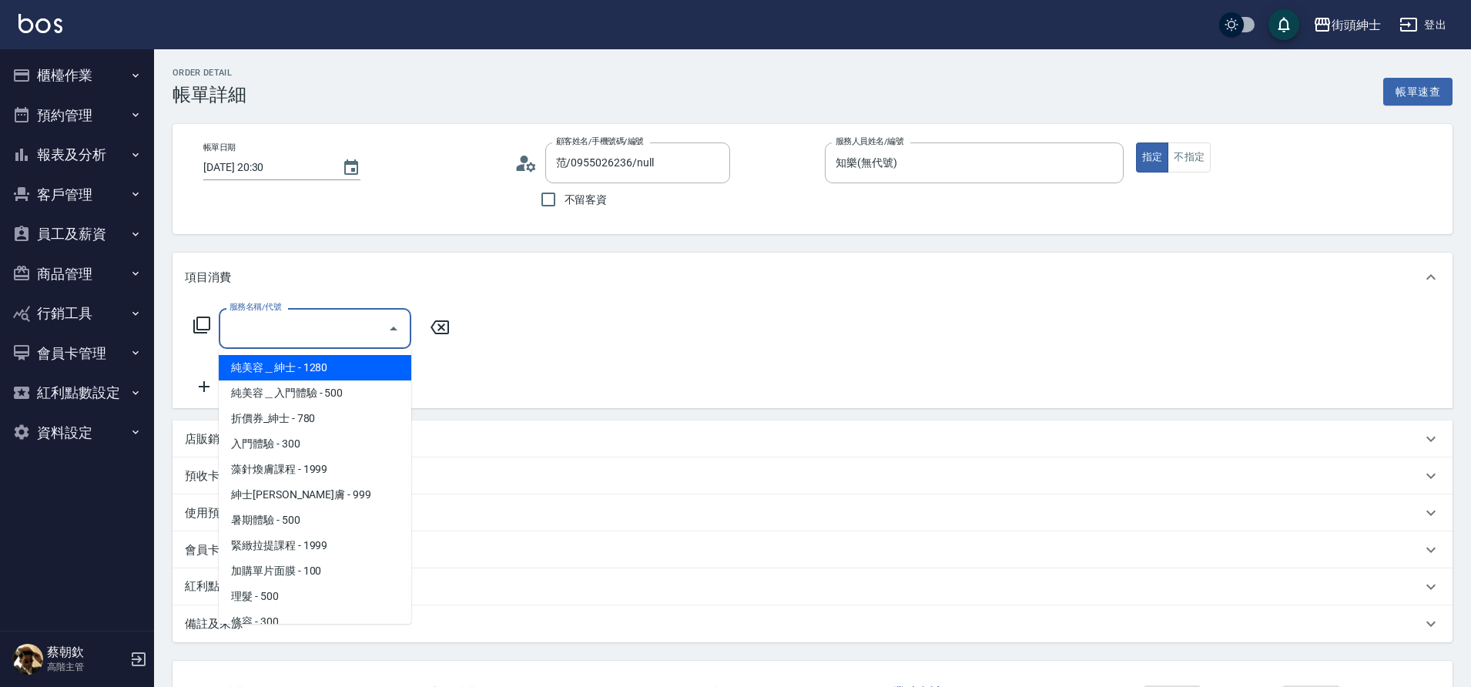
click at [275, 594] on span "理髮 - 500" at bounding box center [315, 596] width 192 height 25
type input "理髮(A02)"
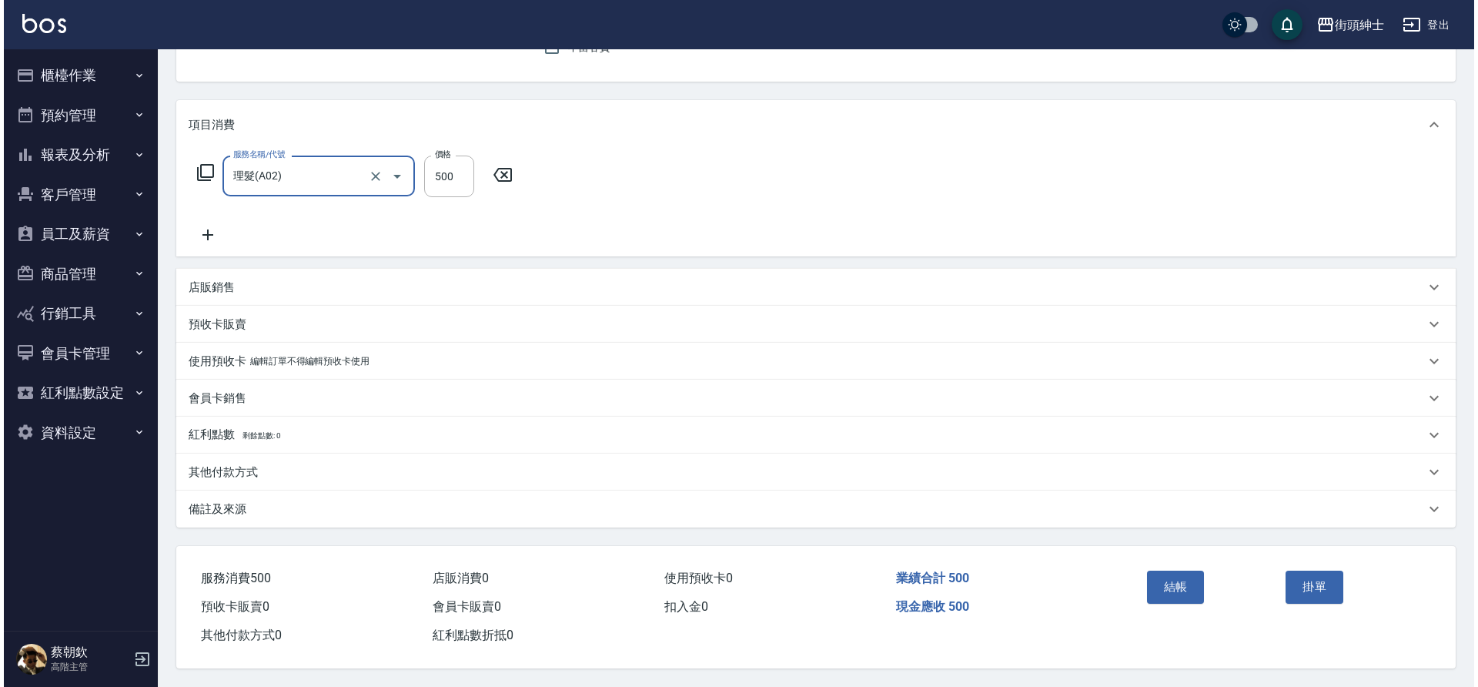
scroll to position [159, 0]
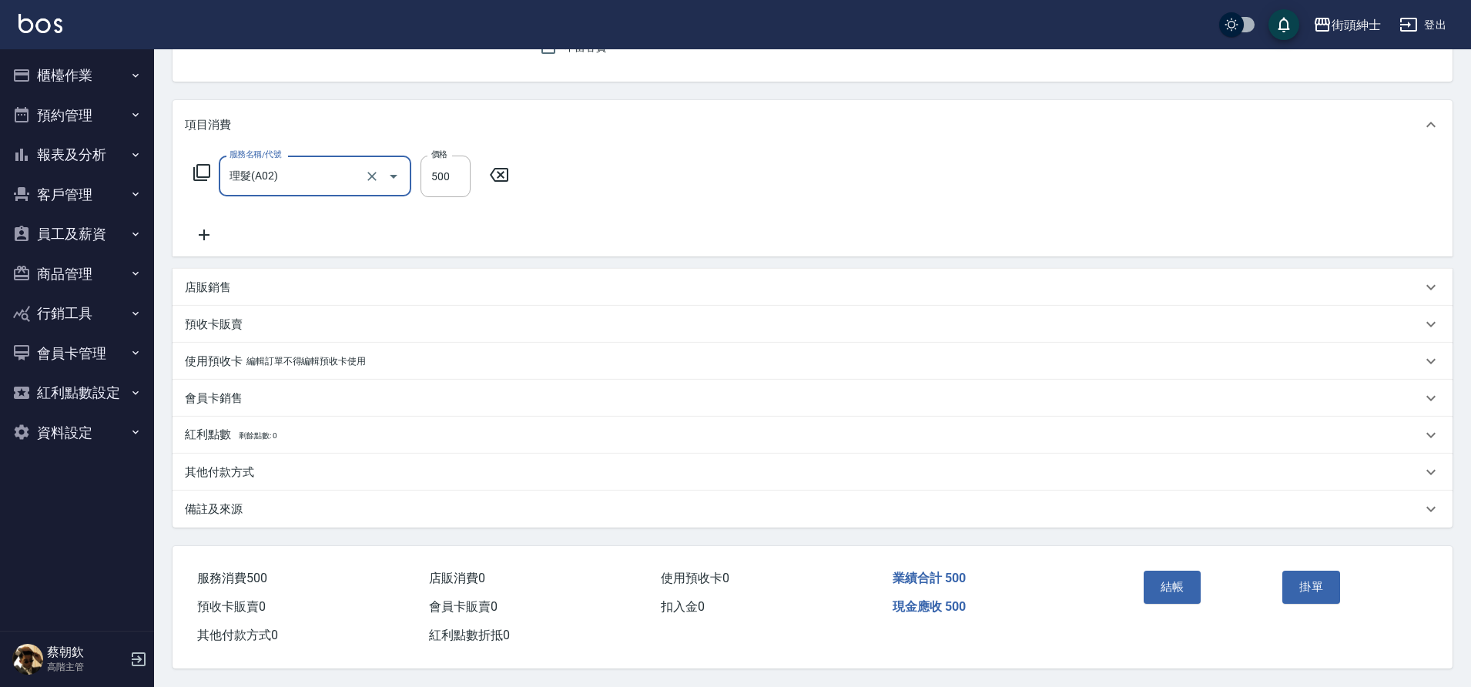
click at [1173, 574] on button "結帳" at bounding box center [1172, 587] width 58 height 32
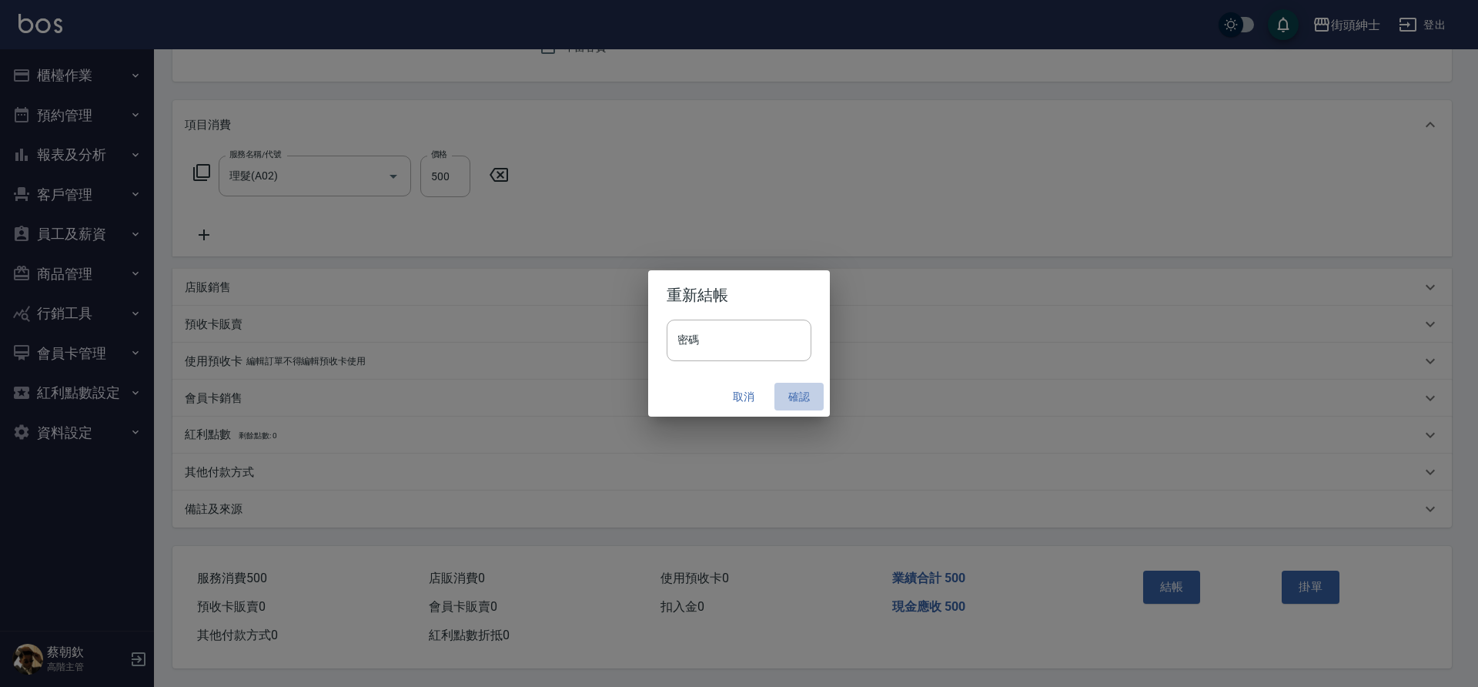
click at [792, 398] on button "確認" at bounding box center [799, 397] width 49 height 28
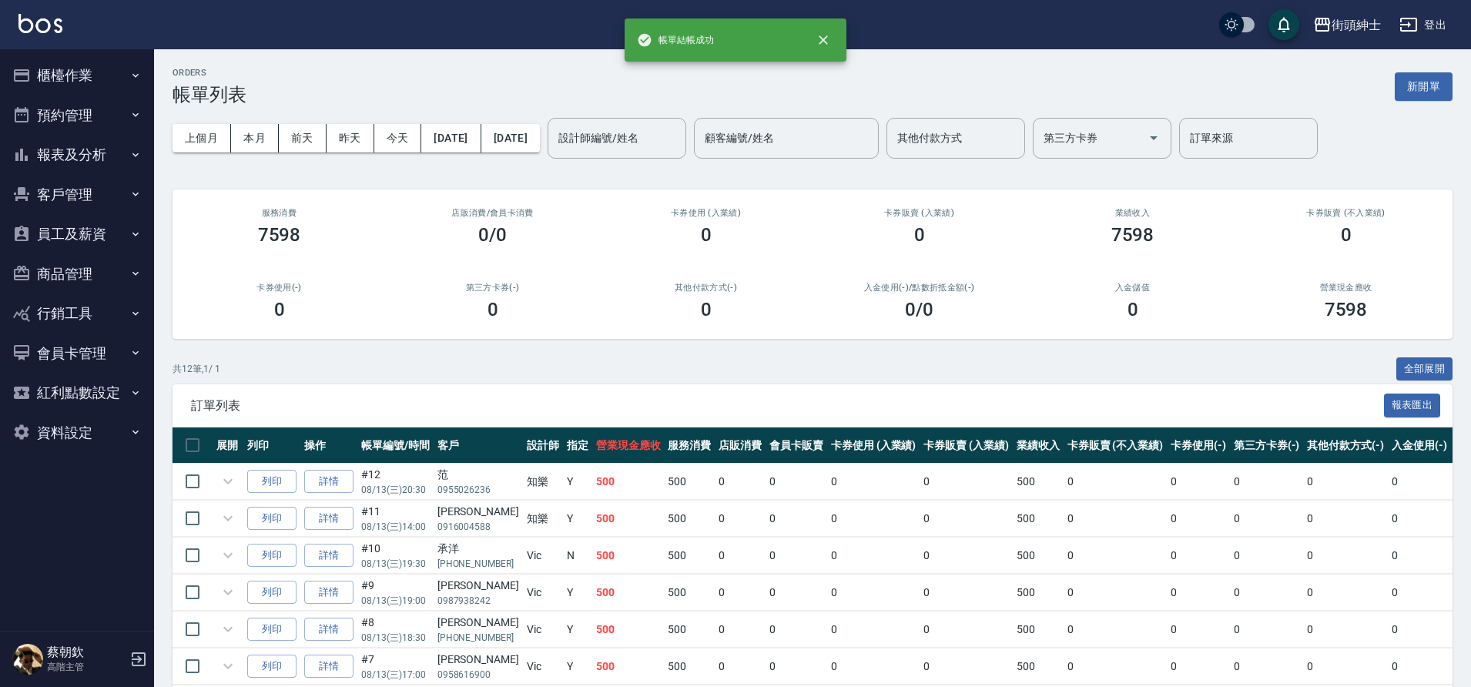
drag, startPoint x: 100, startPoint y: 63, endPoint x: 95, endPoint y: 128, distance: 64.8
click at [100, 64] on button "櫃檯作業" at bounding box center [77, 75] width 142 height 40
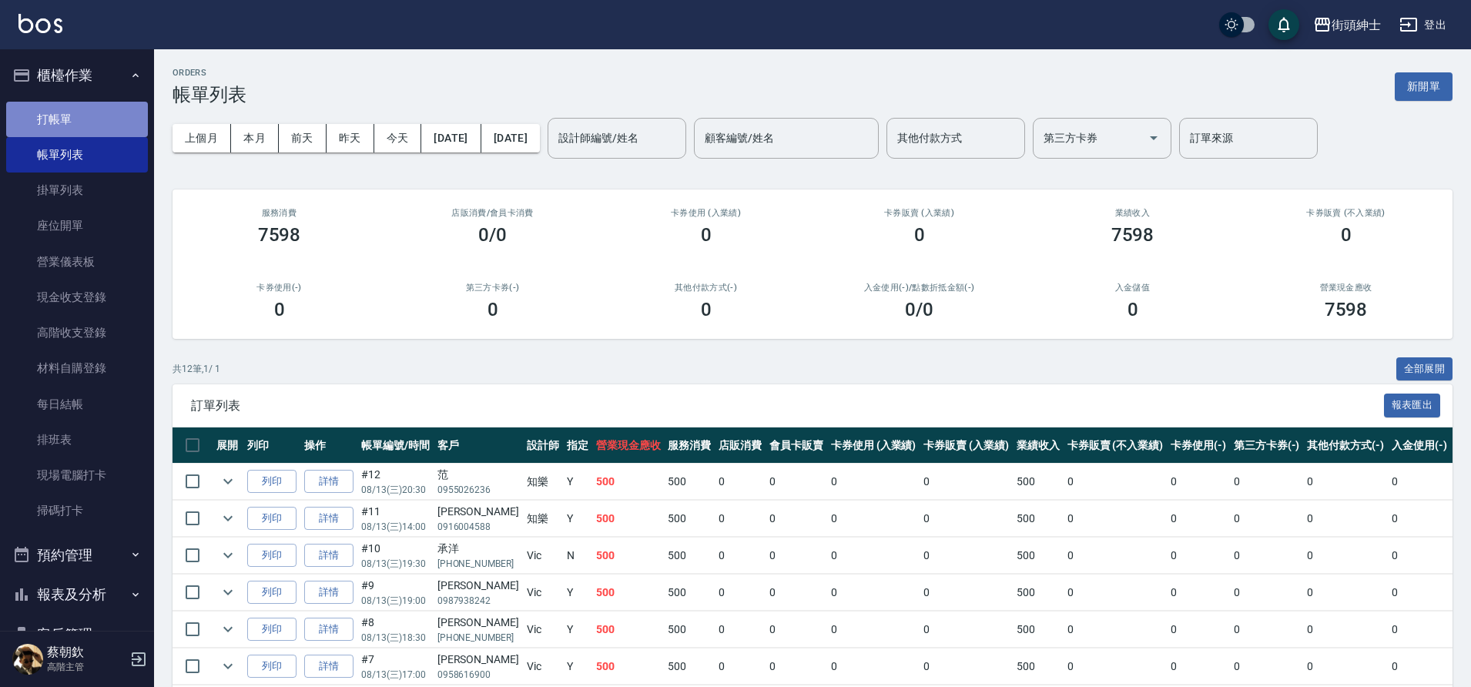
click at [93, 128] on link "打帳單" at bounding box center [77, 119] width 142 height 35
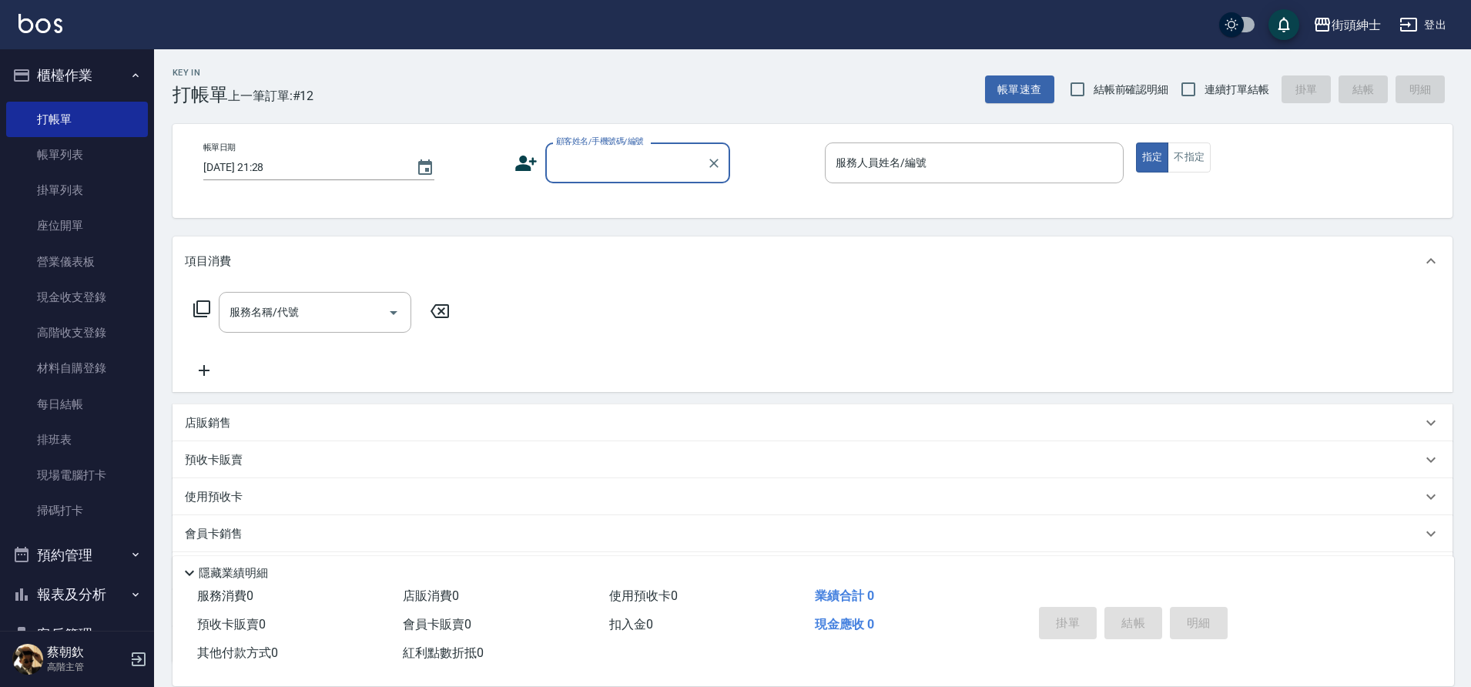
click at [582, 164] on input "顧客姓名/手機號碼/編號" at bounding box center [626, 162] width 148 height 27
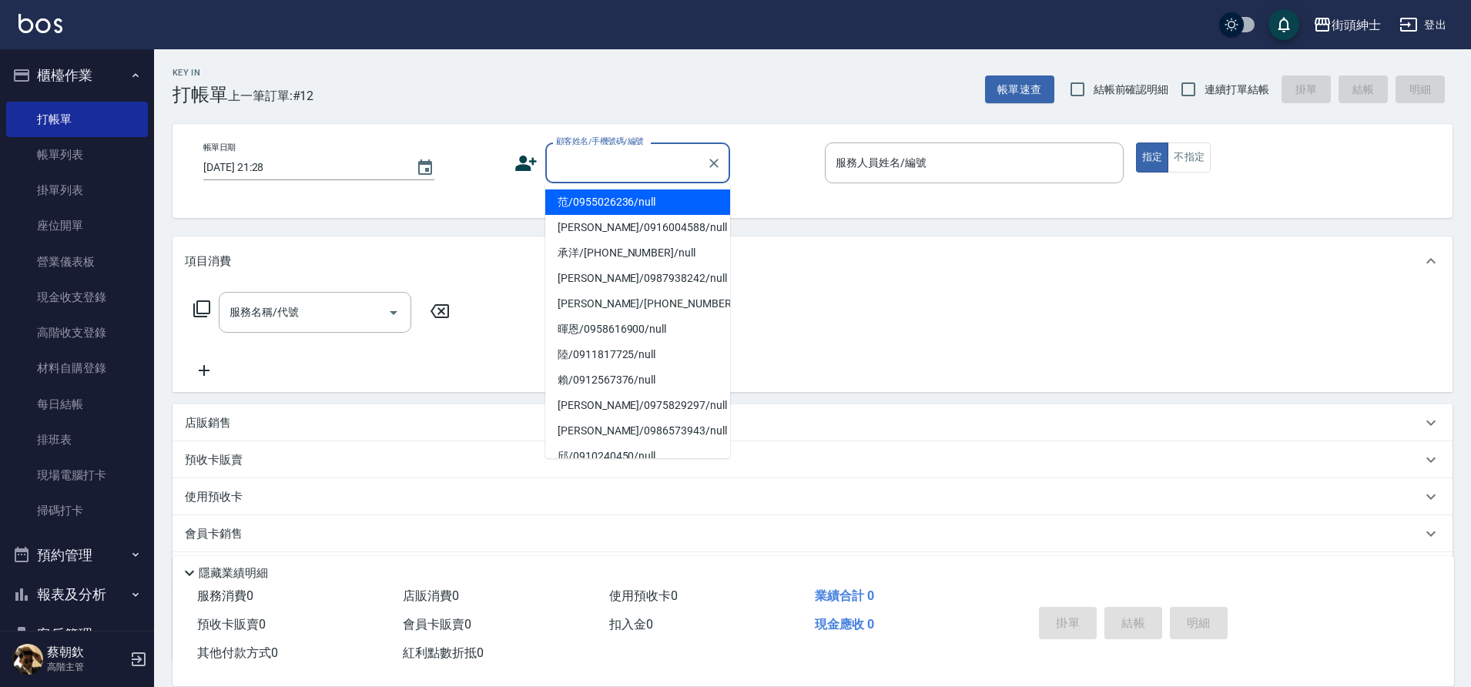
click at [626, 164] on input "顧客姓名/手機號碼/編號" at bounding box center [626, 162] width 148 height 27
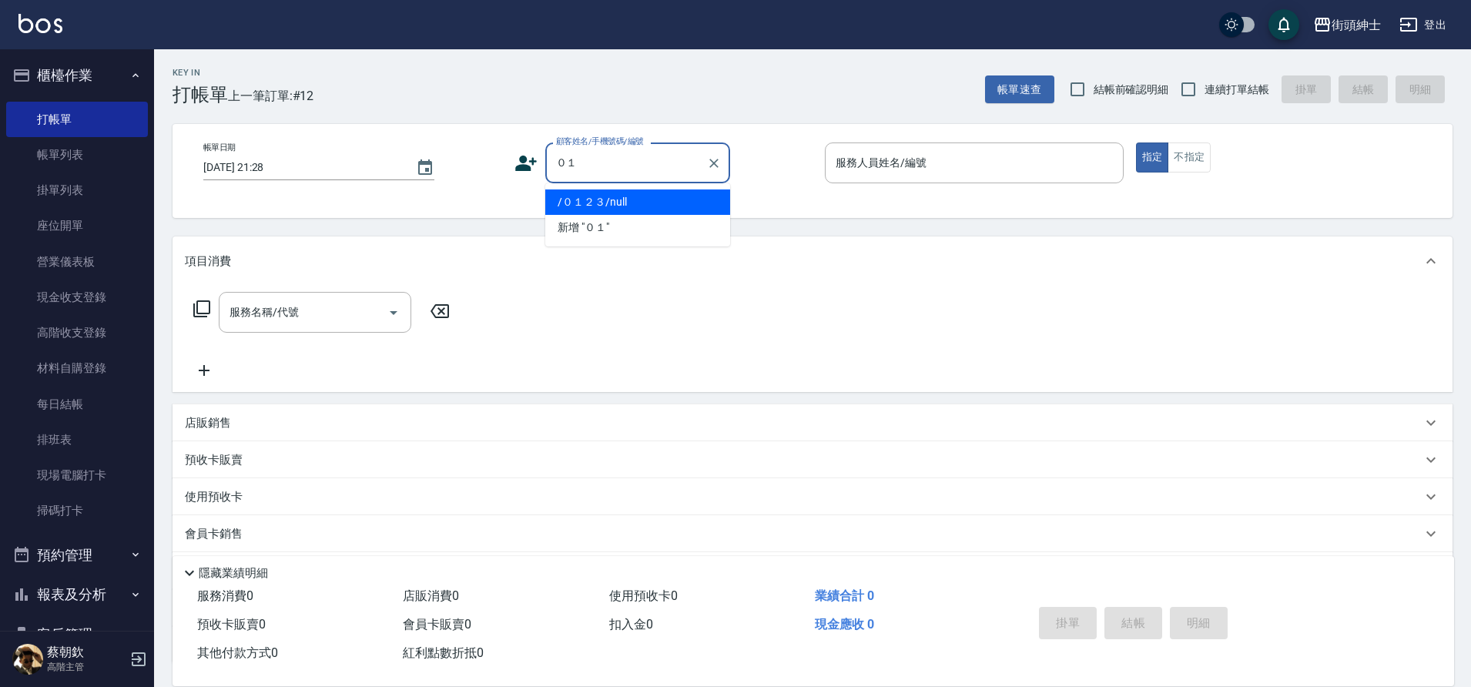
type input "０"
click at [626, 199] on li "過路/0123/null" at bounding box center [637, 201] width 185 height 25
type input "過路/0123/null"
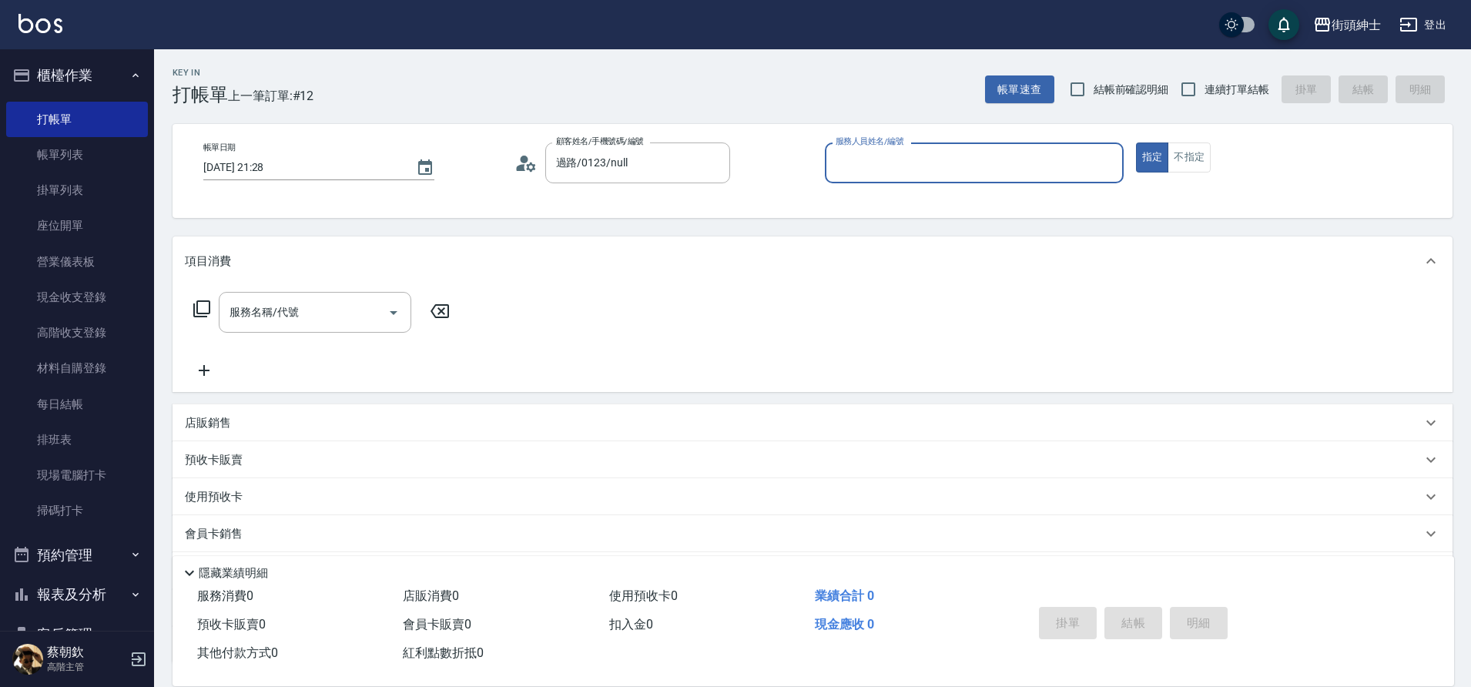
click at [828, 149] on div "服務人員姓名/編號" at bounding box center [974, 162] width 299 height 41
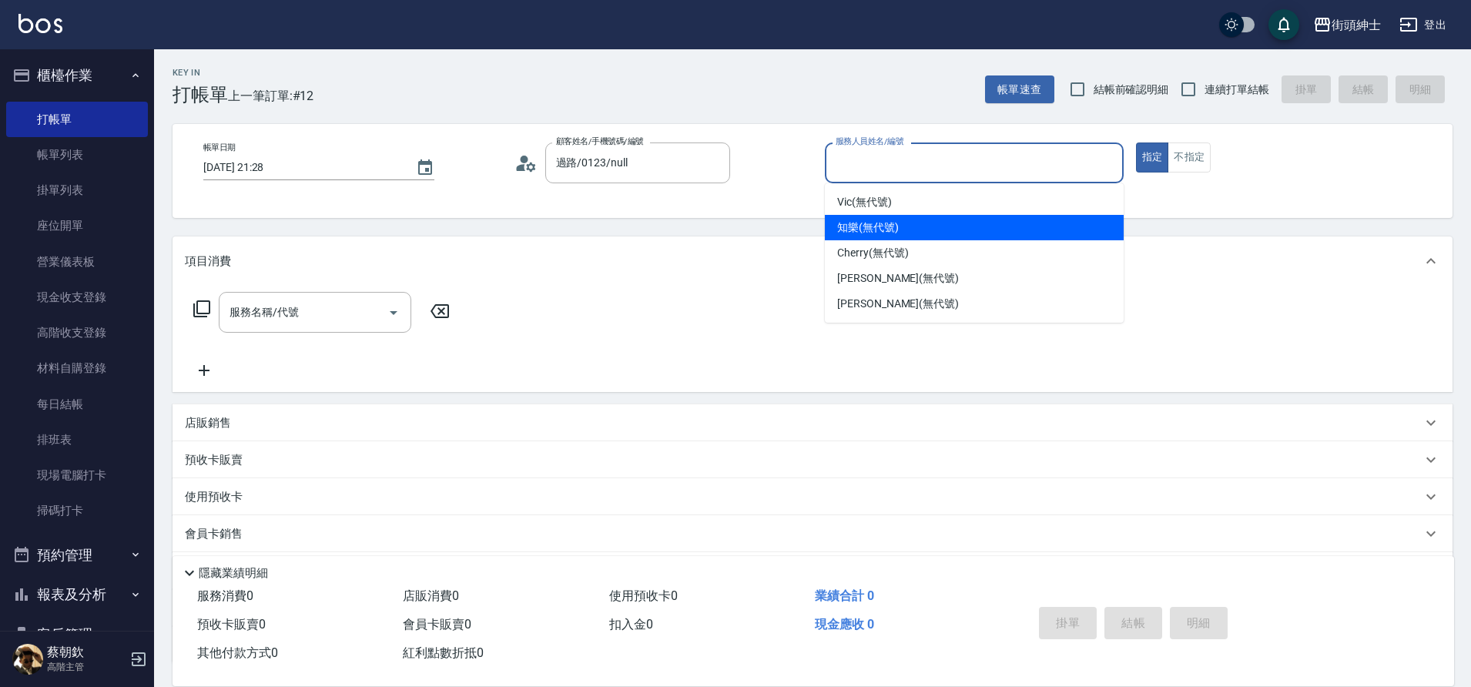
click at [884, 229] on span "知樂 (無代號)" at bounding box center [868, 227] width 62 height 16
type input "知樂(無代號)"
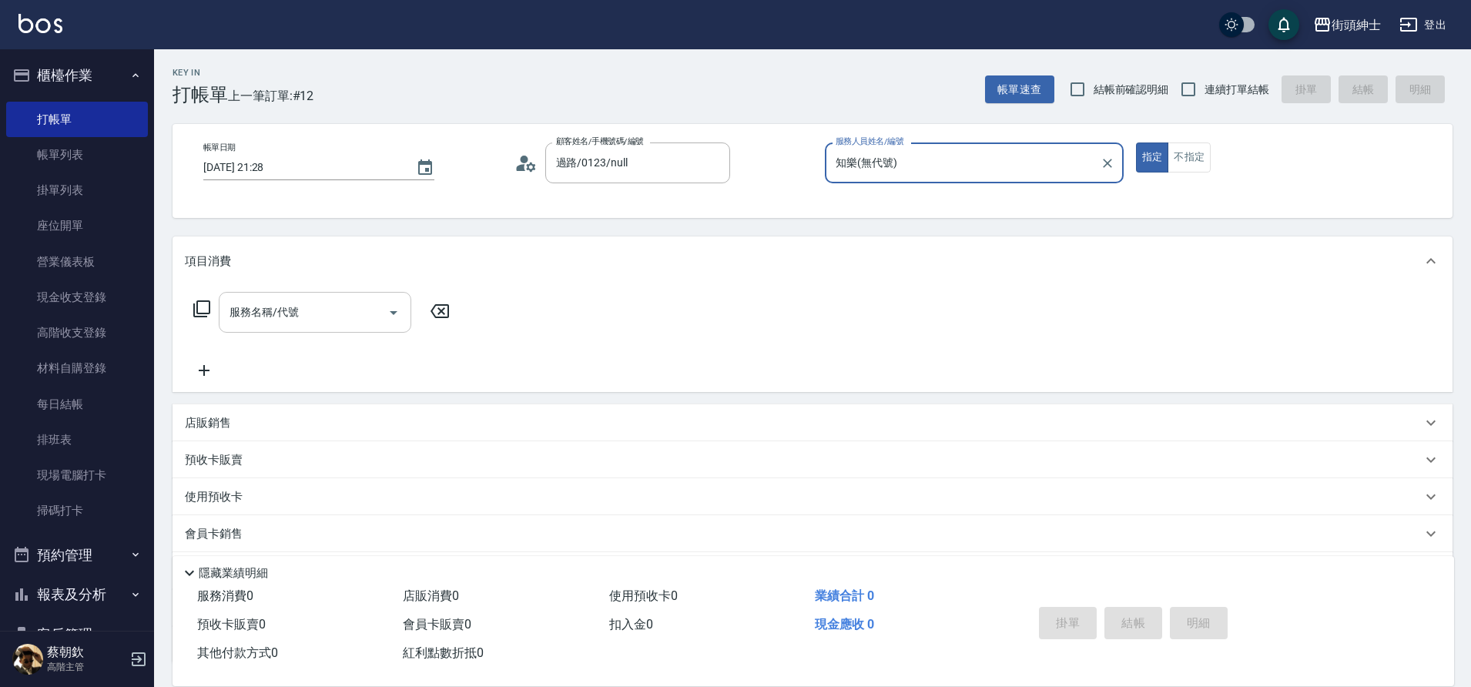
click at [318, 308] on input "服務名稱/代號" at bounding box center [304, 312] width 156 height 27
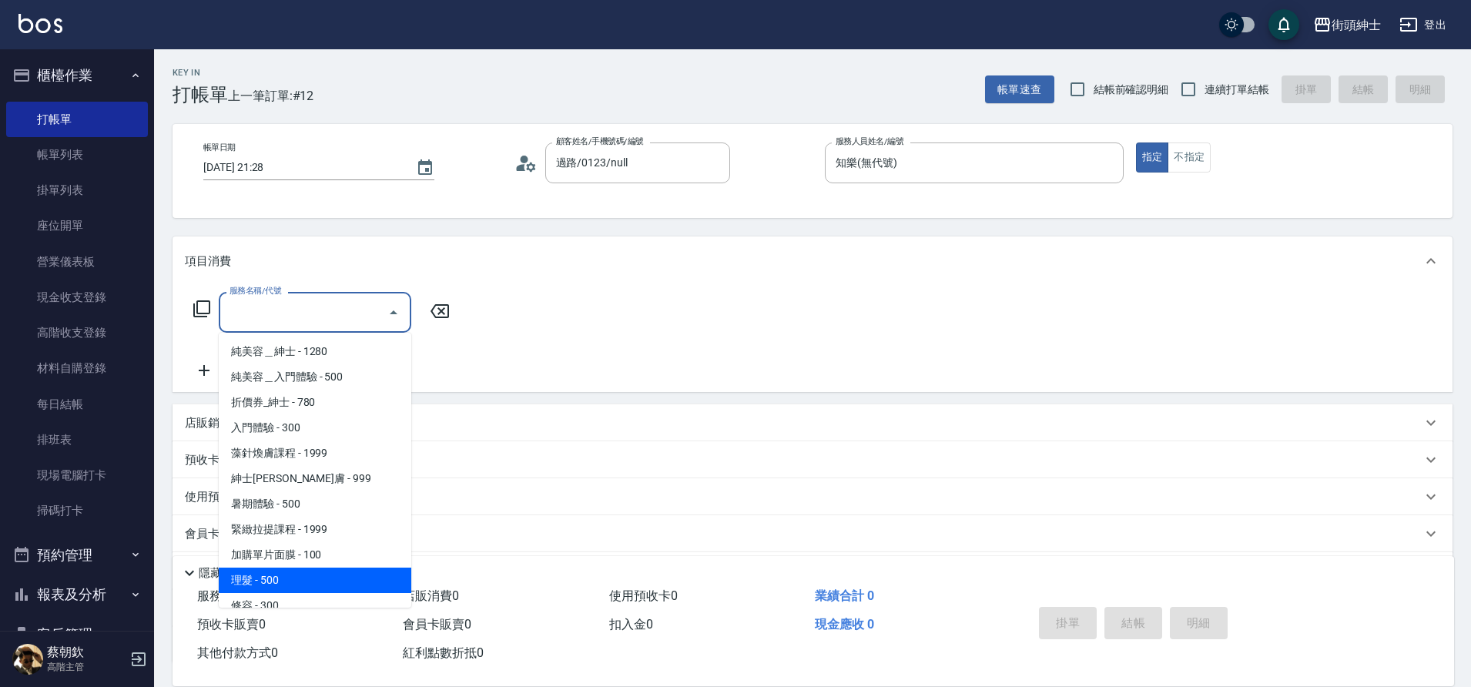
click at [286, 583] on span "理髮 - 500" at bounding box center [315, 579] width 192 height 25
type input "理髮(A02)"
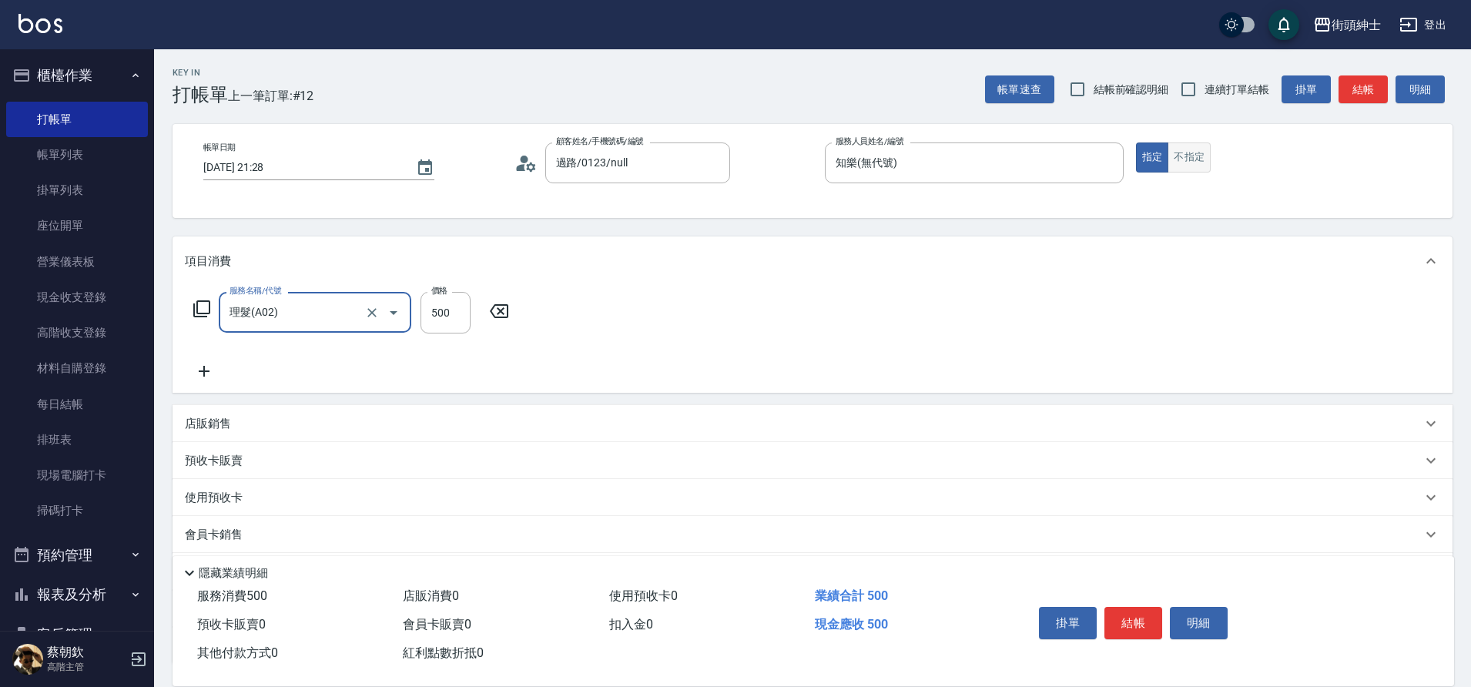
click at [1197, 156] on button "不指定" at bounding box center [1188, 157] width 43 height 30
click at [1133, 614] on button "結帳" at bounding box center [1133, 623] width 58 height 32
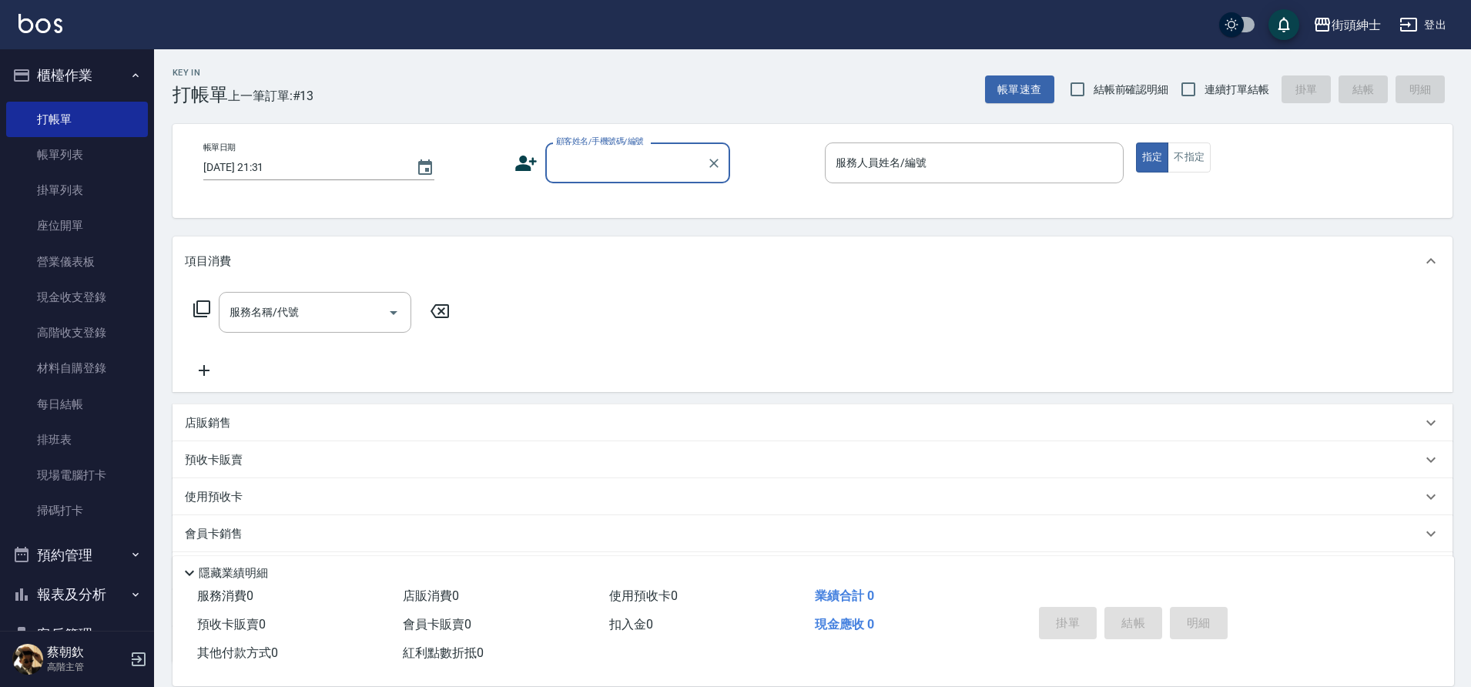
click at [99, 79] on button "櫃檯作業" at bounding box center [77, 75] width 142 height 40
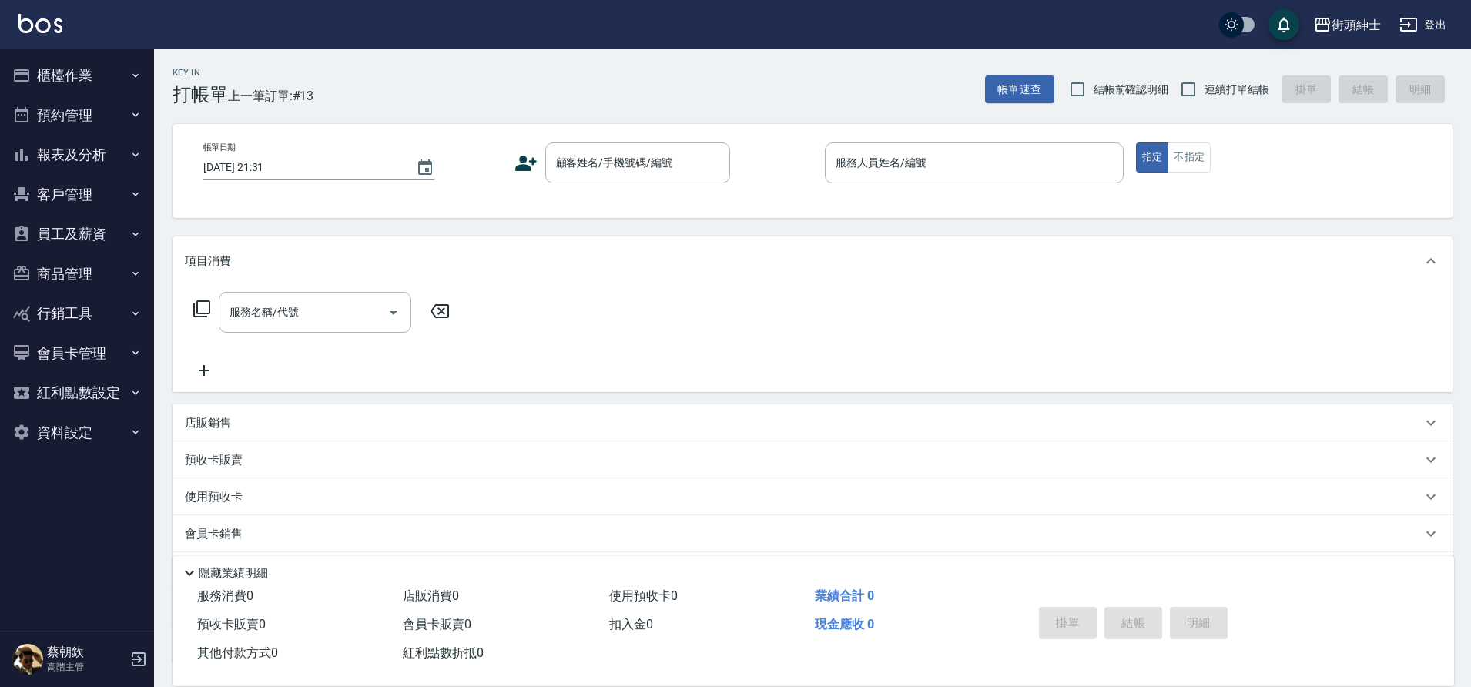
click at [88, 110] on button "預約管理" at bounding box center [77, 115] width 142 height 40
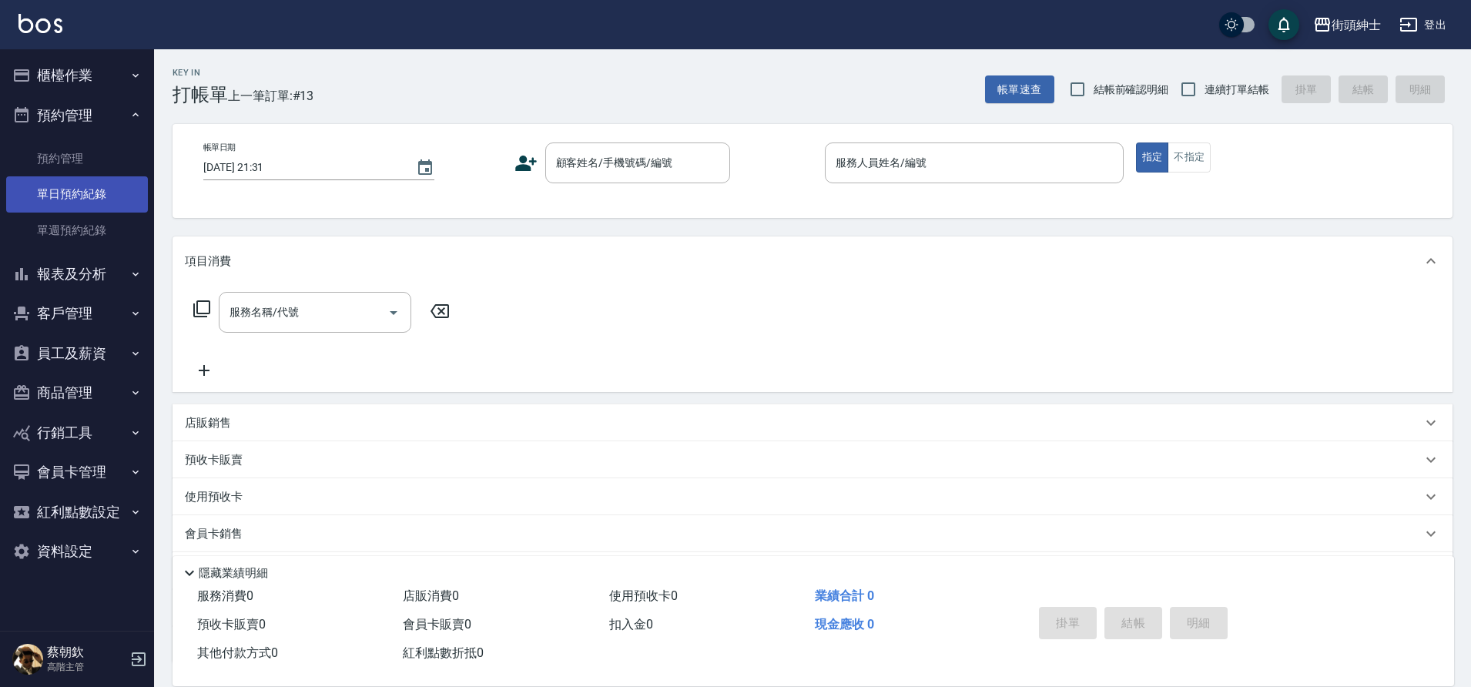
click at [118, 200] on link "單日預約紀錄" at bounding box center [77, 193] width 142 height 35
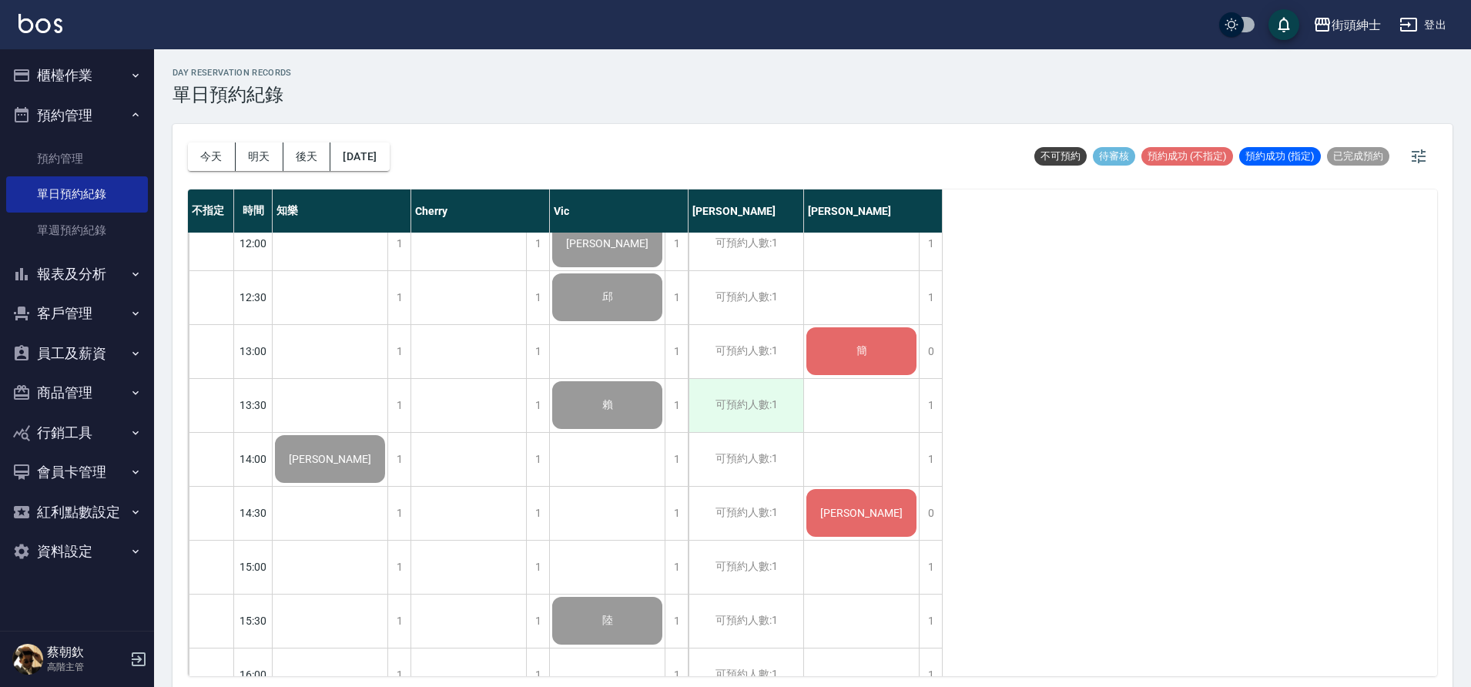
scroll to position [341, 0]
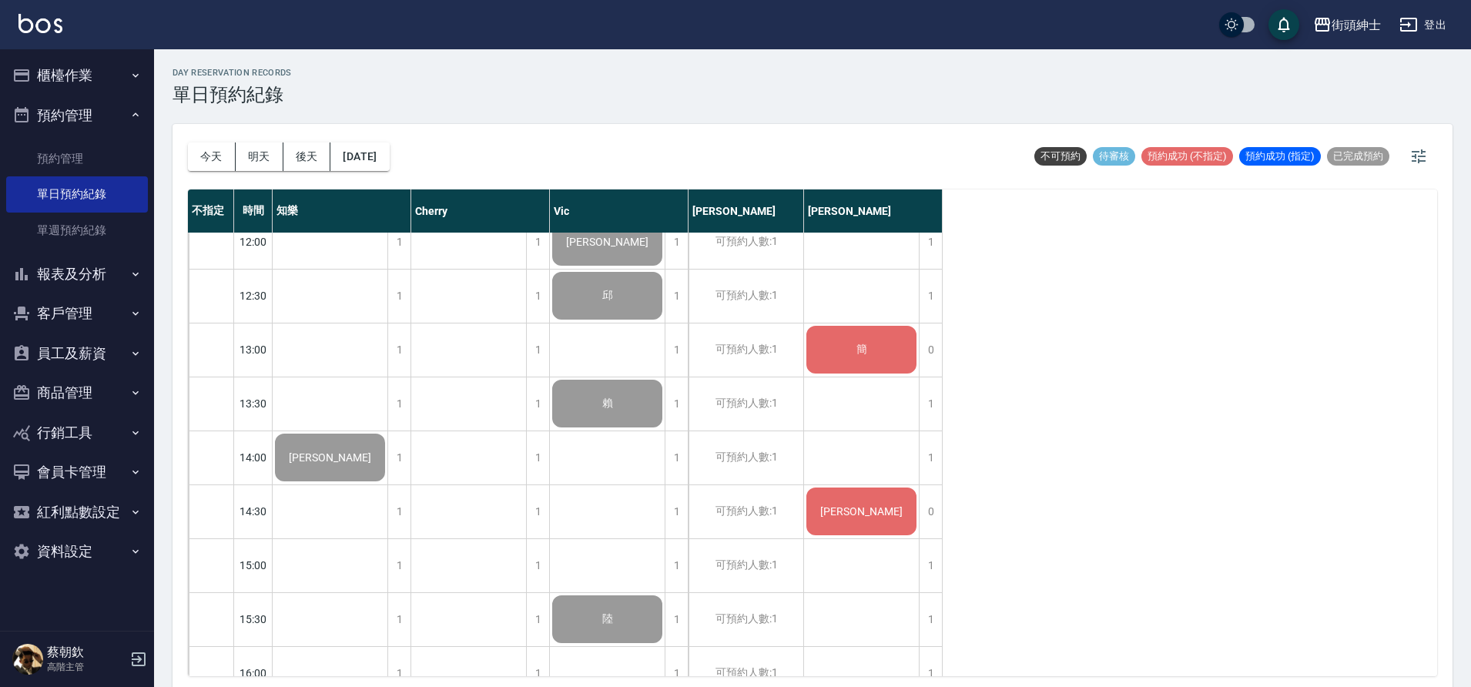
click at [387, 431] on div "簡" at bounding box center [330, 457] width 115 height 52
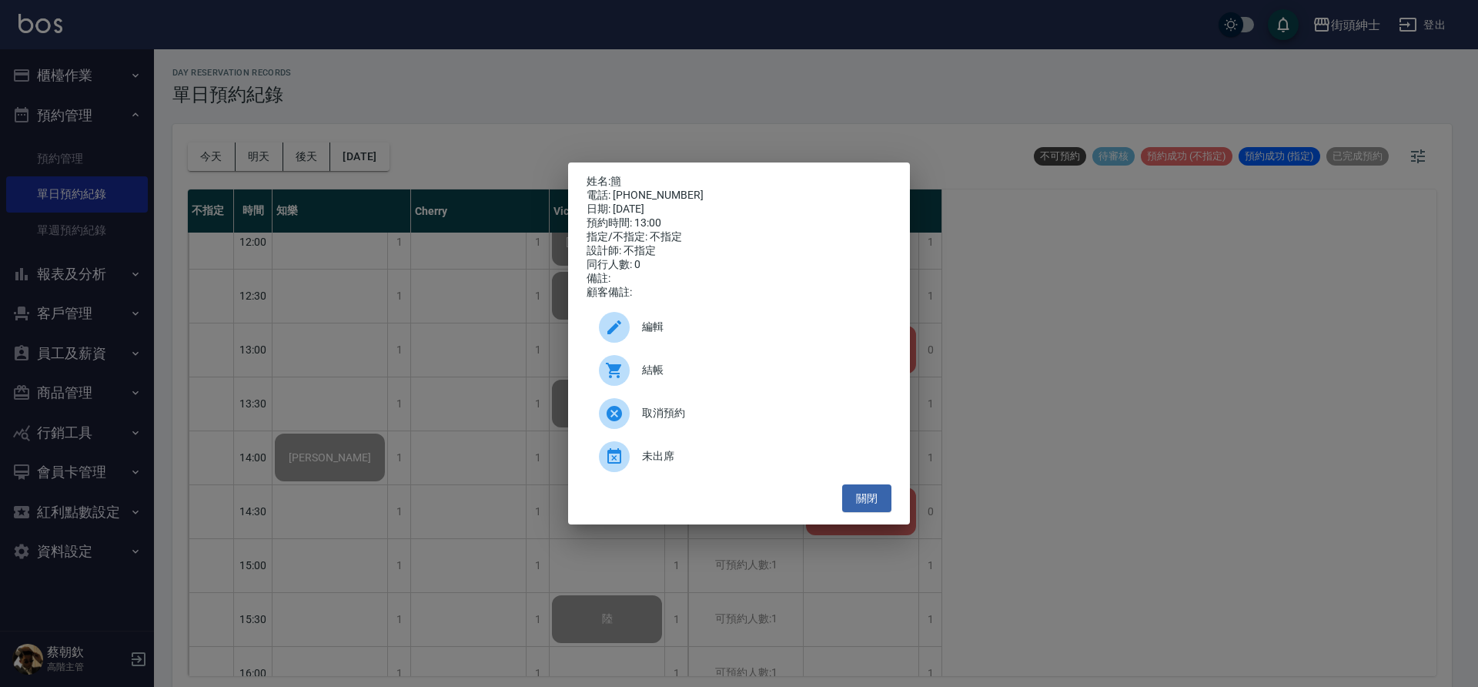
click at [743, 387] on div "結帳" at bounding box center [739, 370] width 305 height 43
click at [874, 507] on button "關閉" at bounding box center [866, 498] width 49 height 28
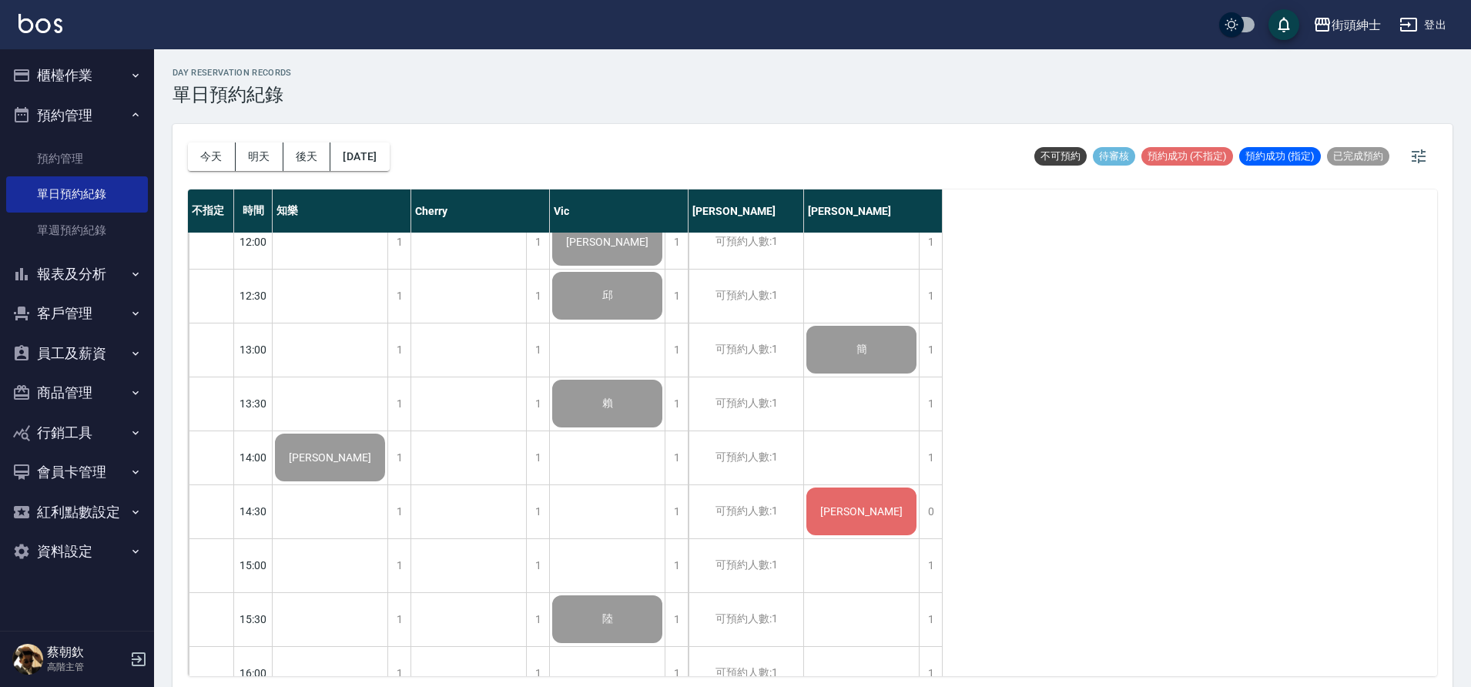
click at [374, 464] on span "張麟傑" at bounding box center [330, 457] width 89 height 12
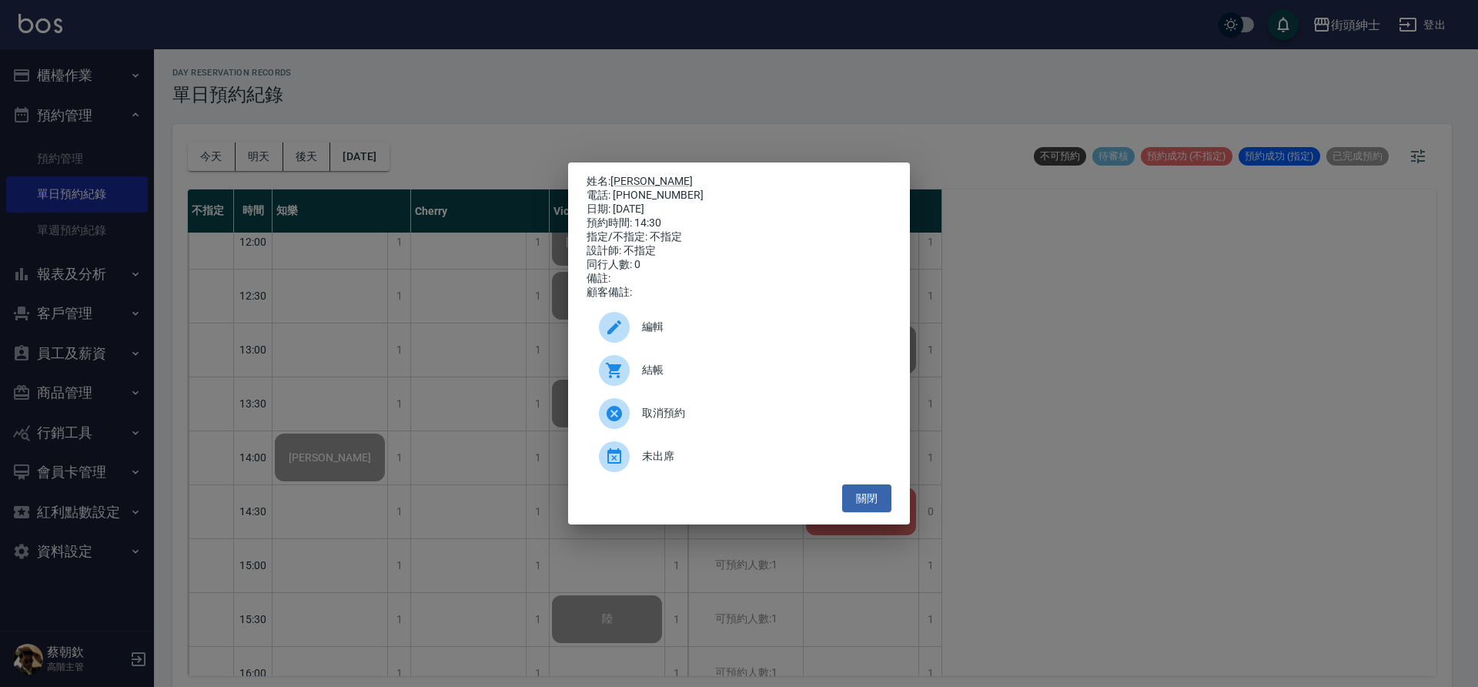
click at [651, 378] on span "結帳" at bounding box center [760, 370] width 237 height 16
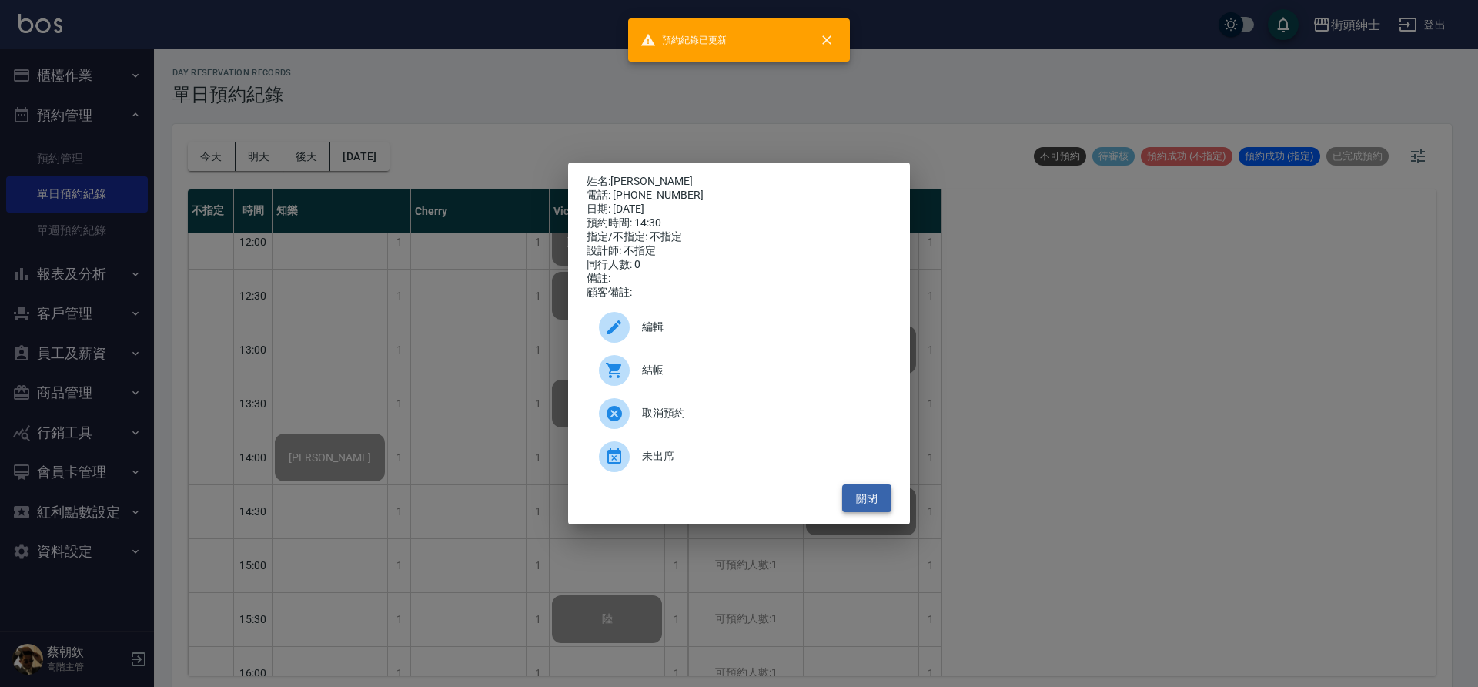
click at [872, 513] on button "關閉" at bounding box center [866, 498] width 49 height 28
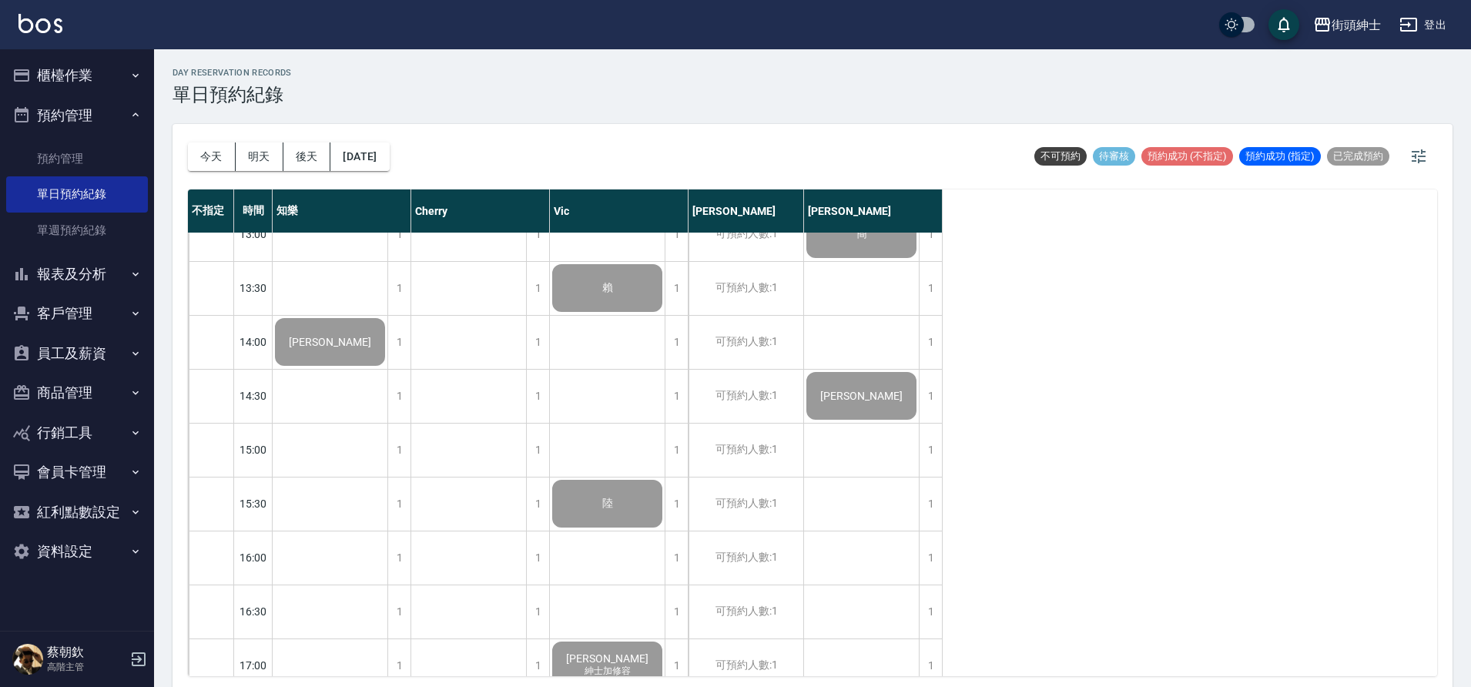
scroll to position [942, 0]
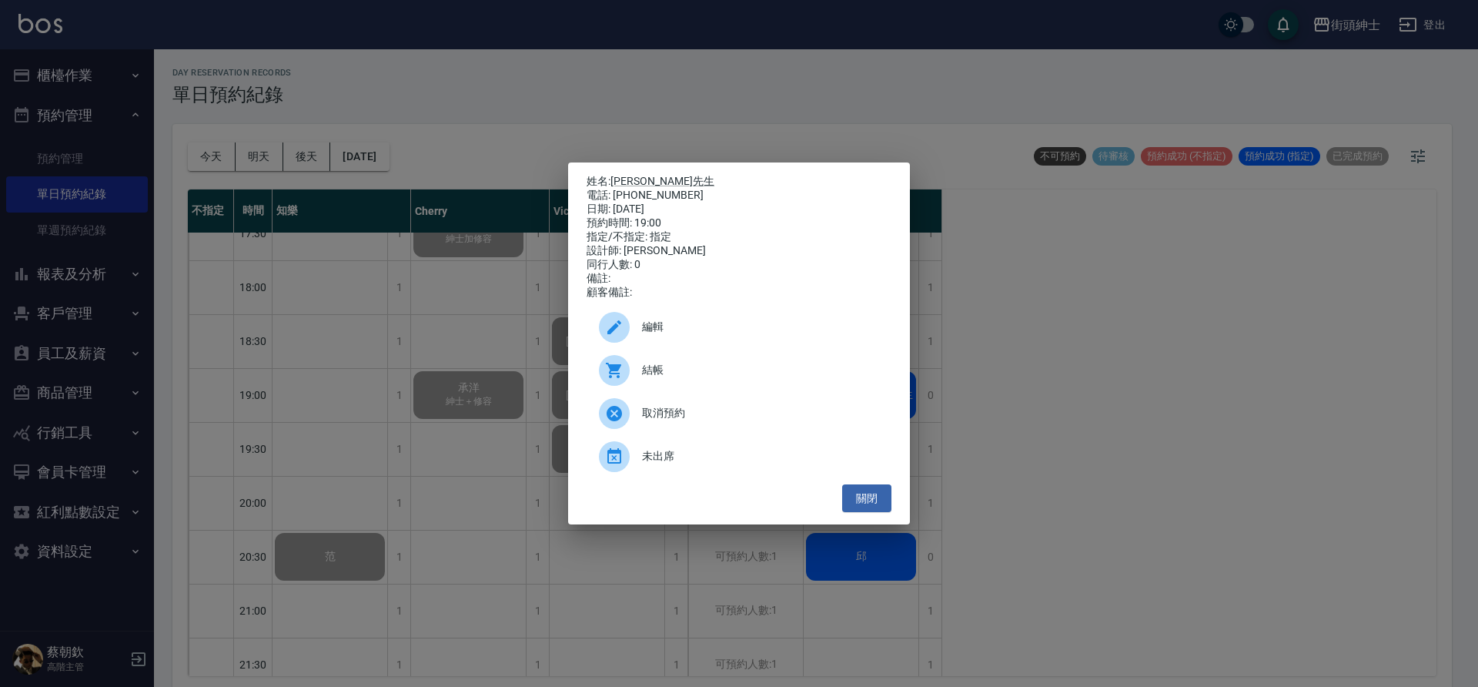
click at [710, 366] on div "結帳" at bounding box center [739, 370] width 305 height 43
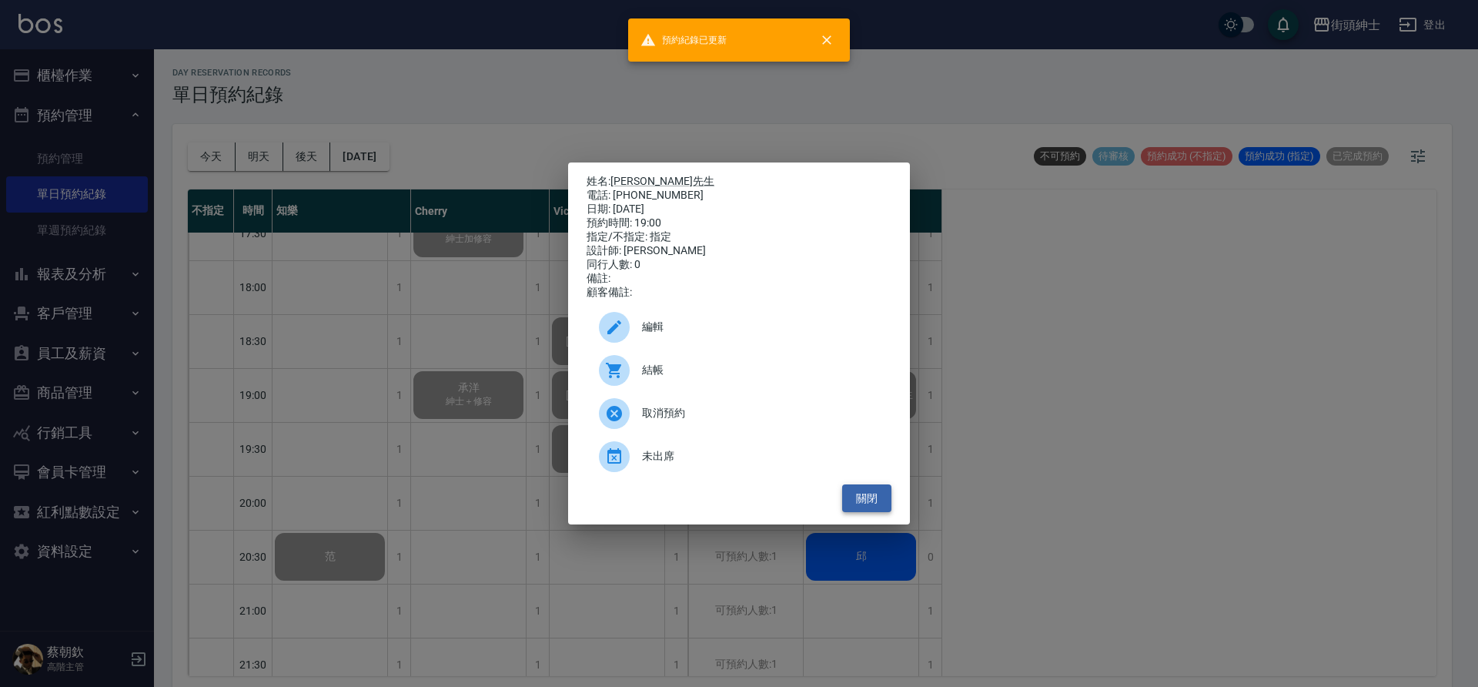
click at [879, 510] on button "關閉" at bounding box center [866, 498] width 49 height 28
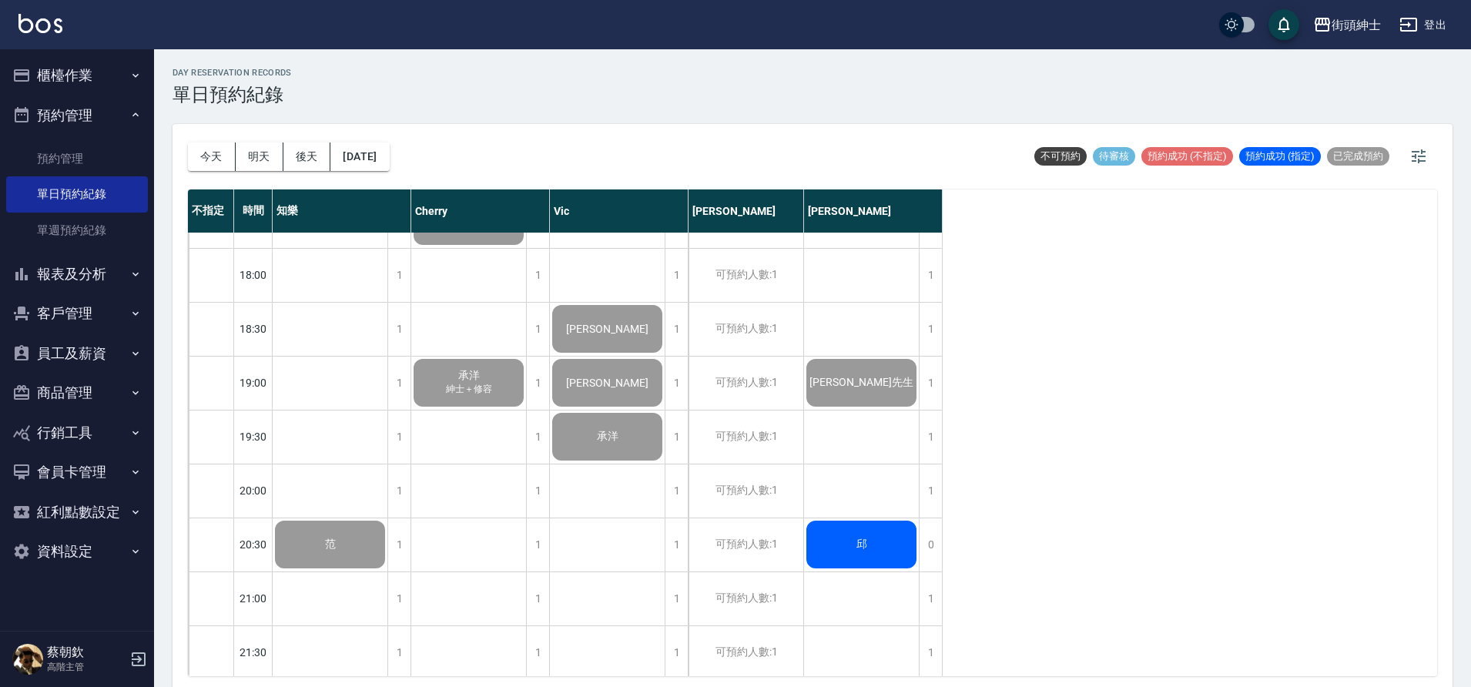
scroll to position [1034, 0]
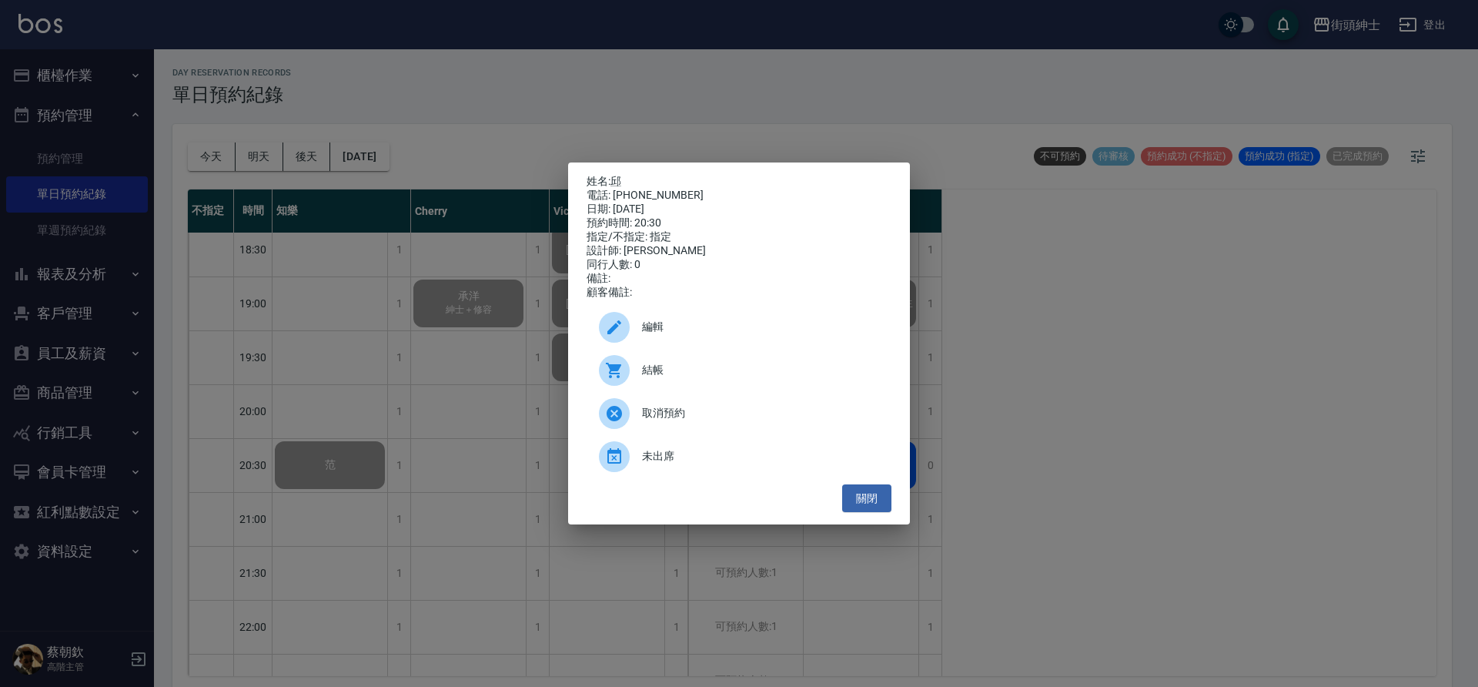
click at [767, 372] on span "結帳" at bounding box center [760, 370] width 237 height 16
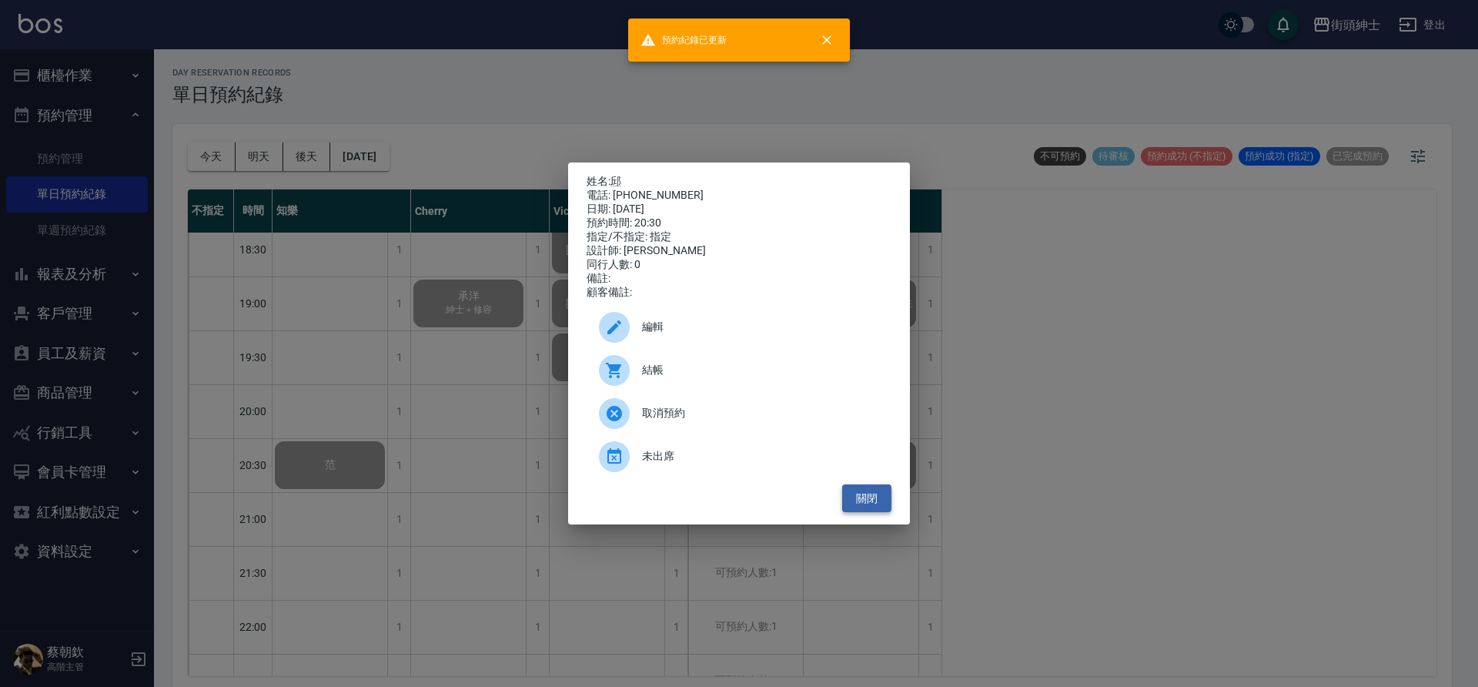
click at [882, 509] on button "關閉" at bounding box center [866, 498] width 49 height 28
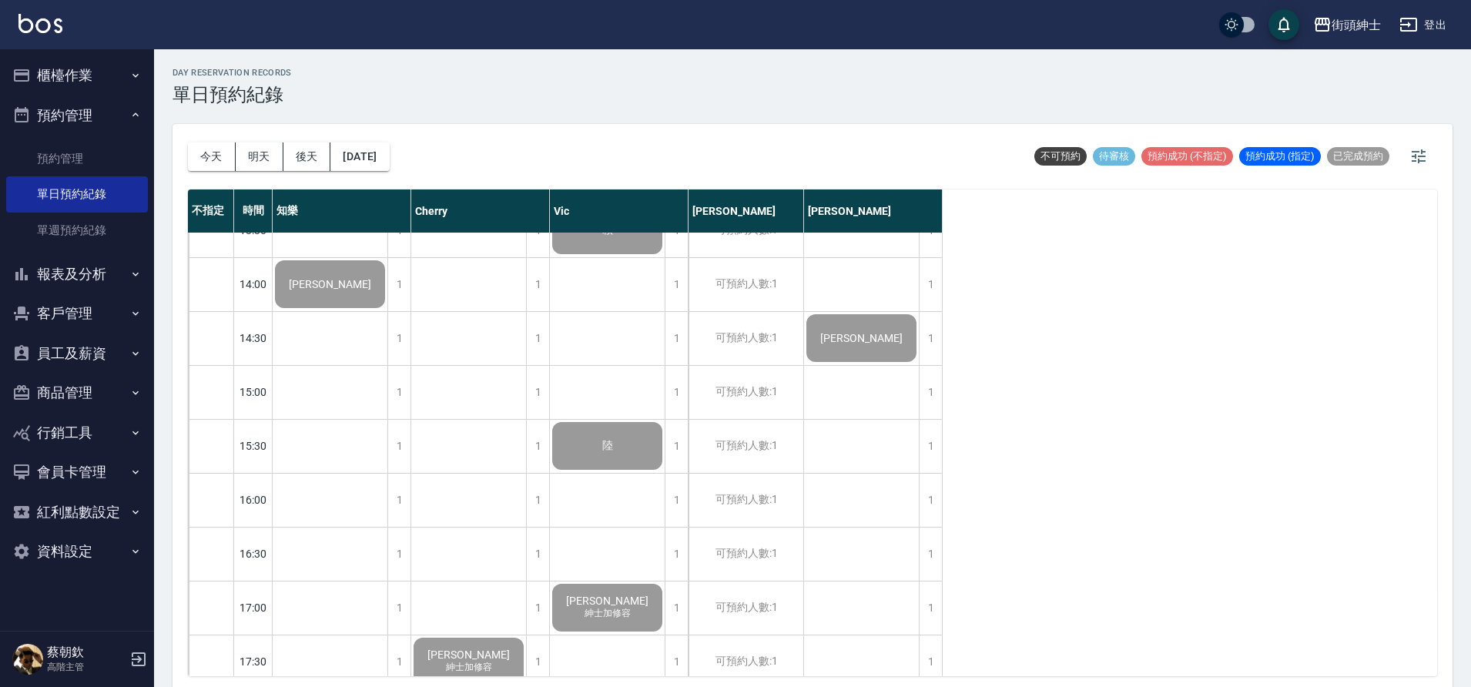
scroll to position [1037, 0]
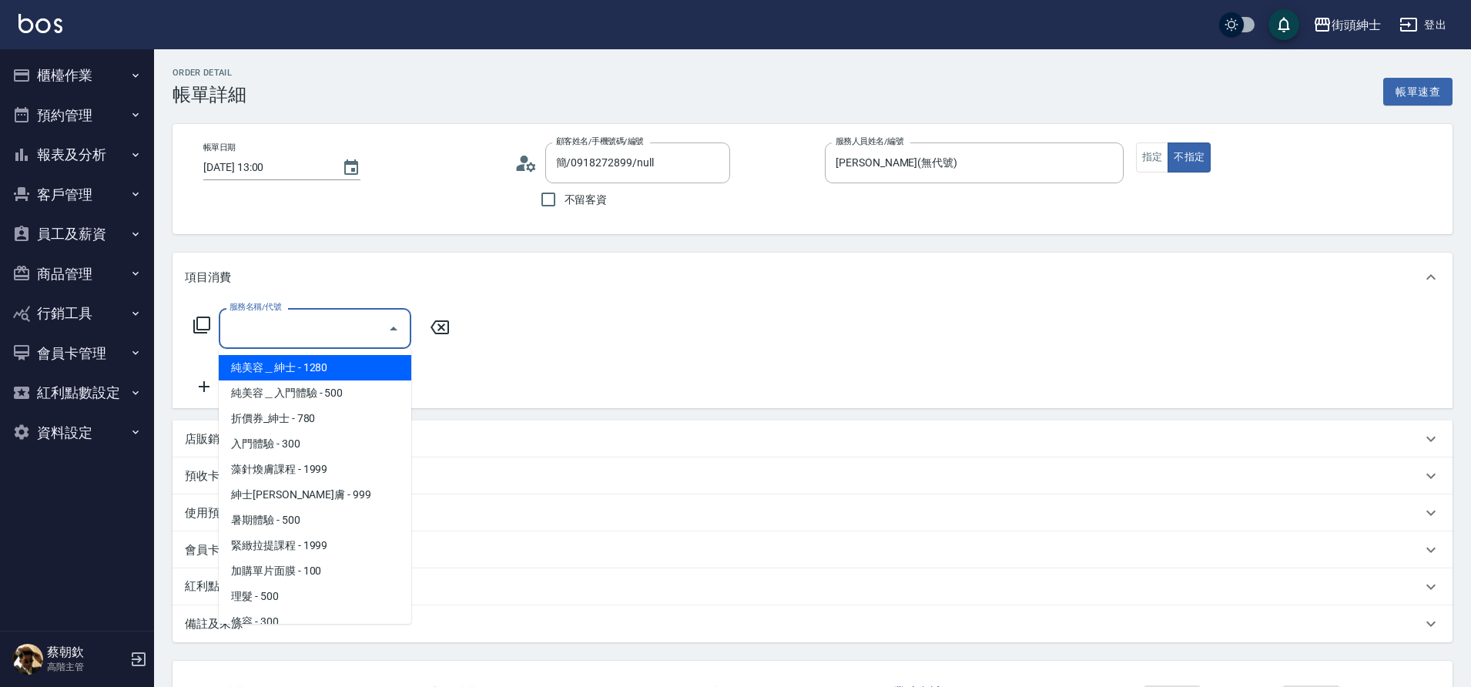
click at [278, 596] on span "理髮 - 500" at bounding box center [315, 596] width 192 height 25
type input "理髮(A02)"
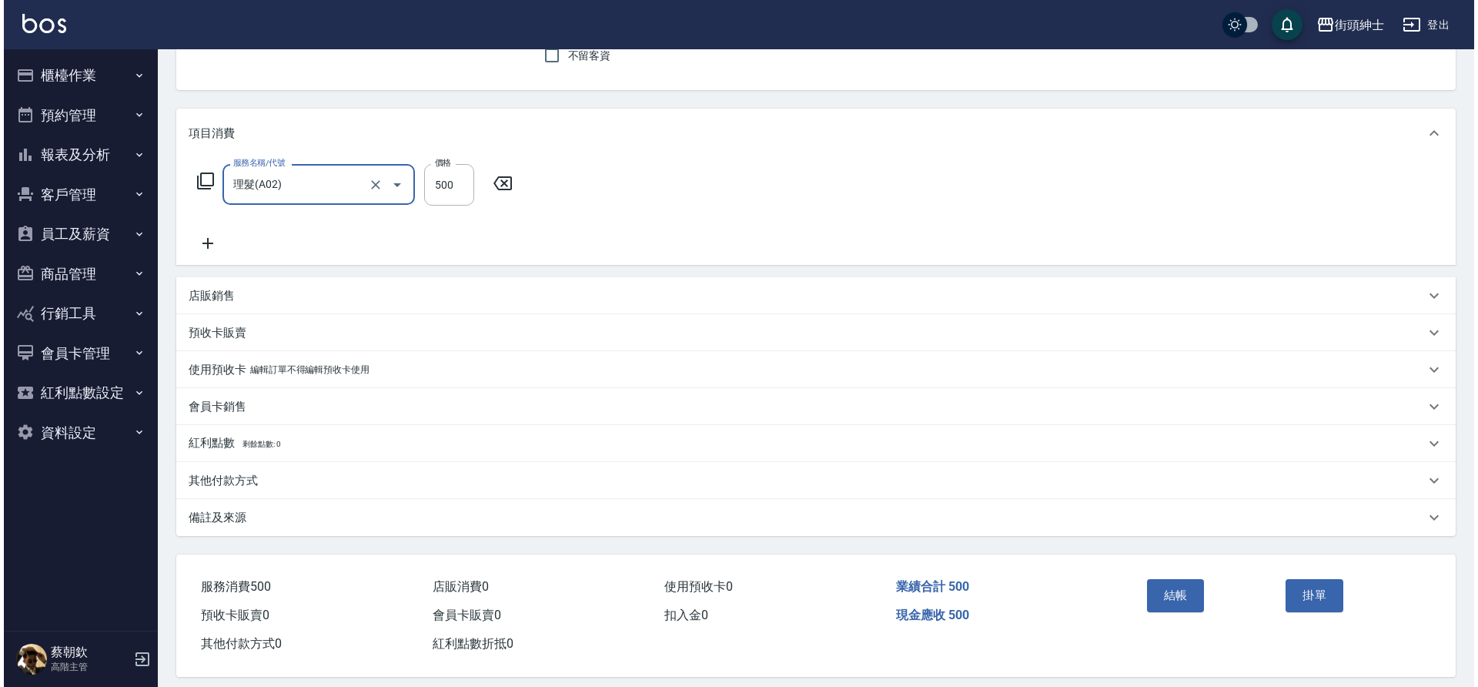
scroll to position [159, 0]
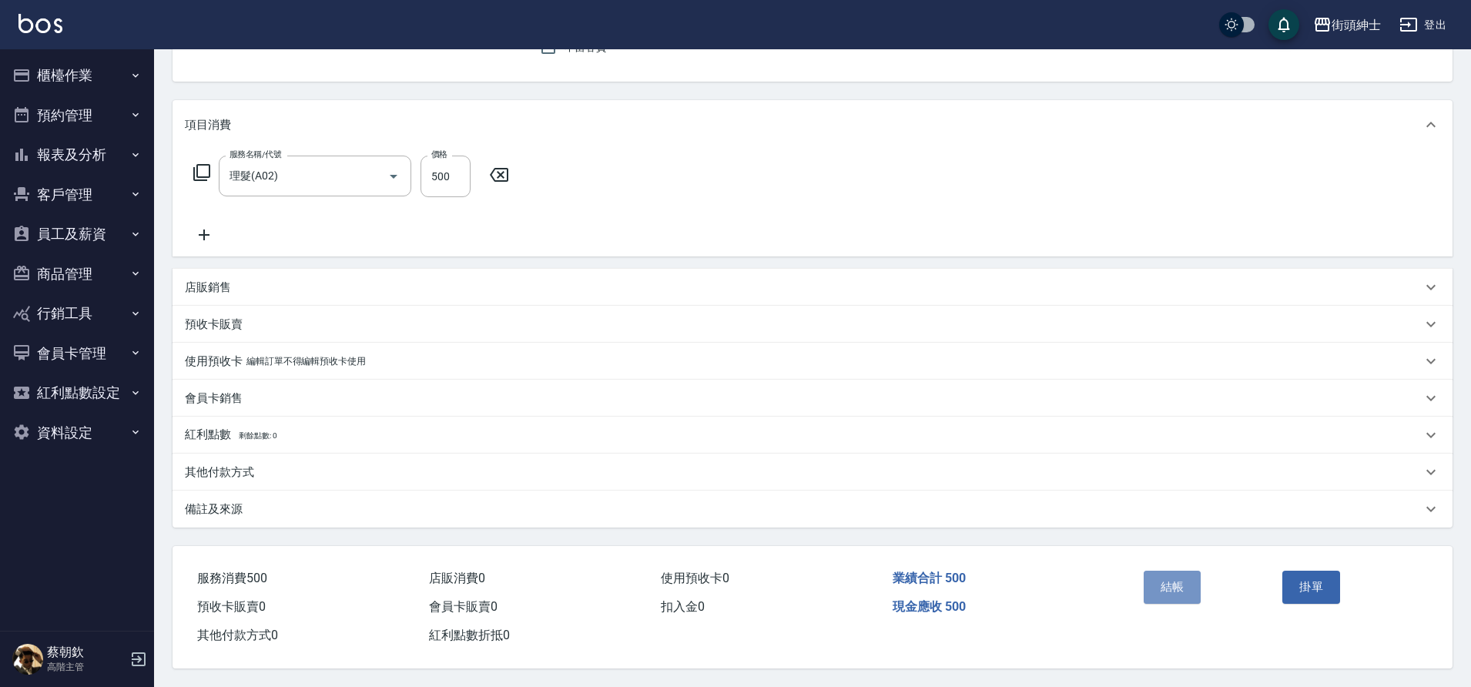
click at [1185, 578] on button "結帳" at bounding box center [1172, 587] width 58 height 32
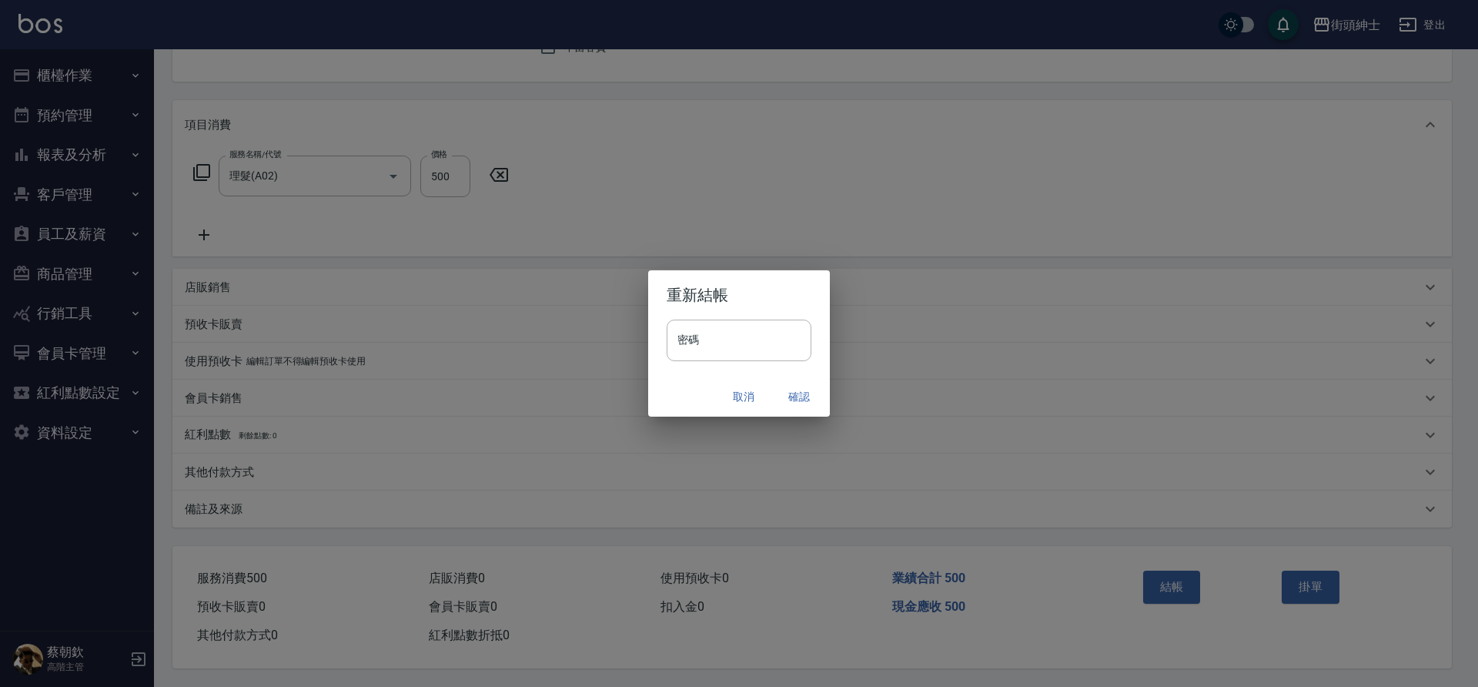
click at [803, 400] on button "確認" at bounding box center [799, 397] width 49 height 28
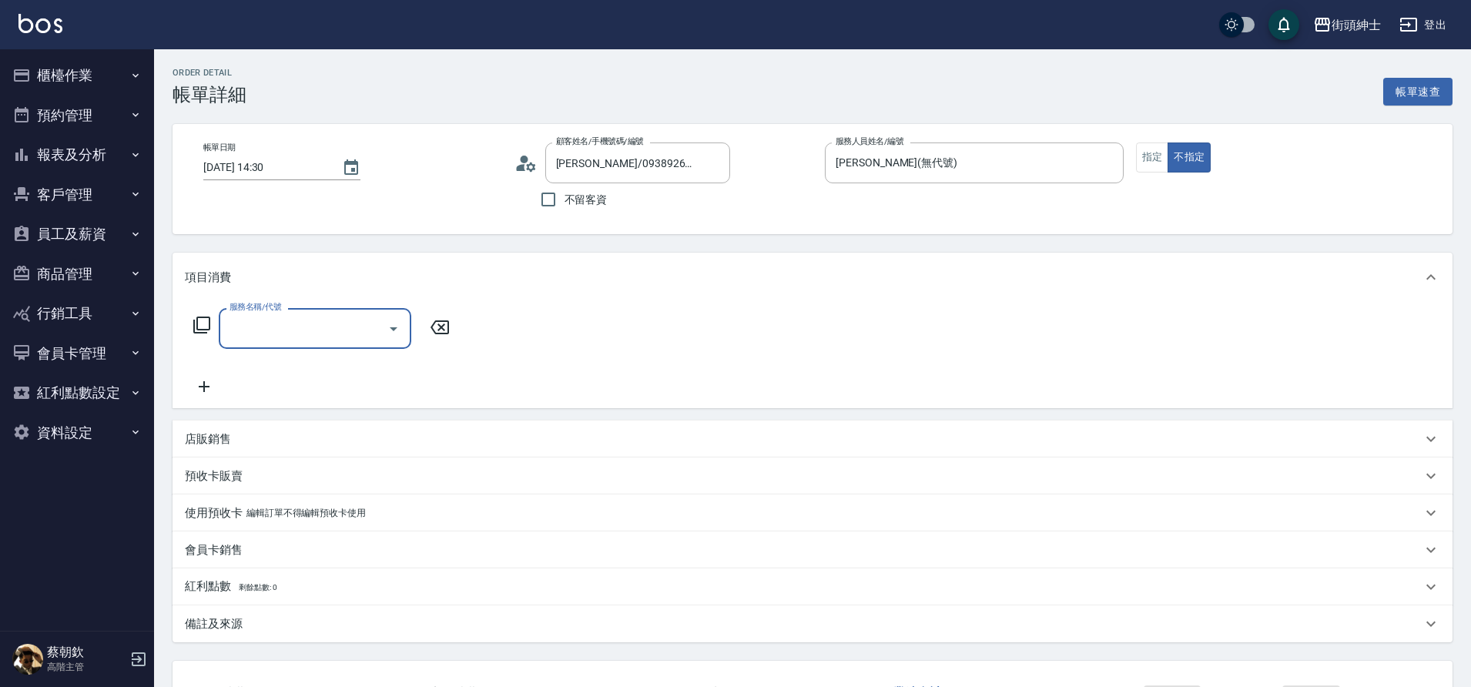
click at [390, 315] on div at bounding box center [392, 328] width 23 height 41
click at [393, 327] on icon "Open" at bounding box center [394, 329] width 8 height 4
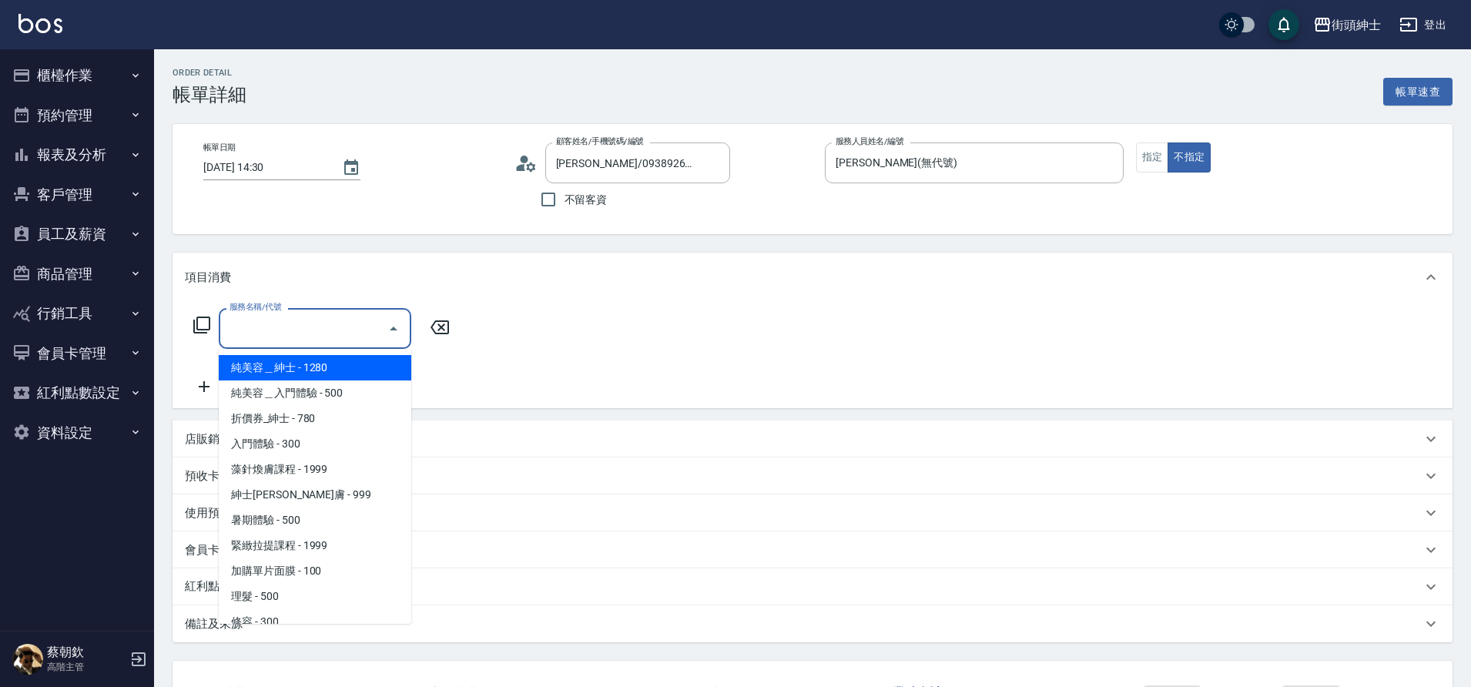
click at [270, 594] on span "理髮 - 500" at bounding box center [315, 596] width 192 height 25
type input "理髮(A02)"
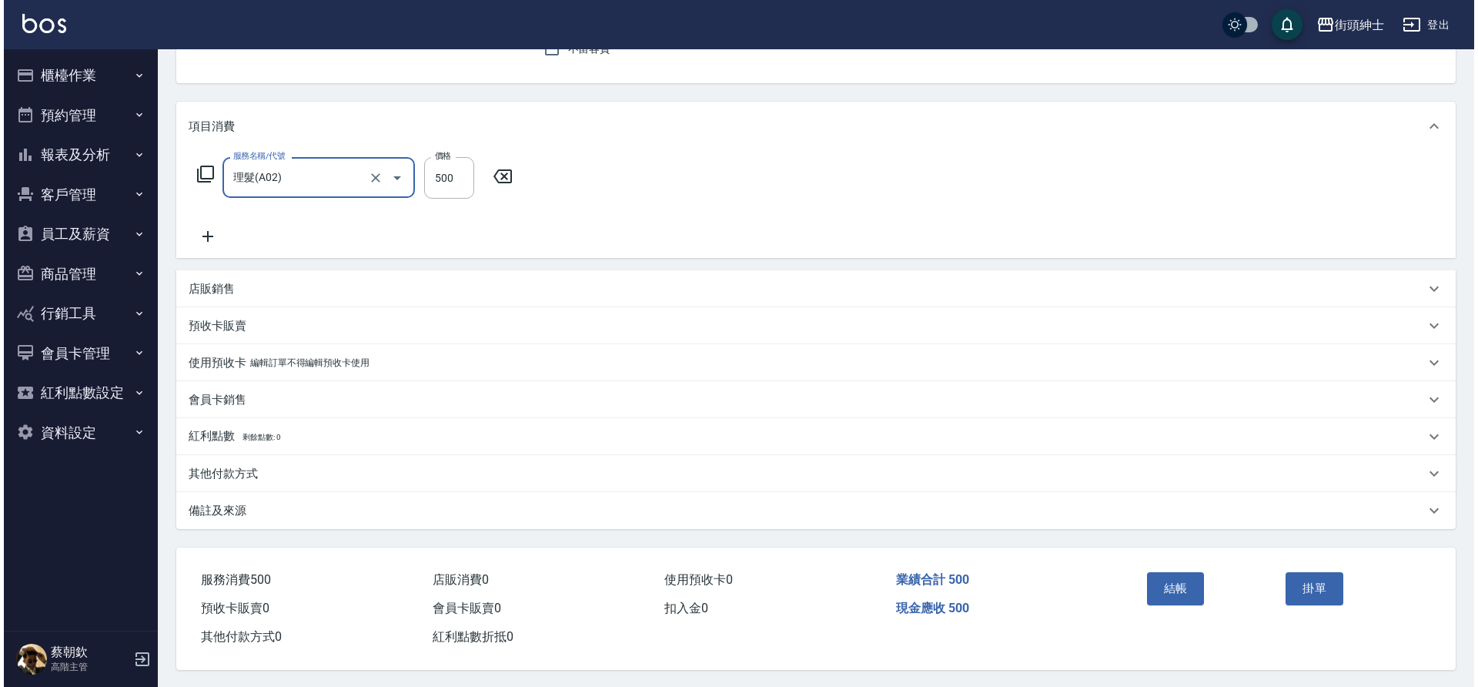
scroll to position [159, 0]
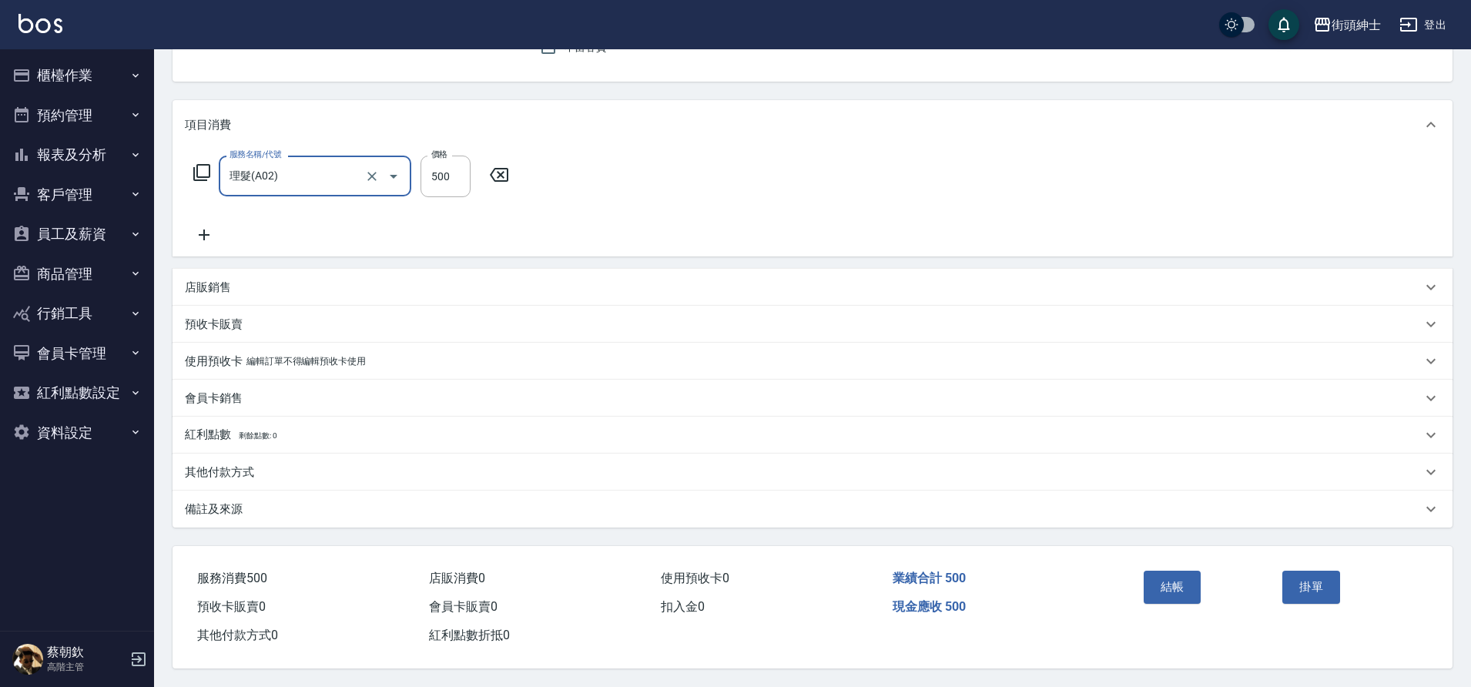
click at [1195, 581] on button "結帳" at bounding box center [1172, 587] width 58 height 32
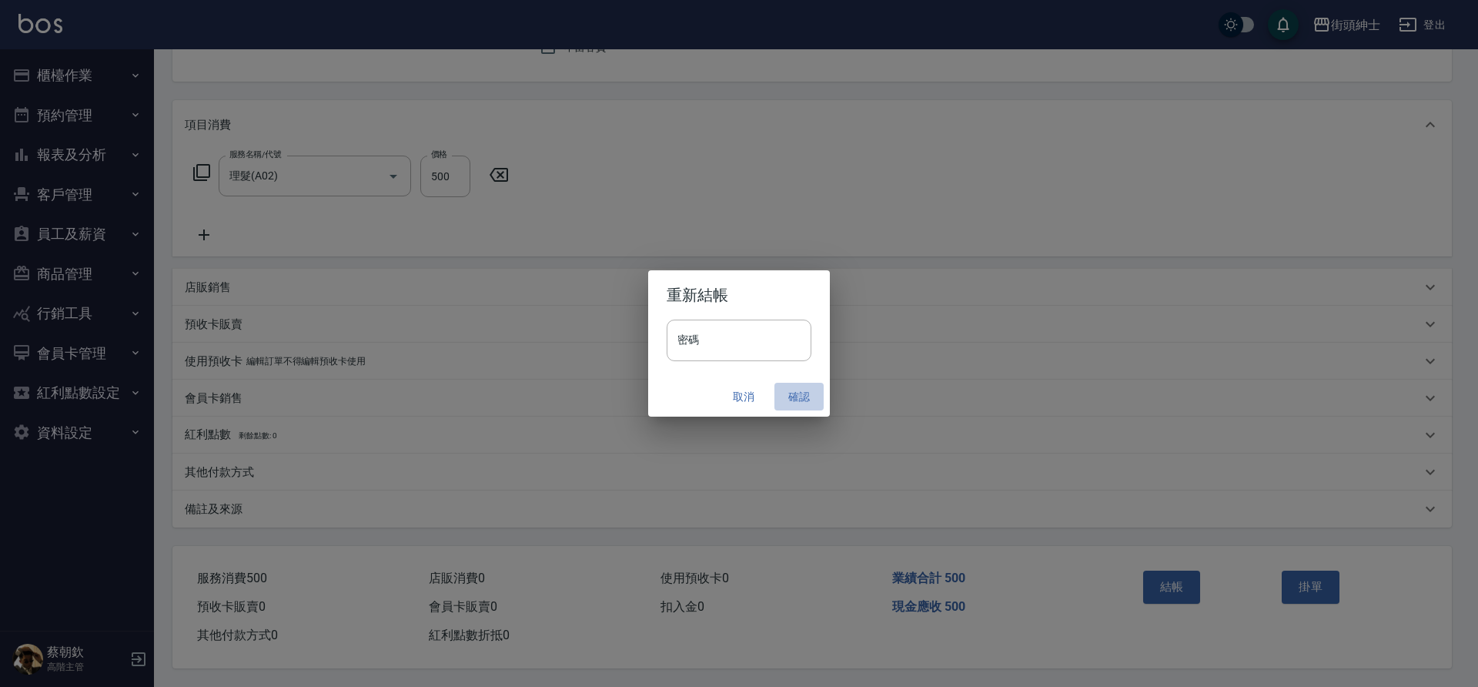
click at [802, 397] on button "確認" at bounding box center [799, 397] width 49 height 28
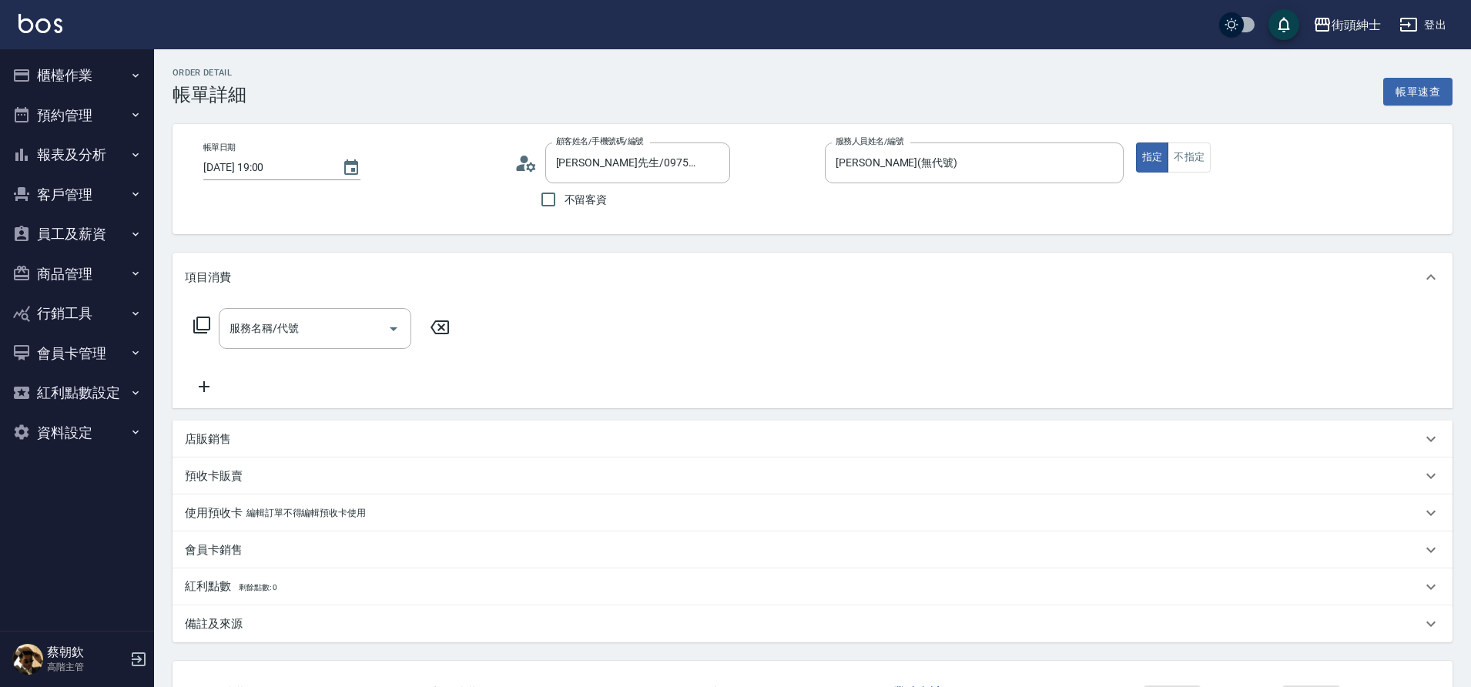
click at [342, 322] on input "服務名稱/代號" at bounding box center [304, 328] width 156 height 27
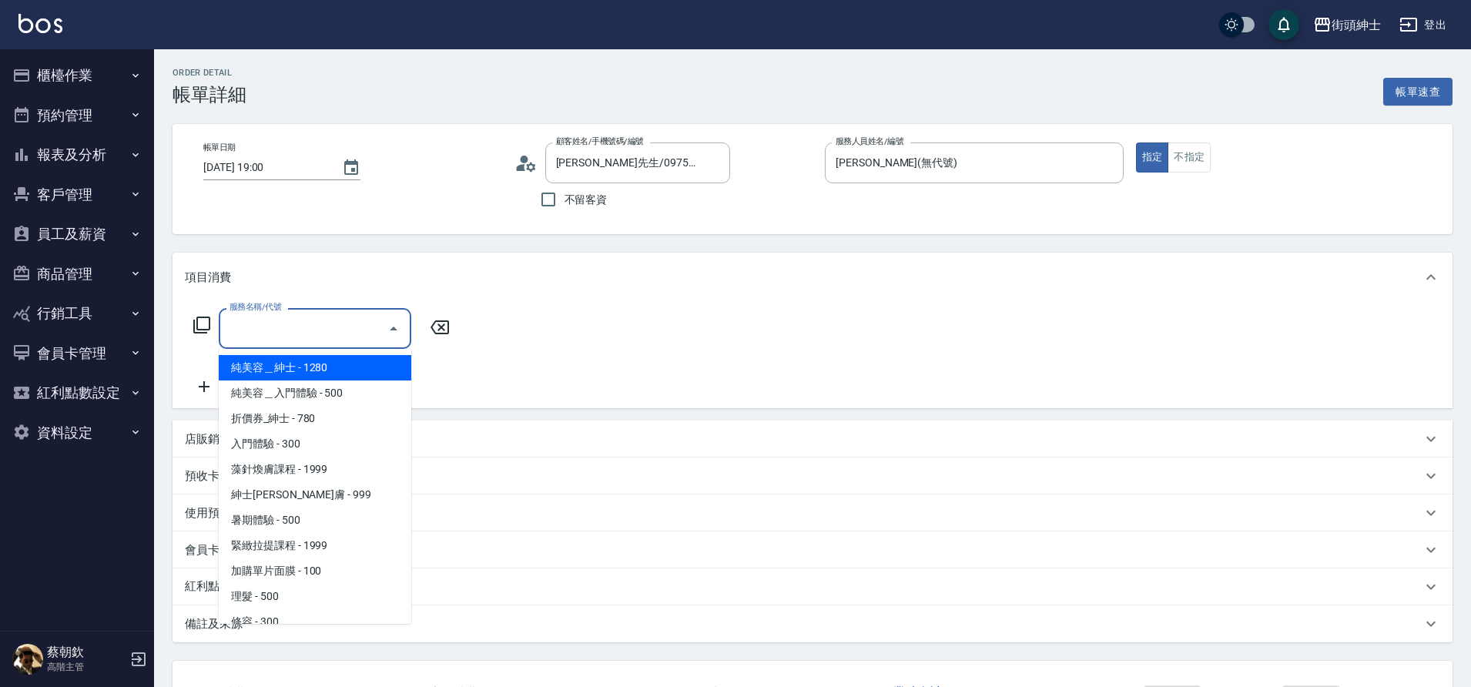
click at [254, 592] on span "理髮 - 500" at bounding box center [315, 596] width 192 height 25
type input "理髮(A02)"
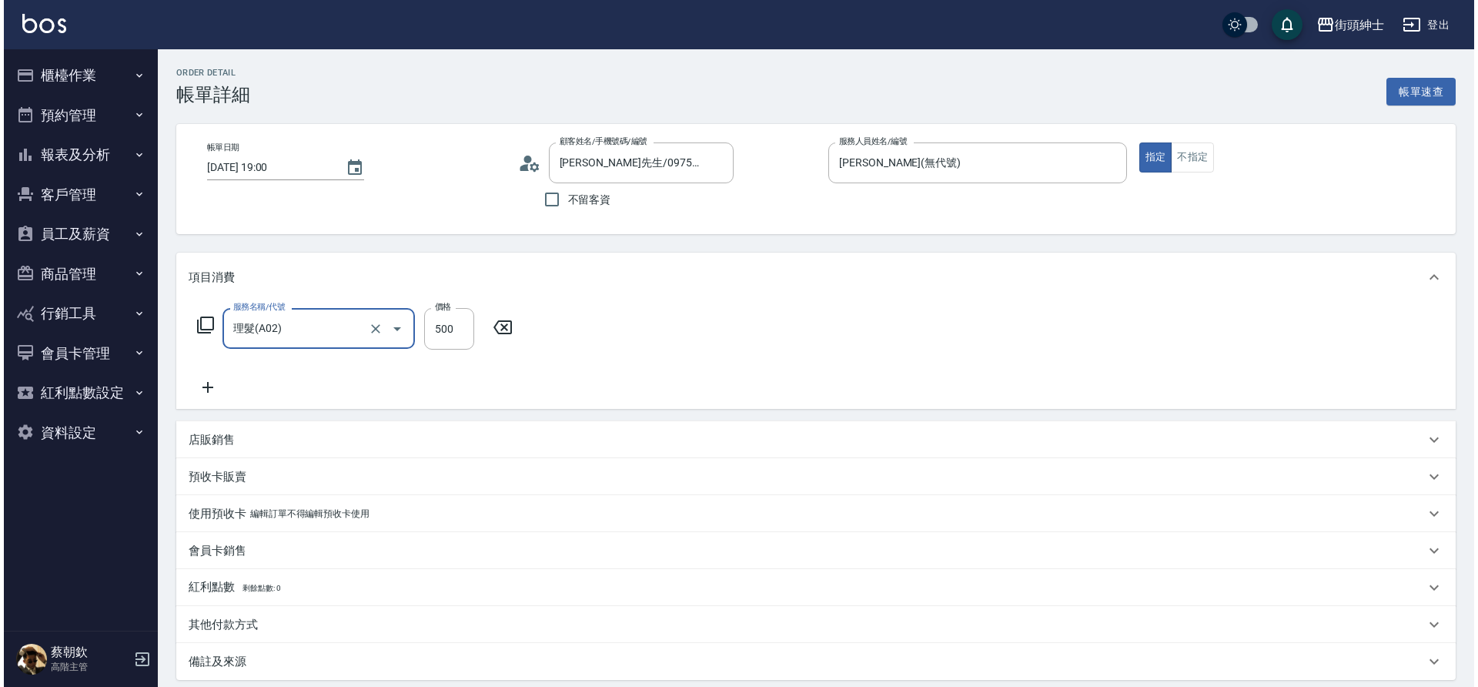
scroll to position [159, 0]
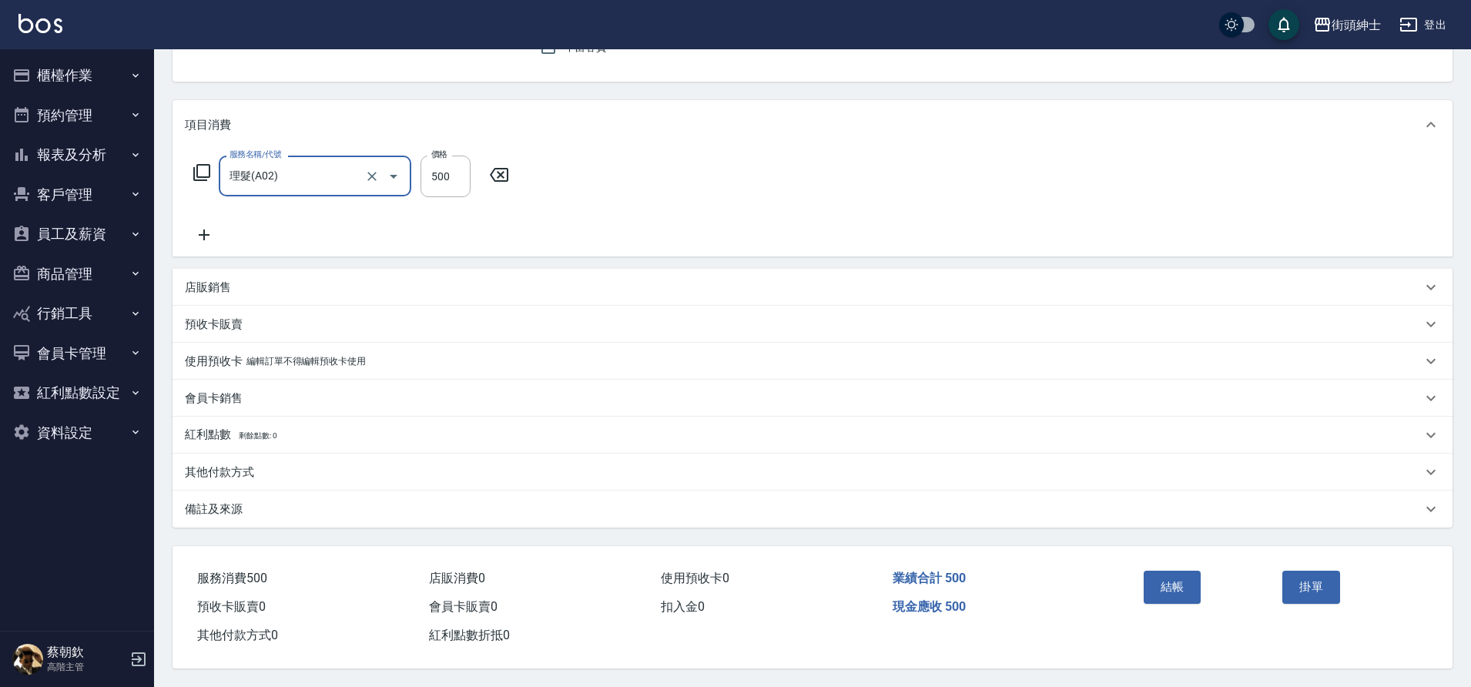
click at [1158, 574] on button "結帳" at bounding box center [1172, 587] width 58 height 32
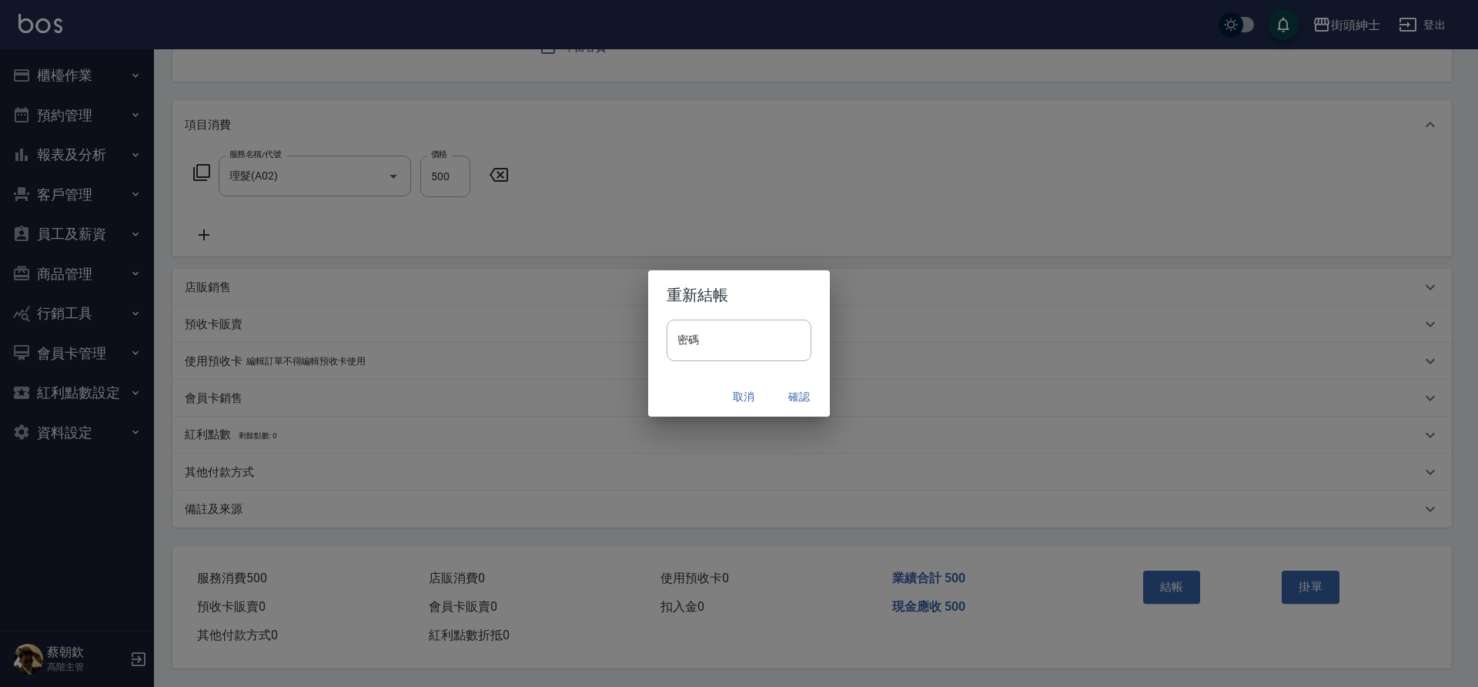
click at [794, 393] on button "確認" at bounding box center [799, 397] width 49 height 28
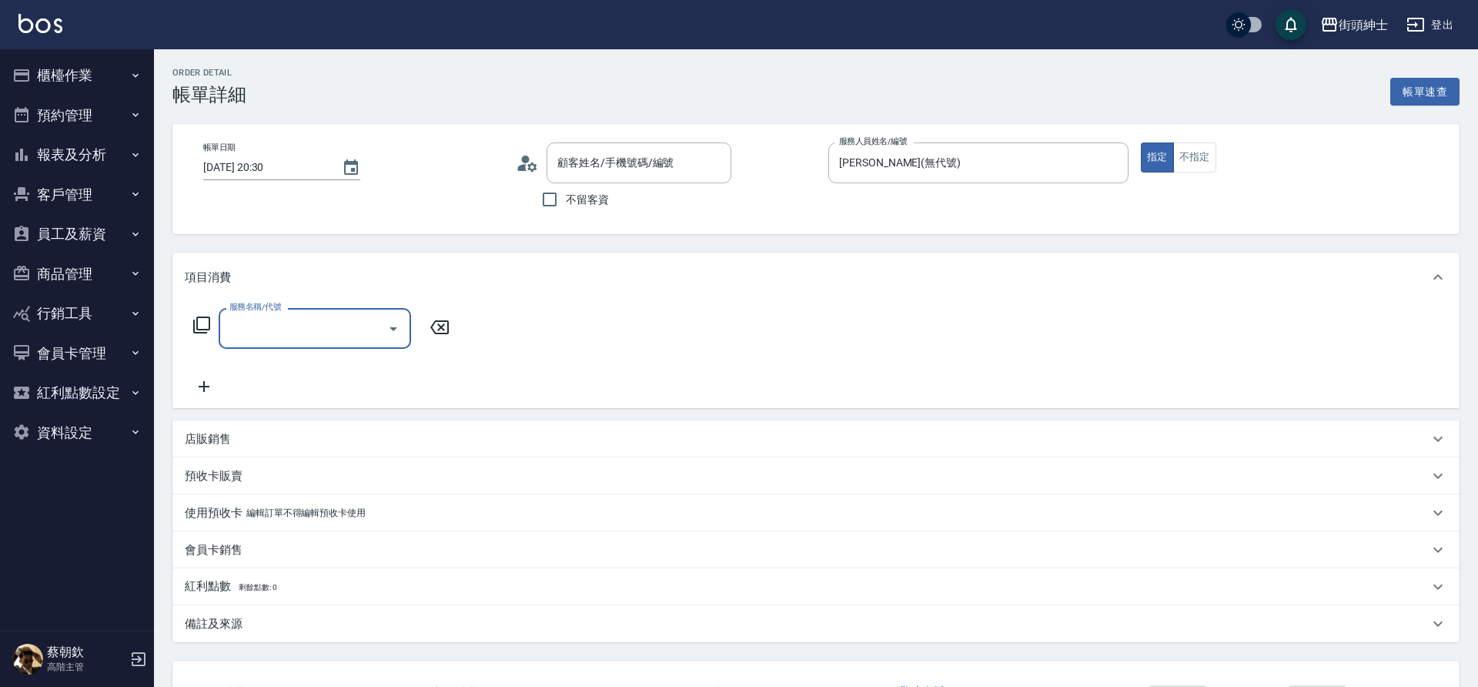
type input "邱/0910240450/null"
click at [377, 316] on input "服務名稱/代號" at bounding box center [304, 328] width 156 height 27
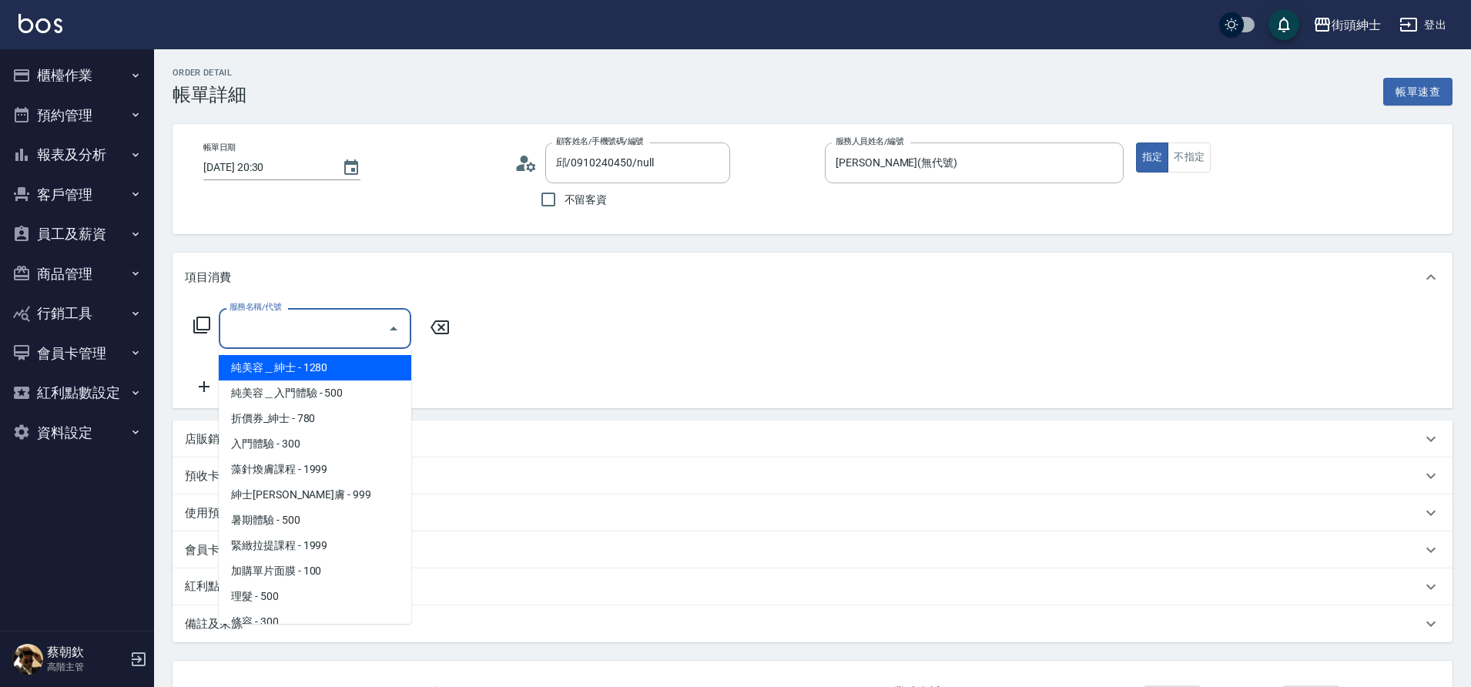
drag, startPoint x: 0, startPoint y: 0, endPoint x: 249, endPoint y: 593, distance: 643.2
click at [249, 593] on span "理髮 - 500" at bounding box center [315, 596] width 192 height 25
type input "理髮(A02)"
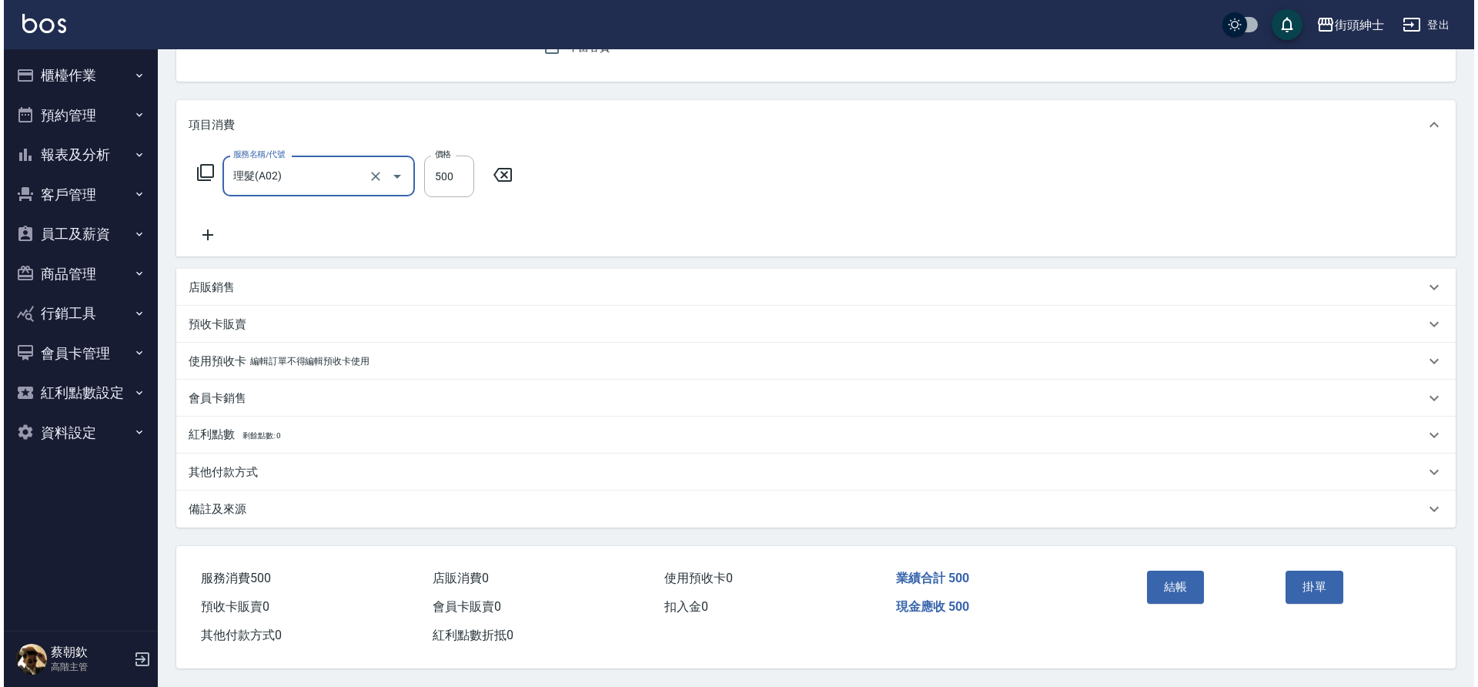
scroll to position [159, 0]
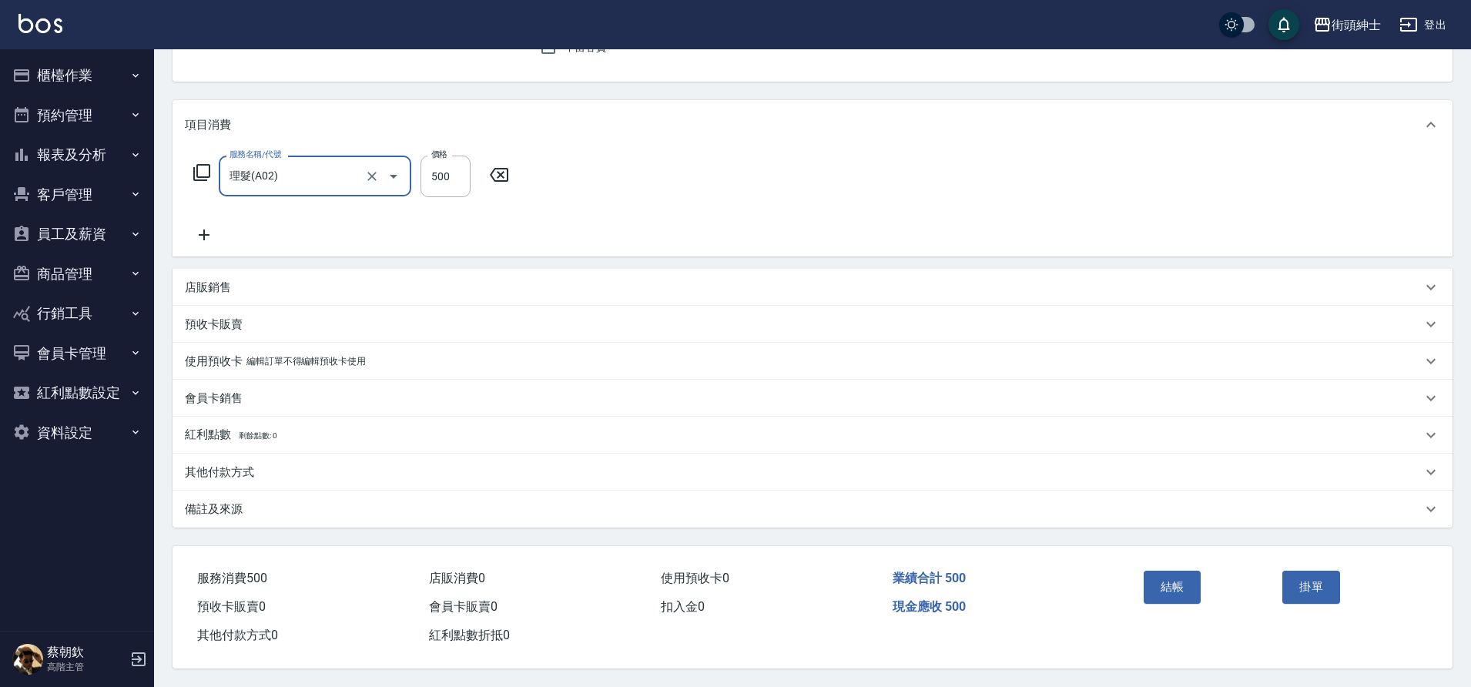
click at [1159, 578] on button "結帳" at bounding box center [1172, 587] width 58 height 32
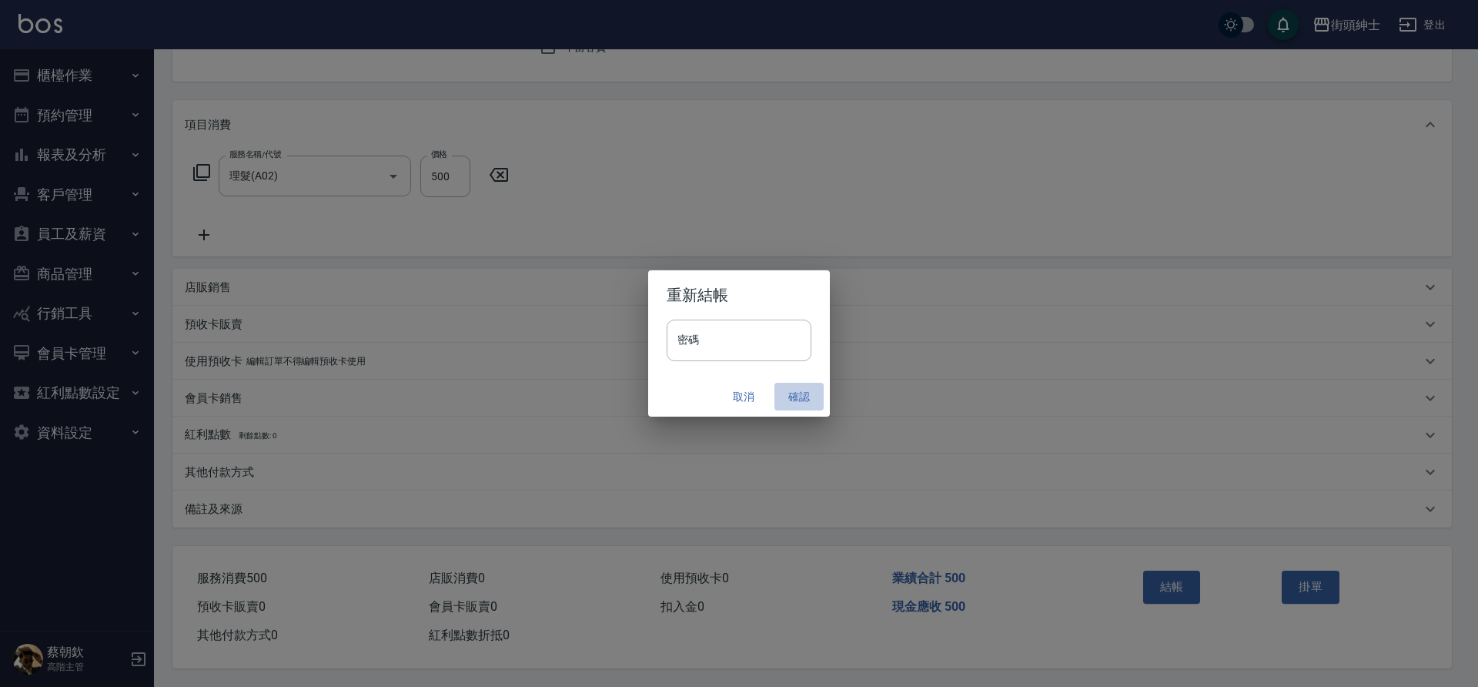
click at [789, 395] on button "確認" at bounding box center [799, 397] width 49 height 28
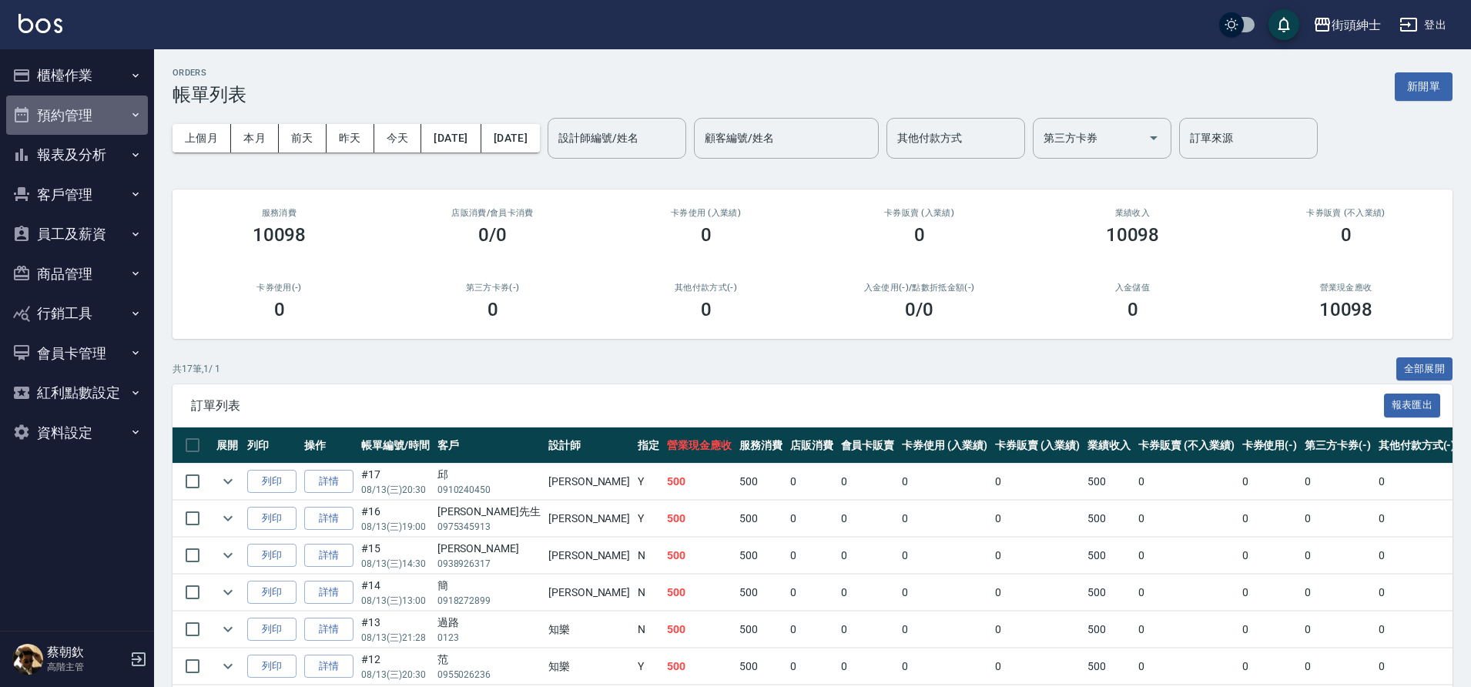
click at [119, 102] on button "預約管理" at bounding box center [77, 115] width 142 height 40
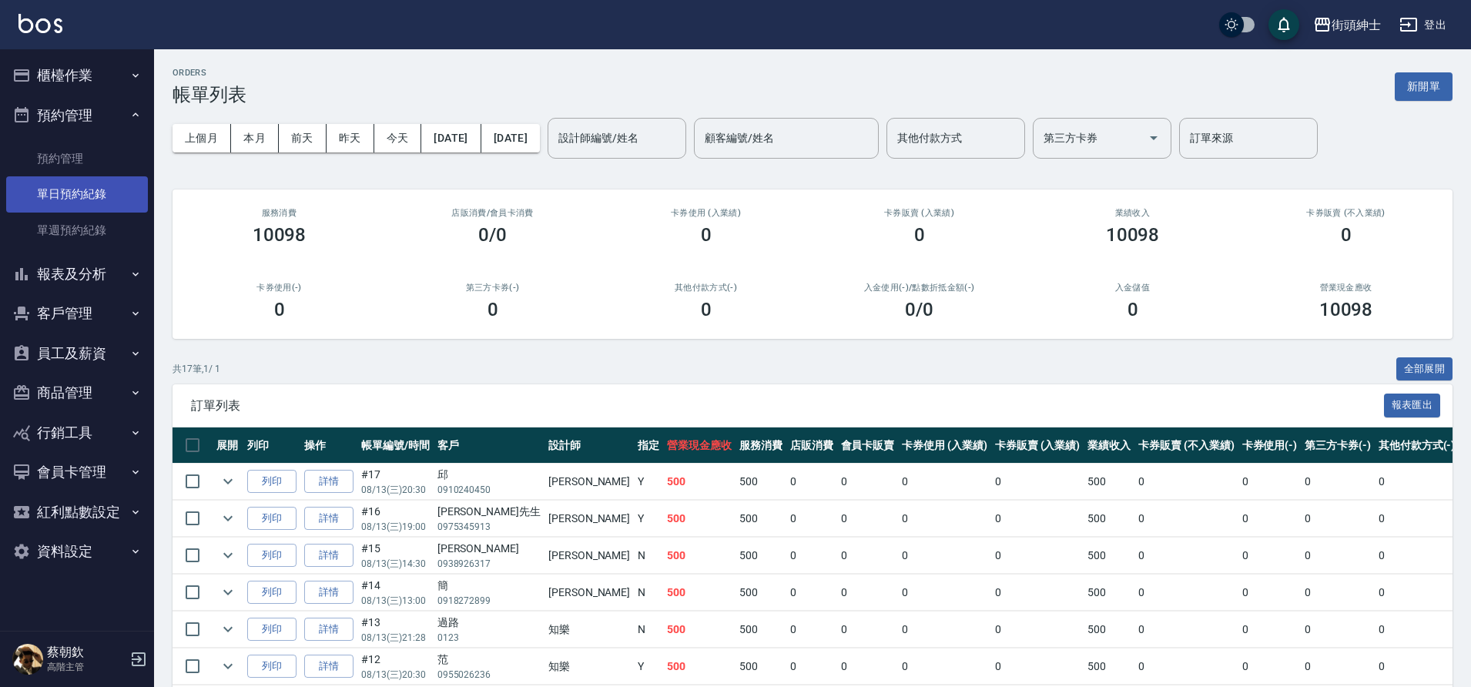
click at [90, 181] on link "單日預約紀錄" at bounding box center [77, 193] width 142 height 35
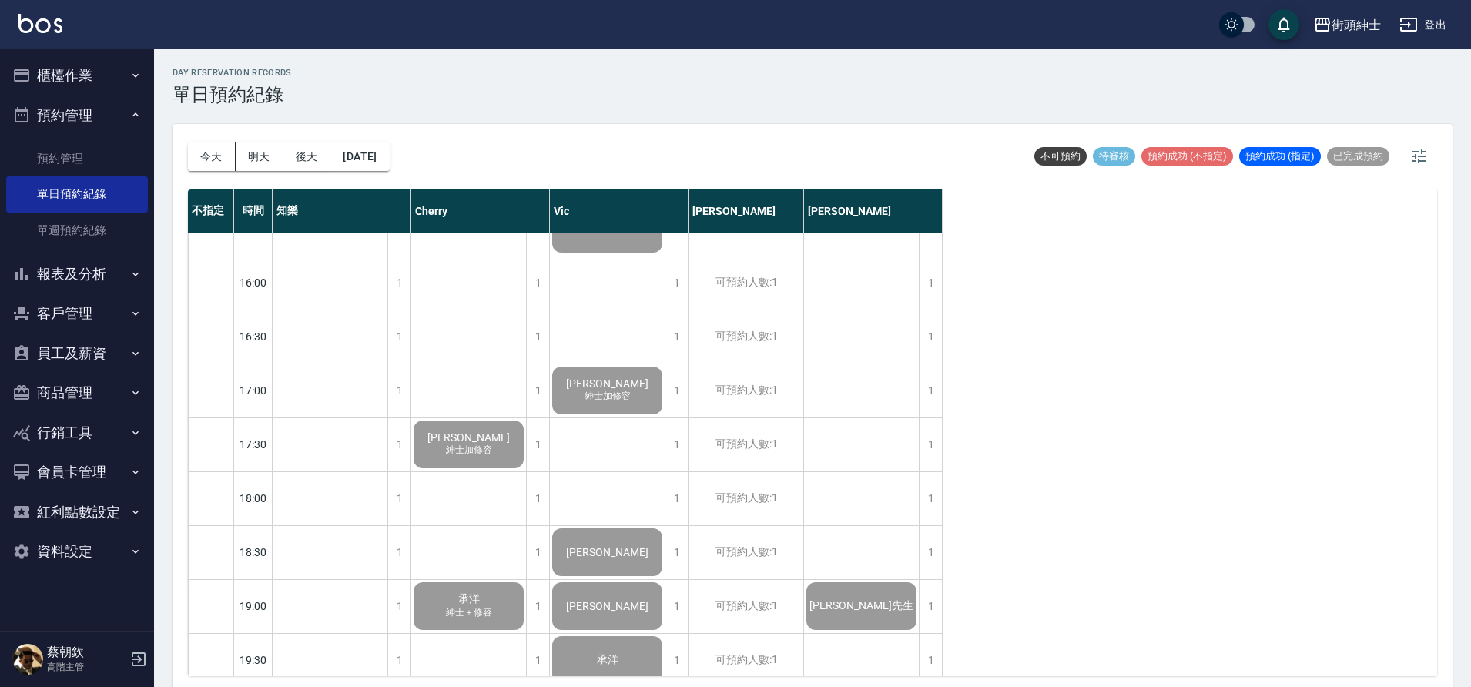
scroll to position [867, 0]
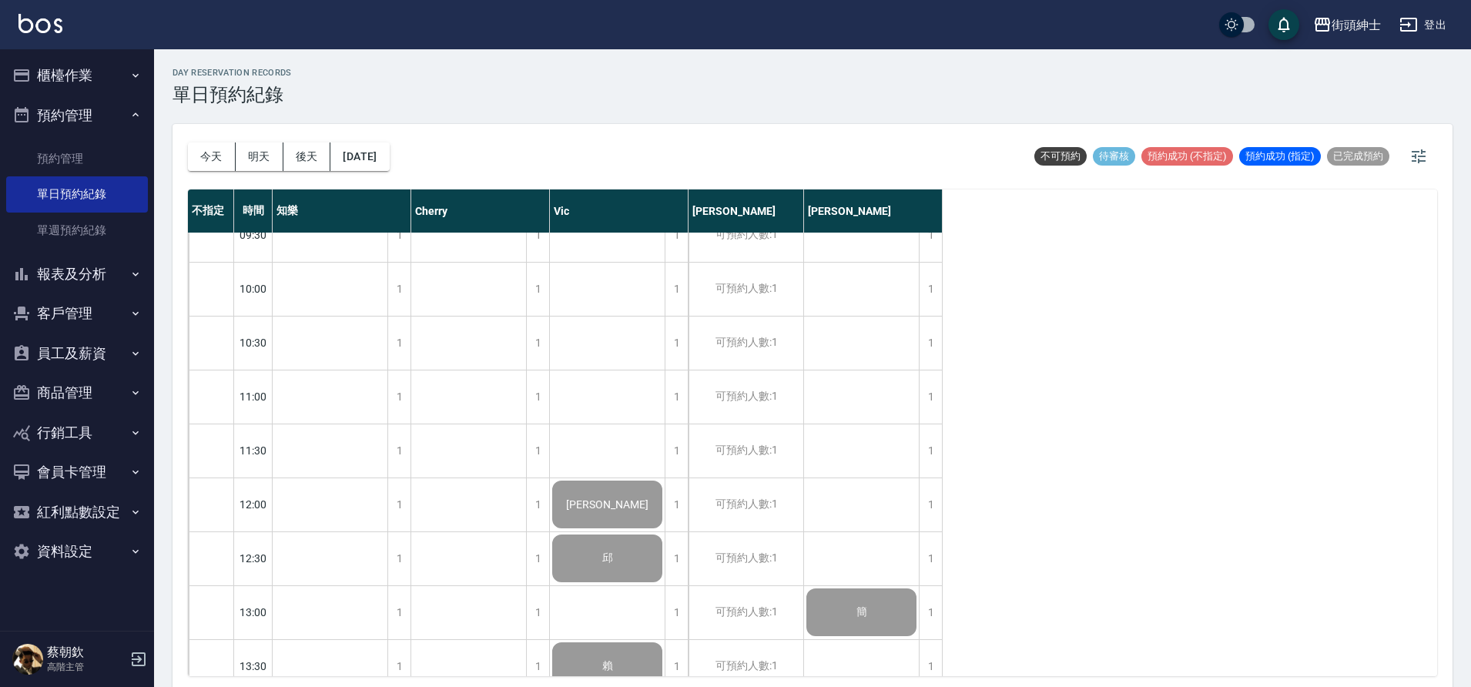
scroll to position [394, 0]
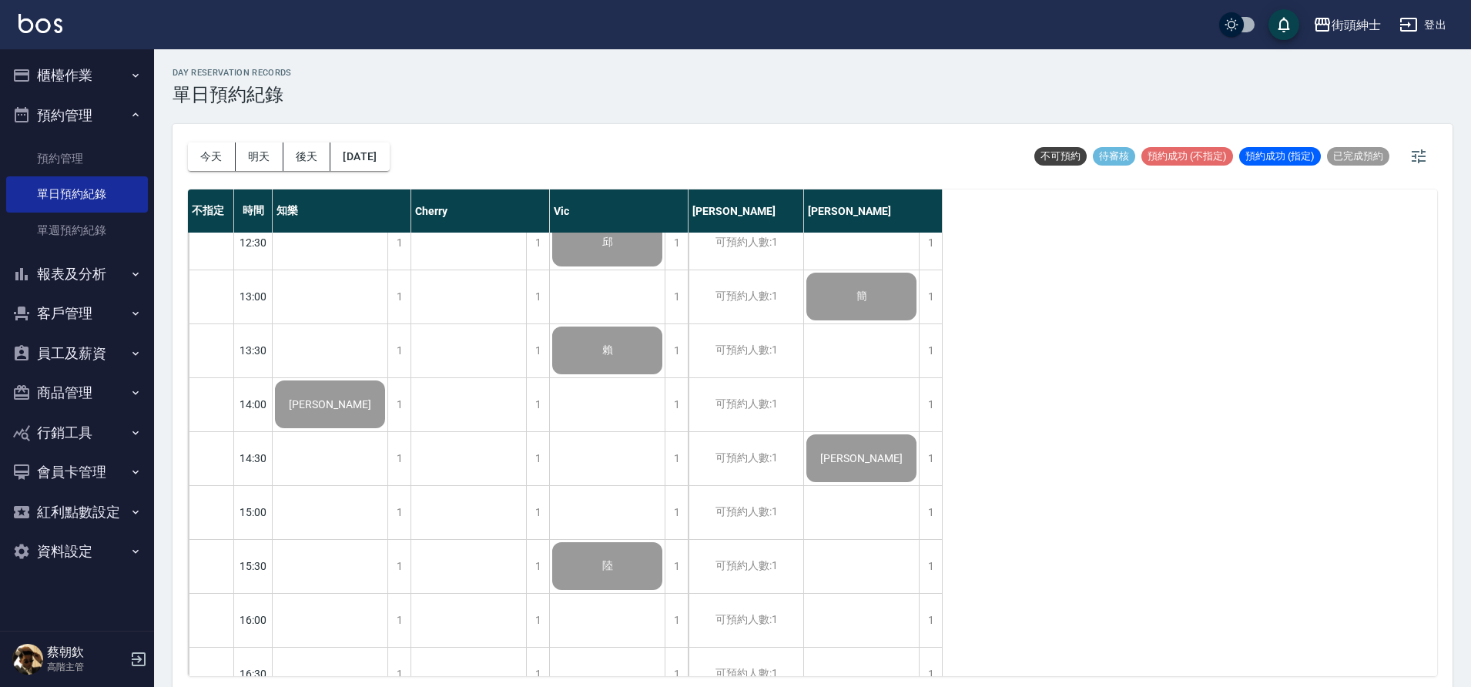
click at [67, 77] on button "櫃檯作業" at bounding box center [77, 75] width 142 height 40
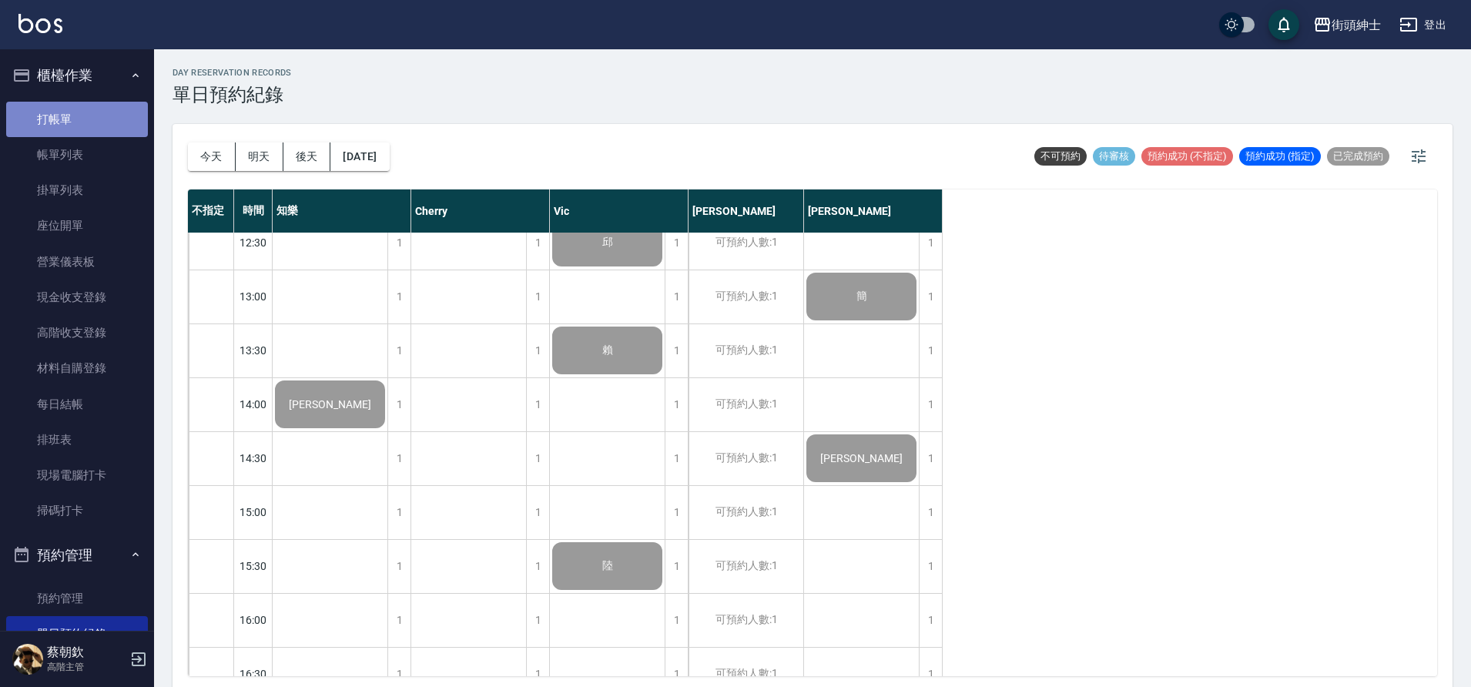
click at [99, 119] on link "打帳單" at bounding box center [77, 119] width 142 height 35
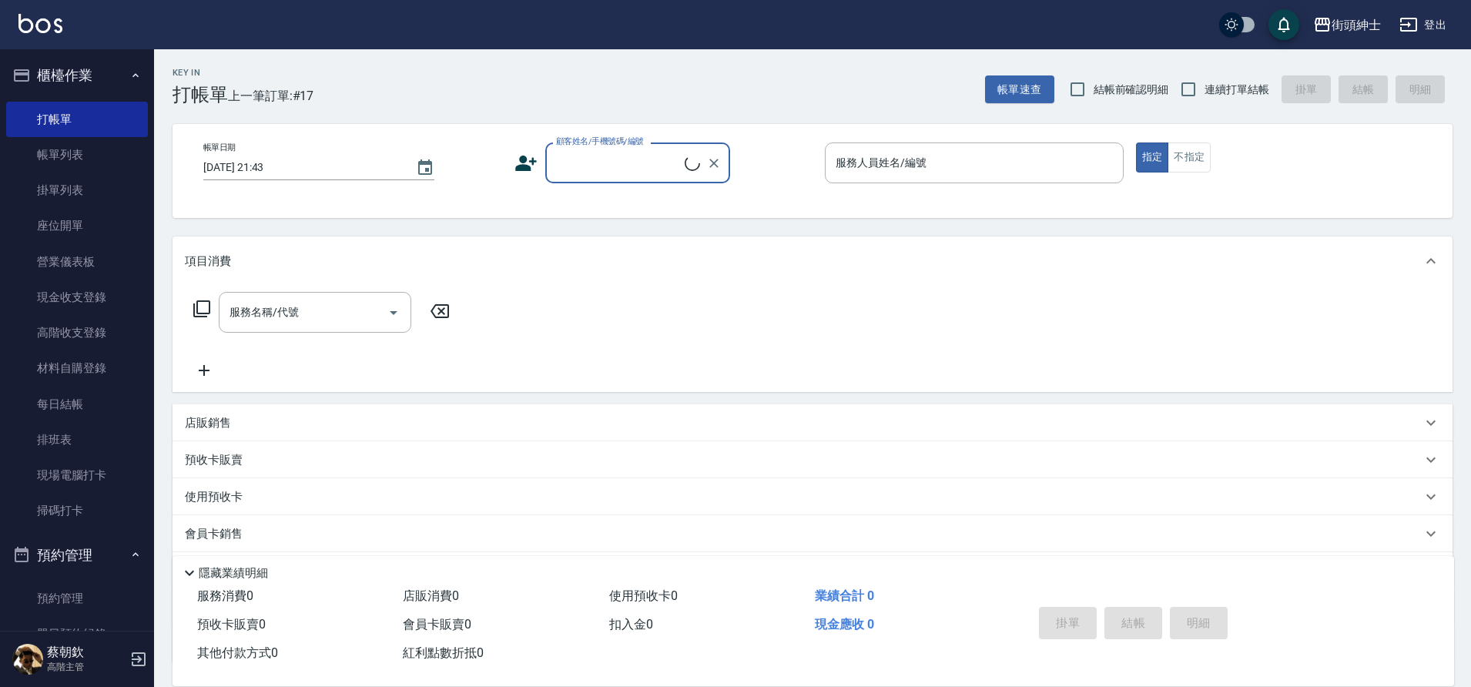
click at [586, 157] on input "顧客姓名/手機號碼/編號" at bounding box center [618, 162] width 132 height 27
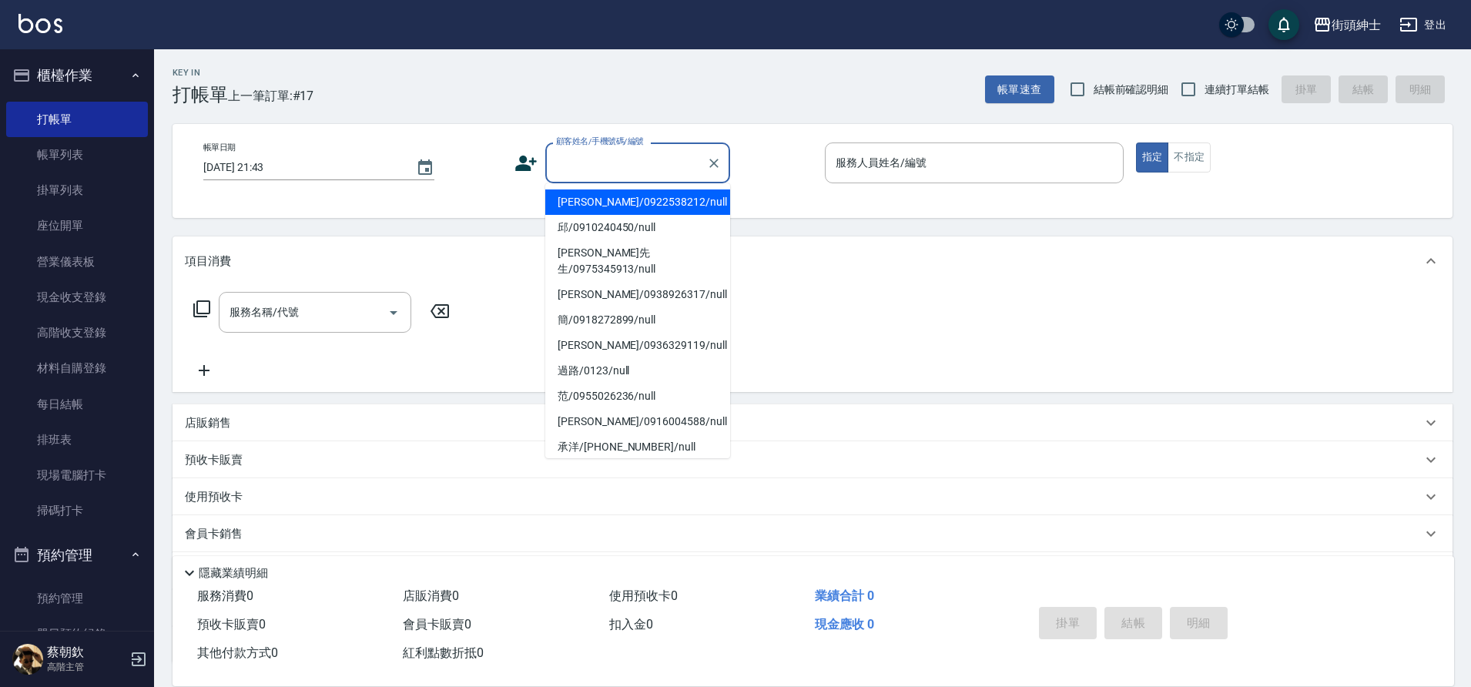
type input "v"
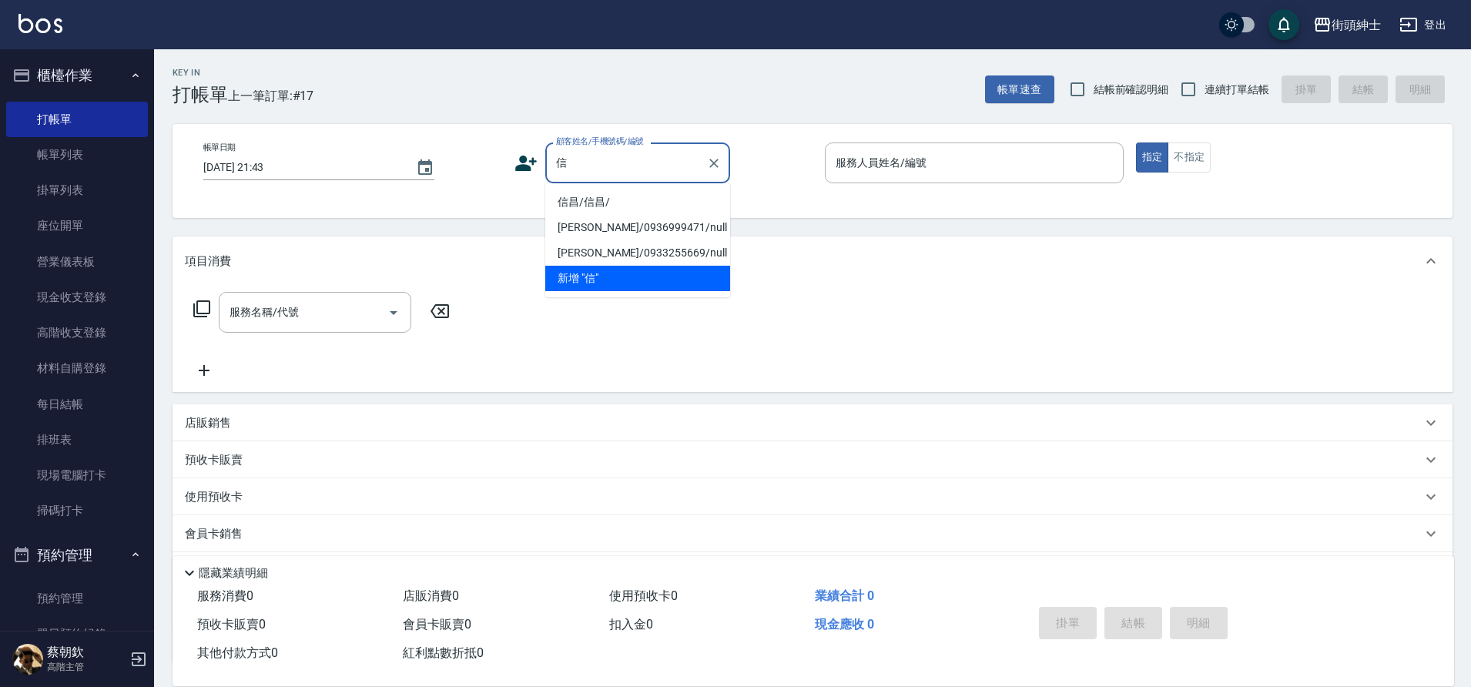
click at [607, 196] on li "信昌/信昌/" at bounding box center [637, 201] width 185 height 25
type input "信昌/信昌/"
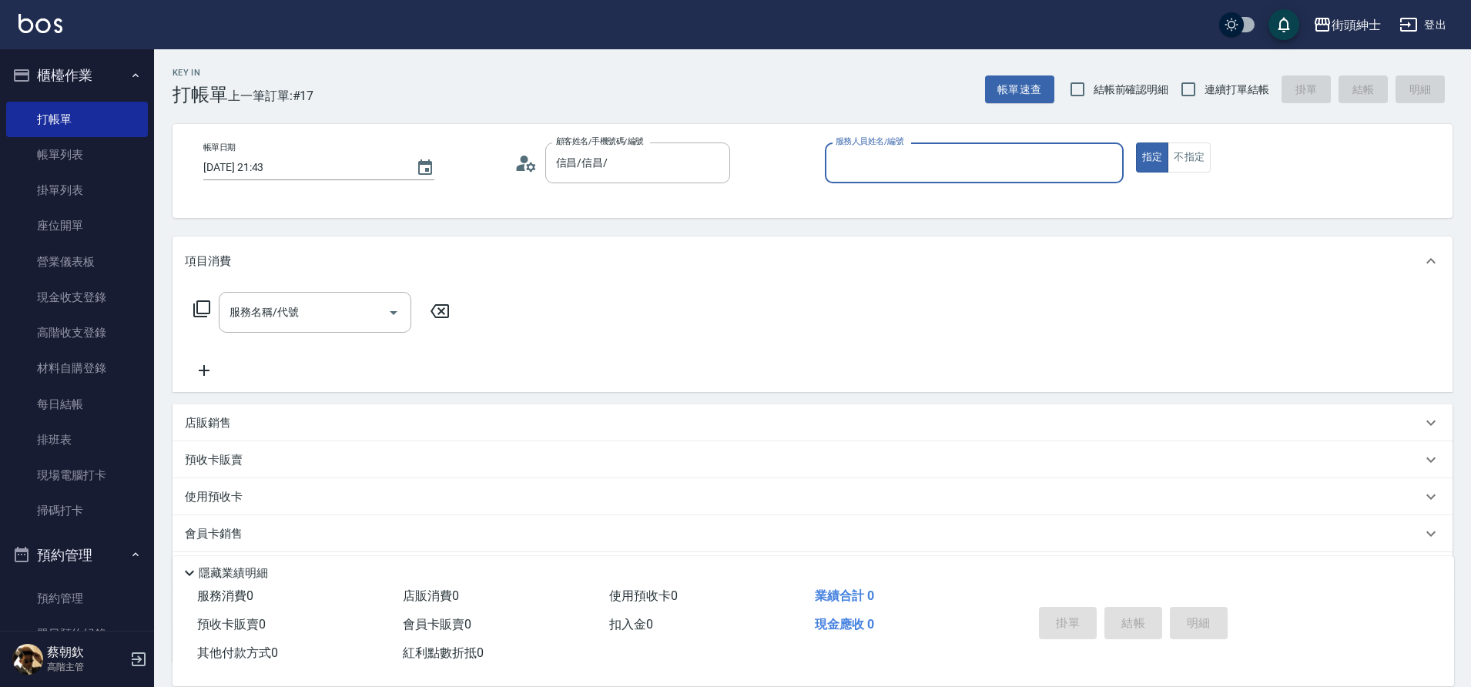
click at [916, 165] on input "服務人員姓名/編號" at bounding box center [974, 162] width 285 height 27
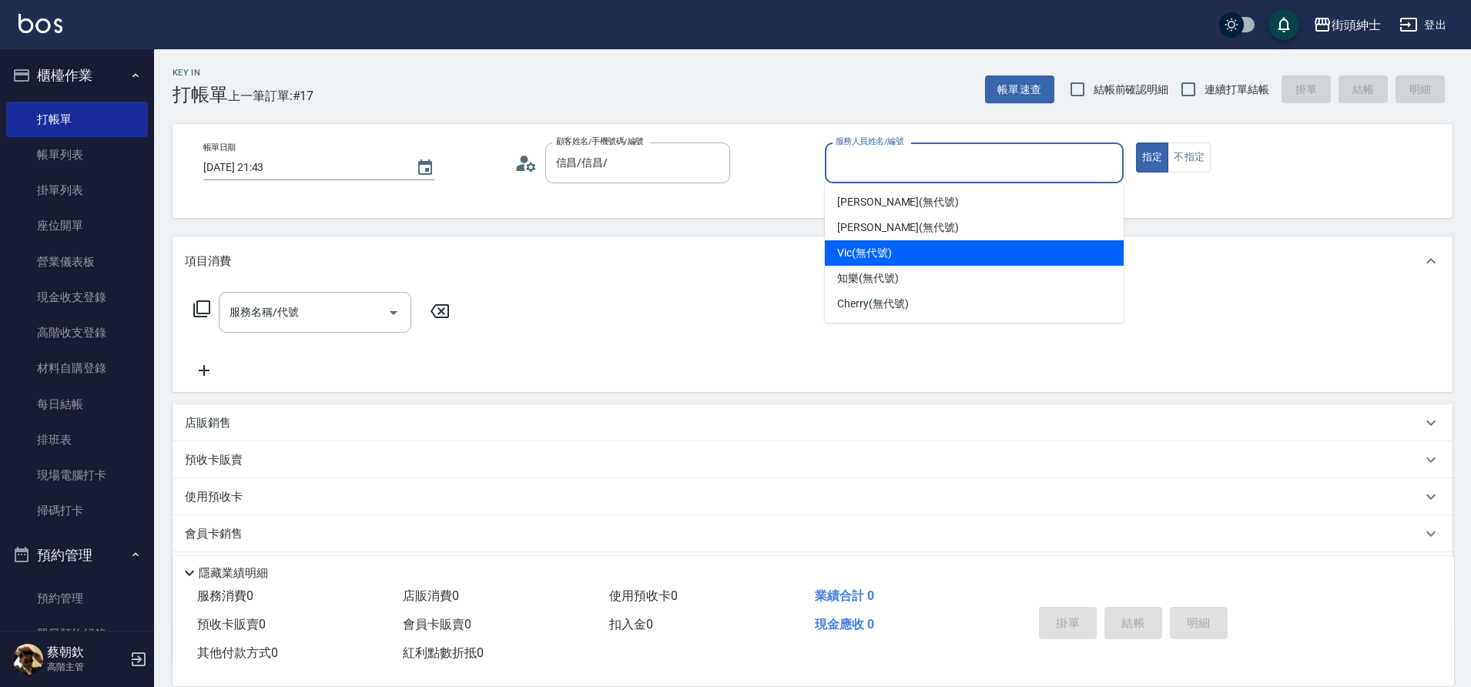
click at [905, 252] on div "Vic (無代號)" at bounding box center [974, 252] width 299 height 25
type input "Vic(無代號)"
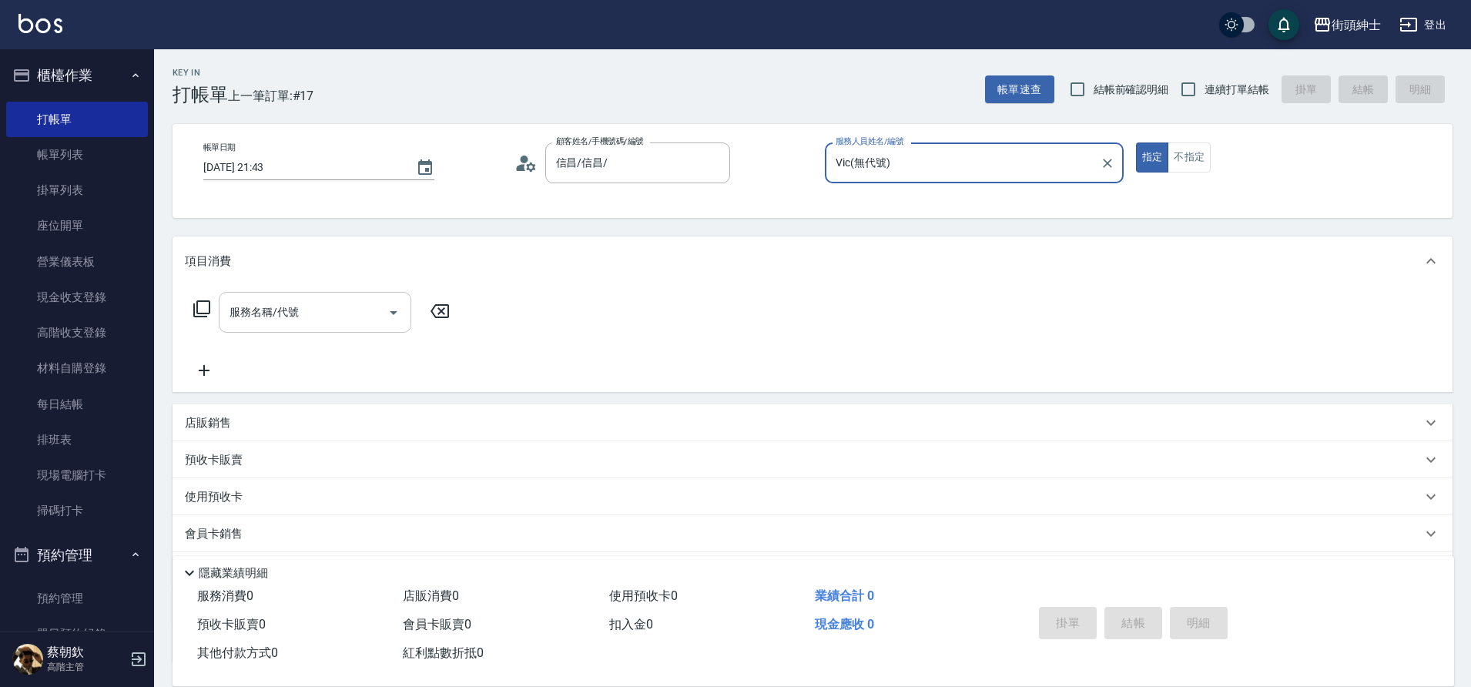
click at [335, 303] on input "服務名稱/代號" at bounding box center [304, 312] width 156 height 27
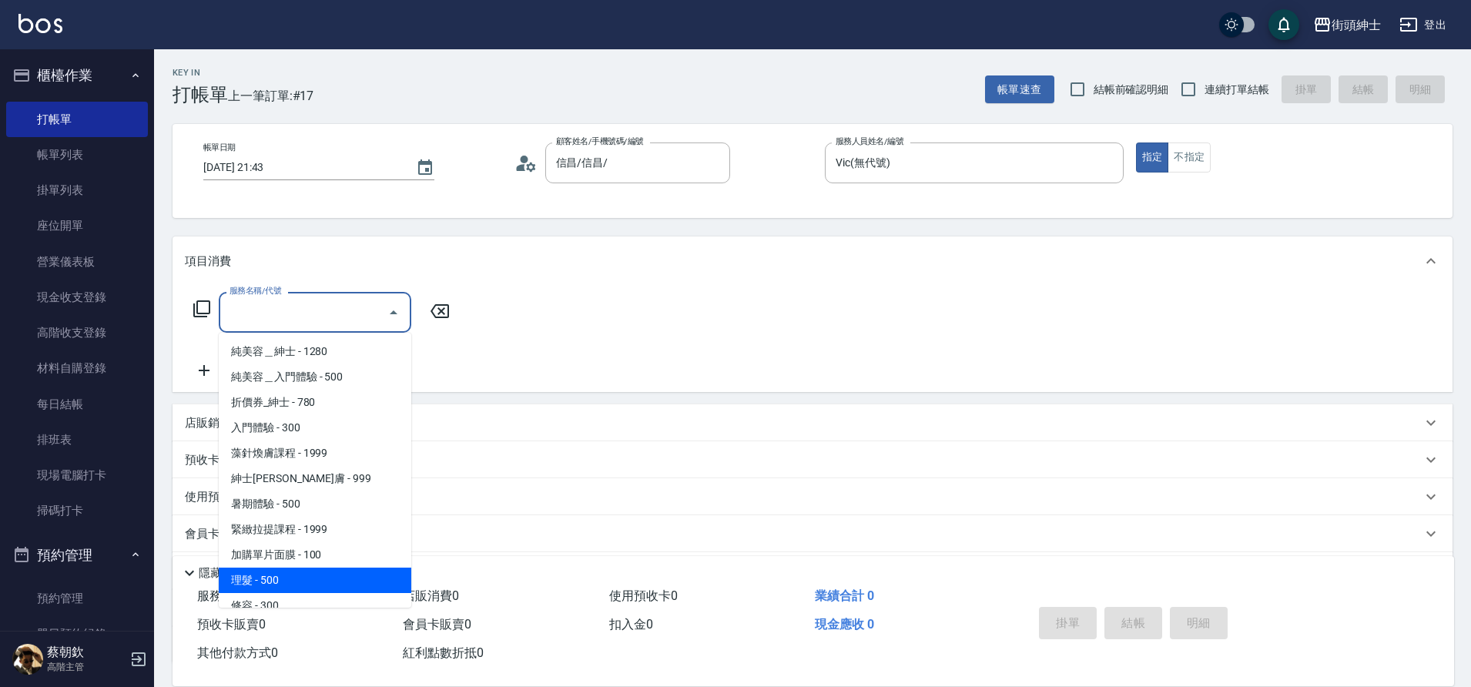
click at [308, 588] on span "理髮 - 500" at bounding box center [315, 579] width 192 height 25
type input "理髮(A02)"
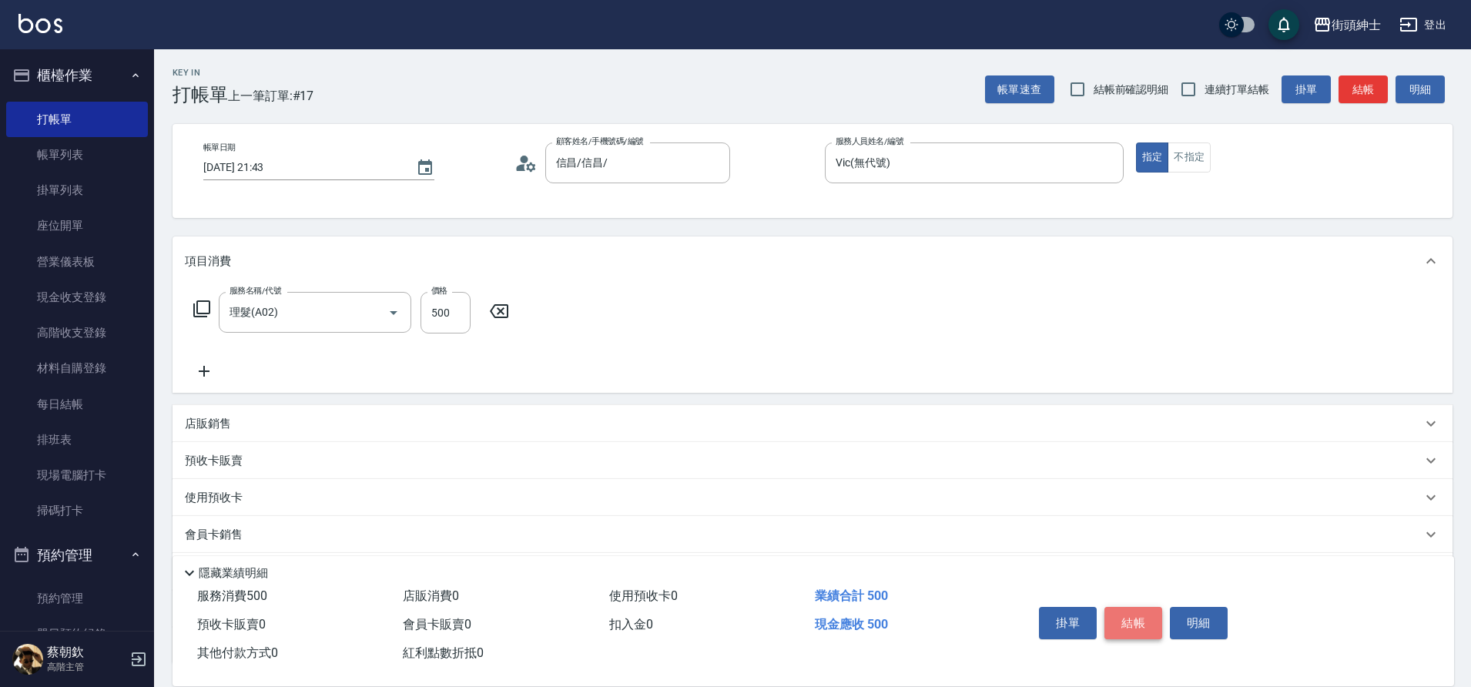
click at [1136, 615] on button "結帳" at bounding box center [1133, 623] width 58 height 32
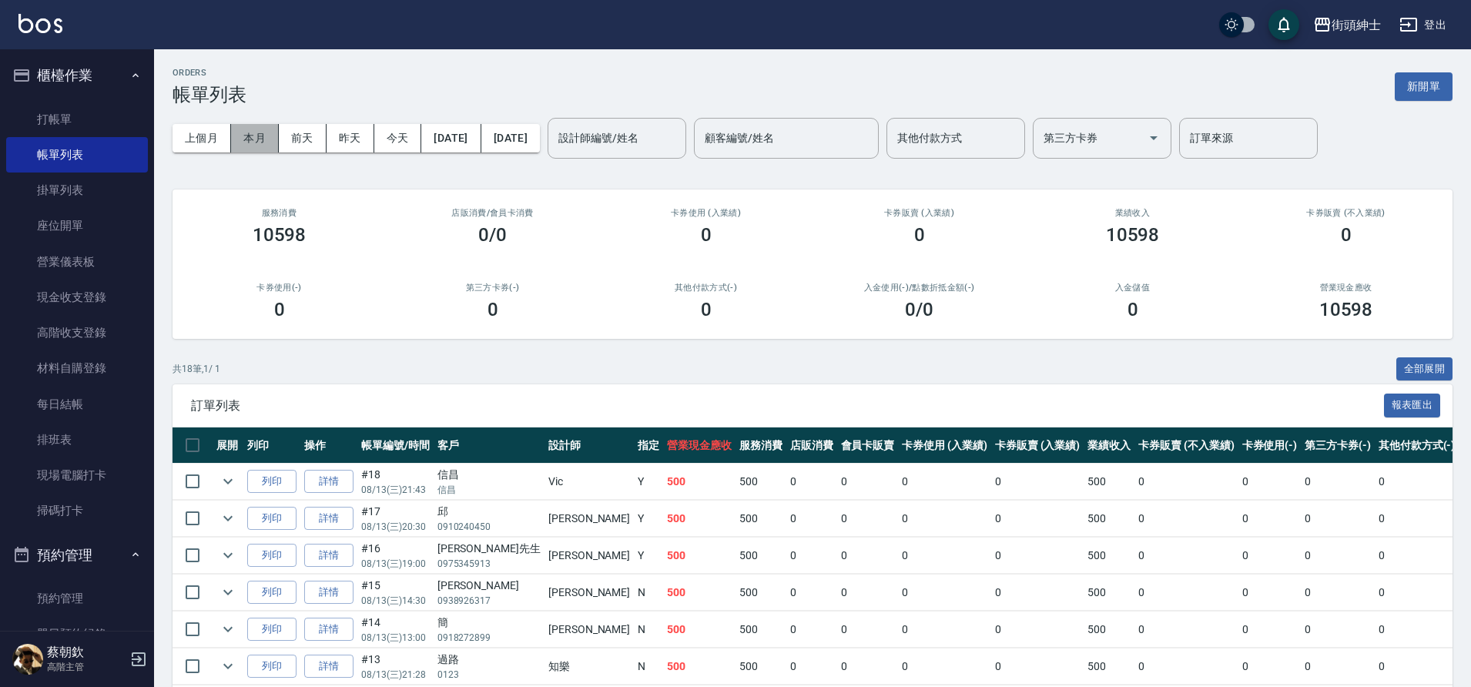
click at [252, 140] on button "本月" at bounding box center [255, 138] width 48 height 28
